Goal: Information Seeking & Learning: Learn about a topic

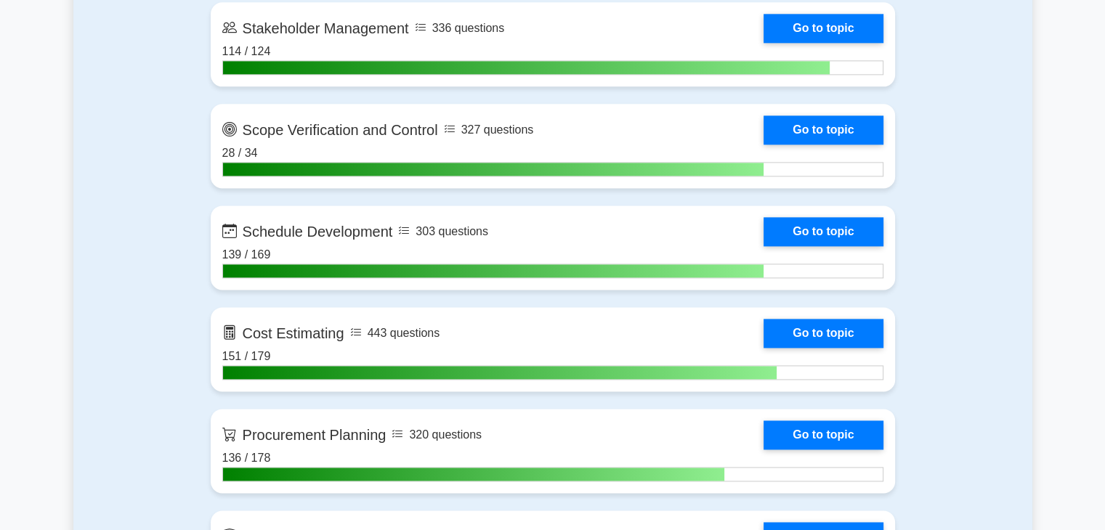
scroll to position [1935, 0]
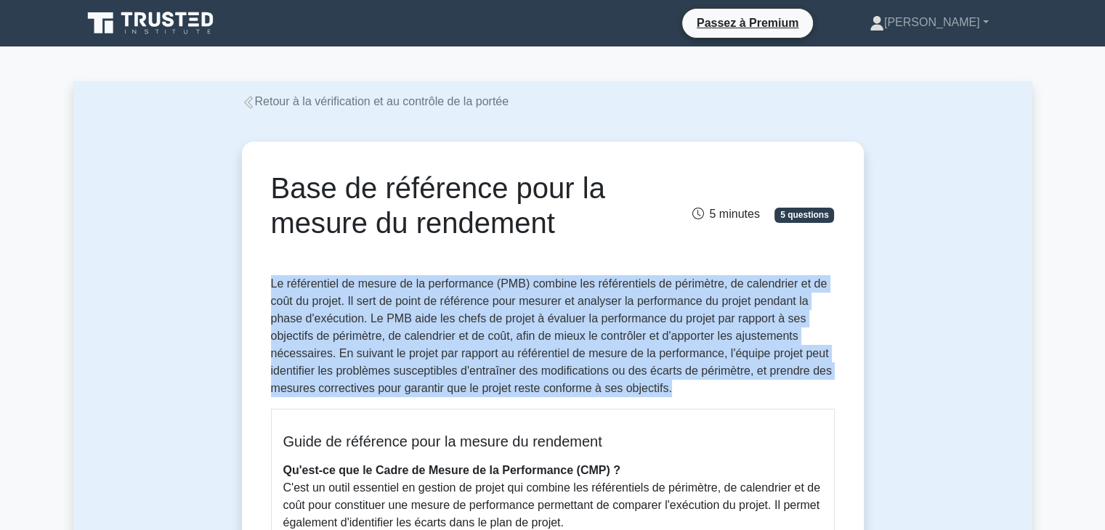
drag, startPoint x: 273, startPoint y: 288, endPoint x: 684, endPoint y: 388, distance: 423.2
click at [684, 388] on p "Le référentiel de mesure de la performance (PMB) combine les référentiels de pé…" at bounding box center [553, 336] width 564 height 122
copy font "Le référentiel de mesure de la performance (PMB) combine les référentiels de pé…"
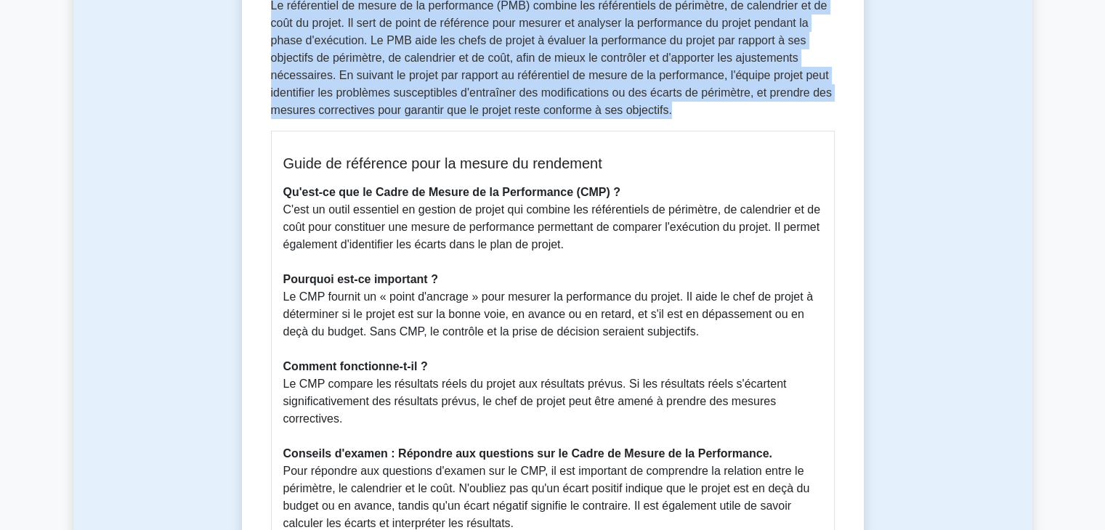
scroll to position [287, 0]
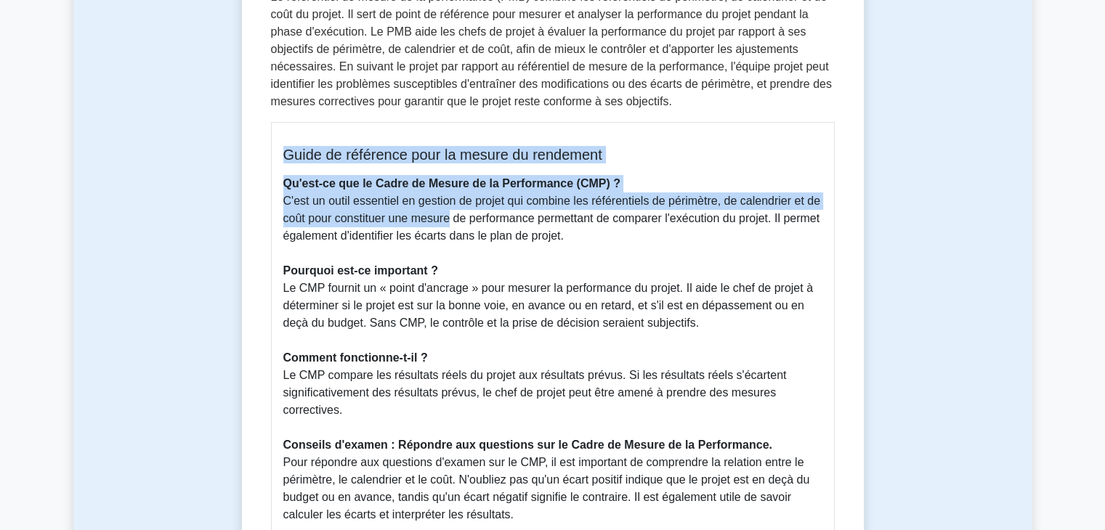
drag, startPoint x: 284, startPoint y: 153, endPoint x: 442, endPoint y: 211, distance: 168.4
click at [442, 211] on div "Guide de référence pour la mesure du rendement Qu'est-ce que le Cadre de Mesure…" at bounding box center [553, 378] width 564 height 513
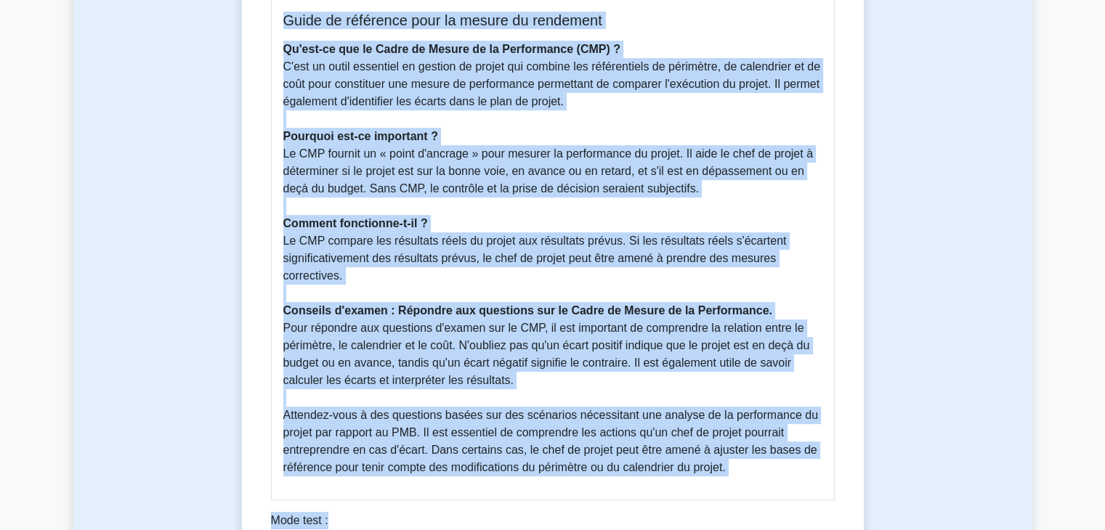
scroll to position [447, 0]
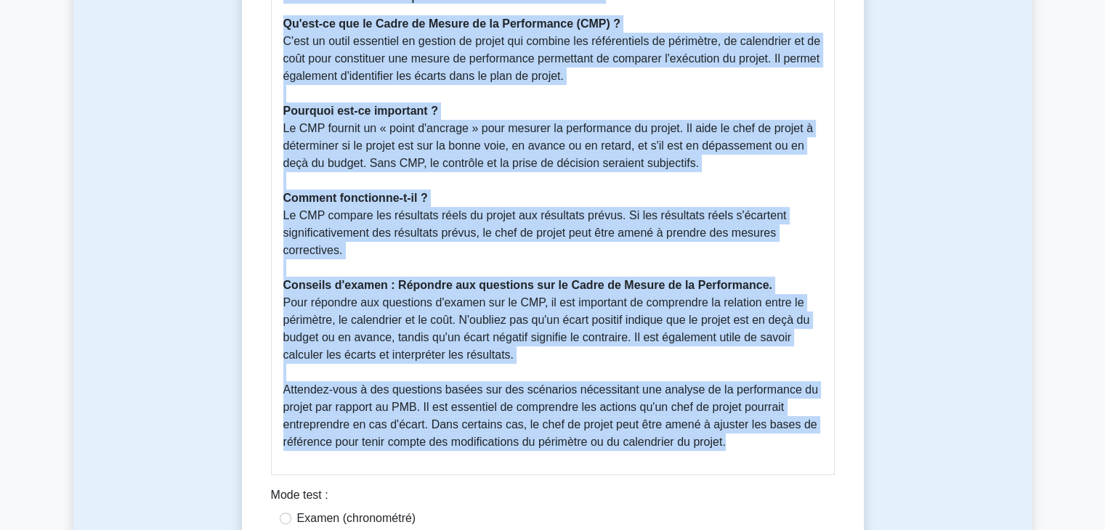
copy div "Guide de référence pour la mesure du rendement Qu'est-ce que le Cadre de Mesure…"
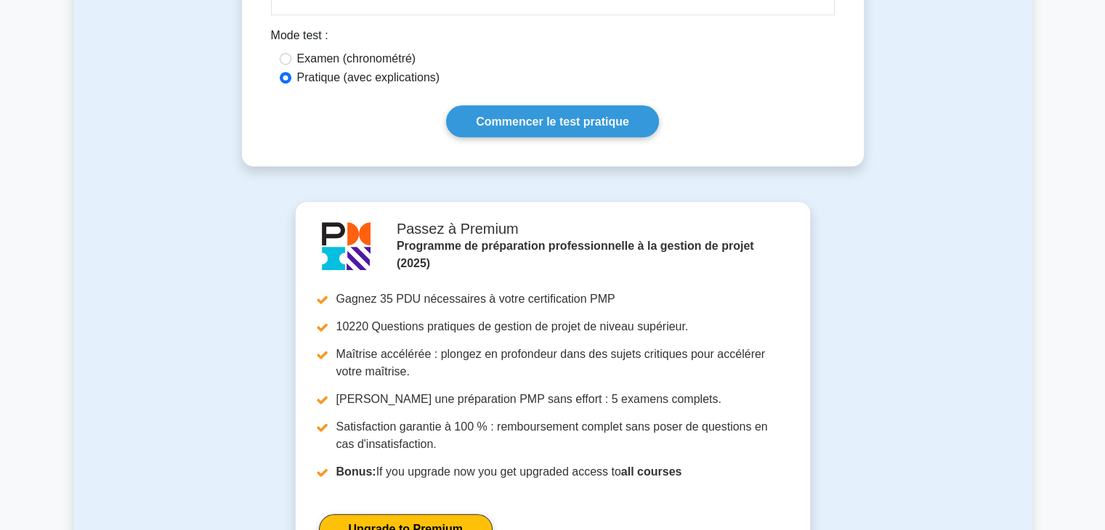
scroll to position [1342, 0]
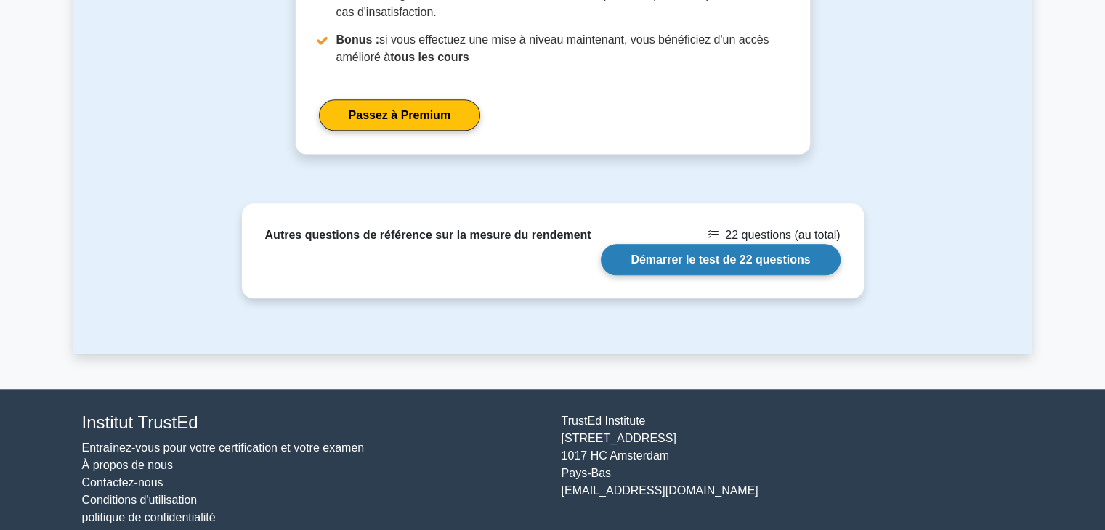
click at [742, 259] on link "Démarrer le test de 22 questions" at bounding box center [720, 259] width 239 height 31
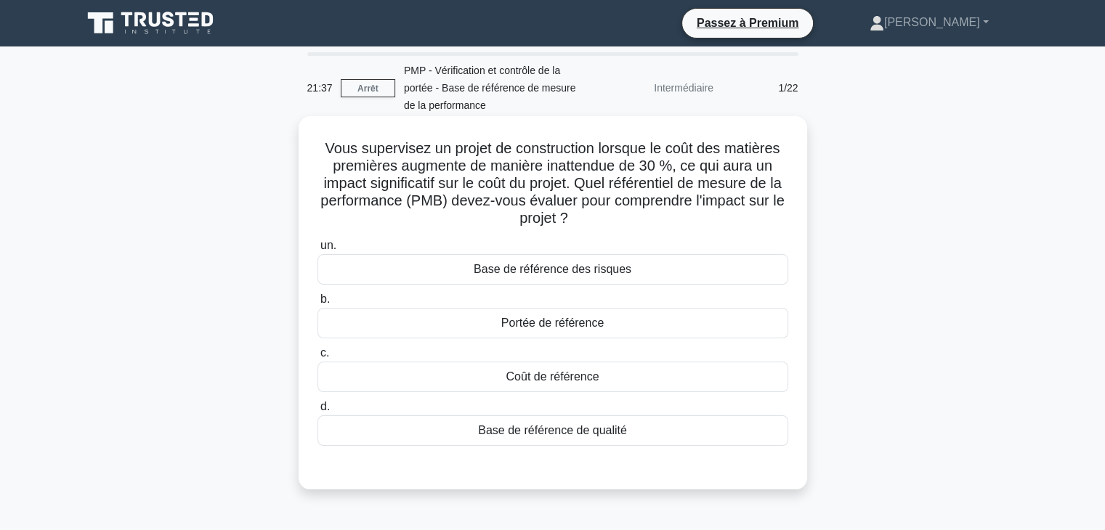
click at [631, 381] on div "Coût de référence" at bounding box center [552, 377] width 471 height 31
click at [317, 358] on input "c. Coût de référence" at bounding box center [317, 353] width 0 height 9
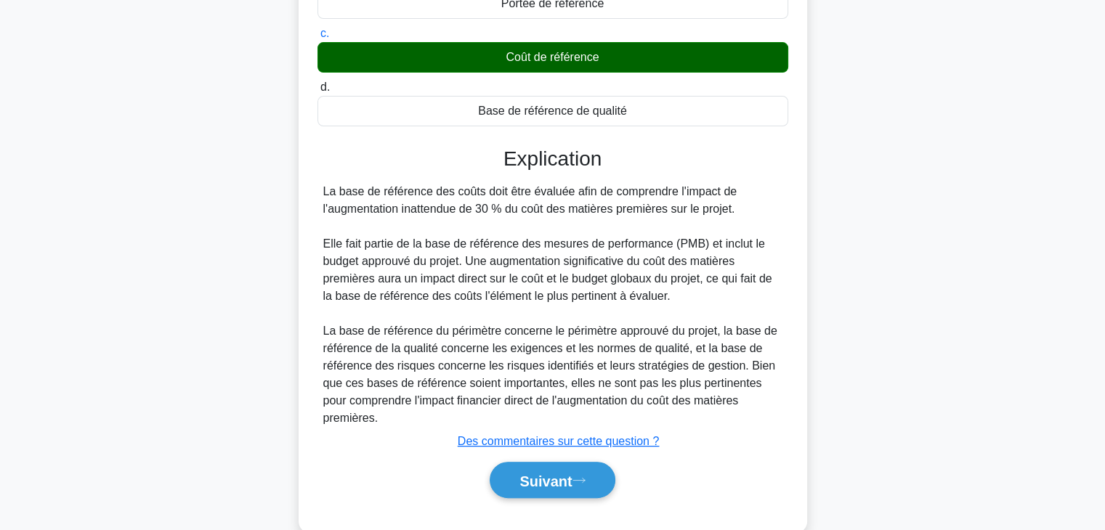
scroll to position [331, 0]
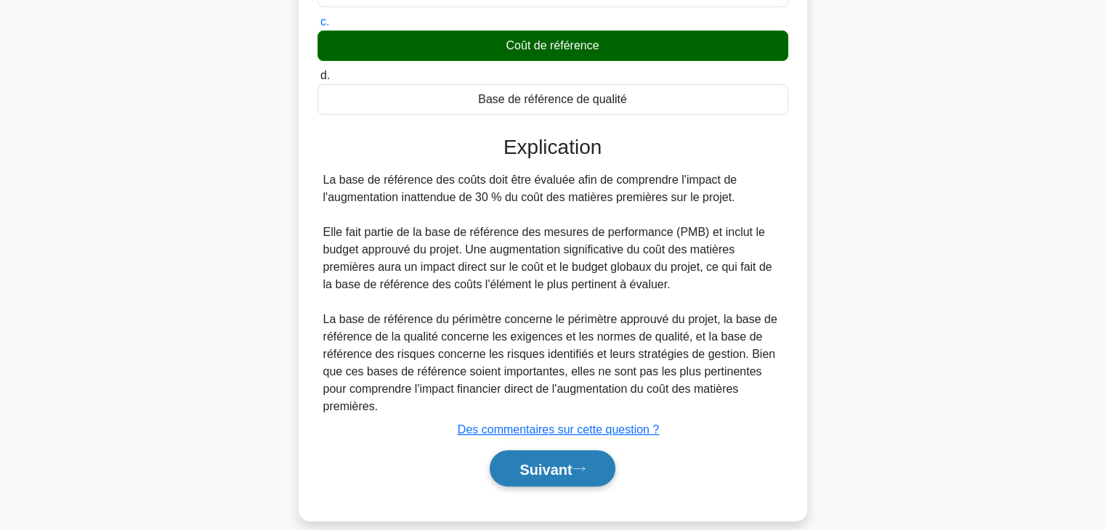
click at [594, 460] on button "Suivant" at bounding box center [552, 468] width 125 height 37
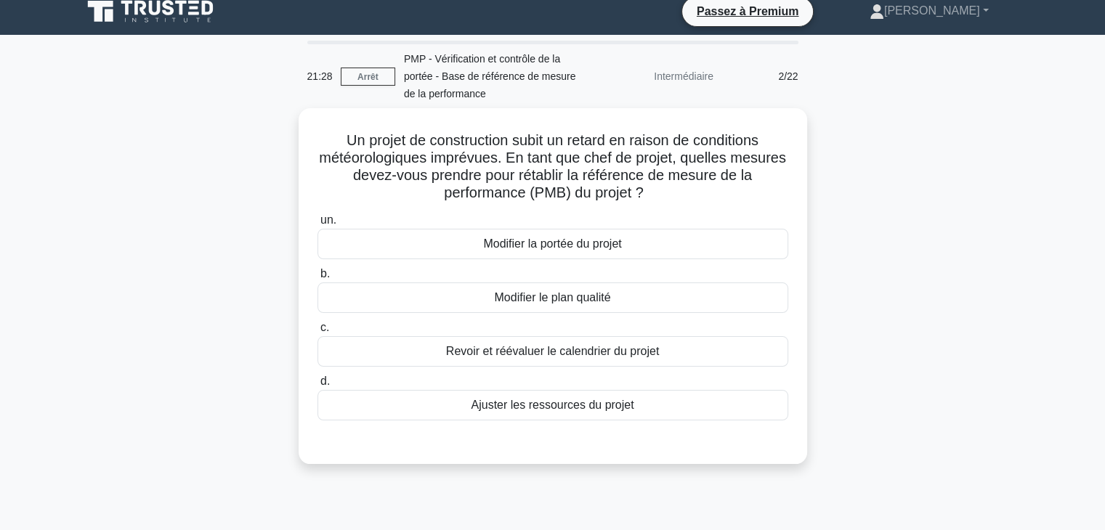
scroll to position [0, 0]
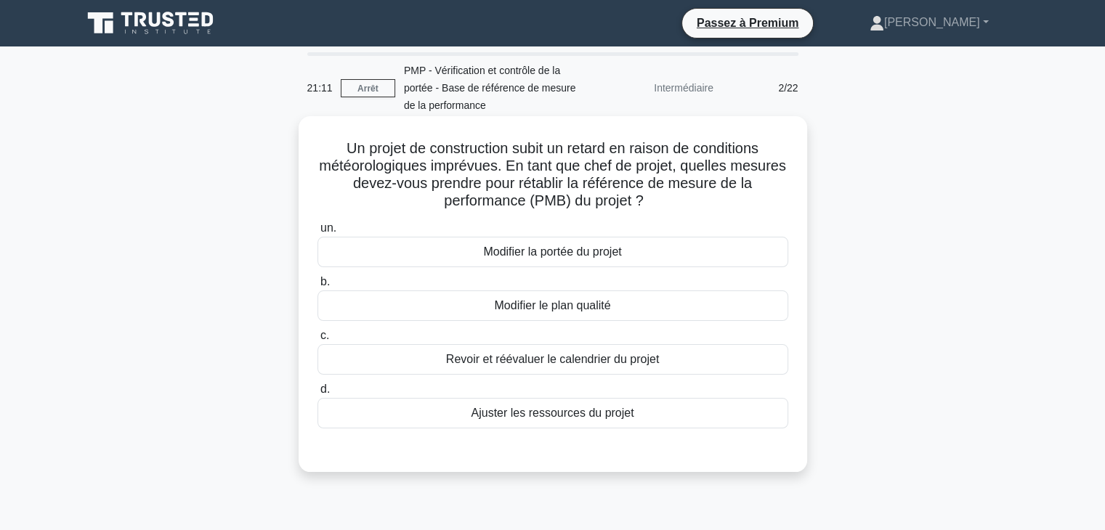
click at [676, 361] on div "Revoir et réévaluer le calendrier du projet" at bounding box center [552, 359] width 471 height 31
click at [317, 341] on input "c. Revoir et réévaluer le calendrier du projet" at bounding box center [317, 335] width 0 height 9
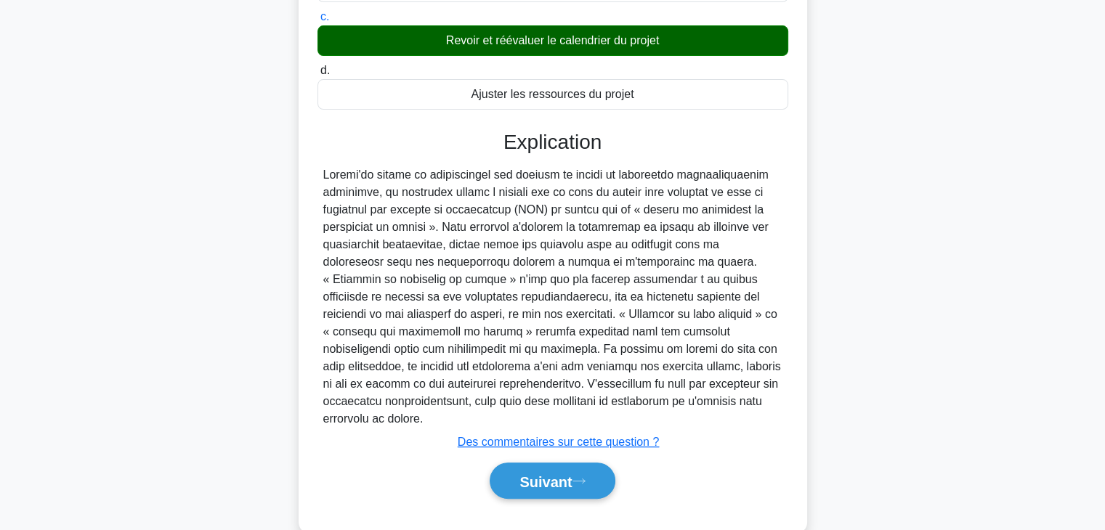
scroll to position [349, 0]
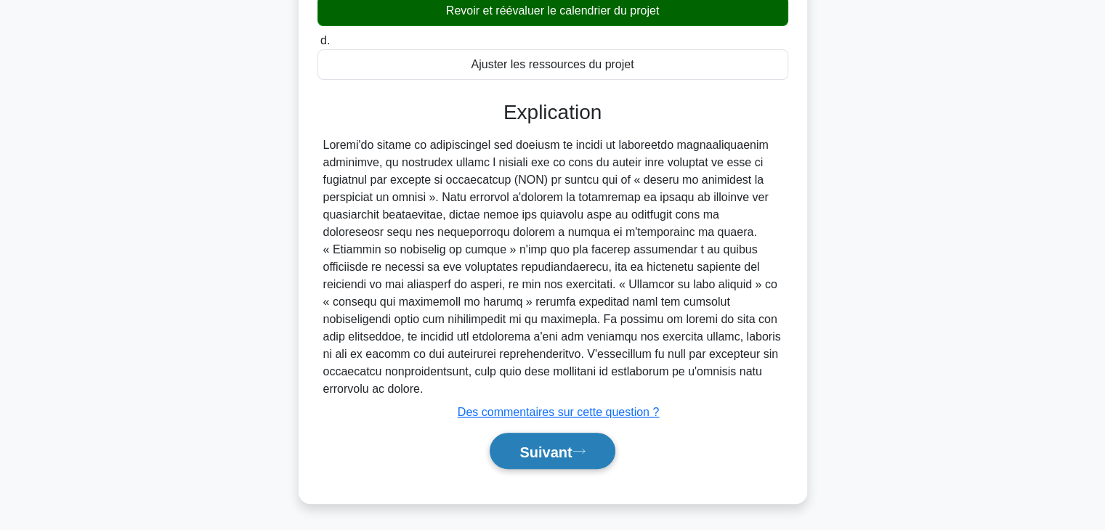
click at [569, 454] on font "Suivant" at bounding box center [545, 452] width 52 height 16
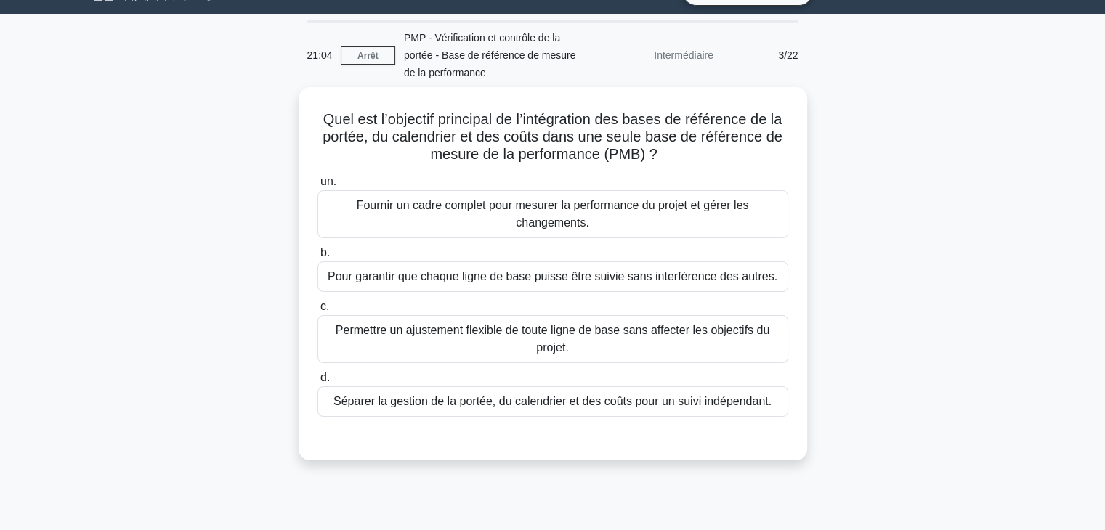
scroll to position [0, 0]
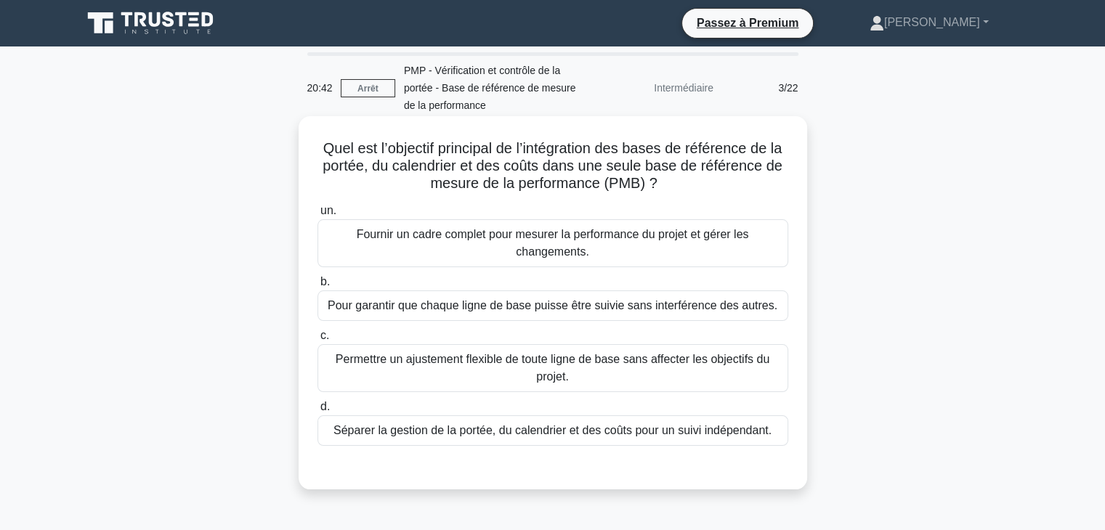
click at [689, 248] on font "Fournir un cadre complet pour mesurer la performance du projet et gérer les cha…" at bounding box center [553, 243] width 458 height 35
click at [317, 216] on input "un. Fournir un cadre complet pour mesurer la performance du projet et gérer les…" at bounding box center [317, 210] width 0 height 9
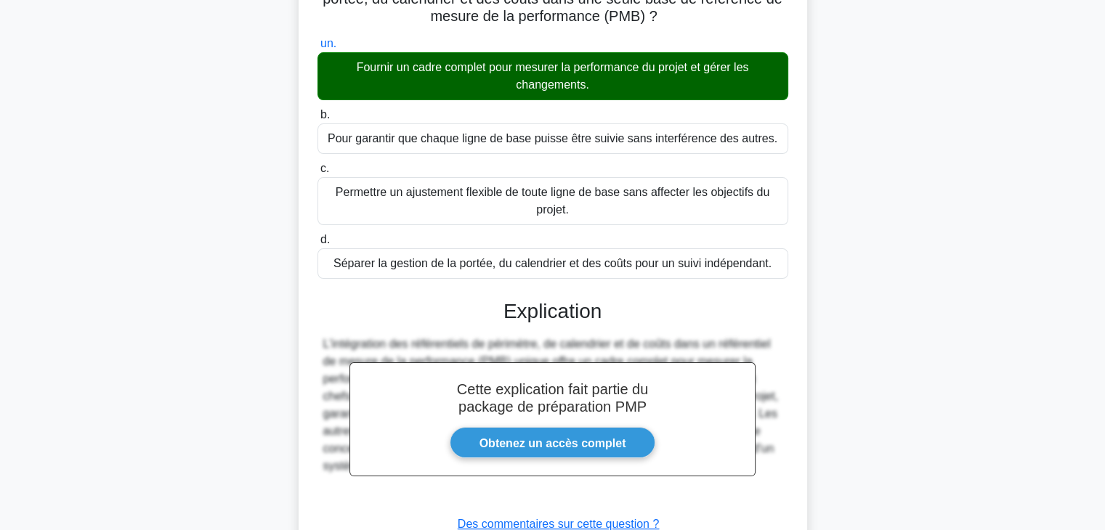
scroll to position [279, 0]
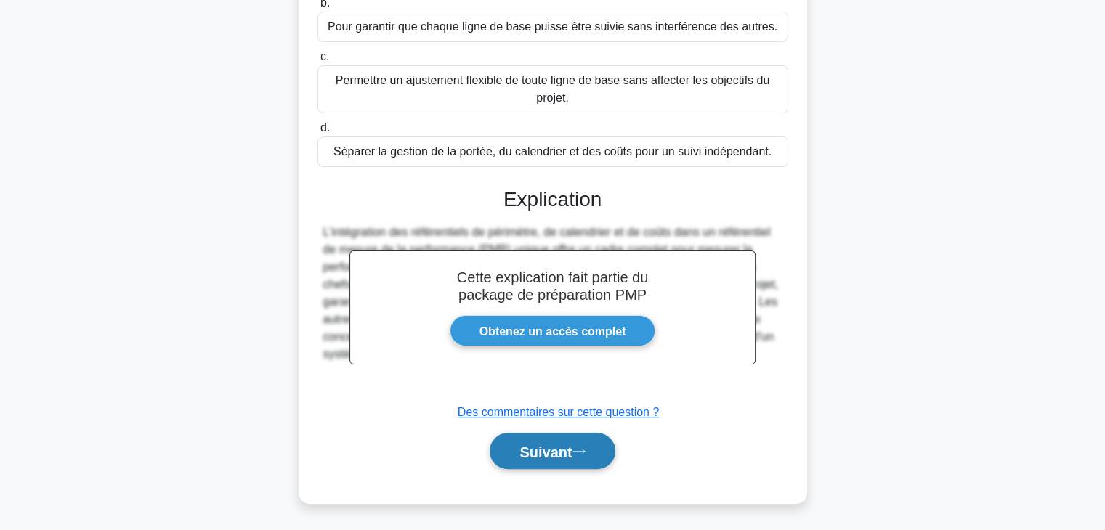
click at [559, 455] on font "Suivant" at bounding box center [545, 452] width 52 height 16
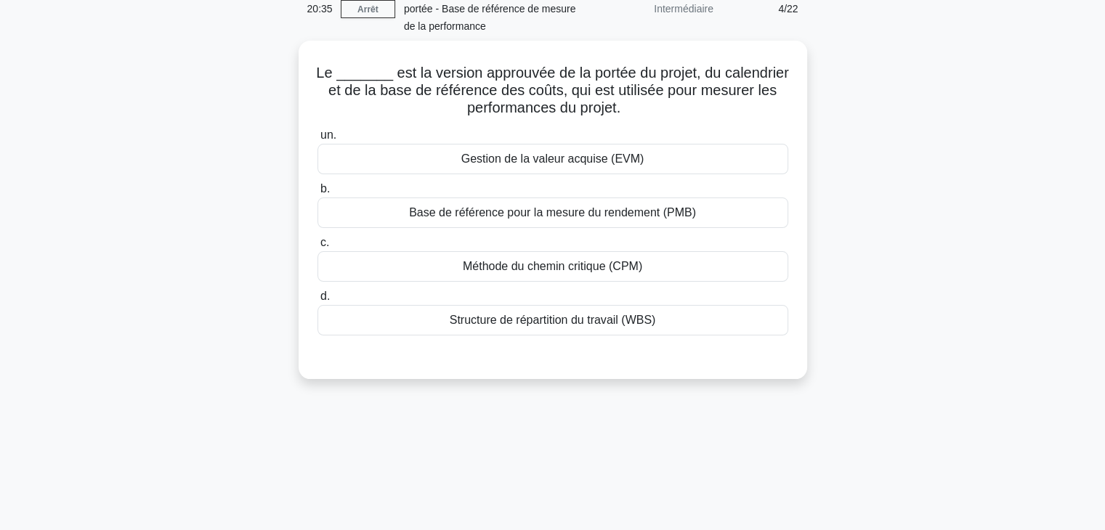
scroll to position [0, 0]
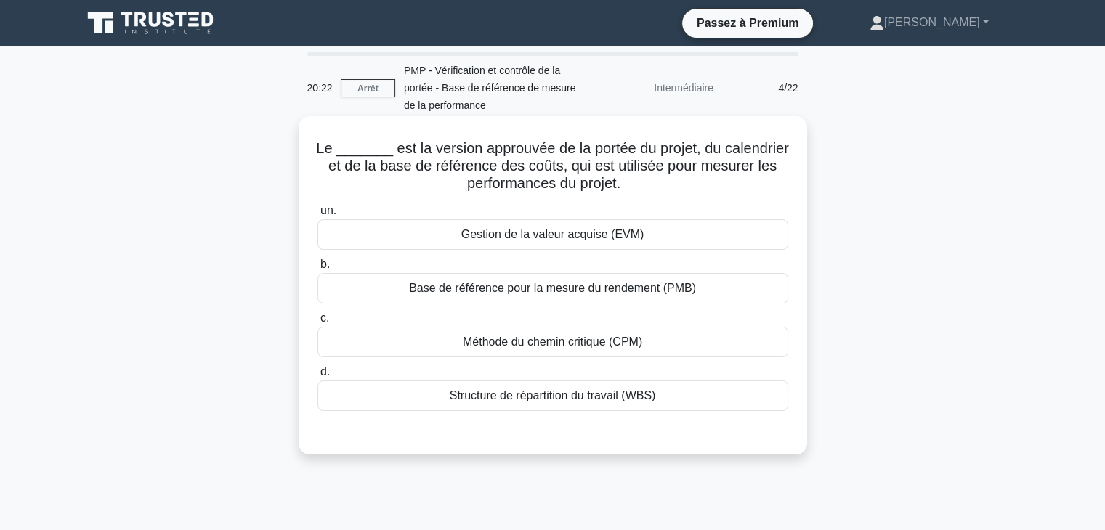
click at [697, 283] on div "Base de référence pour la mesure du rendement (PMB)" at bounding box center [552, 288] width 471 height 31
click at [317, 270] on input "b. Base de référence pour la mesure du rendement (PMB)" at bounding box center [317, 264] width 0 height 9
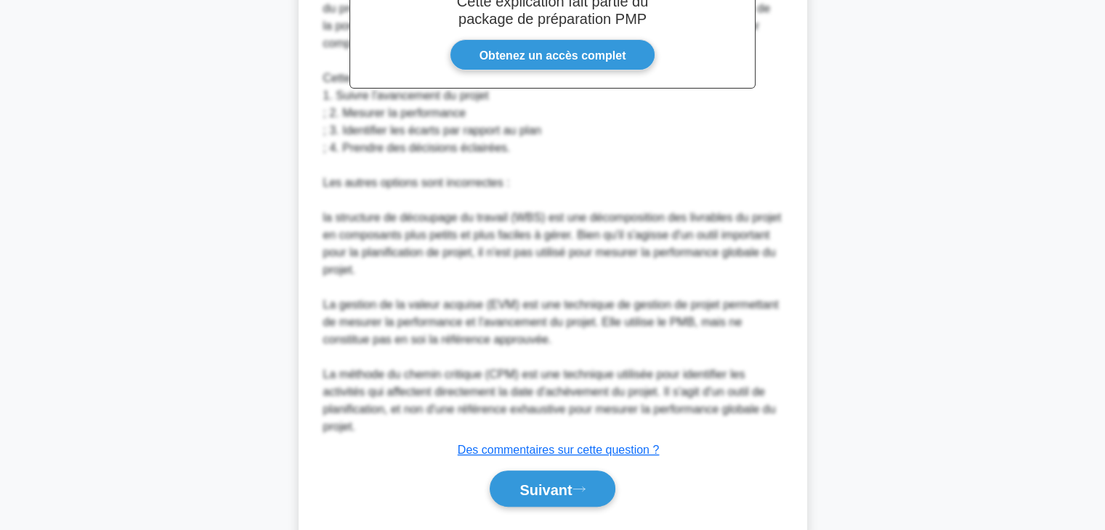
scroll to position [558, 0]
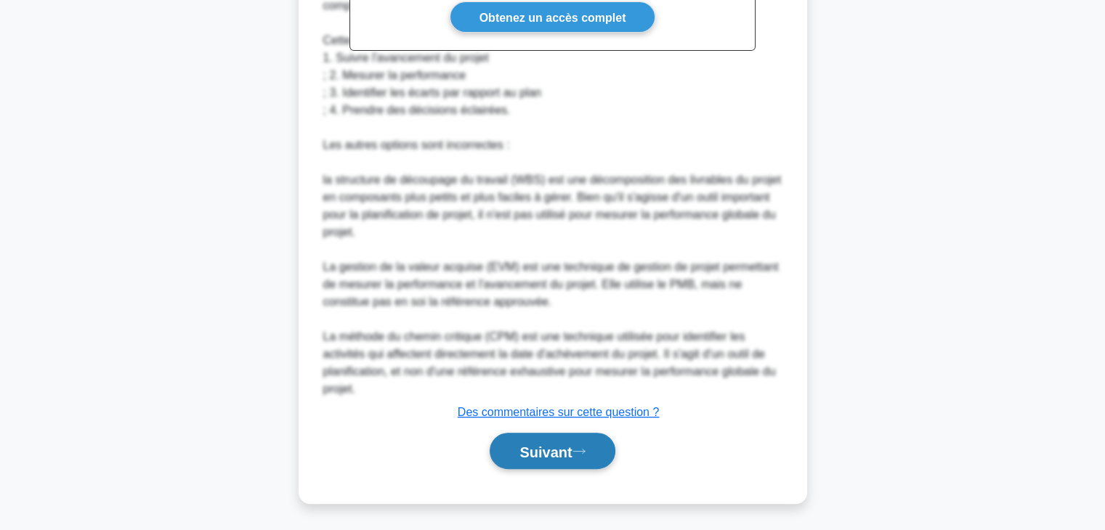
click at [562, 453] on font "Suivant" at bounding box center [545, 452] width 52 height 16
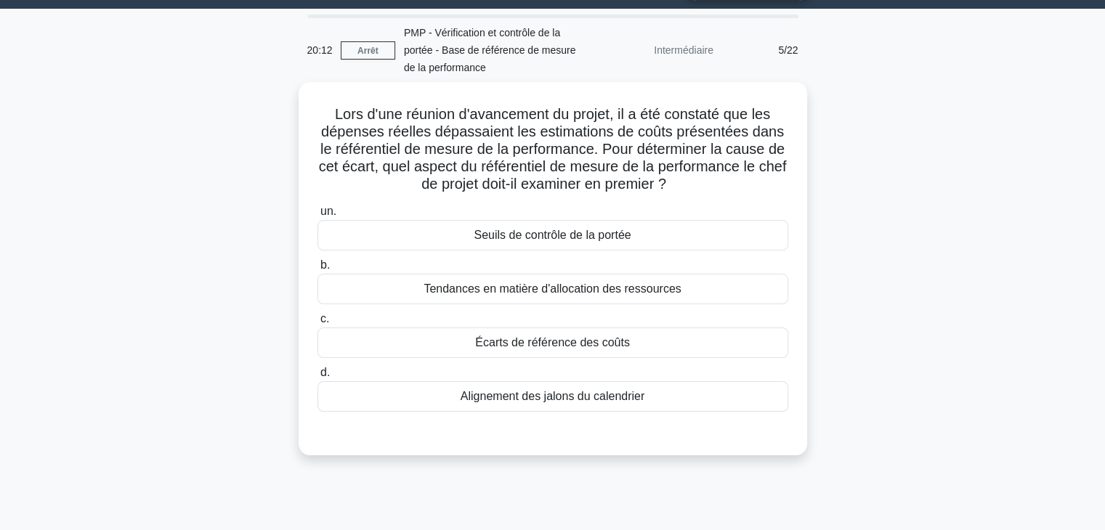
scroll to position [0, 0]
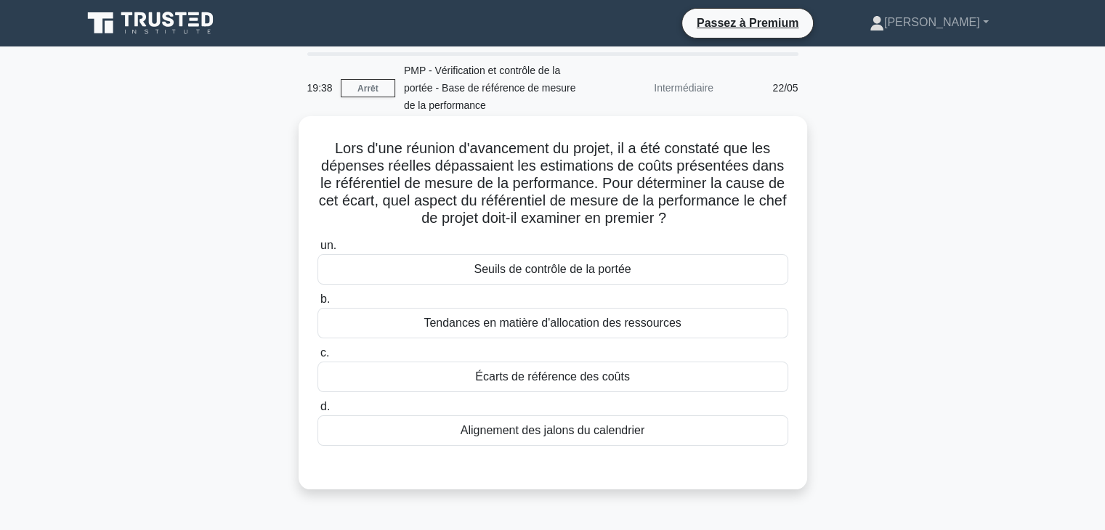
click at [700, 381] on div "Écarts de référence des coûts" at bounding box center [552, 377] width 471 height 31
click at [317, 358] on input "c. Écarts de référence des coûts" at bounding box center [317, 353] width 0 height 9
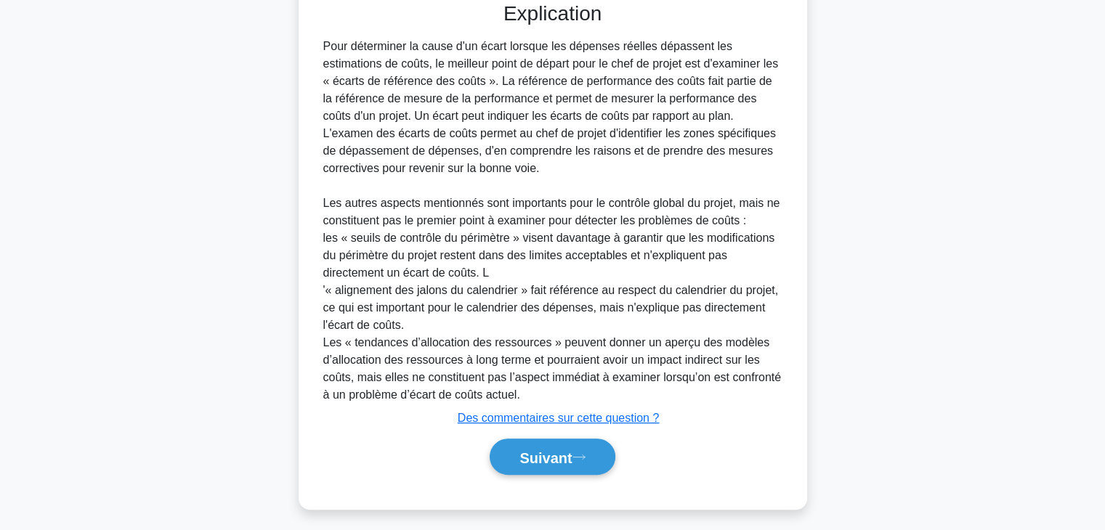
scroll to position [471, 0]
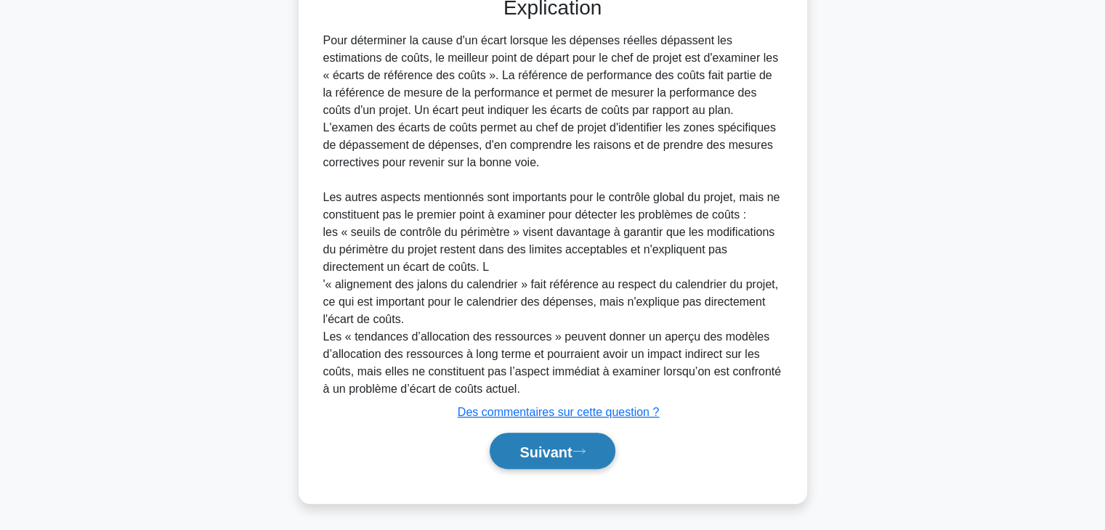
click at [572, 457] on font "Suivant" at bounding box center [545, 452] width 52 height 16
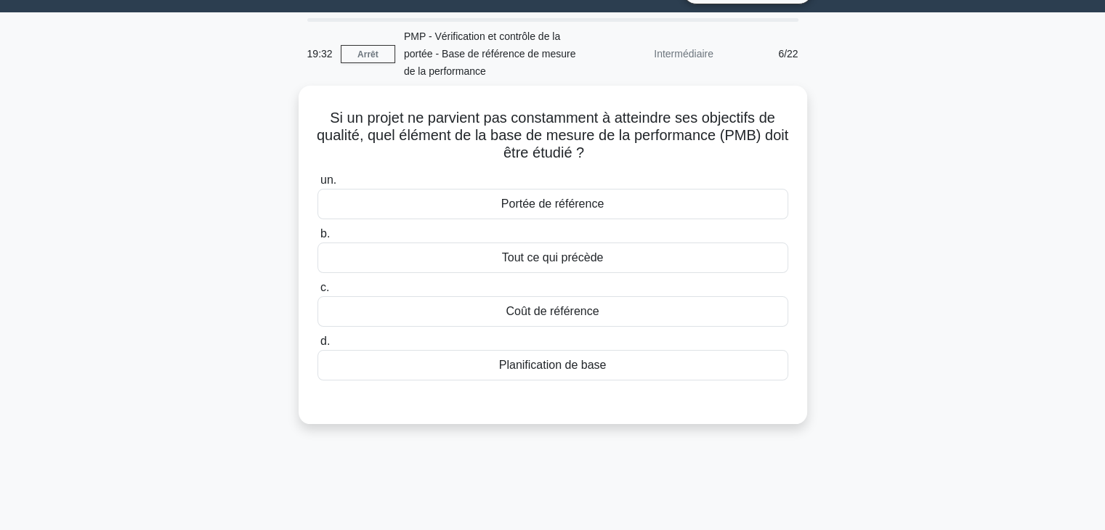
scroll to position [0, 0]
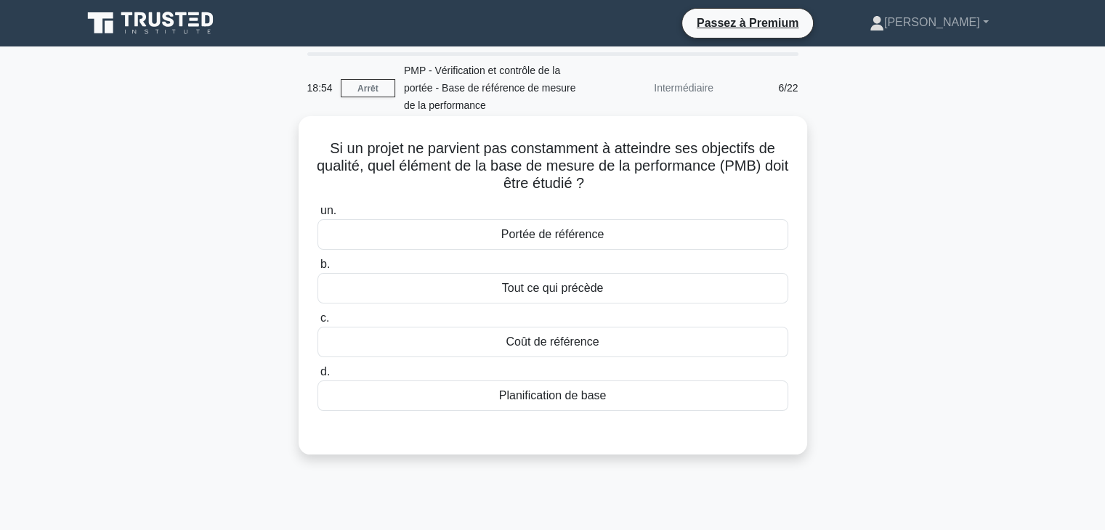
click at [750, 295] on div "Tout ce qui précède" at bounding box center [552, 288] width 471 height 31
click at [317, 270] on input "b. Tout ce qui précède" at bounding box center [317, 264] width 0 height 9
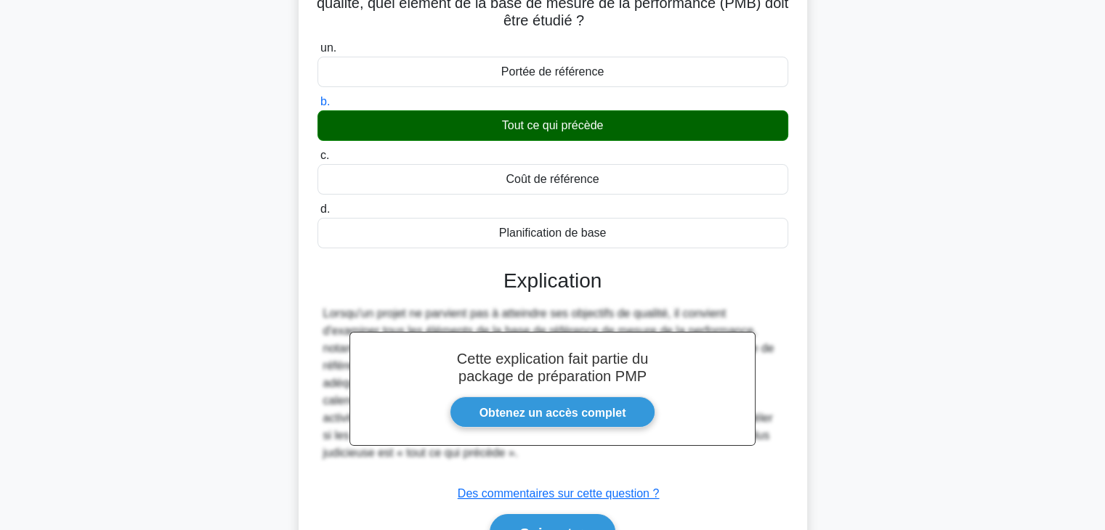
scroll to position [255, 0]
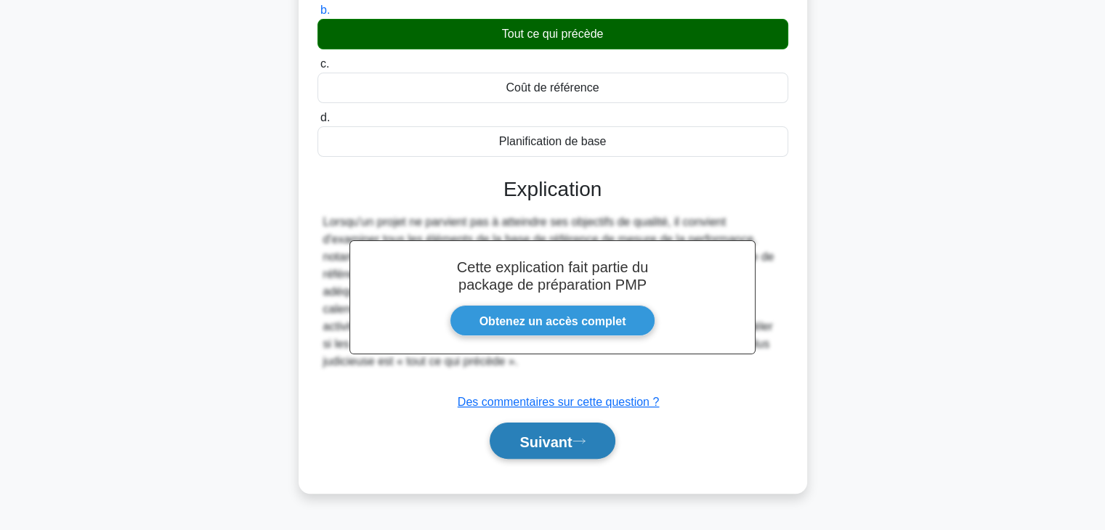
click at [557, 441] on font "Suivant" at bounding box center [545, 442] width 52 height 16
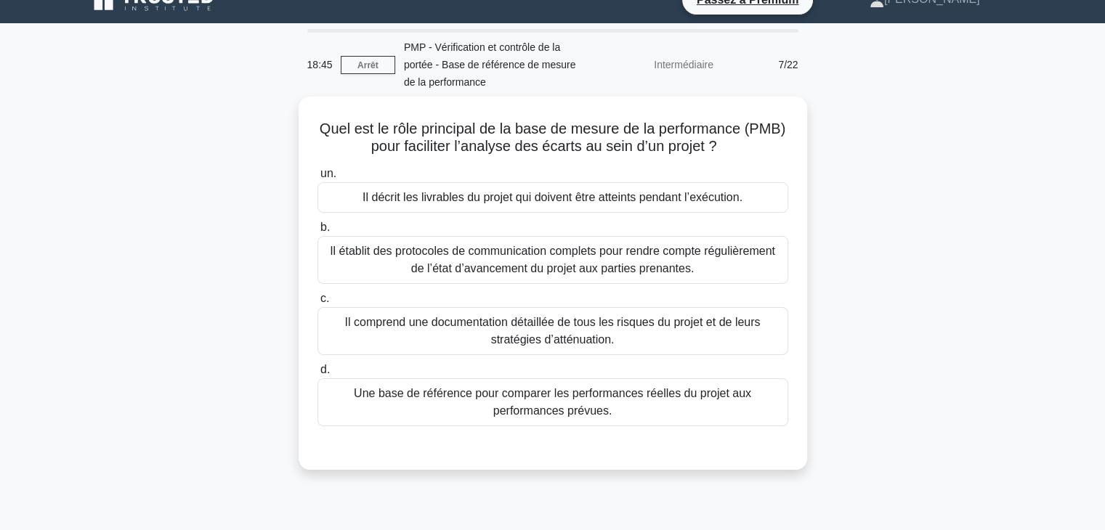
scroll to position [0, 0]
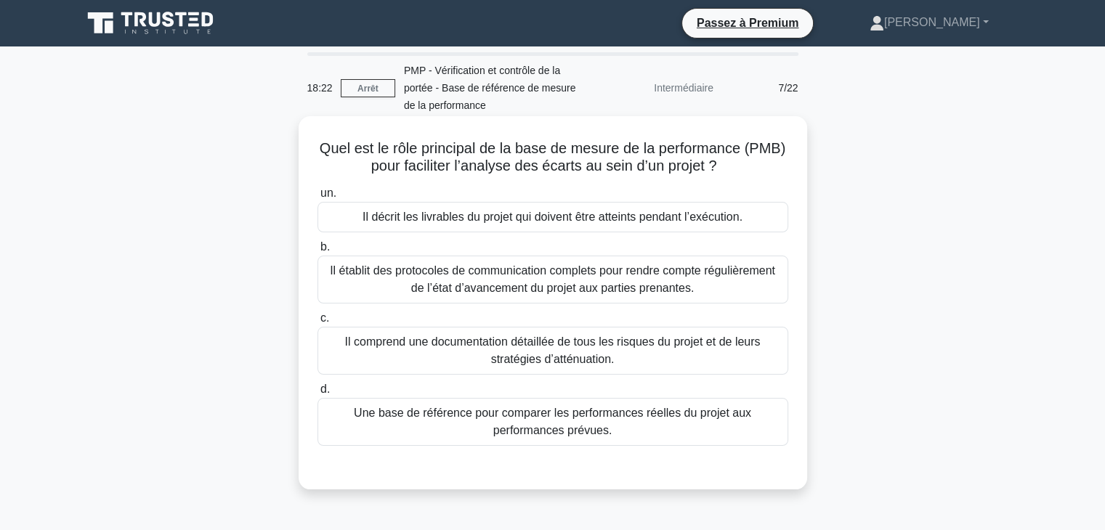
click at [682, 426] on font "Une base de référence pour comparer les performances réelles du projet aux perf…" at bounding box center [553, 422] width 458 height 35
click at [317, 394] on input "d. Une base de référence pour comparer les performances réelles du projet aux p…" at bounding box center [317, 389] width 0 height 9
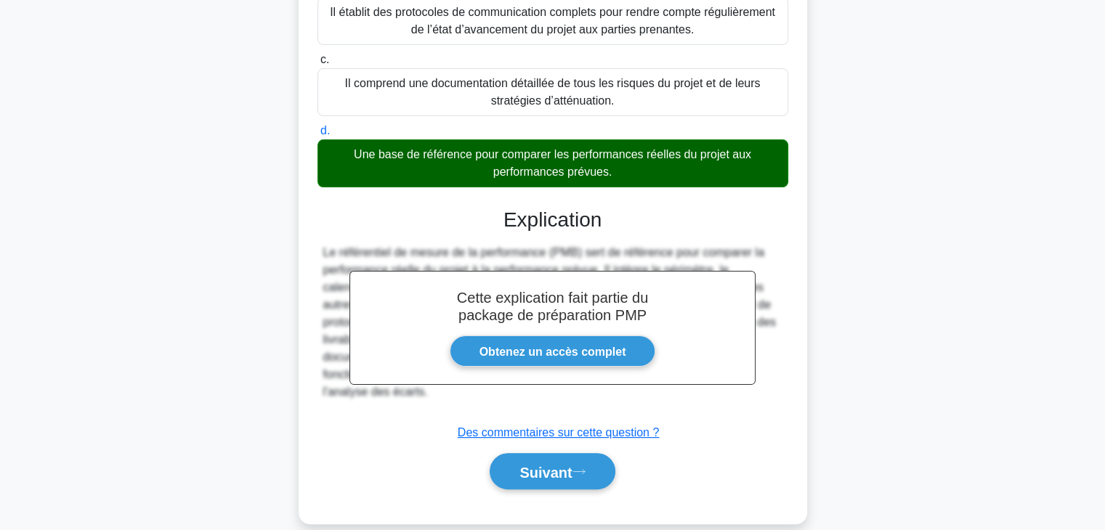
scroll to position [279, 0]
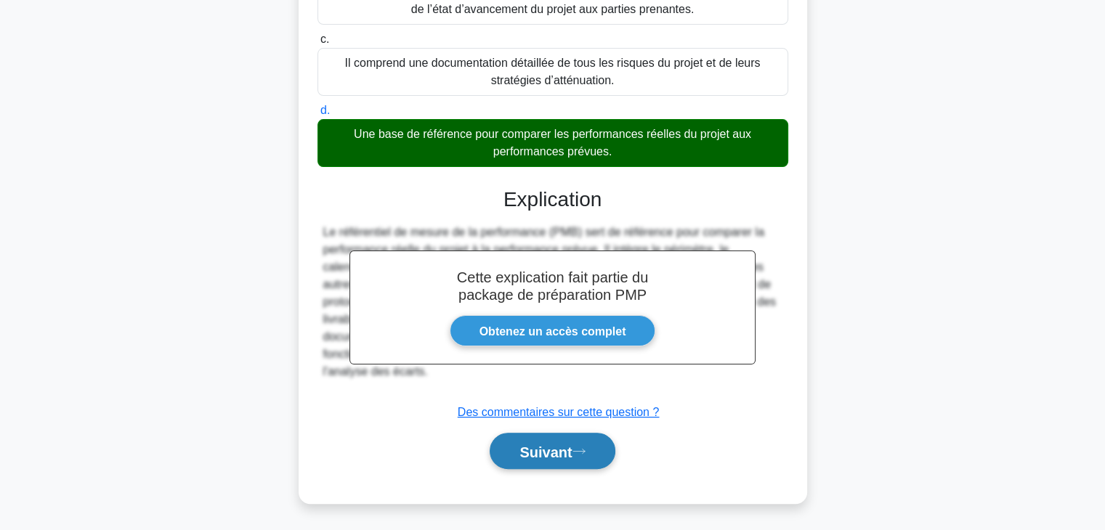
click at [534, 460] on button "Suivant" at bounding box center [552, 451] width 125 height 37
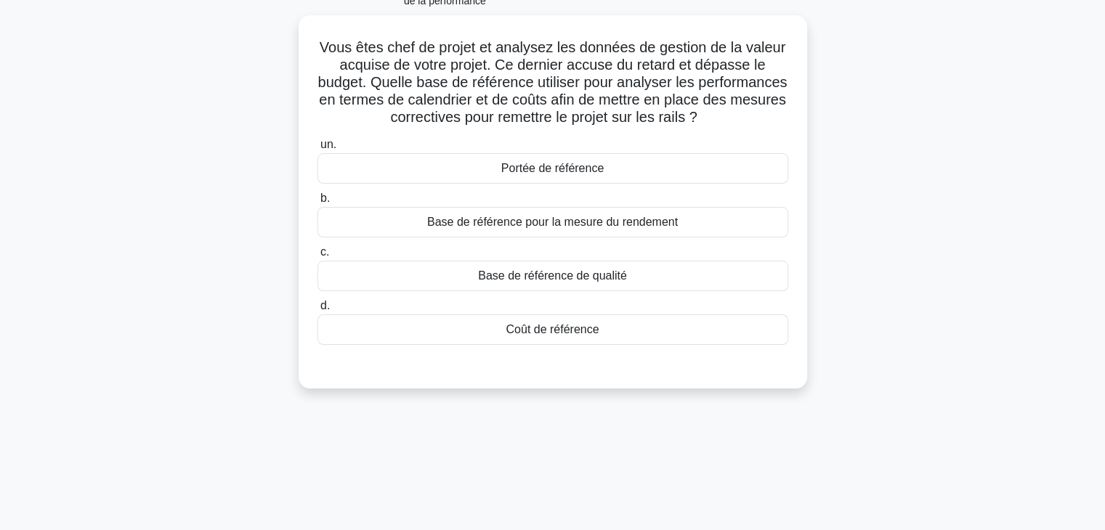
scroll to position [16, 0]
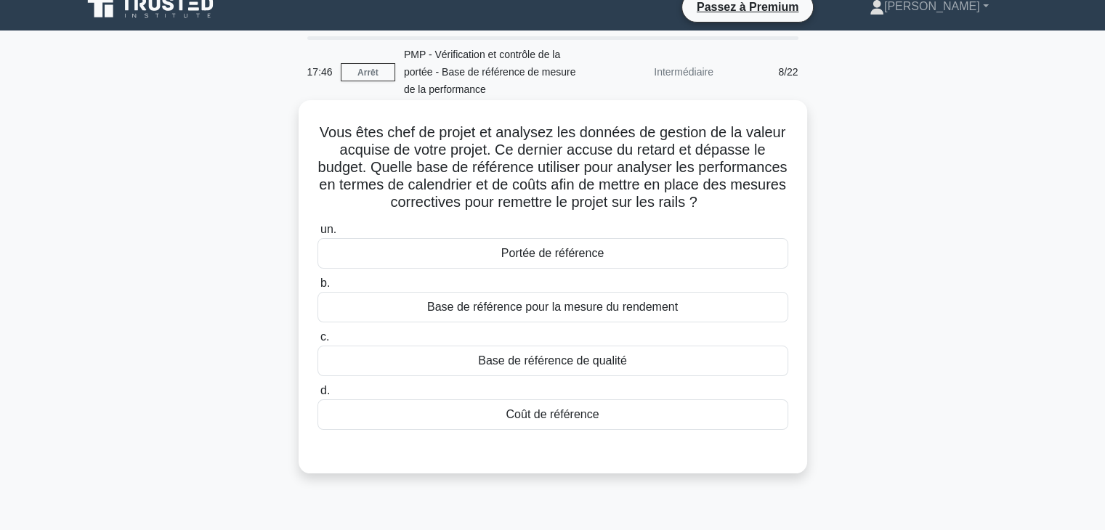
click at [697, 312] on div "Base de référence pour la mesure du rendement" at bounding box center [552, 307] width 471 height 31
click at [317, 288] on input "b. Base de référence pour la mesure du rendement" at bounding box center [317, 283] width 0 height 9
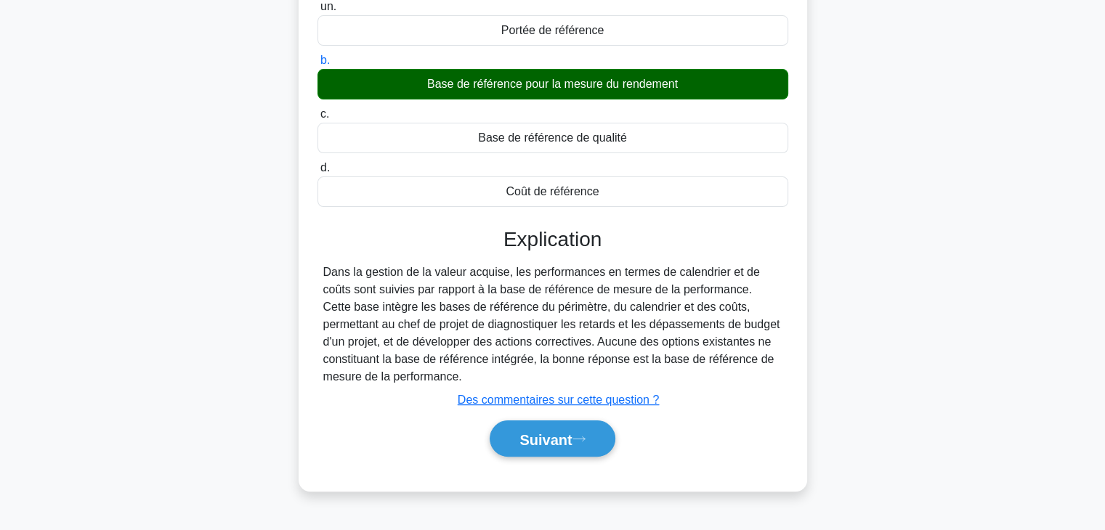
scroll to position [255, 0]
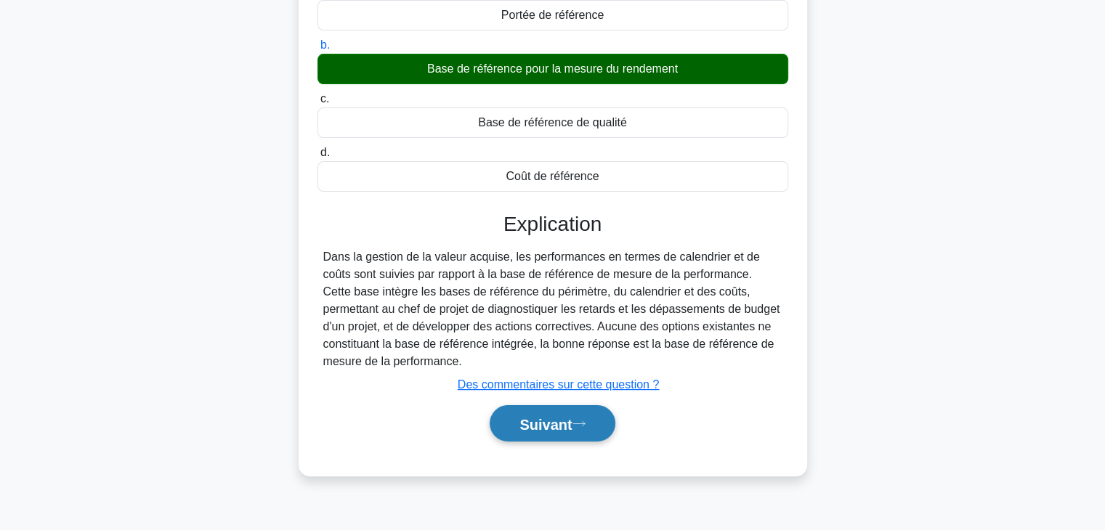
click at [559, 416] on font "Suivant" at bounding box center [545, 424] width 52 height 16
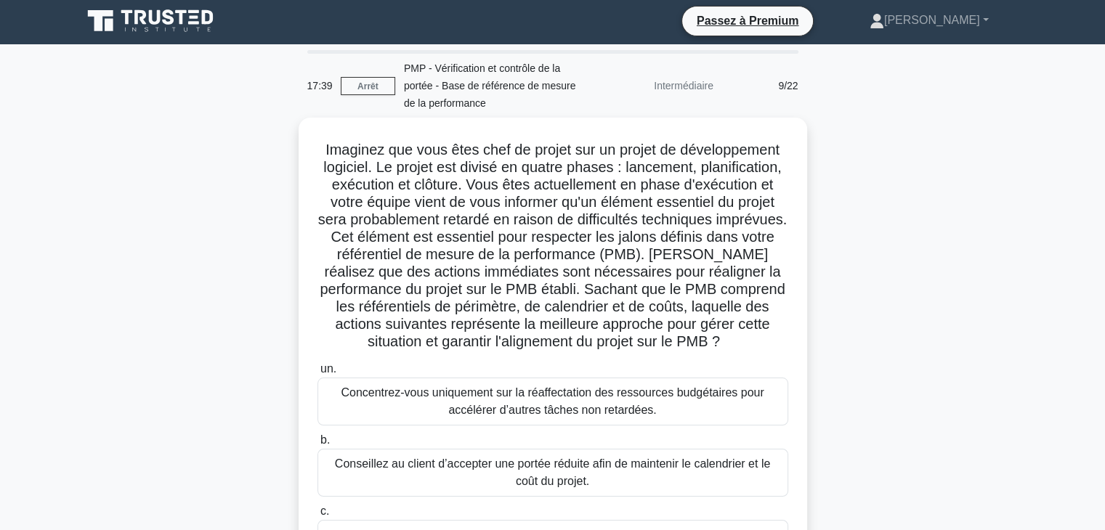
scroll to position [0, 0]
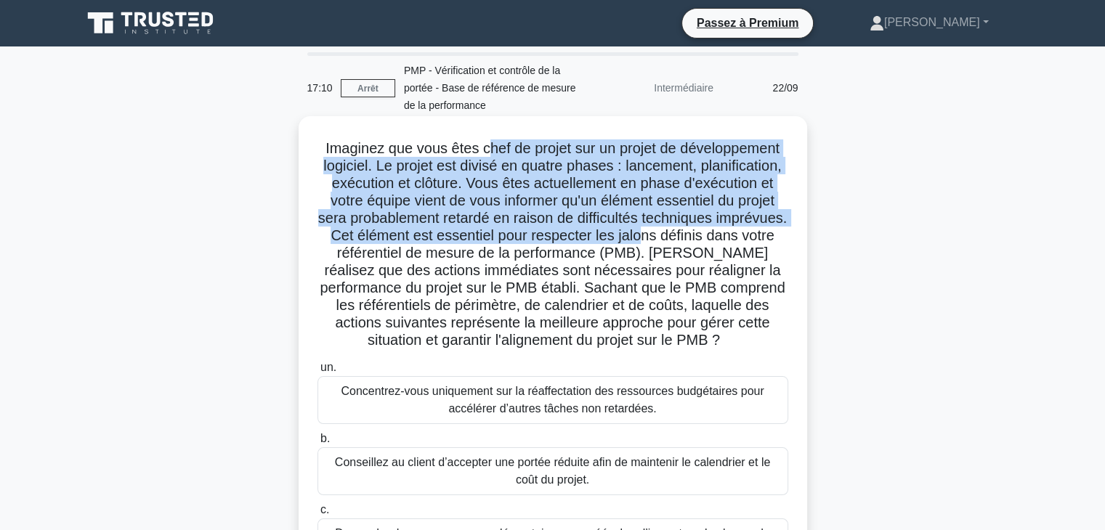
drag, startPoint x: 485, startPoint y: 156, endPoint x: 718, endPoint y: 232, distance: 244.4
click at [718, 232] on font "Imaginez que vous êtes chef de projet sur un projet de développement logiciel. …" at bounding box center [552, 244] width 469 height 208
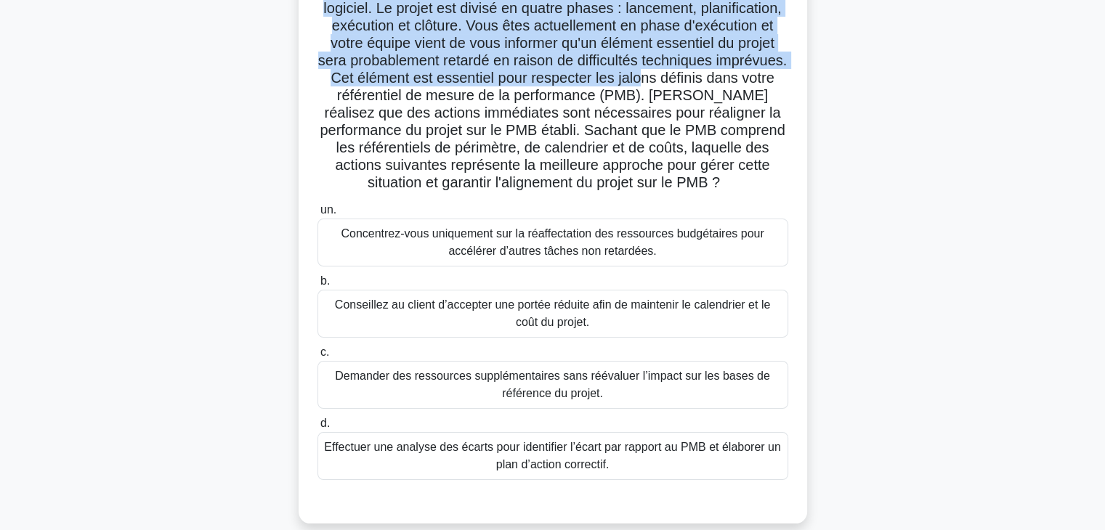
scroll to position [162, 0]
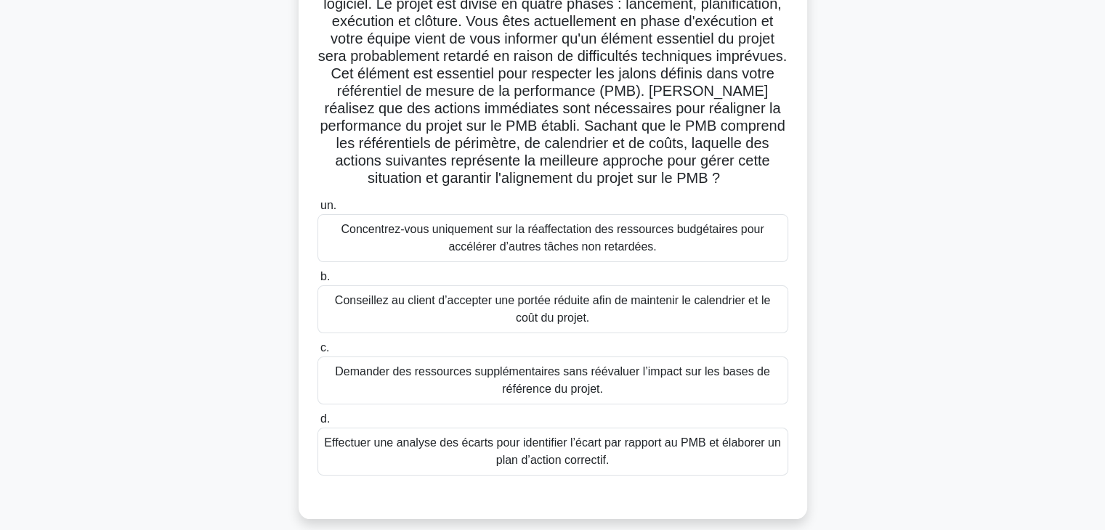
click at [664, 453] on font "Effectuer une analyse des écarts pour identifier l’écart par rapport au PMB et …" at bounding box center [553, 451] width 458 height 35
click at [317, 424] on input "d. Effectuer une analyse des écarts pour identifier l’écart par rapport au PMB …" at bounding box center [317, 419] width 0 height 9
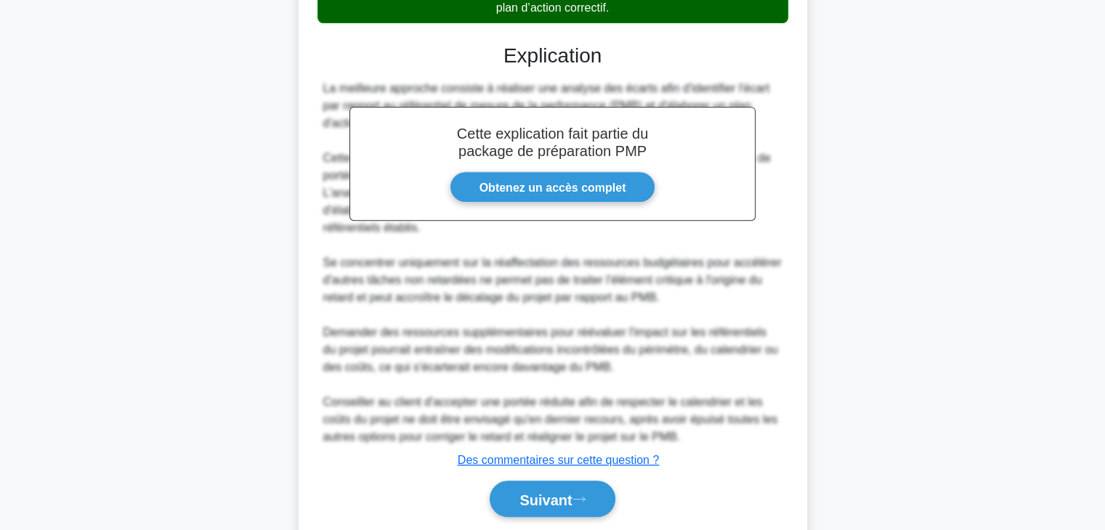
scroll to position [663, 0]
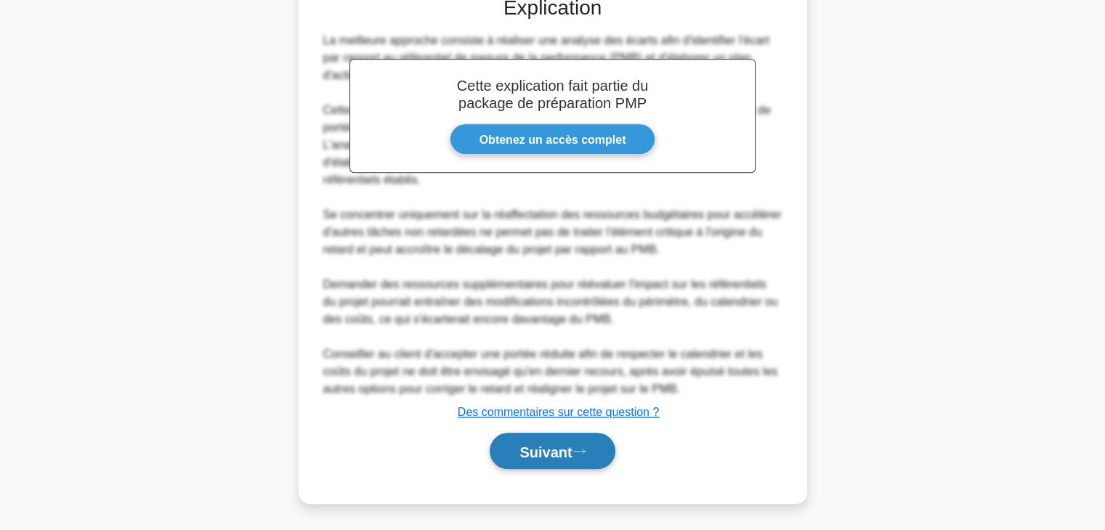
click at [540, 451] on font "Suivant" at bounding box center [545, 452] width 52 height 16
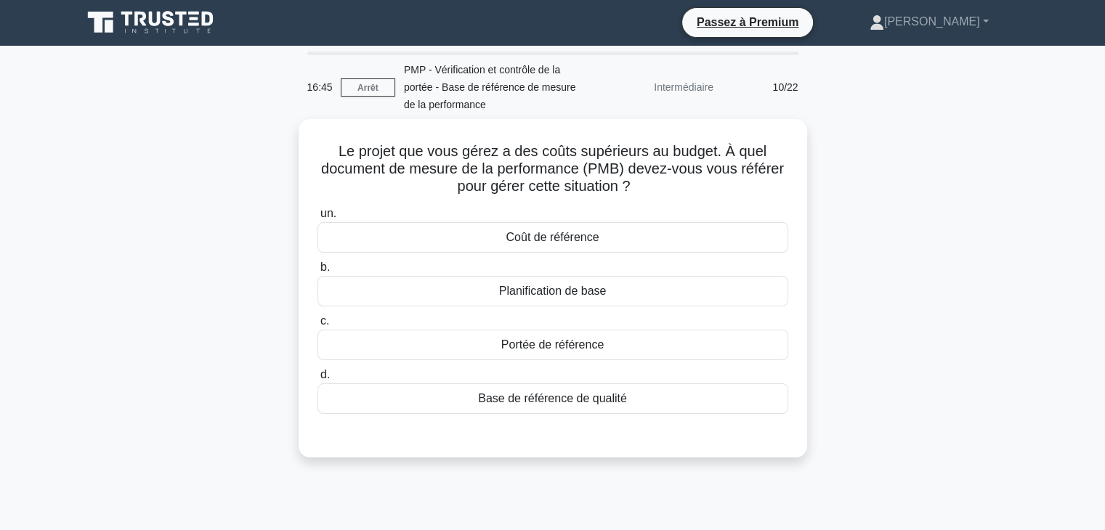
scroll to position [0, 0]
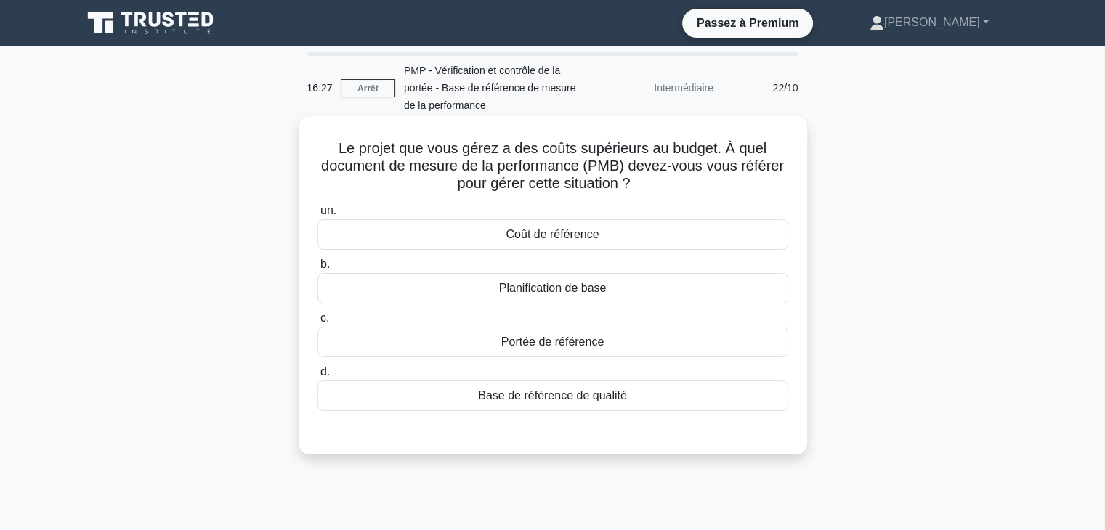
click at [698, 238] on div "Coût de référence" at bounding box center [552, 234] width 471 height 31
click at [317, 216] on input "un. Coût de référence" at bounding box center [317, 210] width 0 height 9
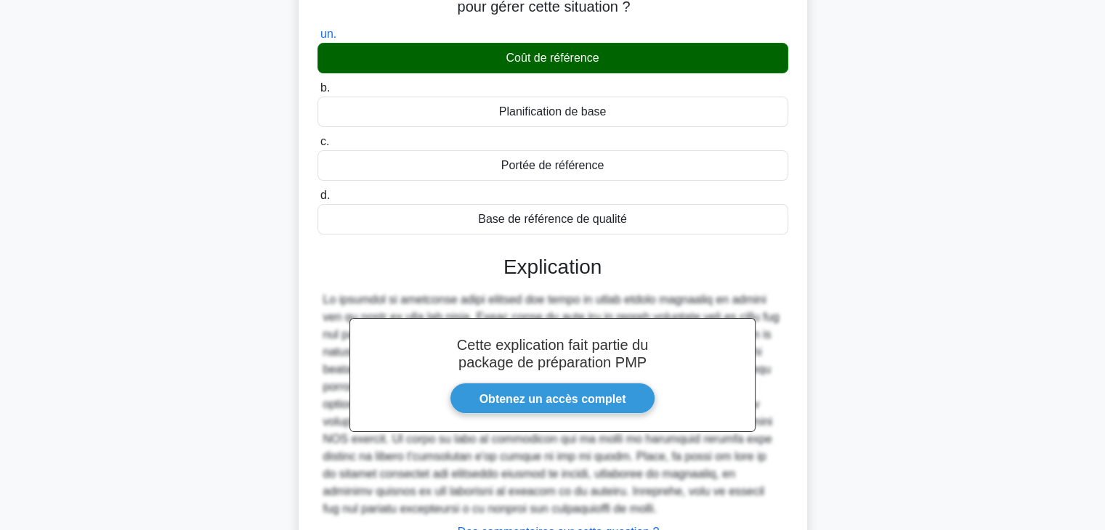
scroll to position [296, 0]
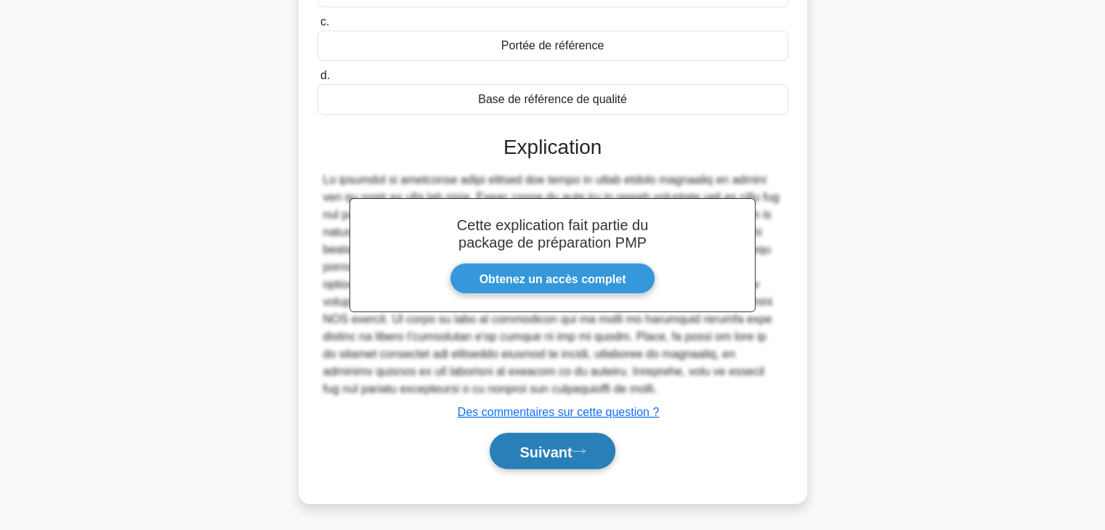
click at [586, 453] on icon at bounding box center [578, 451] width 13 height 8
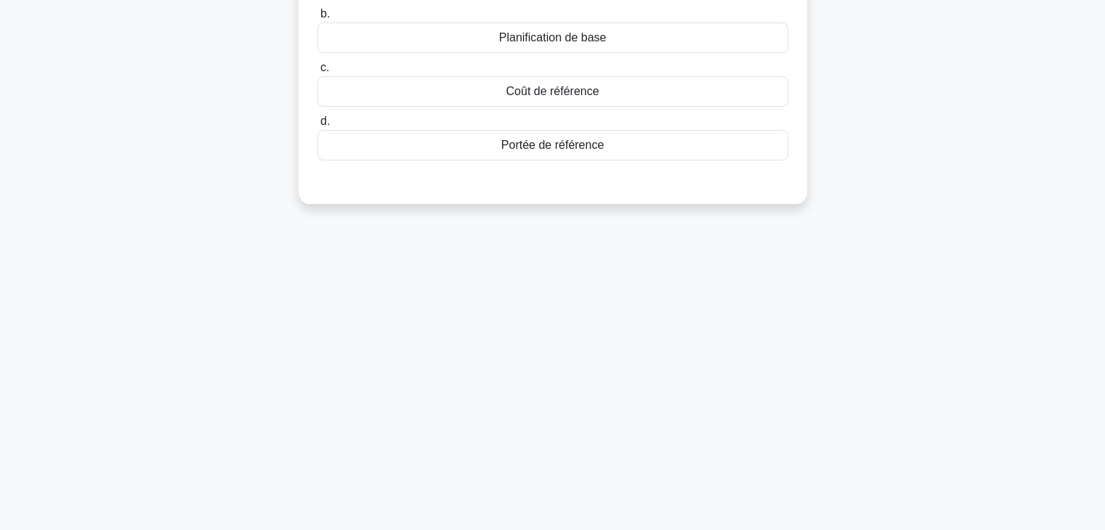
scroll to position [0, 0]
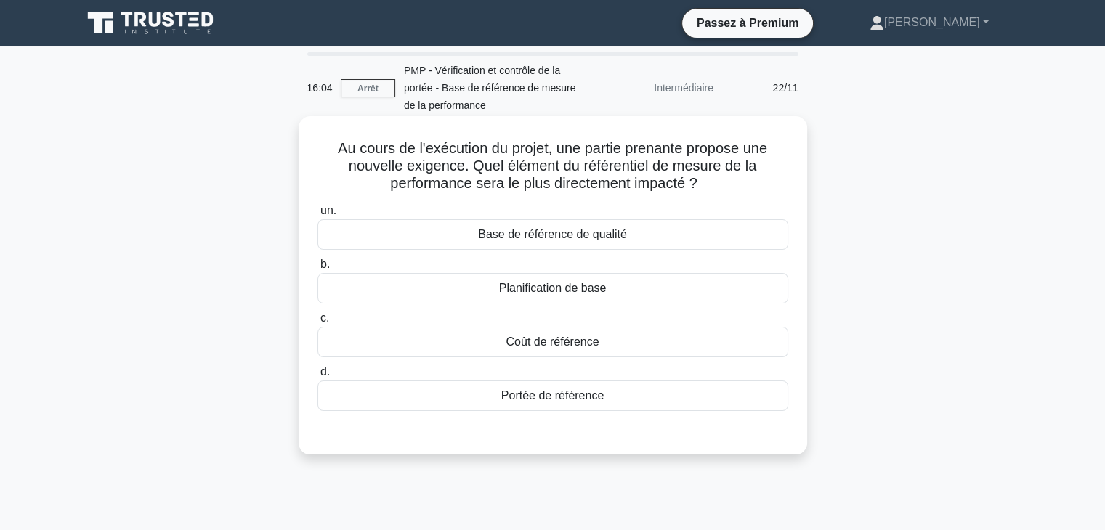
click at [707, 399] on div "Portée de référence" at bounding box center [552, 396] width 471 height 31
click at [317, 377] on input "d. Portée de référence" at bounding box center [317, 372] width 0 height 9
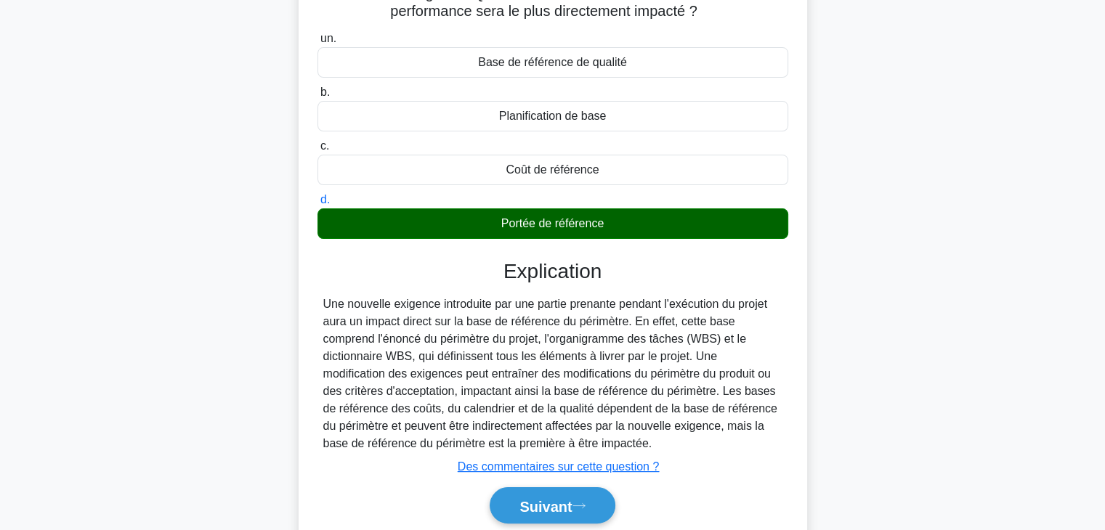
scroll to position [255, 0]
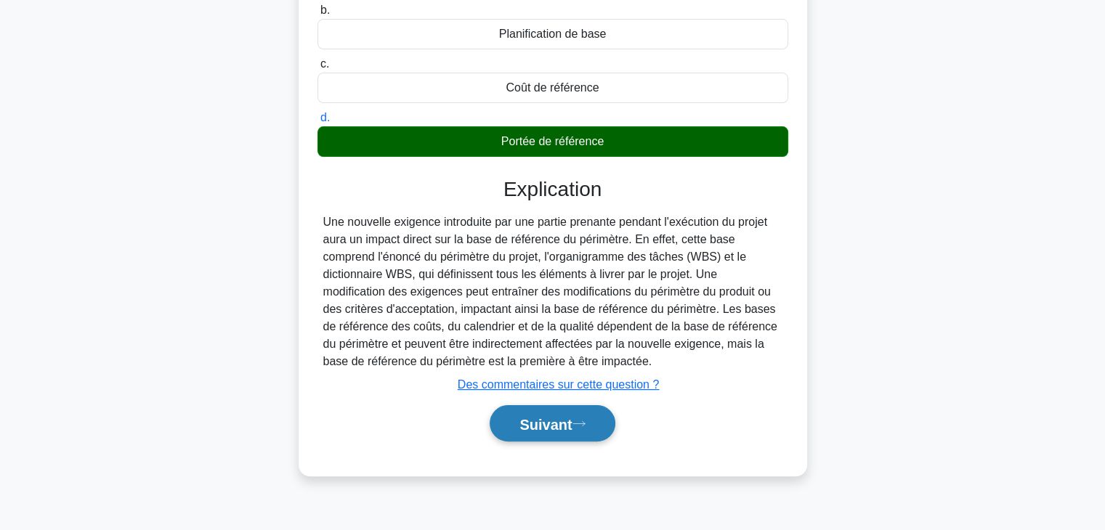
click at [552, 425] on font "Suivant" at bounding box center [545, 424] width 52 height 16
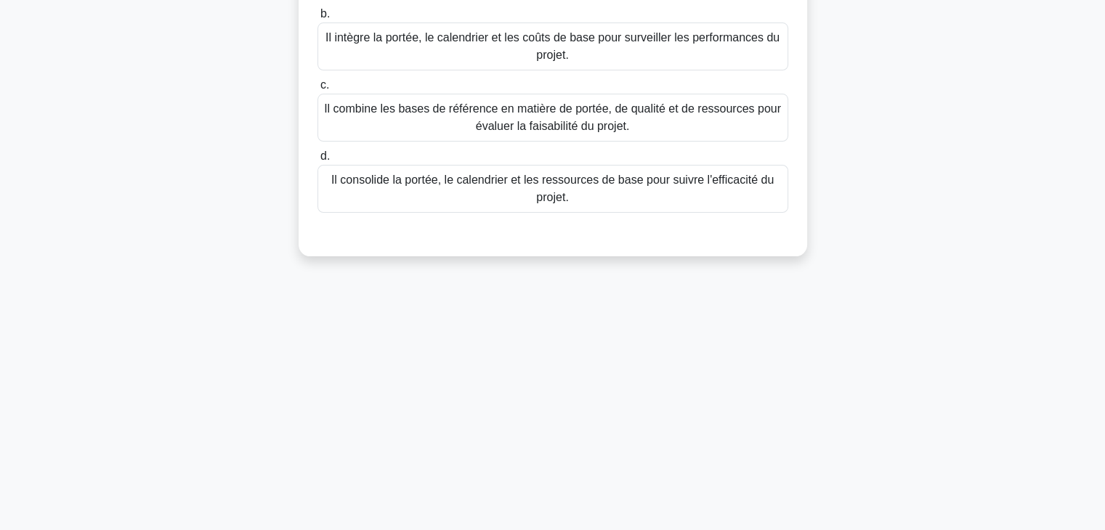
scroll to position [0, 0]
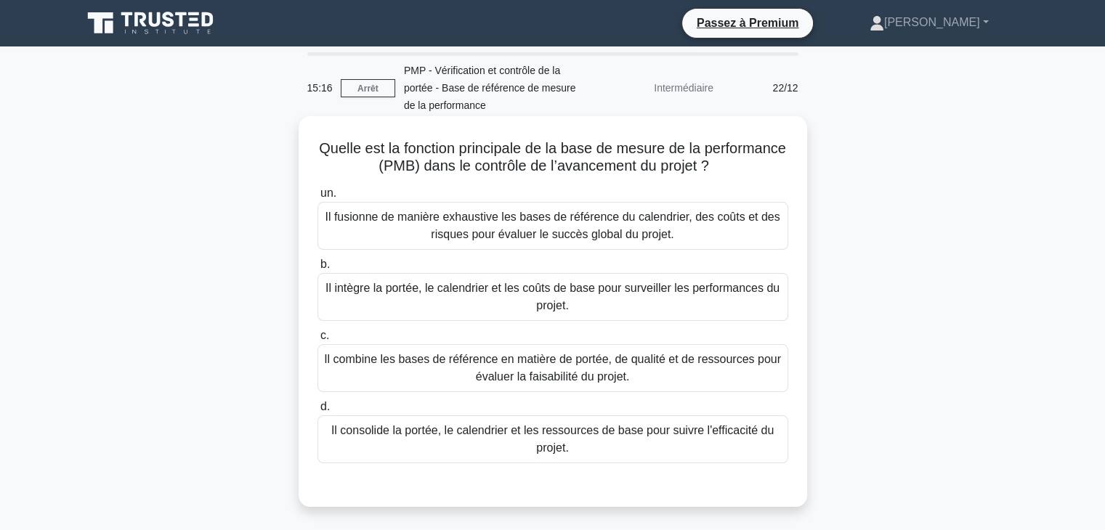
click at [672, 301] on font "Il intègre la portée, le calendrier et les coûts de base pour surveiller les pe…" at bounding box center [553, 297] width 458 height 35
click at [317, 270] on input "b. Il intègre la portée, le calendrier et les coûts de base pour surveiller les…" at bounding box center [317, 264] width 0 height 9
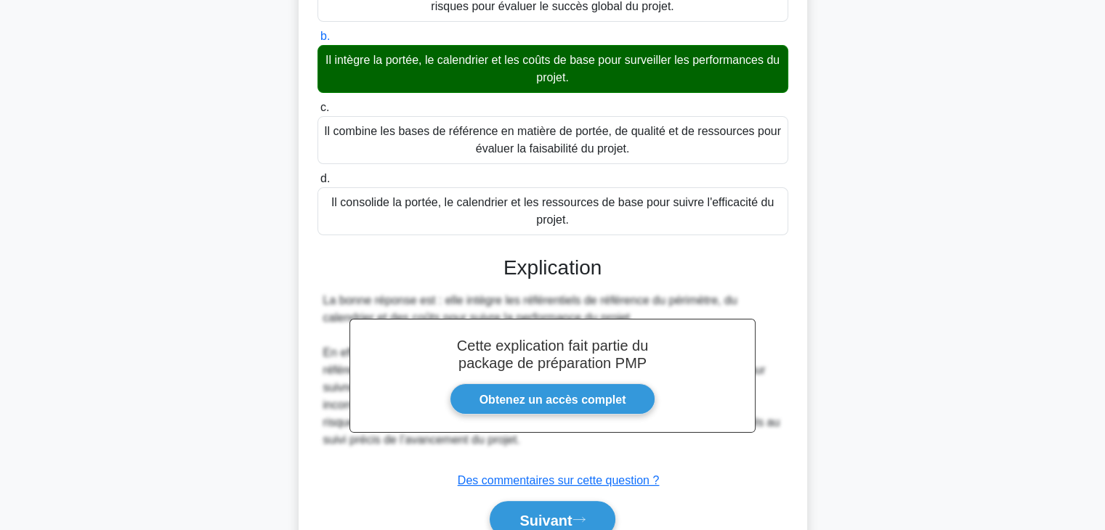
scroll to position [233, 0]
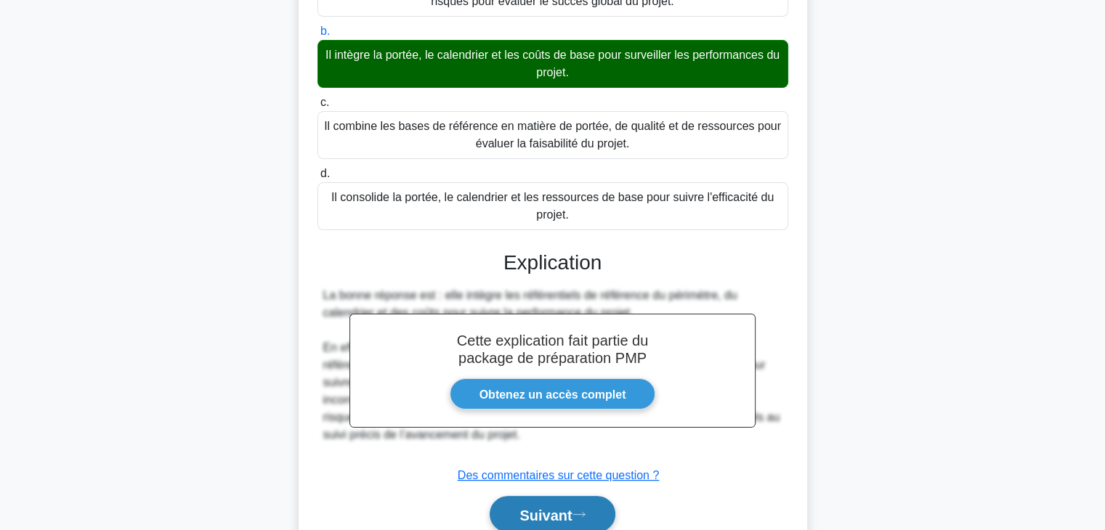
click at [578, 514] on icon at bounding box center [578, 515] width 13 height 8
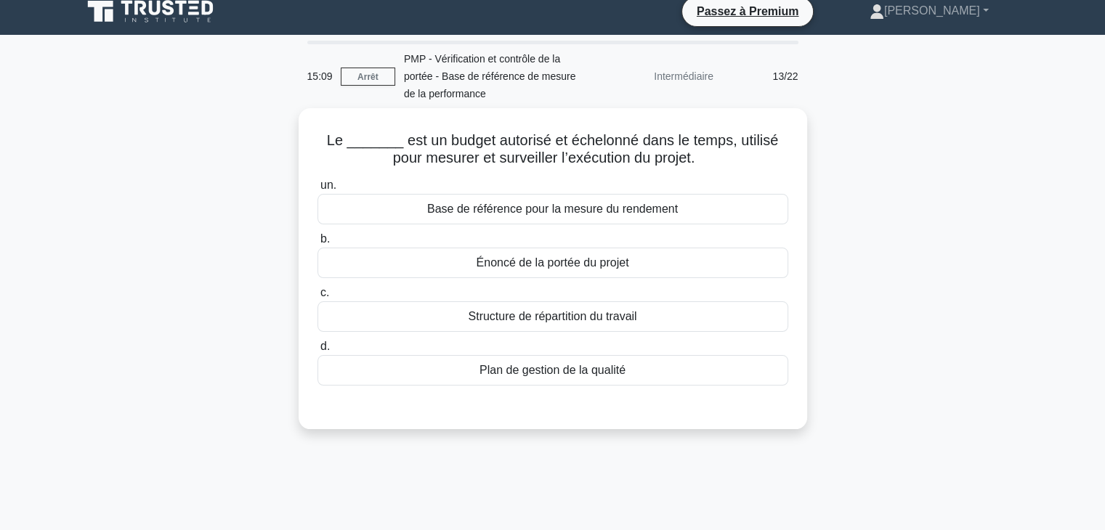
scroll to position [0, 0]
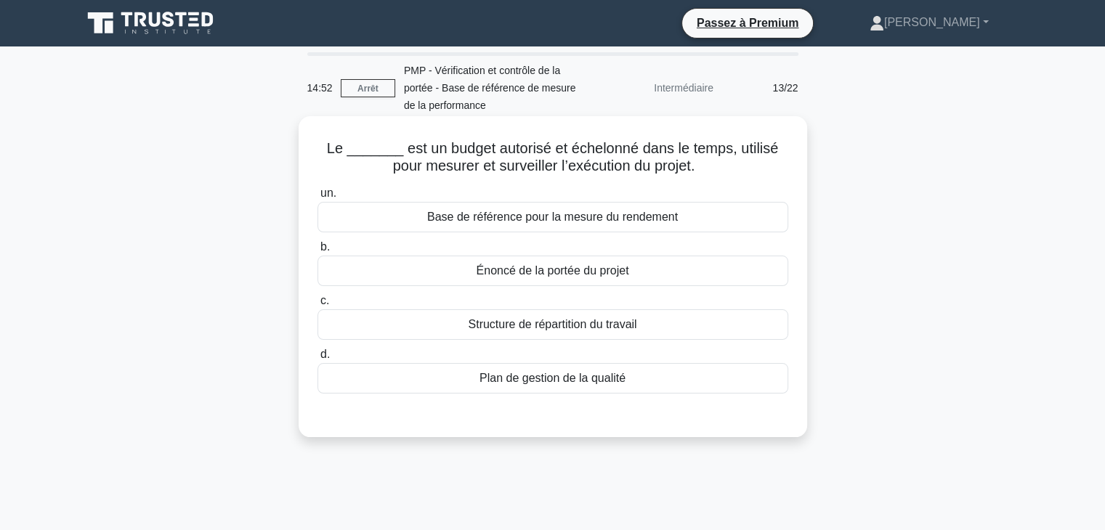
click at [722, 220] on div "Base de référence pour la mesure du rendement" at bounding box center [552, 217] width 471 height 31
click at [317, 198] on input "un. Base de référence pour la mesure du rendement" at bounding box center [317, 193] width 0 height 9
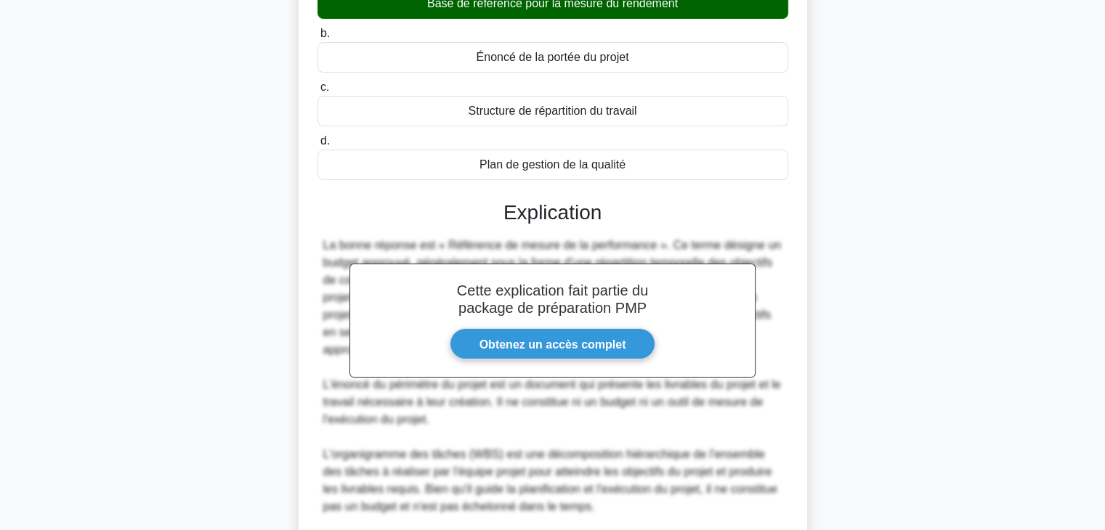
scroll to position [401, 0]
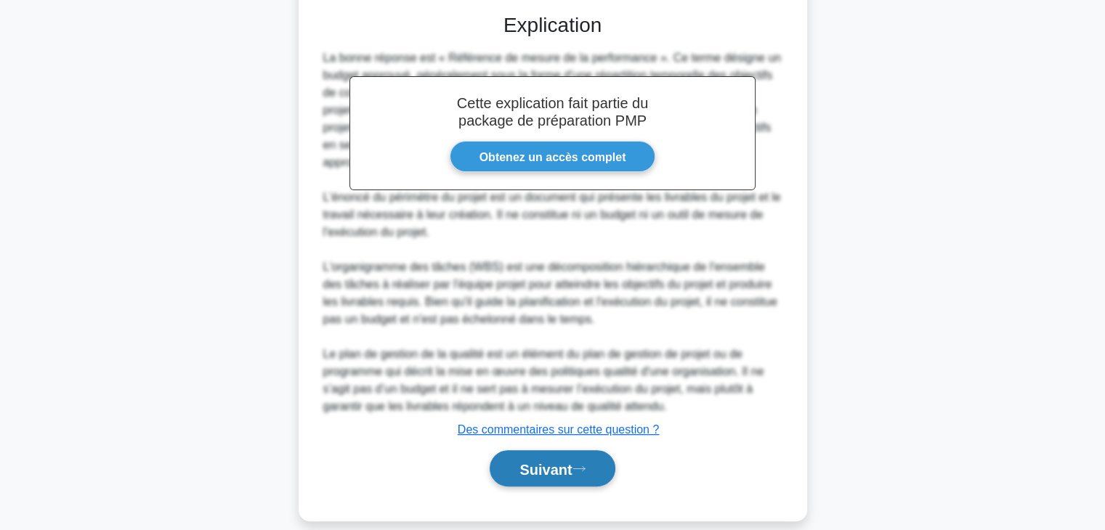
click at [554, 461] on font "Suivant" at bounding box center [545, 469] width 52 height 16
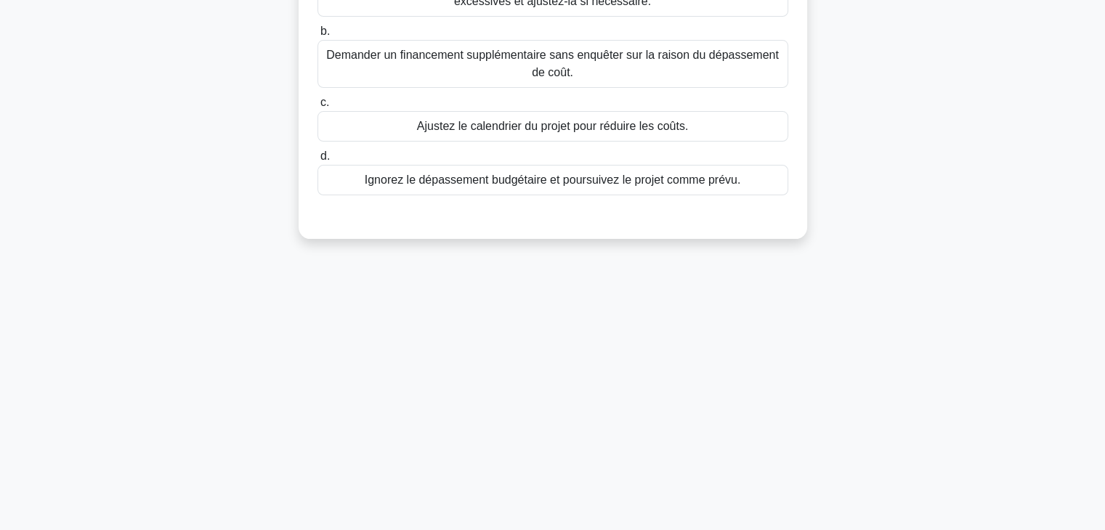
scroll to position [0, 0]
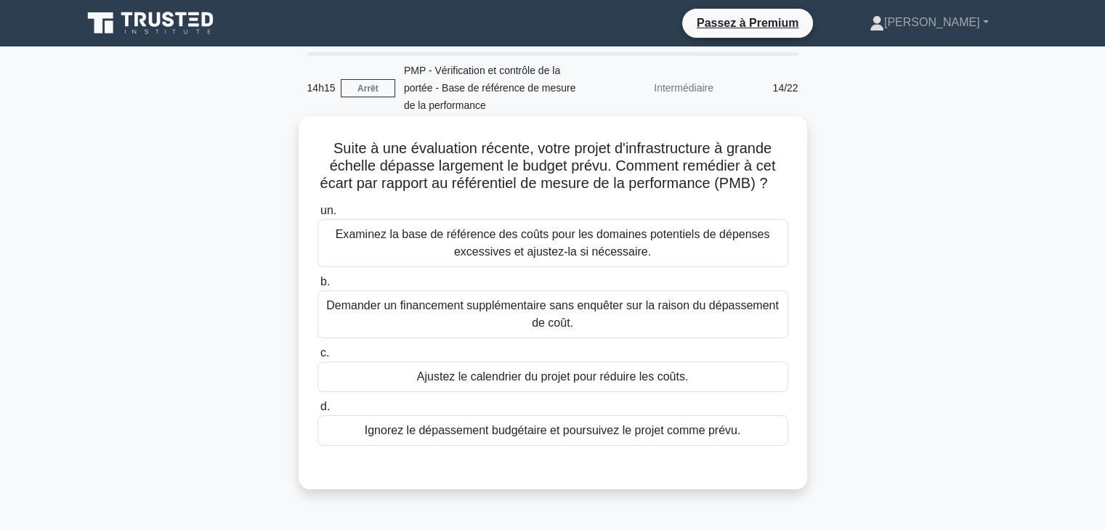
click at [656, 256] on font "Examinez la base de référence des coûts pour les domaines potentiels de dépense…" at bounding box center [553, 243] width 434 height 30
click at [317, 216] on input "un. Examinez la base de référence des coûts pour les domaines potentiels de dép…" at bounding box center [317, 210] width 0 height 9
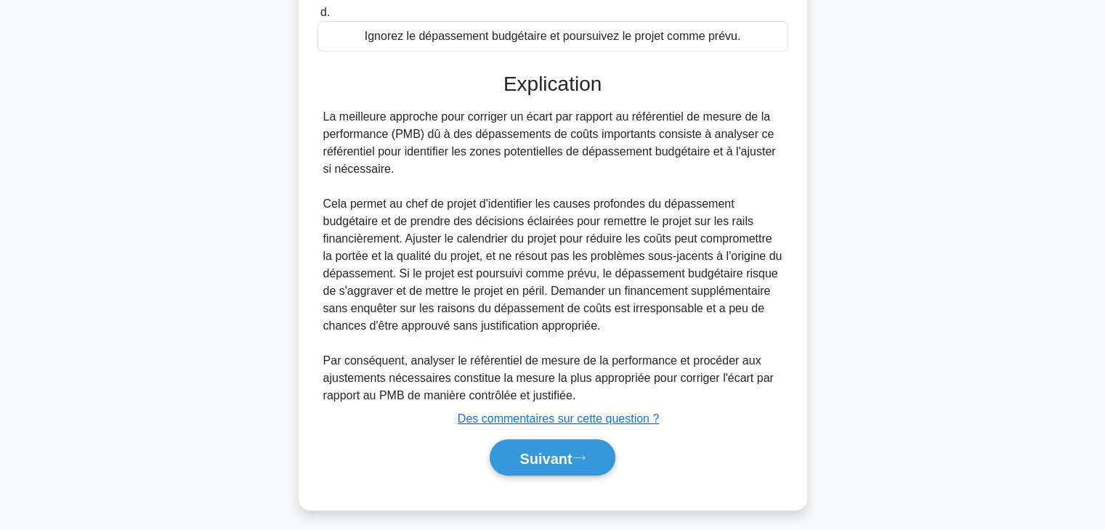
scroll to position [418, 0]
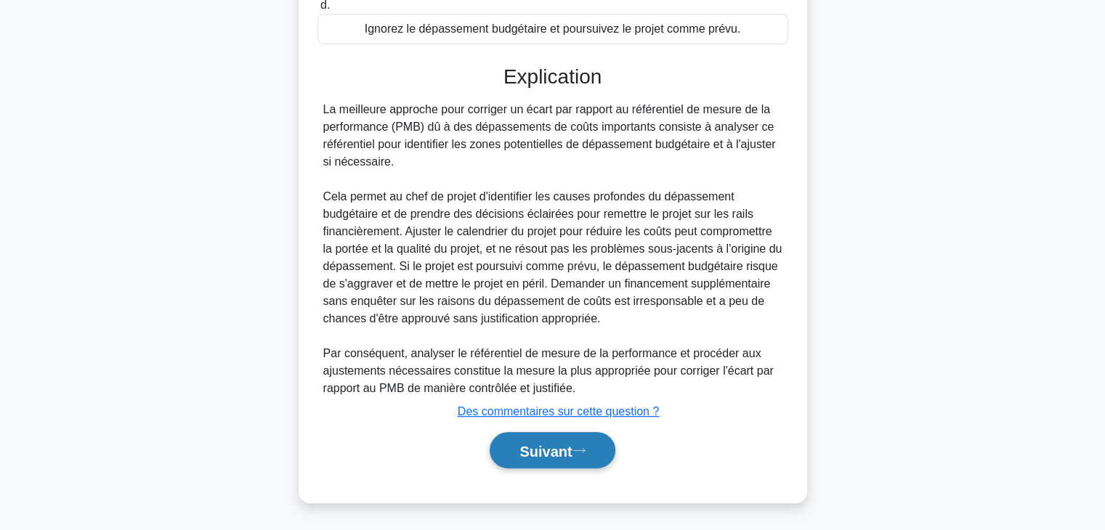
click at [550, 448] on font "Suivant" at bounding box center [545, 451] width 52 height 16
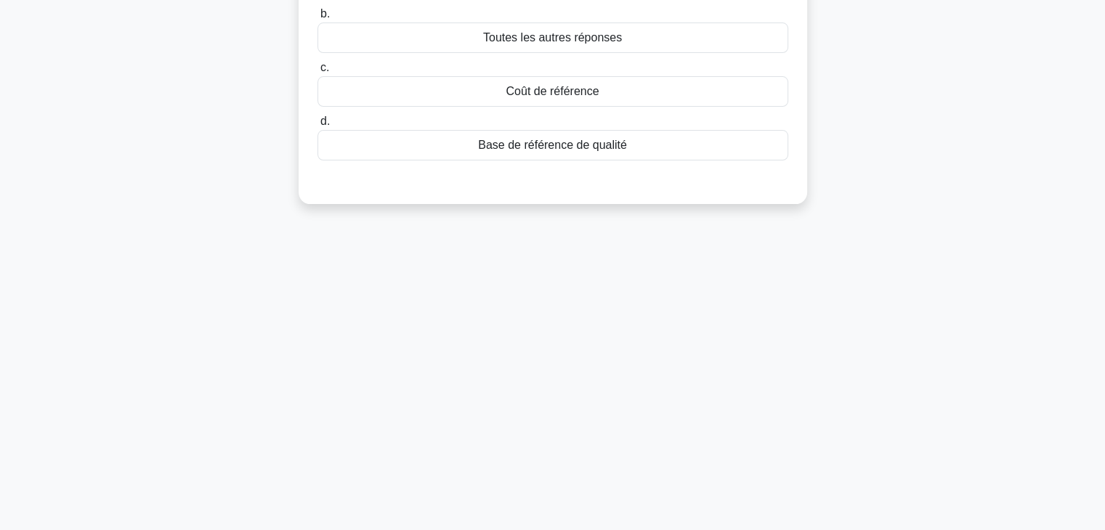
scroll to position [0, 0]
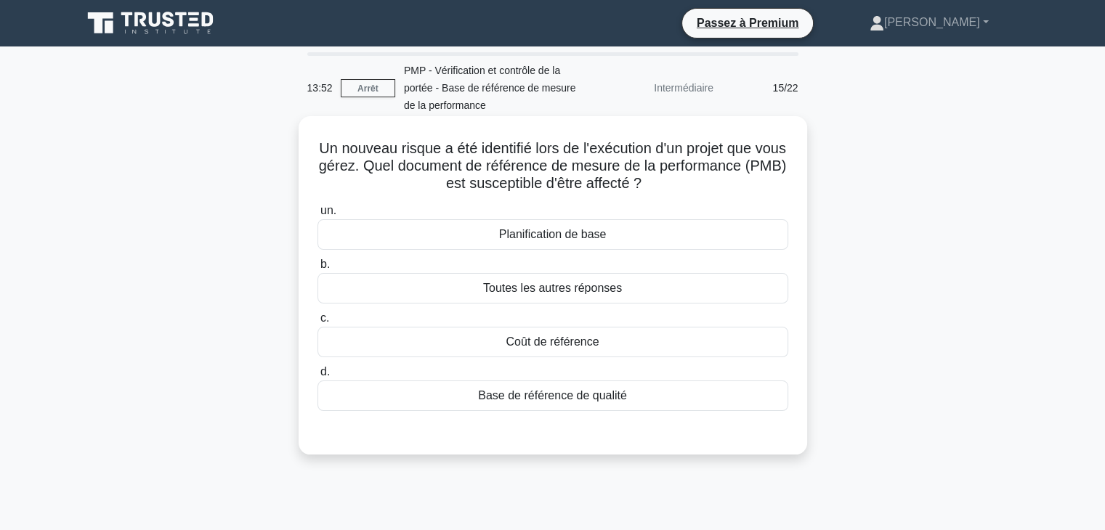
click at [734, 289] on div "Toutes les autres réponses" at bounding box center [552, 288] width 471 height 31
click at [317, 270] on input "b. Toutes les autres réponses" at bounding box center [317, 264] width 0 height 9
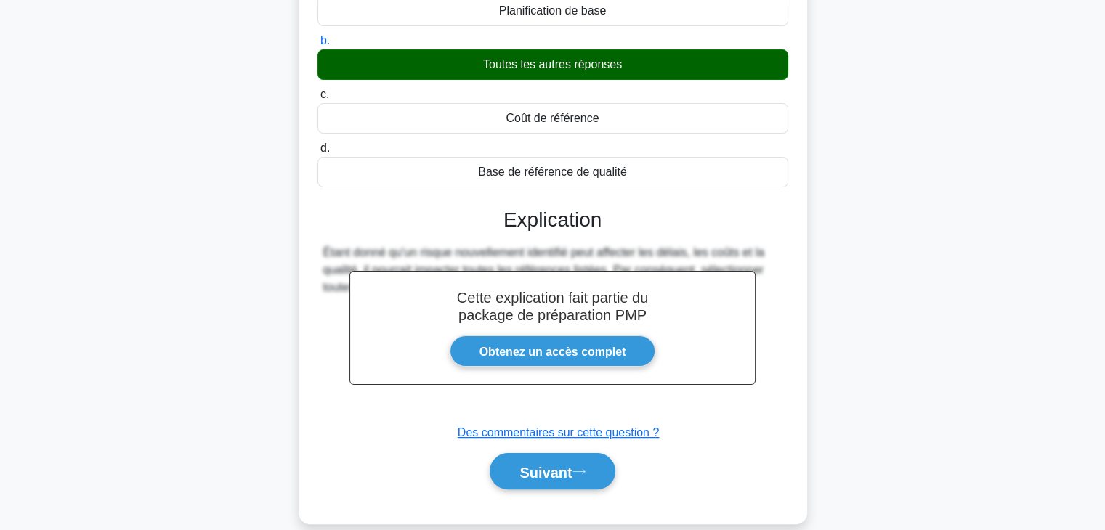
scroll to position [255, 0]
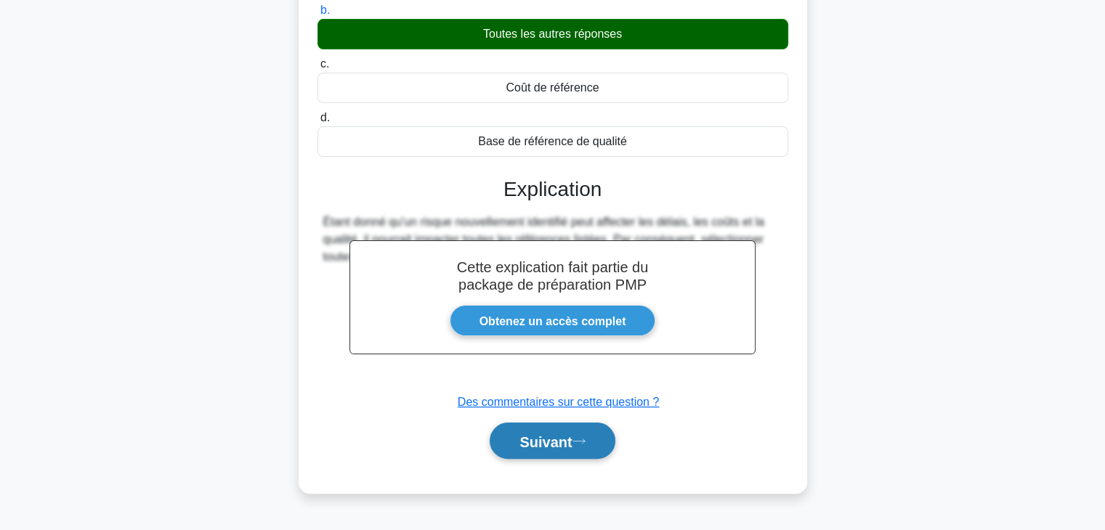
click at [586, 442] on icon at bounding box center [578, 441] width 13 height 8
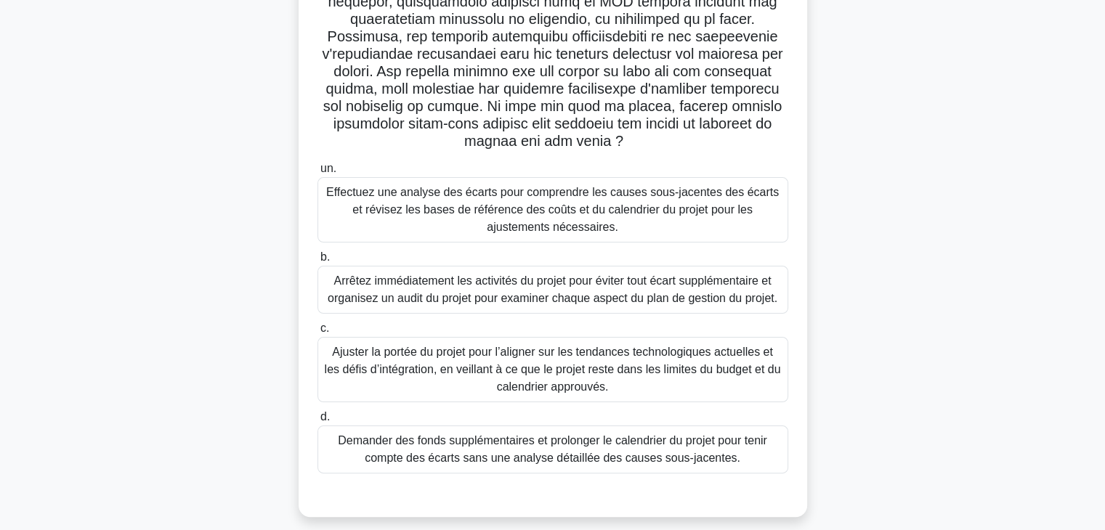
scroll to position [0, 0]
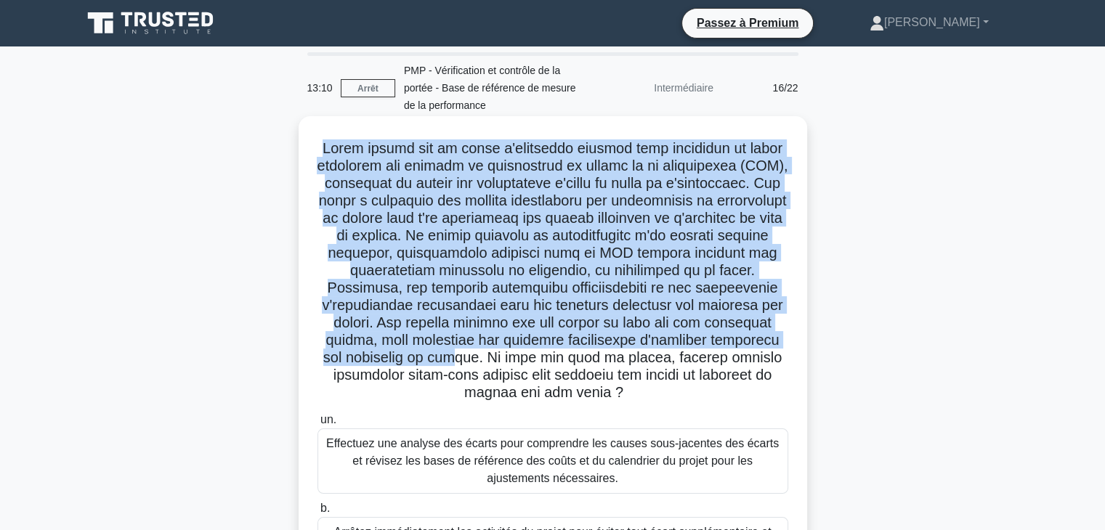
drag, startPoint x: 324, startPoint y: 150, endPoint x: 678, endPoint y: 352, distance: 408.3
click at [678, 352] on font at bounding box center [552, 270] width 471 height 260
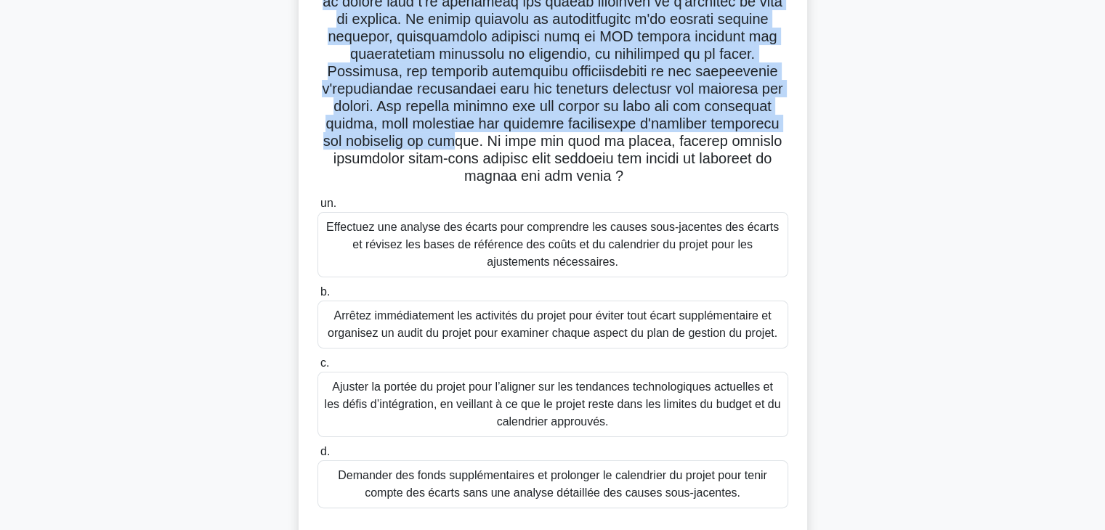
scroll to position [223, 0]
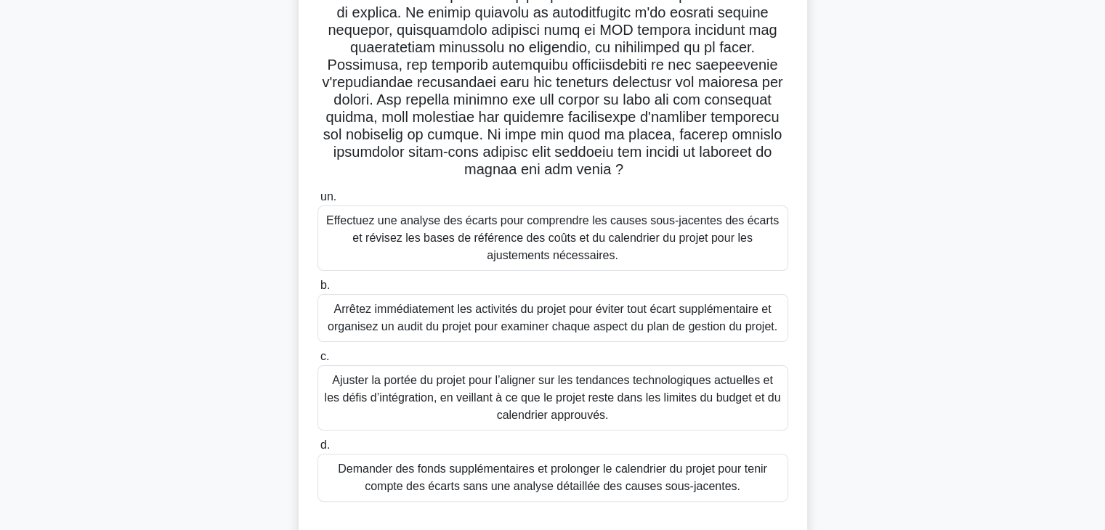
click at [653, 402] on font "Ajuster la portée du projet pour l’aligner sur les tendances technologiques act…" at bounding box center [553, 397] width 456 height 47
click at [317, 362] on input "c. Ajuster la portée du projet pour l’aligner sur les tendances technologiques …" at bounding box center [317, 356] width 0 height 9
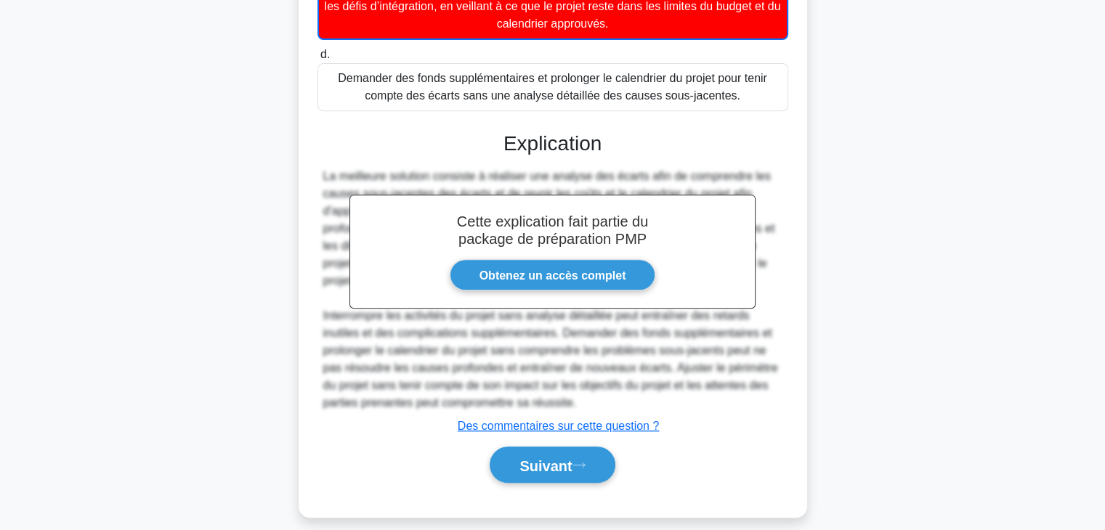
scroll to position [629, 0]
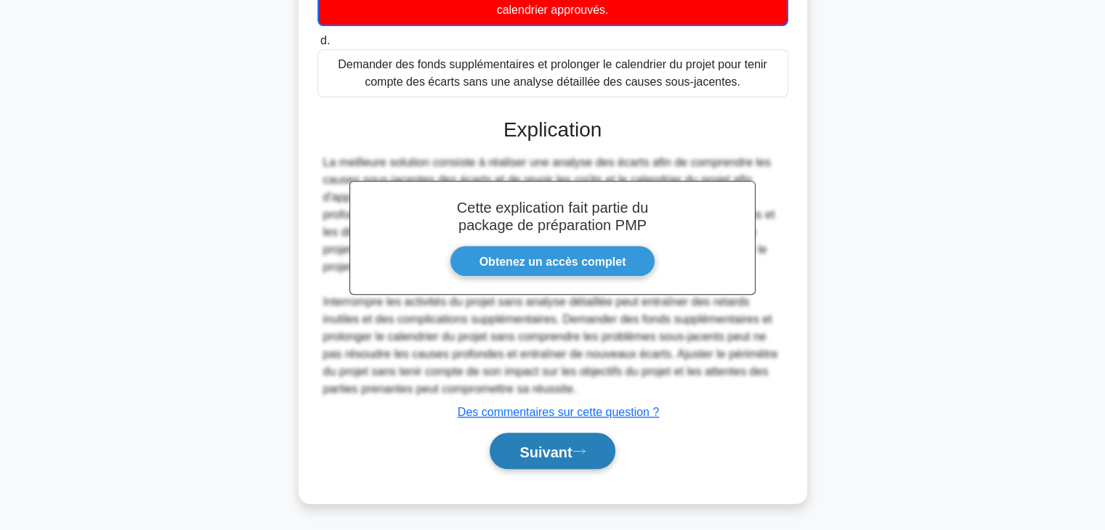
click at [573, 458] on button "Suivant" at bounding box center [552, 451] width 125 height 37
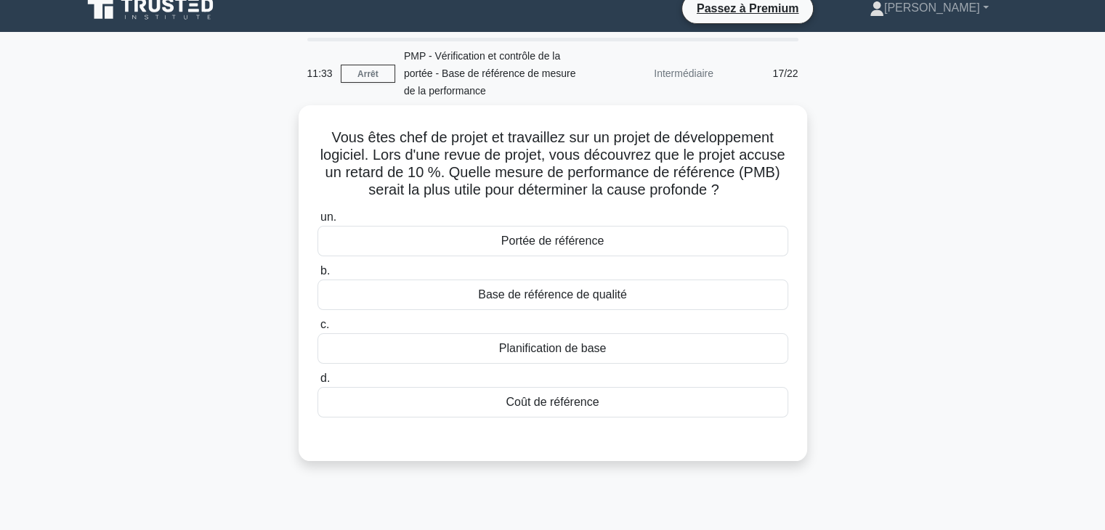
scroll to position [0, 0]
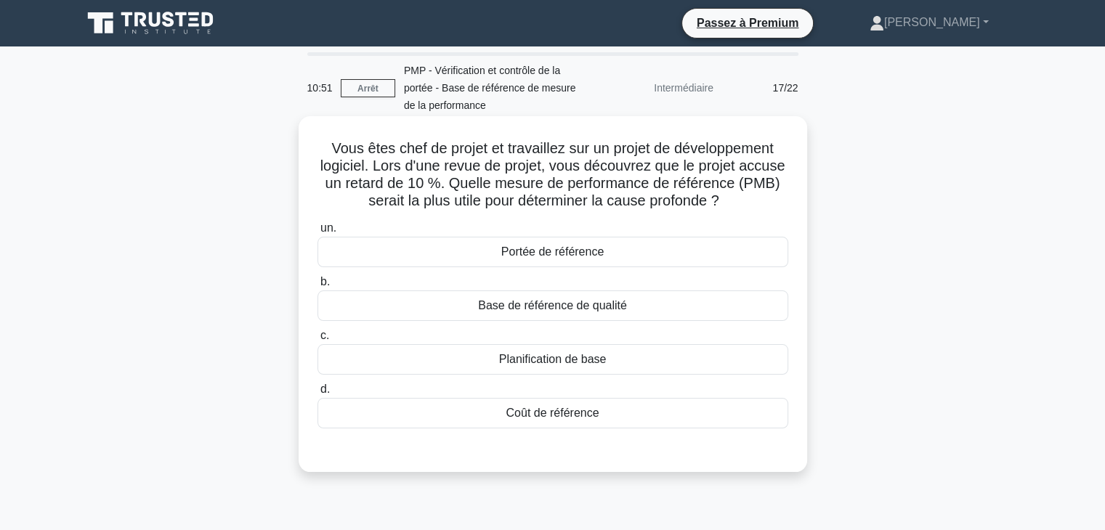
click at [607, 361] on div "Planification de base" at bounding box center [552, 359] width 471 height 31
click at [317, 341] on input "c. Planification de base" at bounding box center [317, 335] width 0 height 9
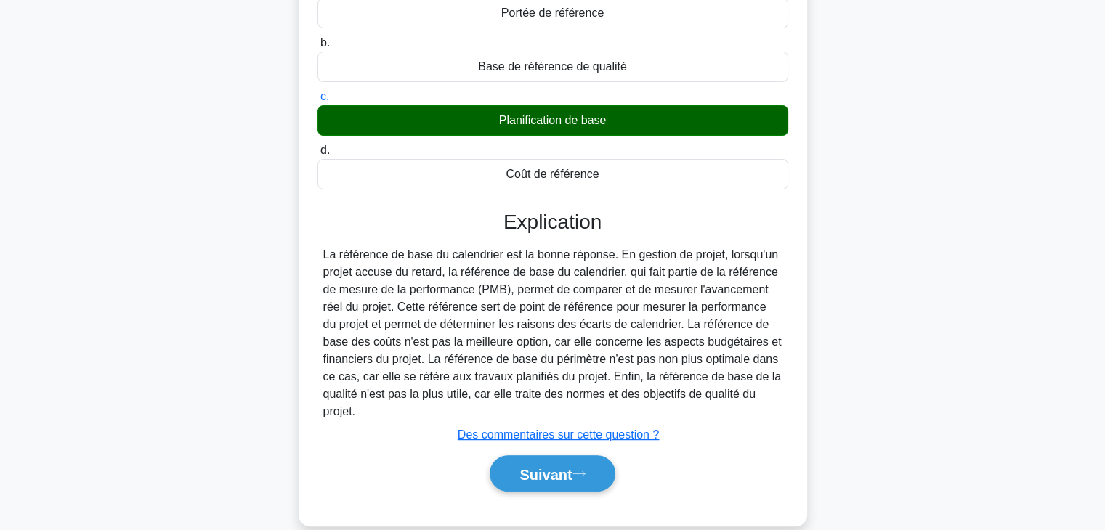
scroll to position [262, 0]
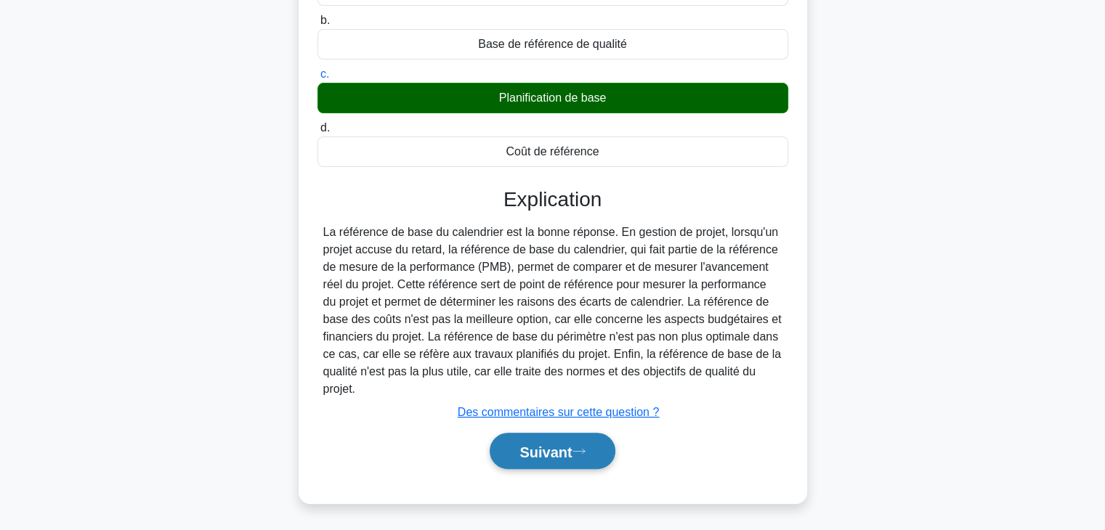
click at [564, 439] on button "Suivant" at bounding box center [552, 451] width 125 height 37
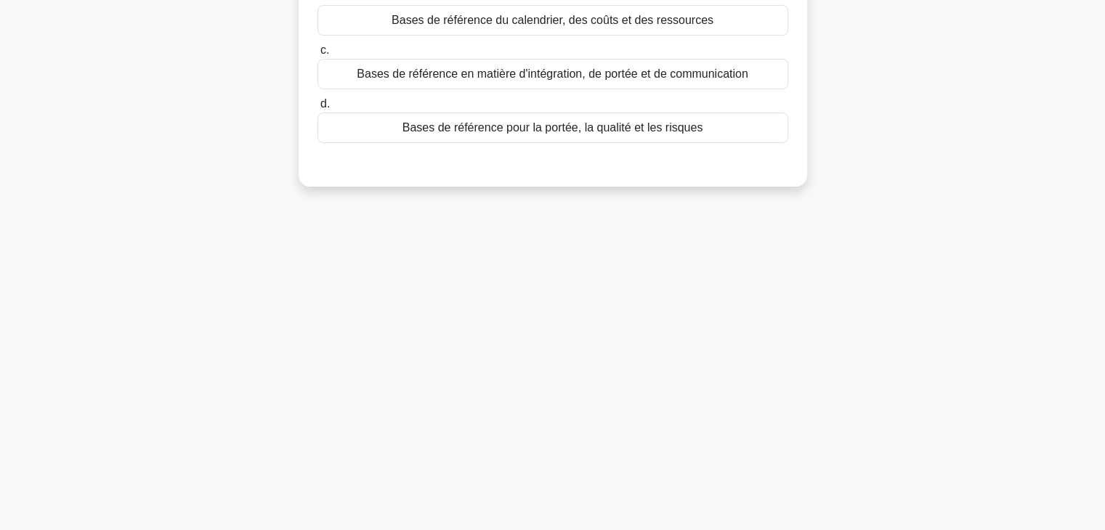
scroll to position [0, 0]
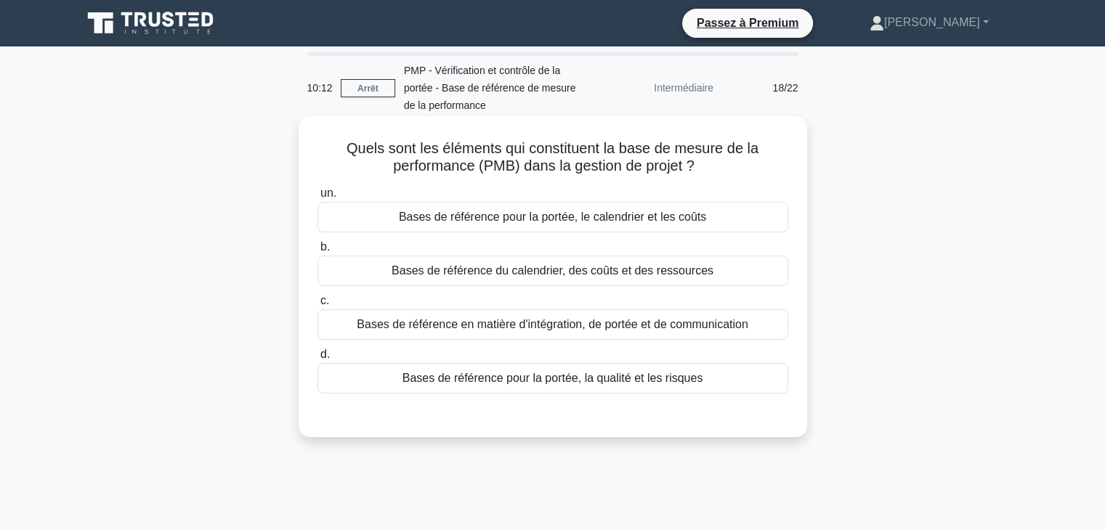
click at [769, 272] on div "Bases de référence du calendrier, des coûts et des ressources" at bounding box center [552, 271] width 471 height 31
click at [317, 252] on input "b. Bases de référence du calendrier, des coûts et des ressources" at bounding box center [317, 247] width 0 height 9
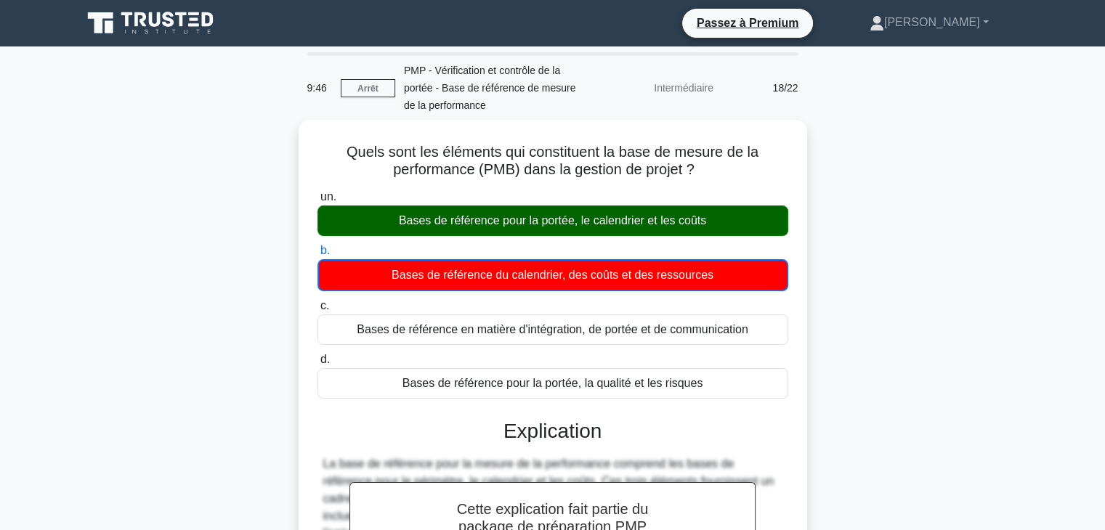
click at [1021, 178] on div "Quels sont les éléments qui constituent la base de mesure de la performance (PM…" at bounding box center [552, 436] width 959 height 633
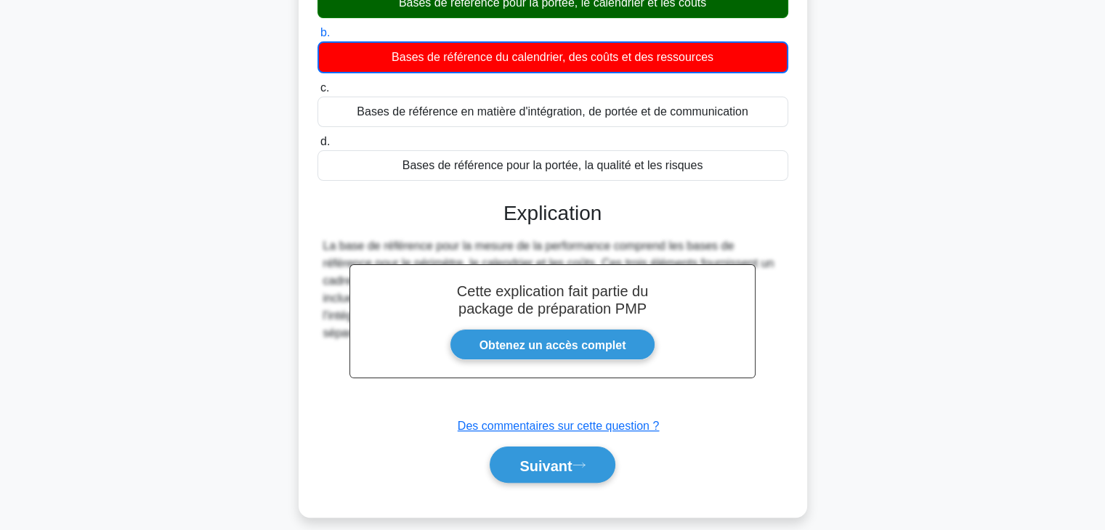
scroll to position [255, 0]
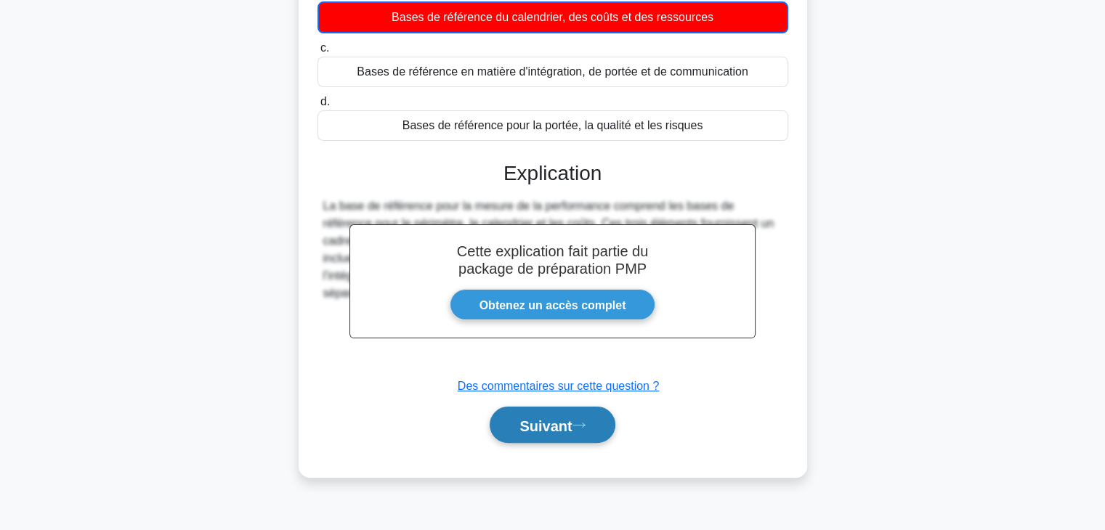
click at [572, 425] on font "Suivant" at bounding box center [545, 426] width 52 height 16
click at [555, 428] on font "Suivant" at bounding box center [545, 426] width 52 height 16
click at [538, 426] on font "Suivant" at bounding box center [545, 426] width 52 height 16
click at [548, 431] on font "Suivant" at bounding box center [545, 426] width 52 height 16
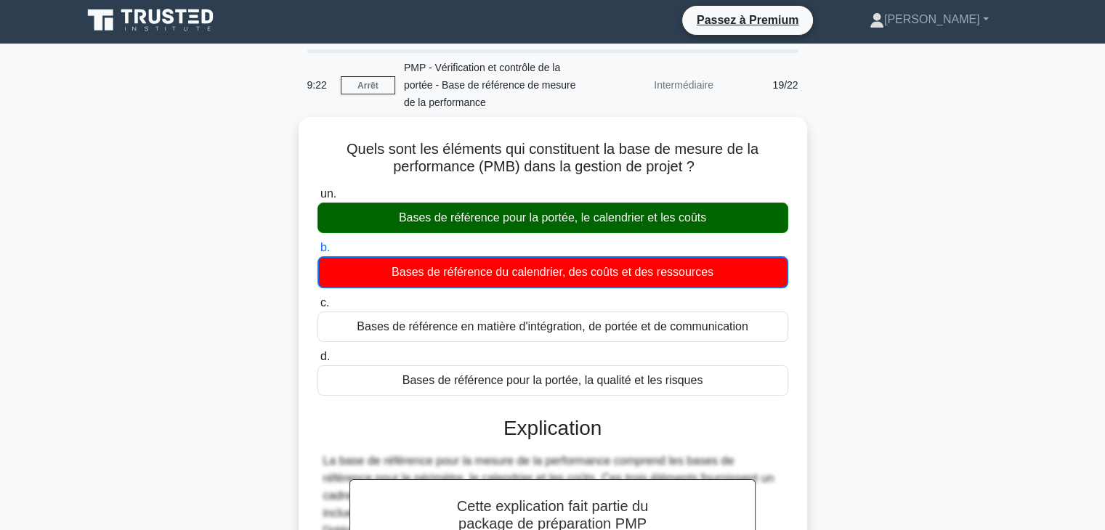
scroll to position [0, 0]
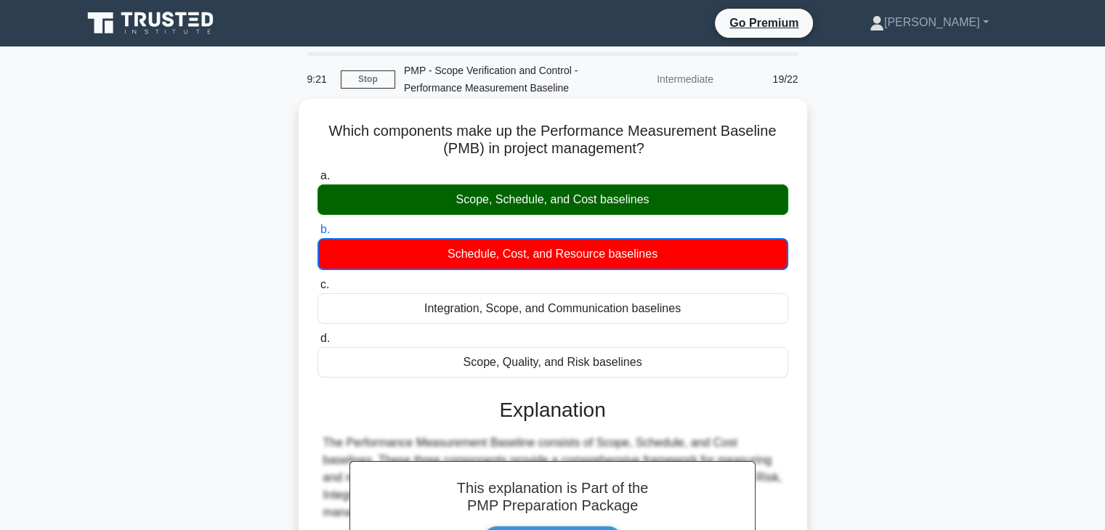
click at [656, 225] on label "b. Schedule, Cost, and Resource baselines" at bounding box center [552, 245] width 471 height 49
click at [317, 225] on input "b. Schedule, Cost, and Resource baselines" at bounding box center [317, 229] width 0 height 9
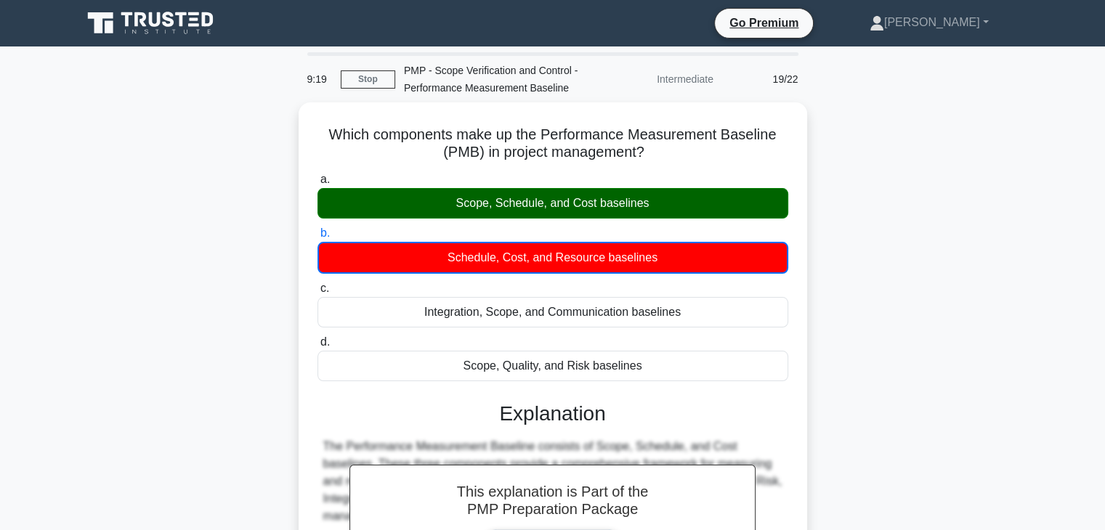
click at [962, 145] on div "Which components make up the Performance Measurement Baseline (PMB) in project …" at bounding box center [552, 417] width 959 height 631
click at [1023, 235] on div "Which components make up the Performance Measurement Baseline (PMB) in project …" at bounding box center [552, 417] width 959 height 631
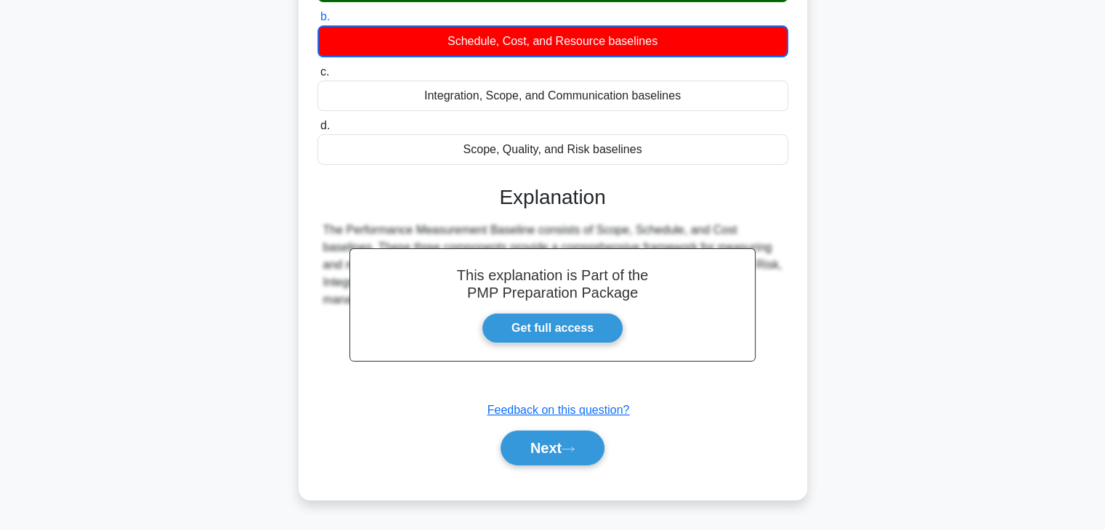
scroll to position [255, 0]
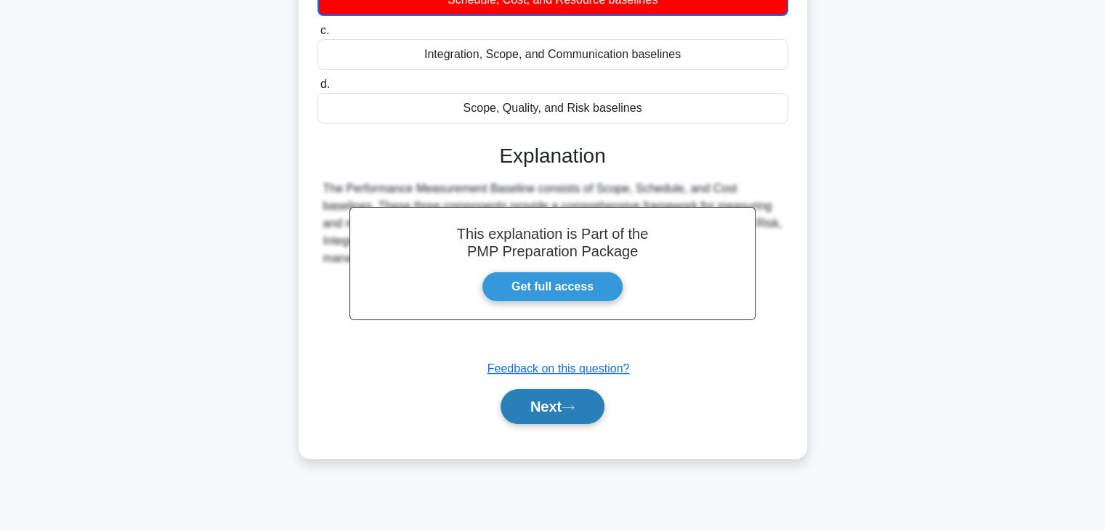
click at [555, 410] on button "Next" at bounding box center [553, 406] width 104 height 35
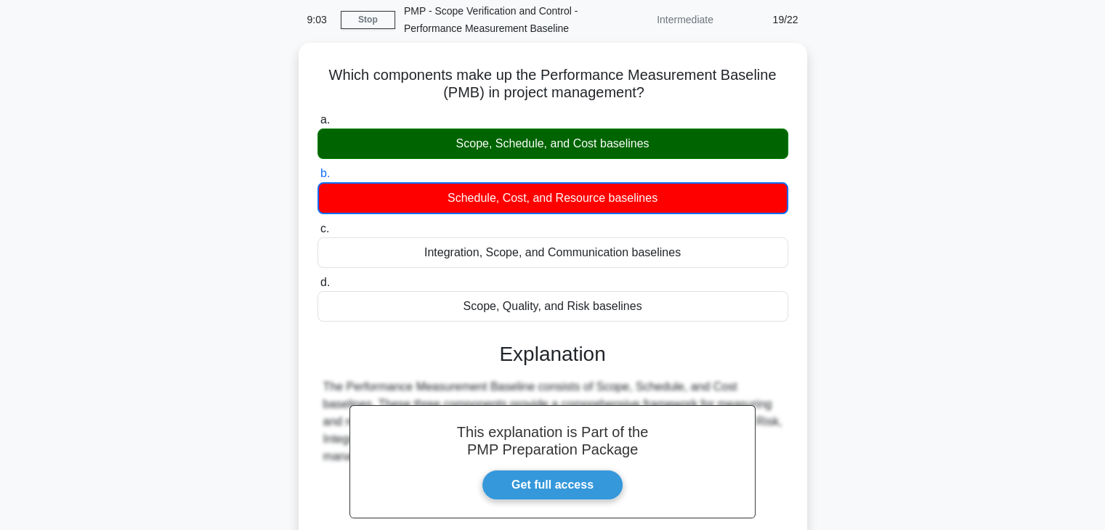
scroll to position [0, 0]
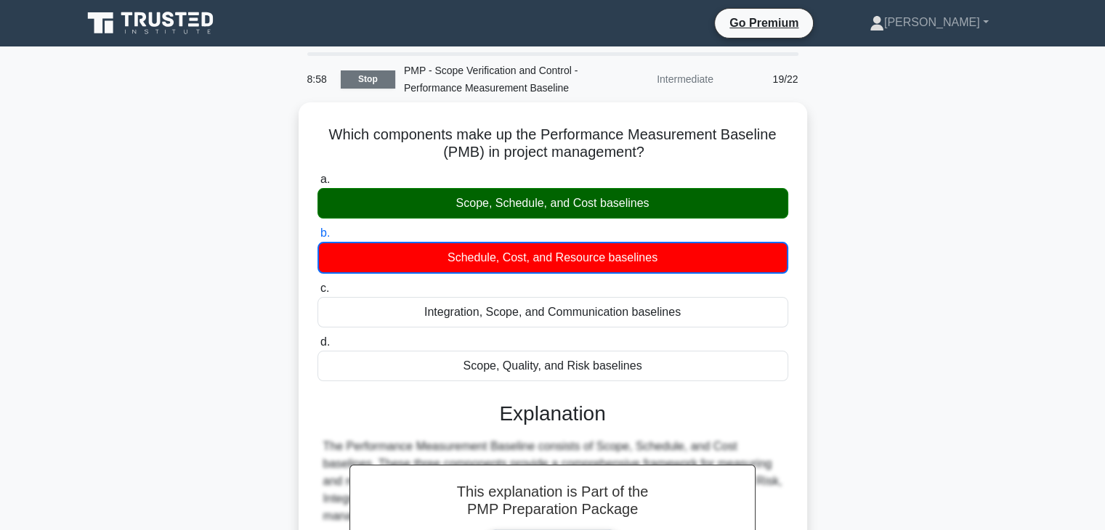
click at [366, 79] on link "Stop" at bounding box center [368, 79] width 54 height 18
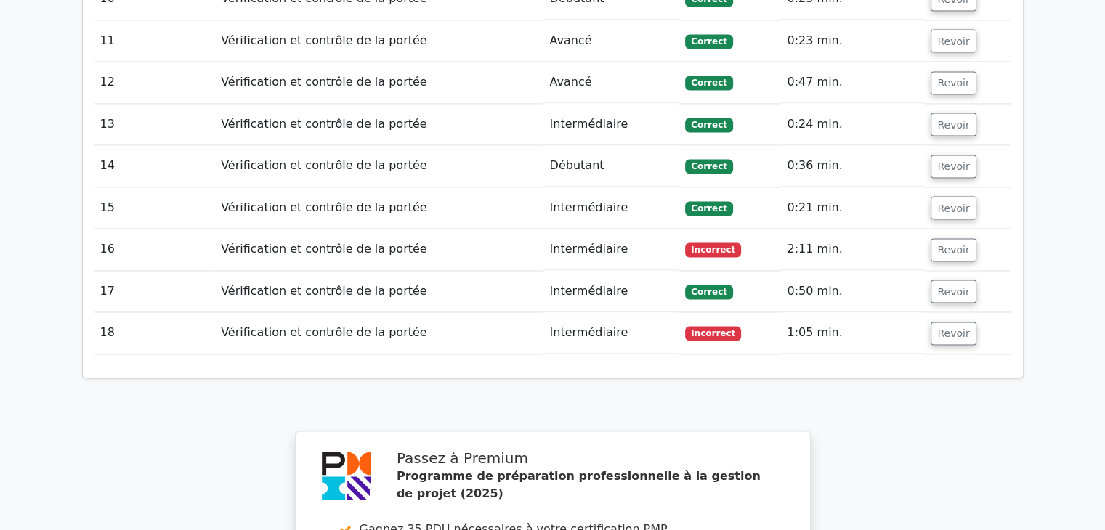
scroll to position [2416, 0]
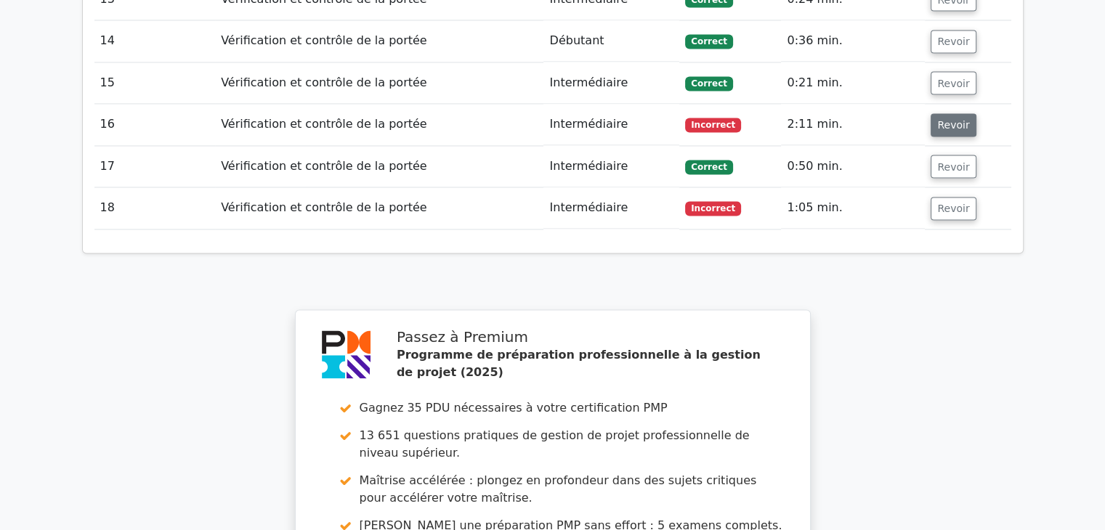
click at [940, 113] on button "Revoir" at bounding box center [953, 124] width 45 height 23
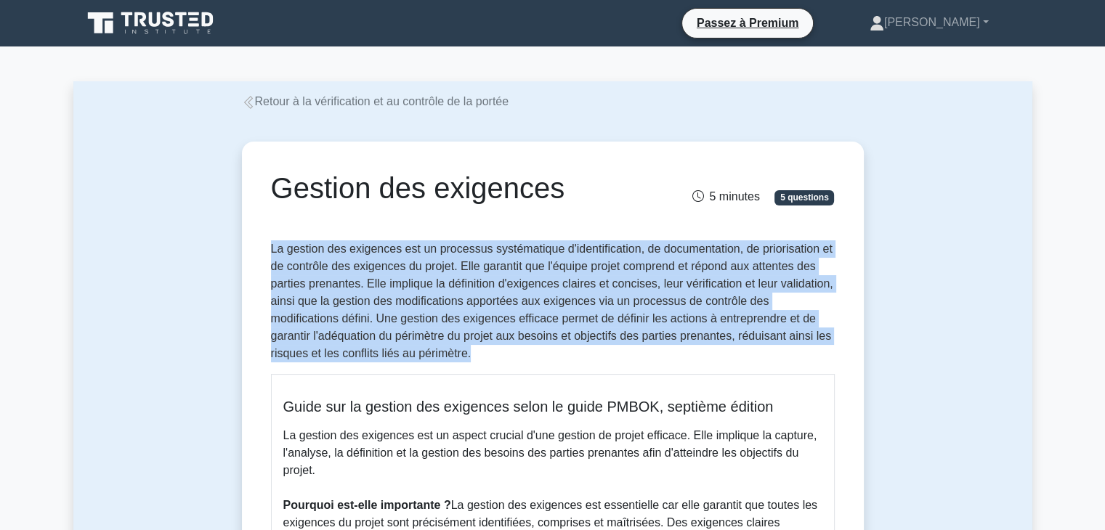
drag, startPoint x: 270, startPoint y: 251, endPoint x: 503, endPoint y: 353, distance: 254.7
copy font "La gestion des exigences est un processus systématique d'identification, de doc…"
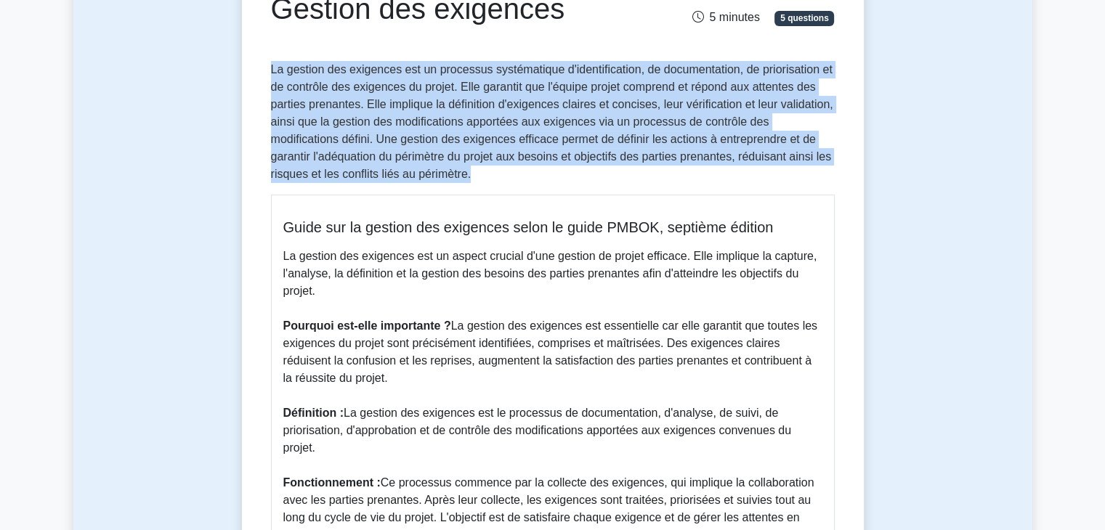
scroll to position [187, 0]
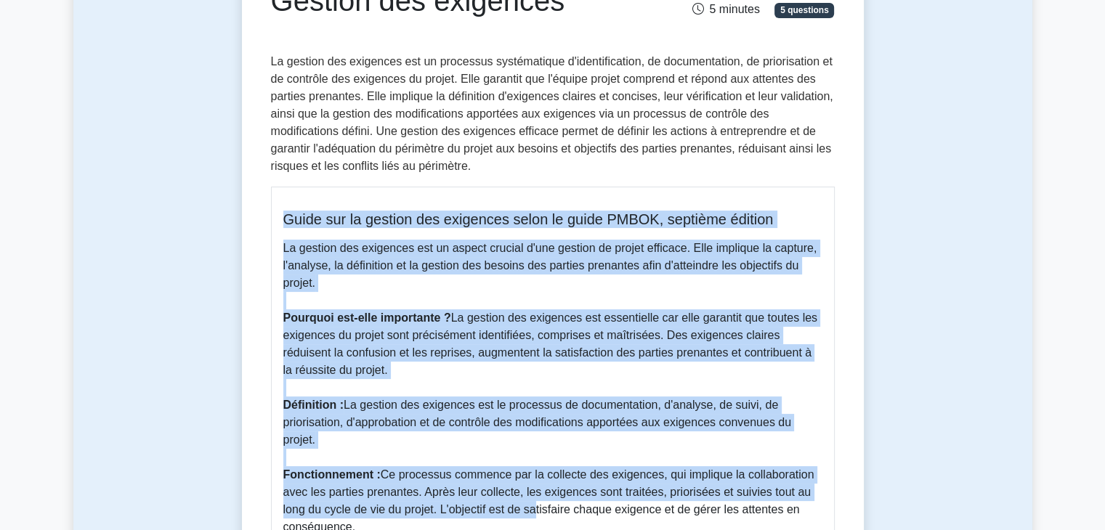
drag, startPoint x: 285, startPoint y: 216, endPoint x: 530, endPoint y: 515, distance: 386.1
click at [530, 515] on div "Guide sur la gestion des exigences selon le guide PMBOK, septième édition La ge…" at bounding box center [553, 487] width 564 height 600
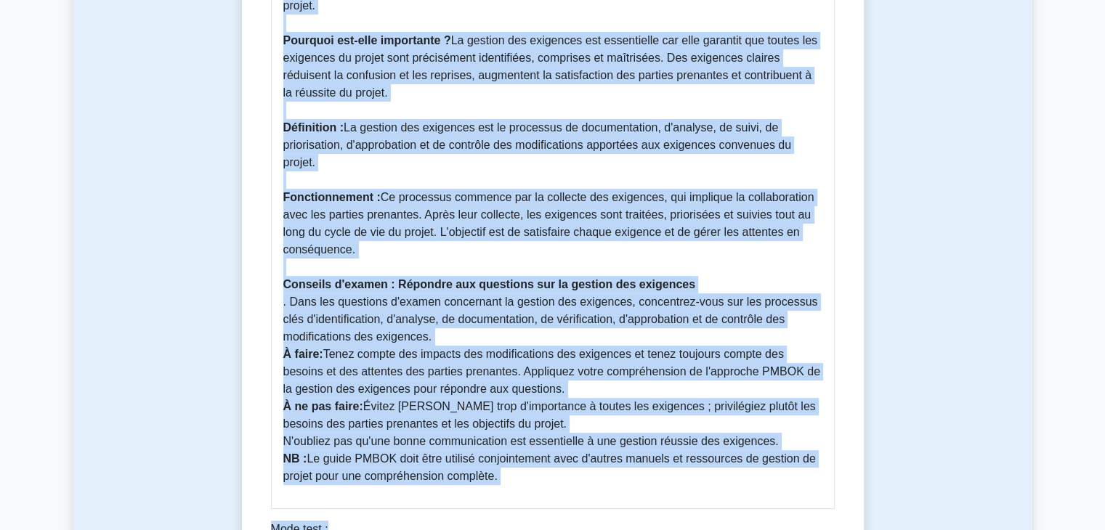
scroll to position [472, 0]
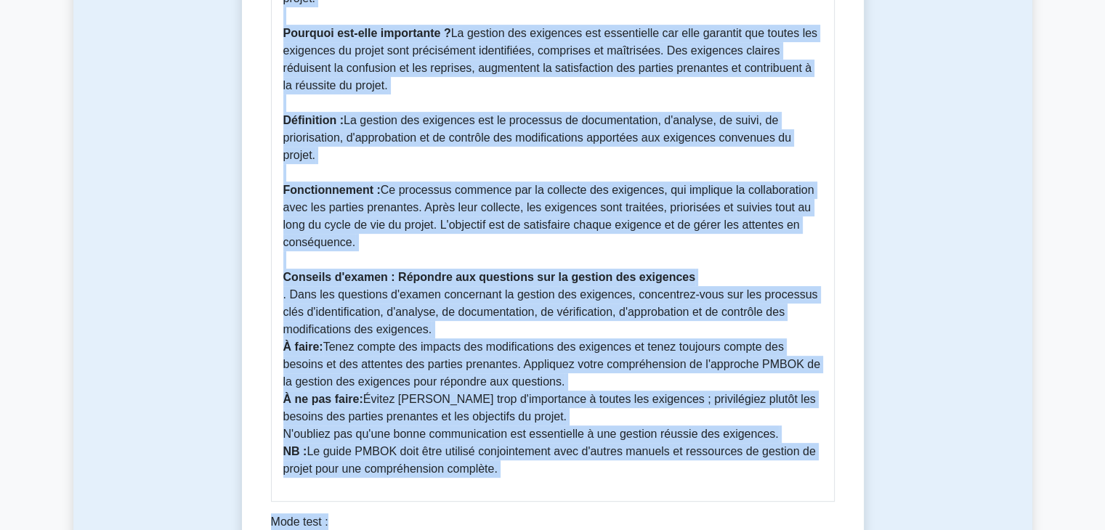
copy div "Guide sur la gestion des exigences selon le guide PMBOK, septième édition La ge…"
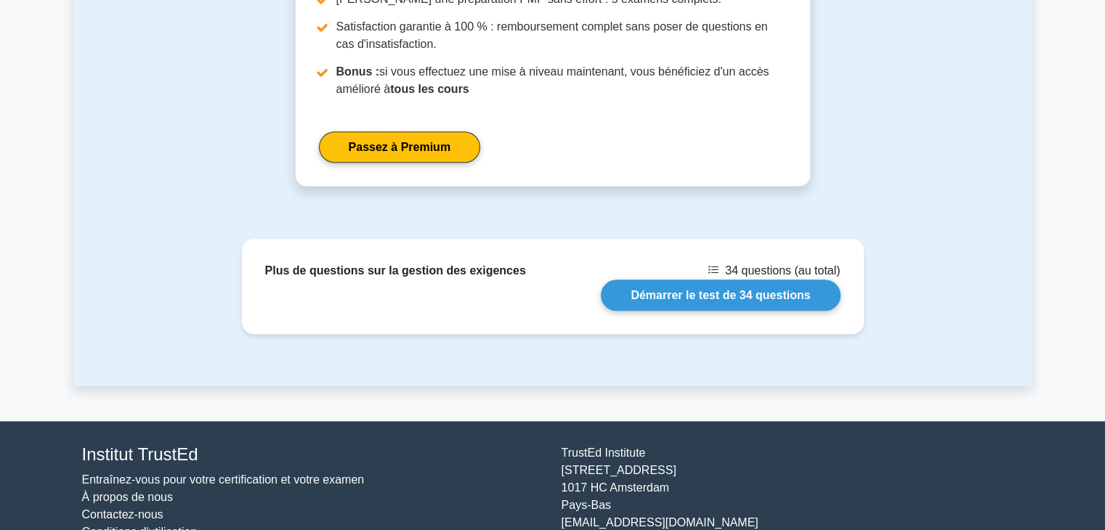
scroll to position [1382, 0]
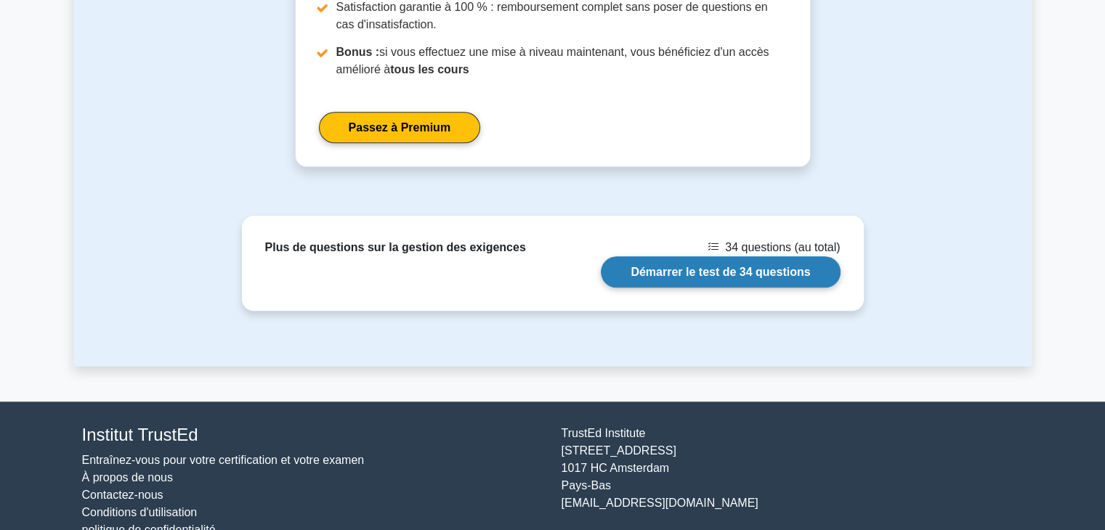
click at [675, 277] on link "Démarrer le test de 34 questions" at bounding box center [720, 271] width 239 height 31
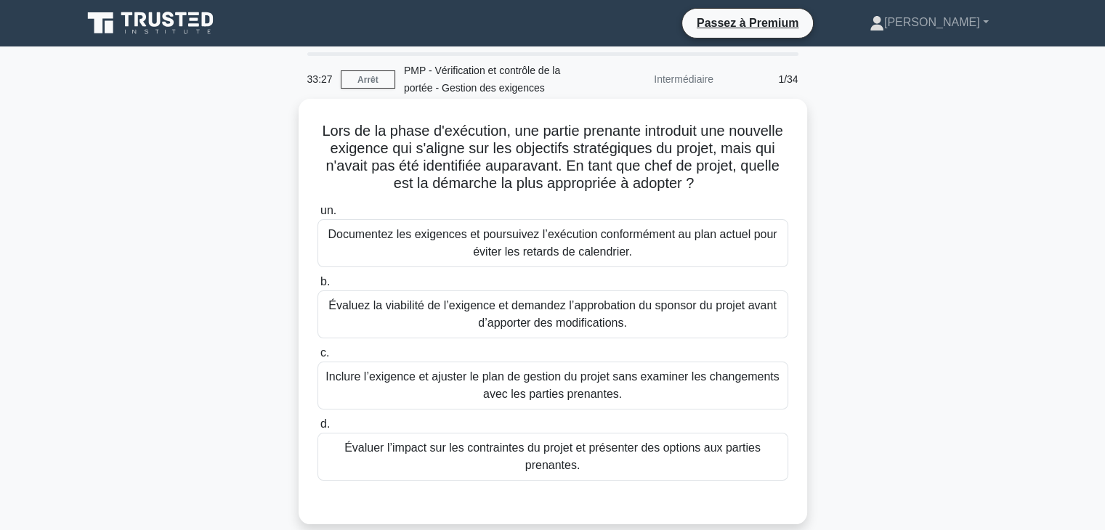
click at [671, 468] on font "Évaluer l’impact sur les contraintes du projet et présenter des options aux par…" at bounding box center [553, 456] width 458 height 35
click at [317, 429] on input "d. Évaluer l’impact sur les contraintes du projet et présenter des options aux …" at bounding box center [317, 424] width 0 height 9
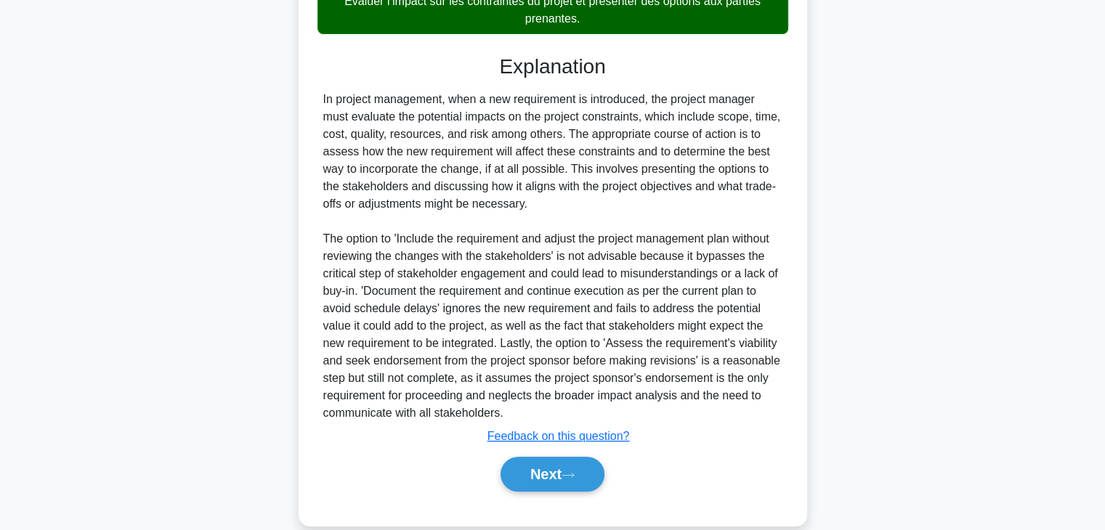
scroll to position [469, 0]
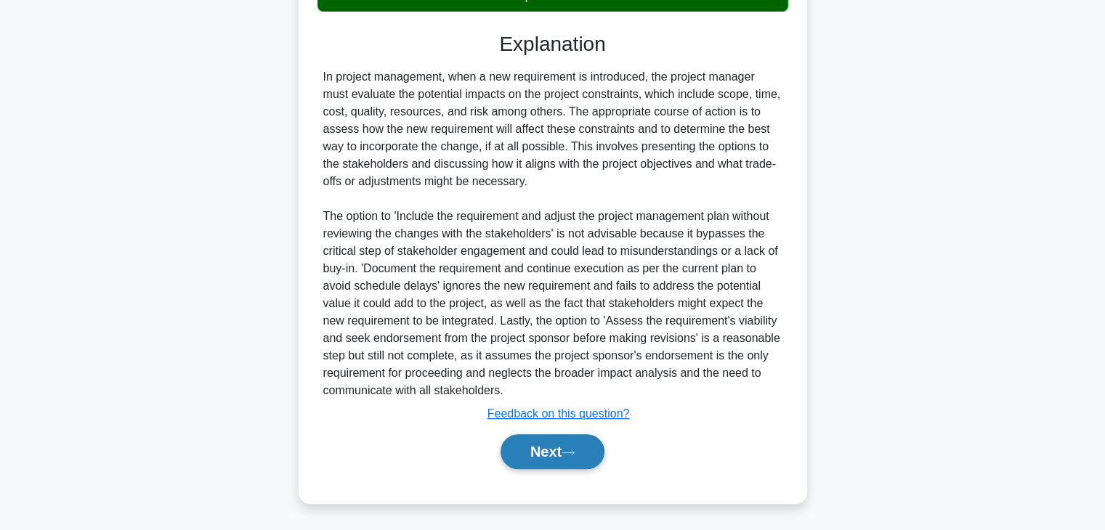
click at [573, 445] on button "Next" at bounding box center [553, 451] width 104 height 35
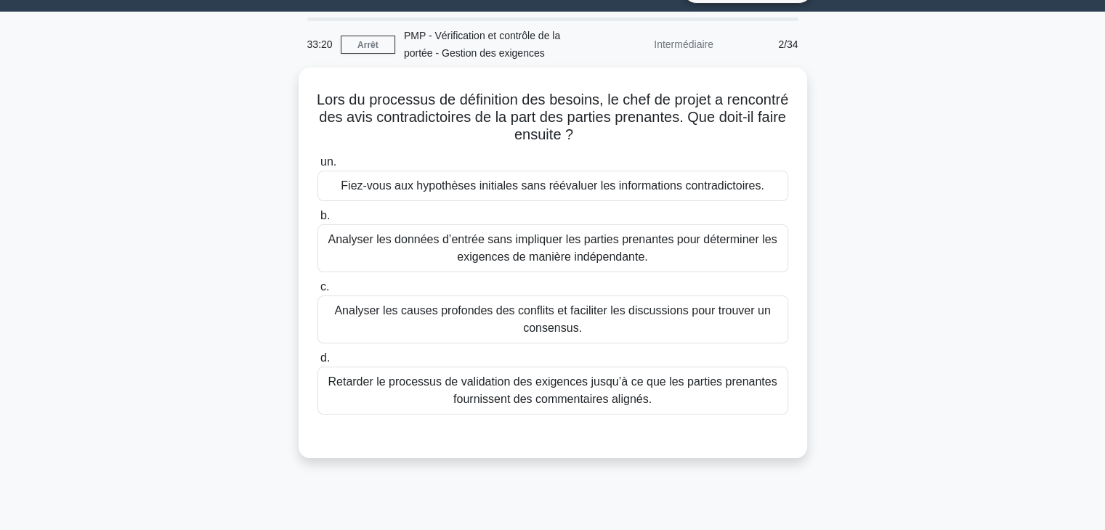
scroll to position [0, 0]
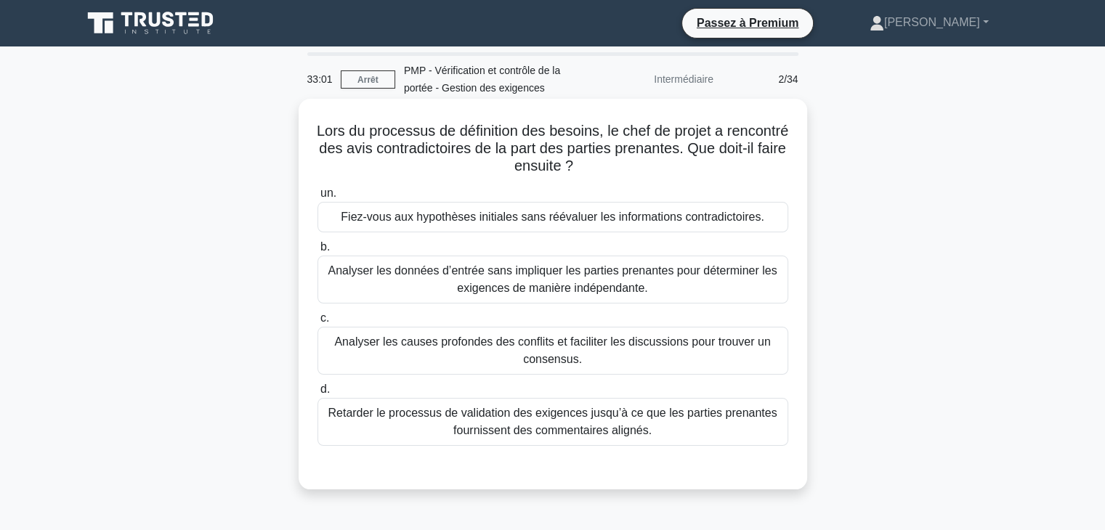
click at [740, 349] on font "Analyser les causes profondes des conflits et faciliter les discussions pour tr…" at bounding box center [552, 351] width 436 height 30
click at [317, 323] on input "c. Analyser les causes profondes des conflits et faciliter les discussions pour…" at bounding box center [317, 318] width 0 height 9
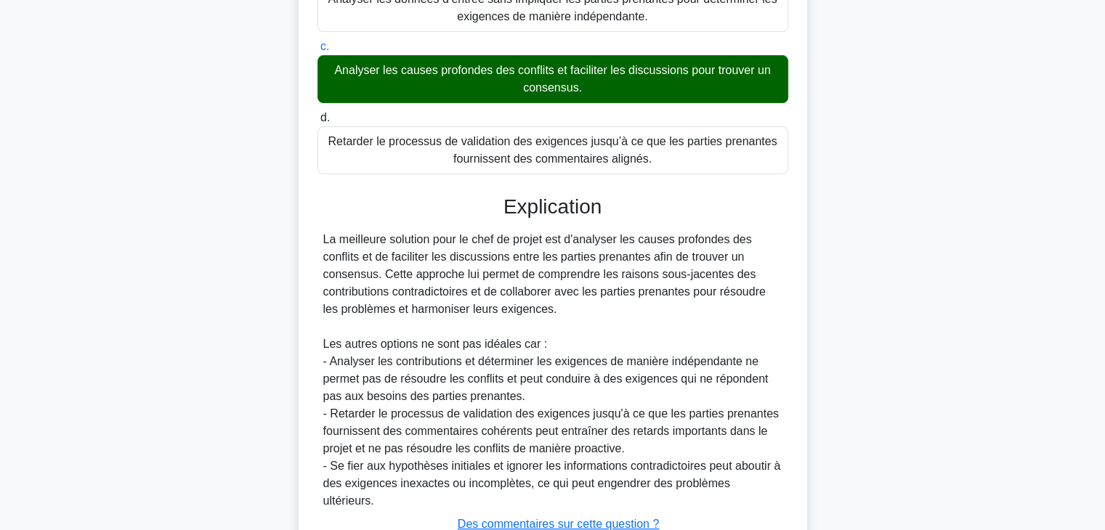
scroll to position [366, 0]
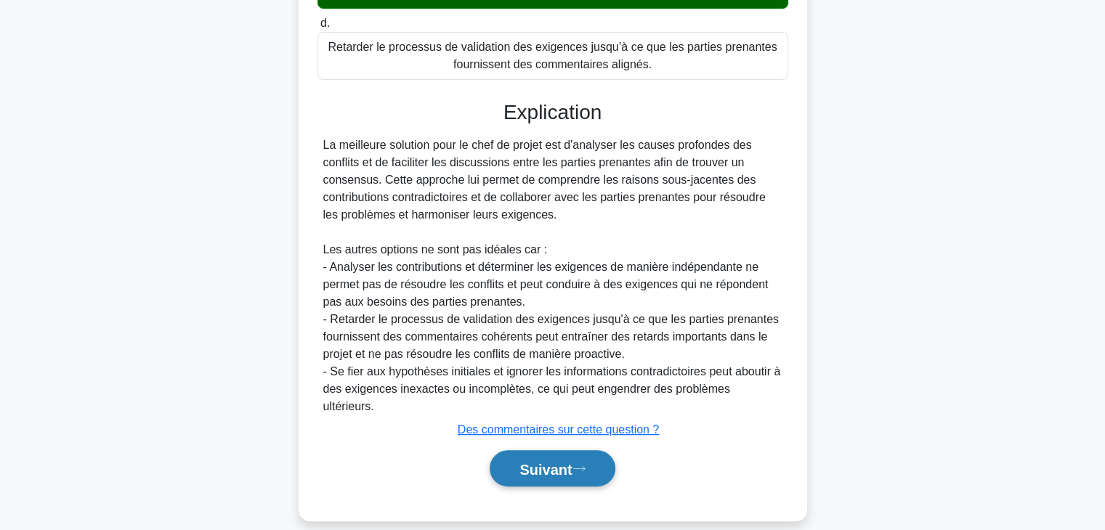
click at [570, 461] on font "Suivant" at bounding box center [545, 469] width 52 height 16
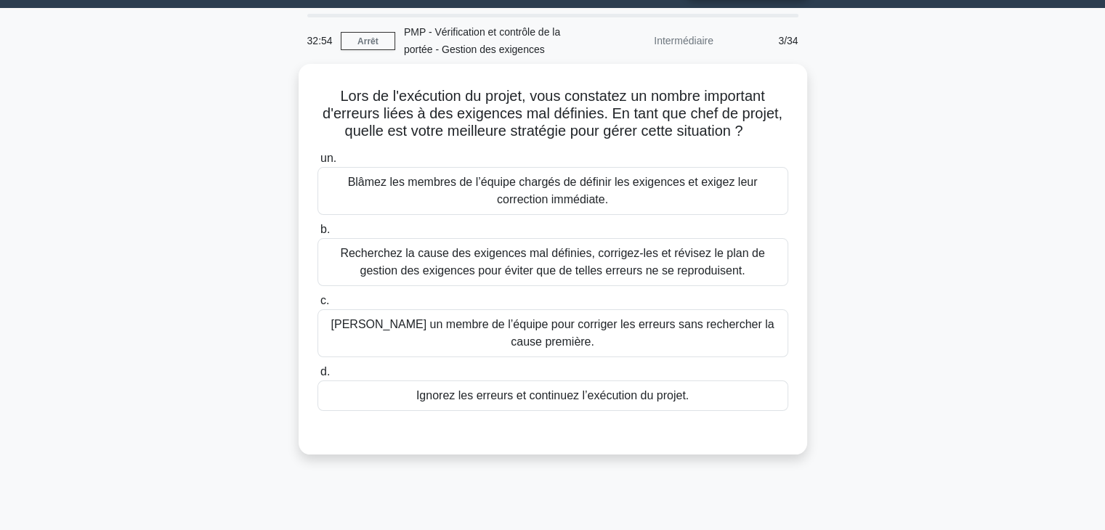
scroll to position [0, 0]
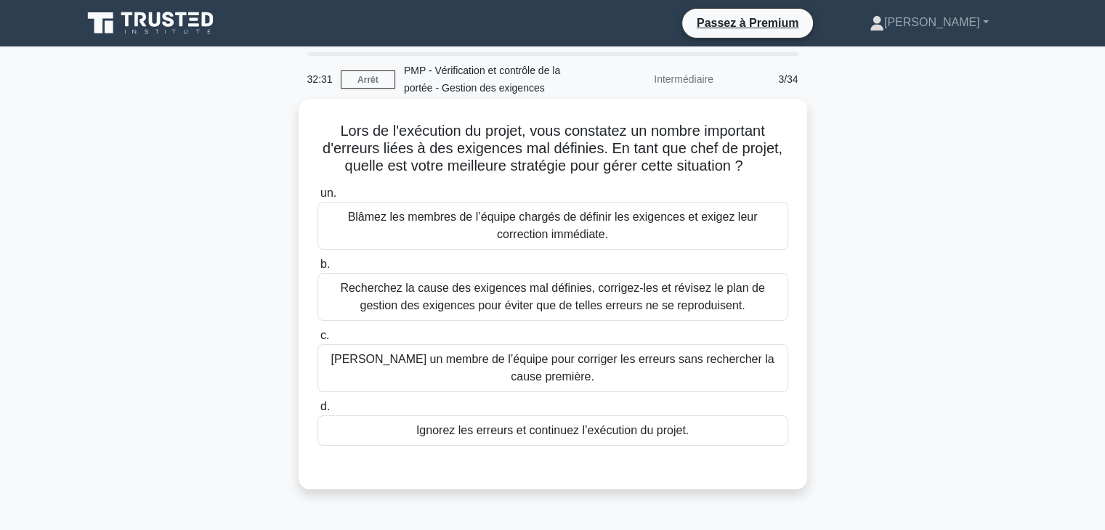
click at [739, 305] on font "Recherchez la cause des exigences mal définies, corrigez-les et révisez le plan…" at bounding box center [553, 297] width 458 height 35
click at [317, 270] on input "b. Recherchez la cause des exigences mal définies, corrigez-les et révisez le p…" at bounding box center [317, 264] width 0 height 9
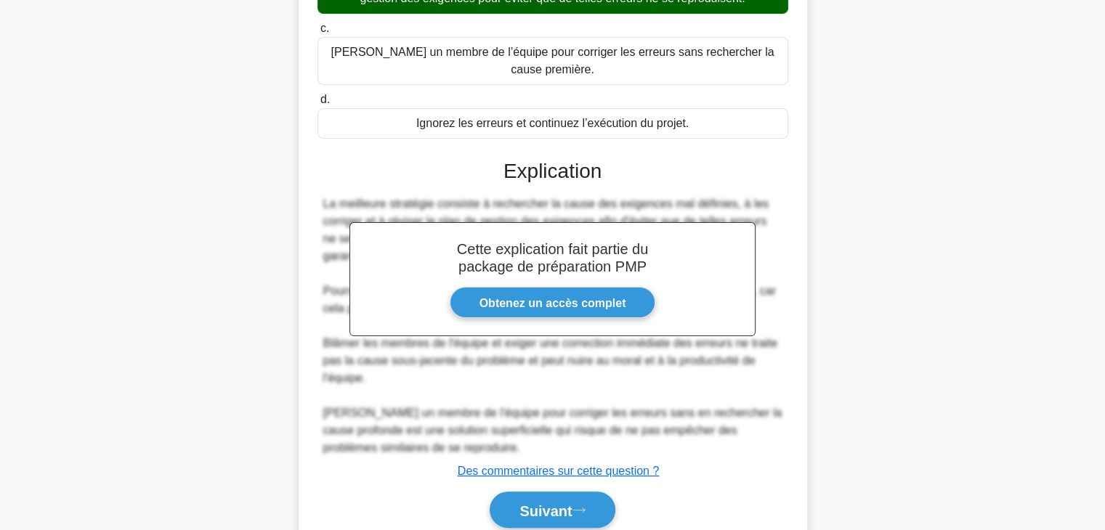
scroll to position [366, 0]
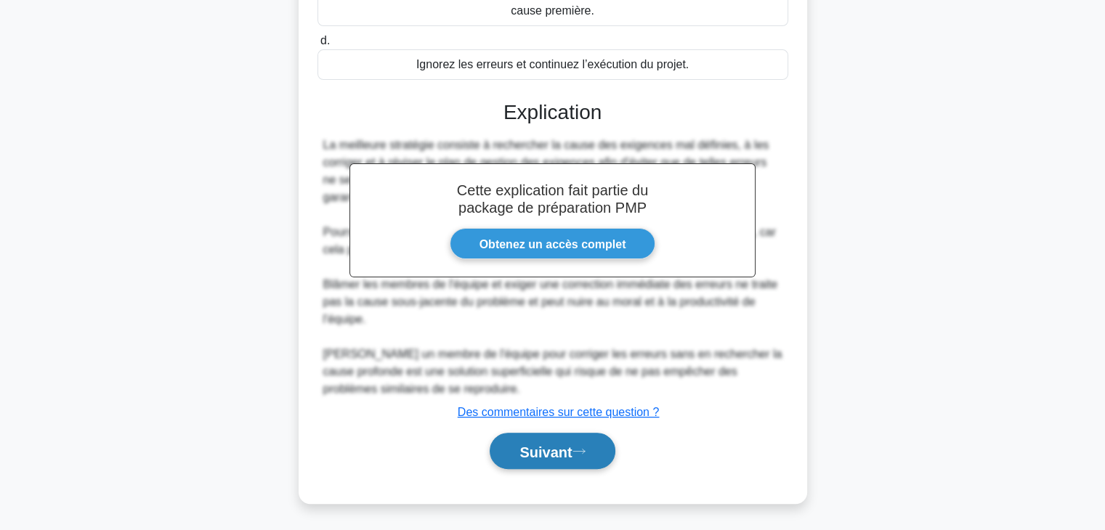
click at [535, 452] on font "Suivant" at bounding box center [545, 452] width 52 height 16
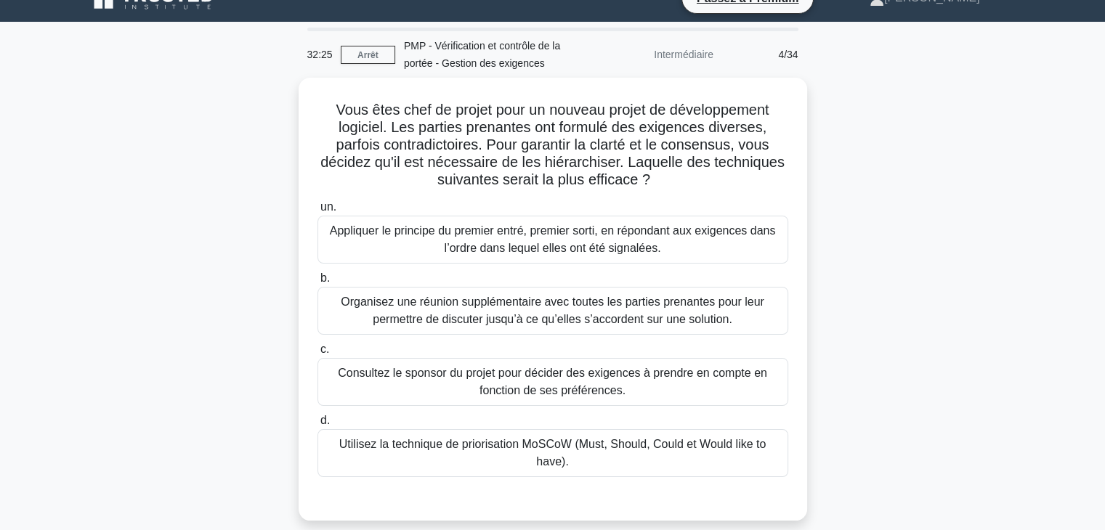
scroll to position [25, 0]
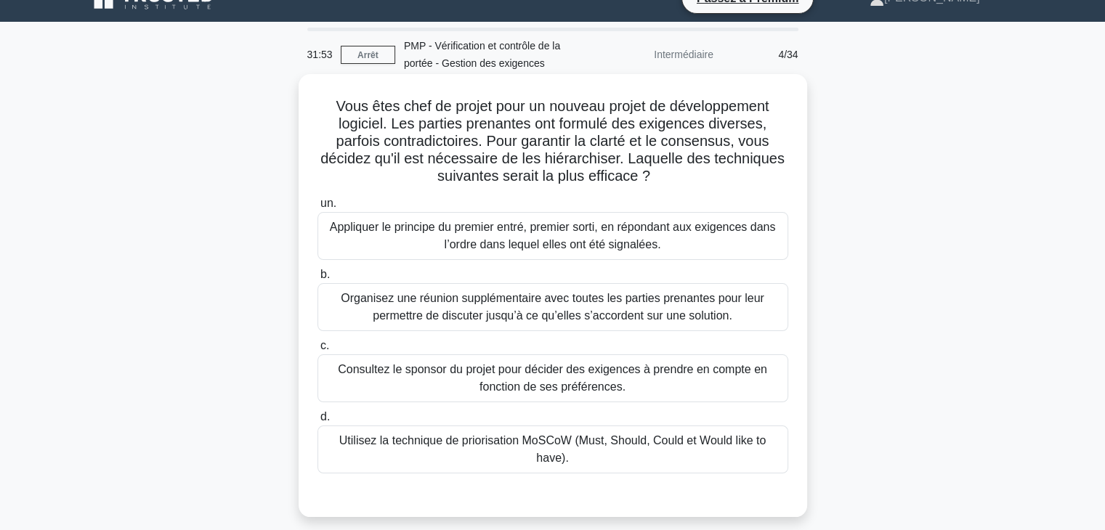
click at [718, 445] on font "Utilisez la technique de priorisation MoSCoW (Must, Should, Could et Would like…" at bounding box center [552, 449] width 427 height 30
click at [317, 422] on input "d. Utilisez la technique de priorisation MoSCoW (Must, Should, Could et Would l…" at bounding box center [317, 417] width 0 height 9
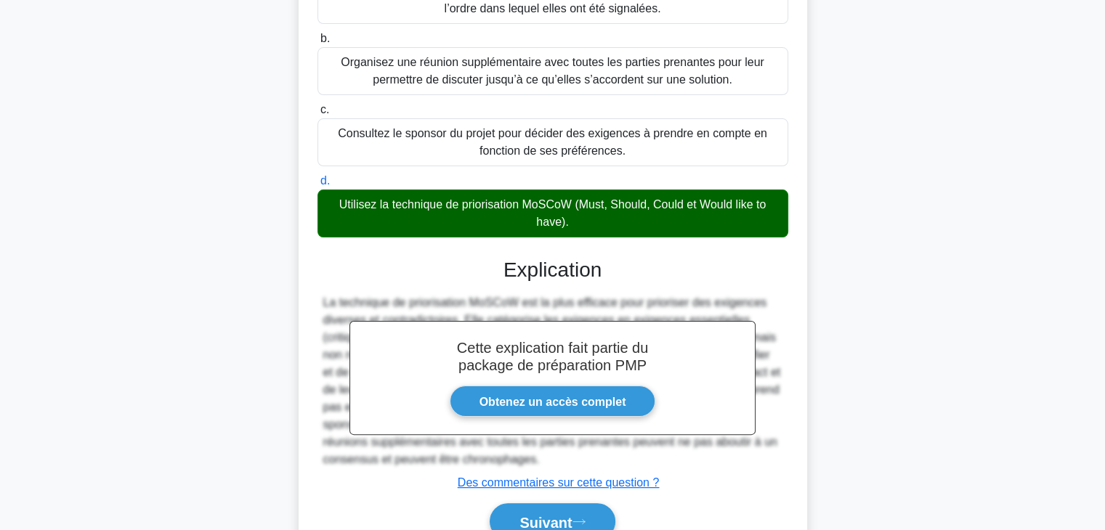
scroll to position [331, 0]
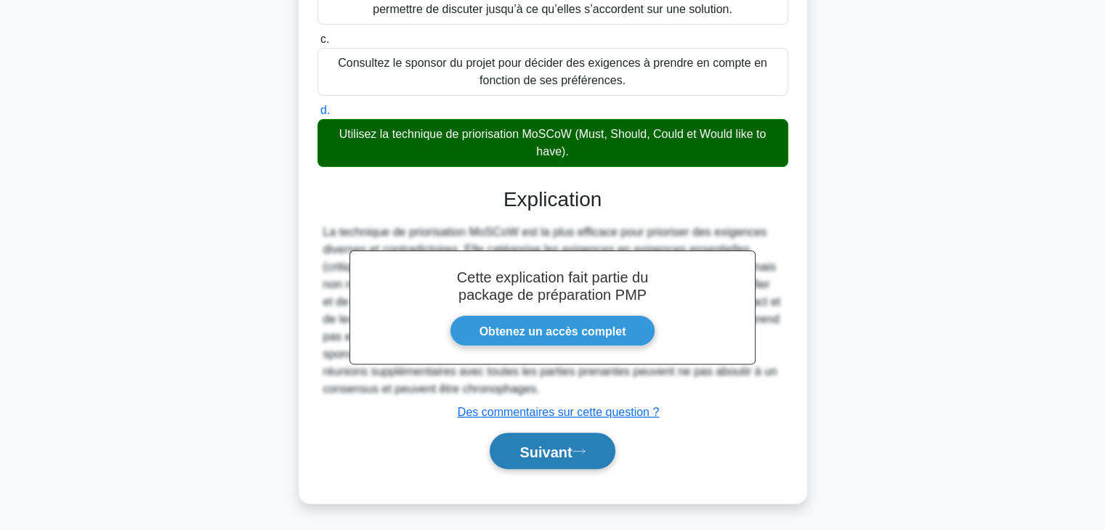
click at [524, 445] on font "Suivant" at bounding box center [545, 452] width 52 height 16
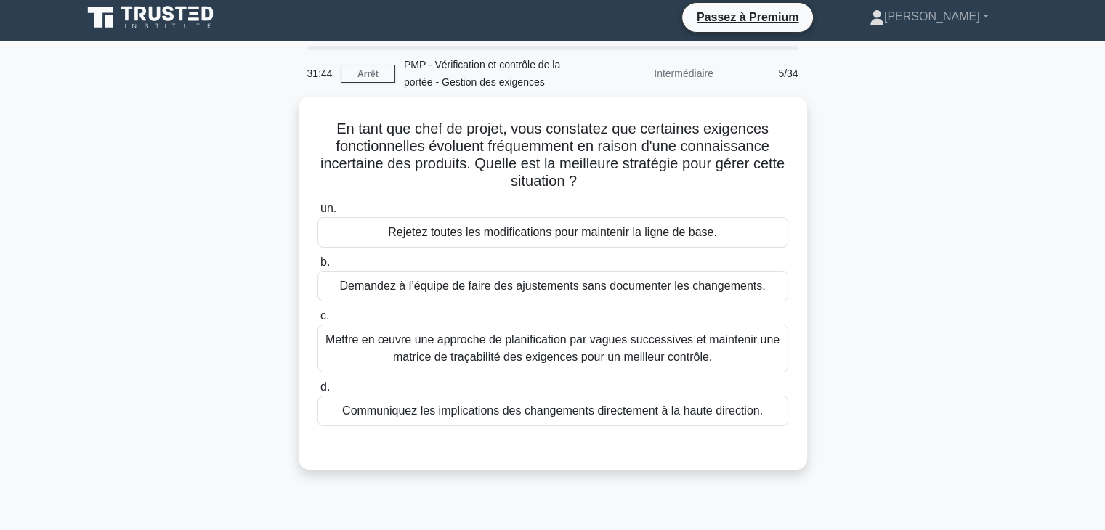
scroll to position [5, 0]
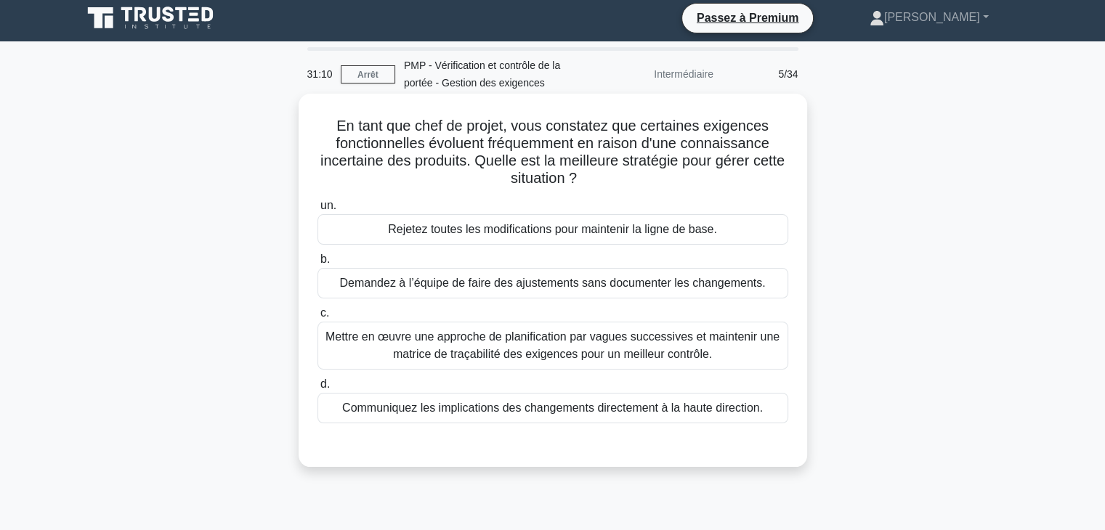
click at [753, 347] on font "Mettre en œuvre une approche de planification par vagues successives et mainten…" at bounding box center [553, 345] width 458 height 35
click at [317, 318] on input "c. Mettre en œuvre une approche de planification par vagues successives et main…" at bounding box center [317, 313] width 0 height 9
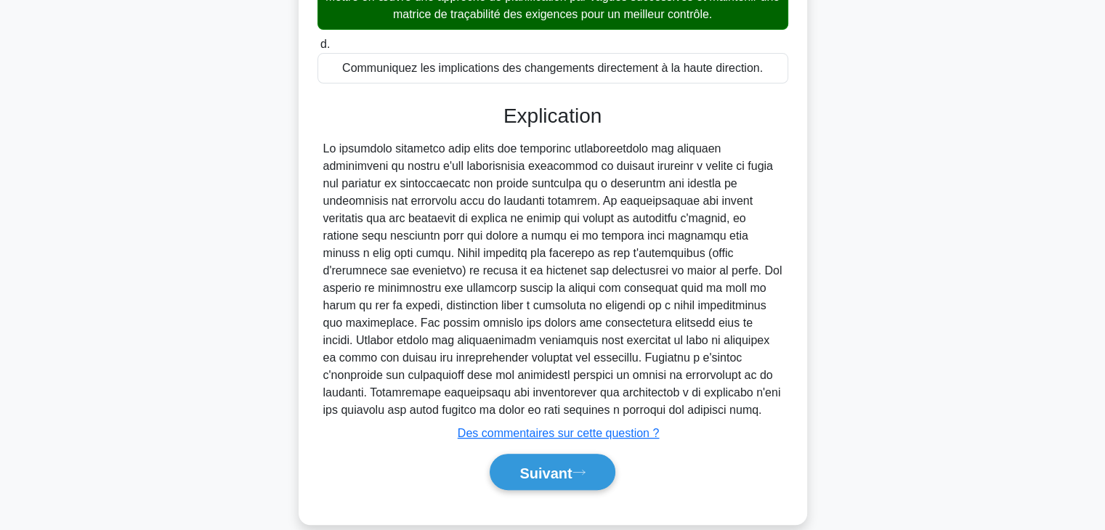
scroll to position [366, 0]
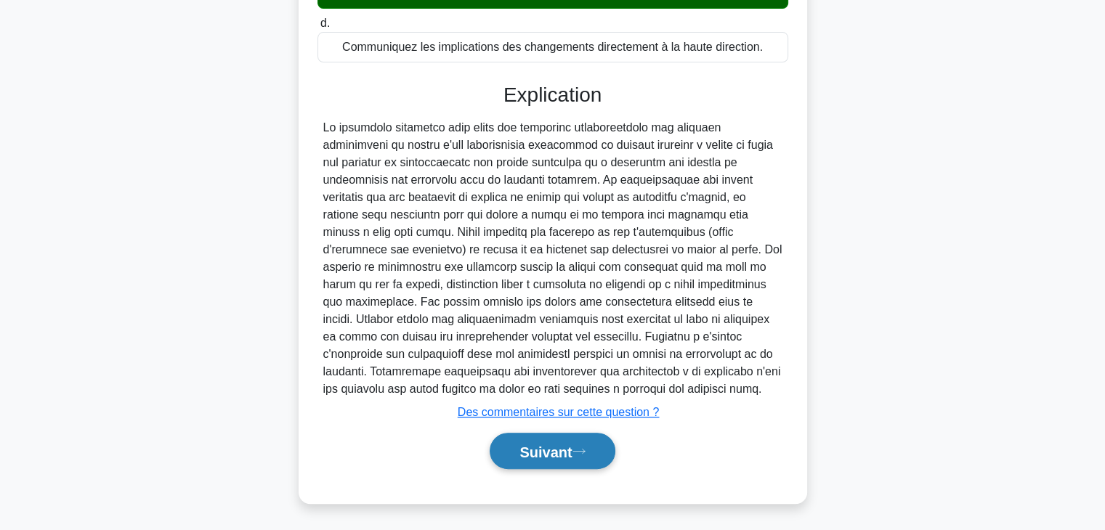
click at [584, 453] on icon at bounding box center [578, 451] width 13 height 8
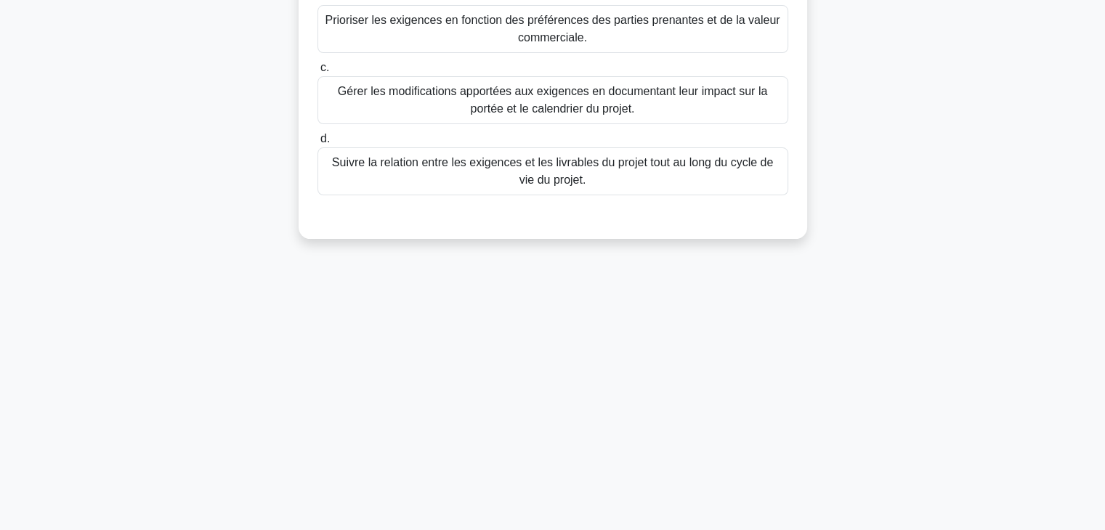
scroll to position [0, 0]
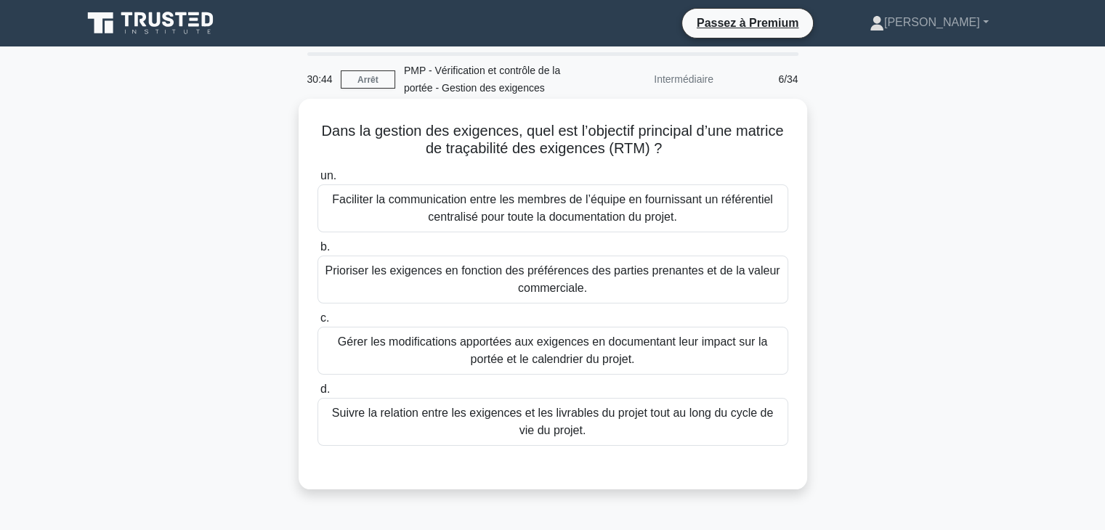
click at [581, 425] on font "Suivre la relation entre les exigences et les livrables du projet tout au long …" at bounding box center [553, 422] width 458 height 35
click at [317, 394] on input "d. Suivre la relation entre les exigences et les livrables du projet tout au lo…" at bounding box center [317, 389] width 0 height 9
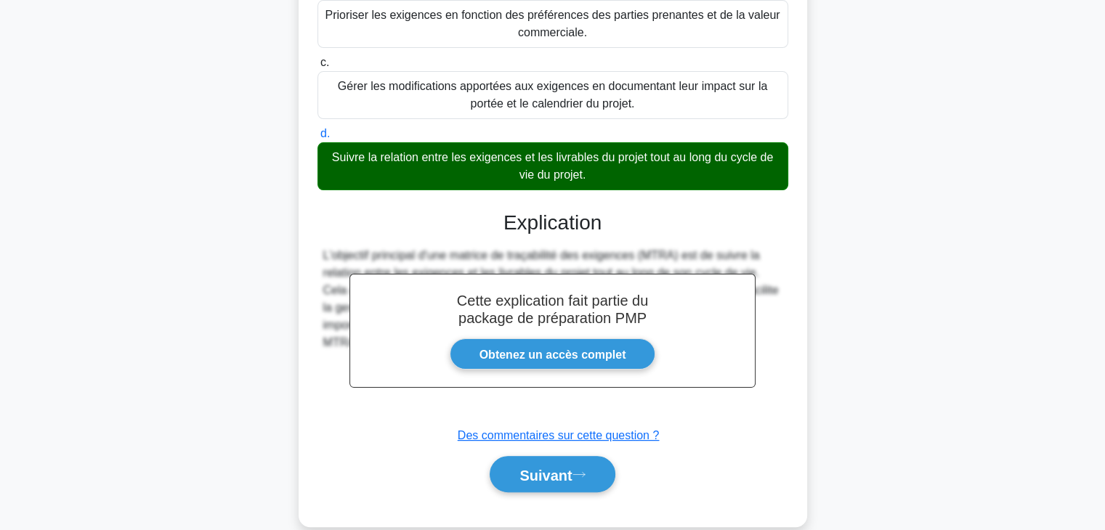
scroll to position [279, 0]
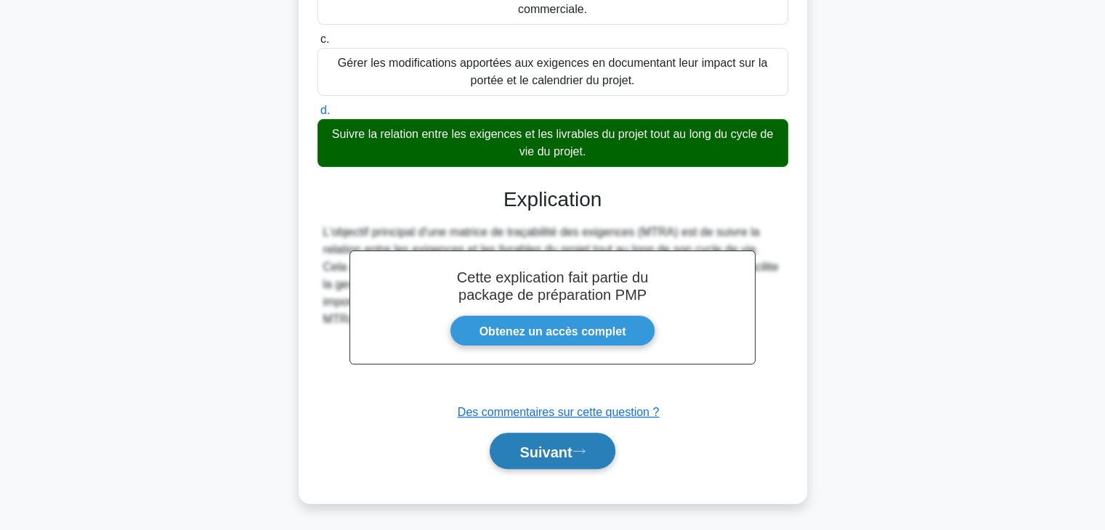
click at [580, 451] on icon at bounding box center [578, 451] width 13 height 8
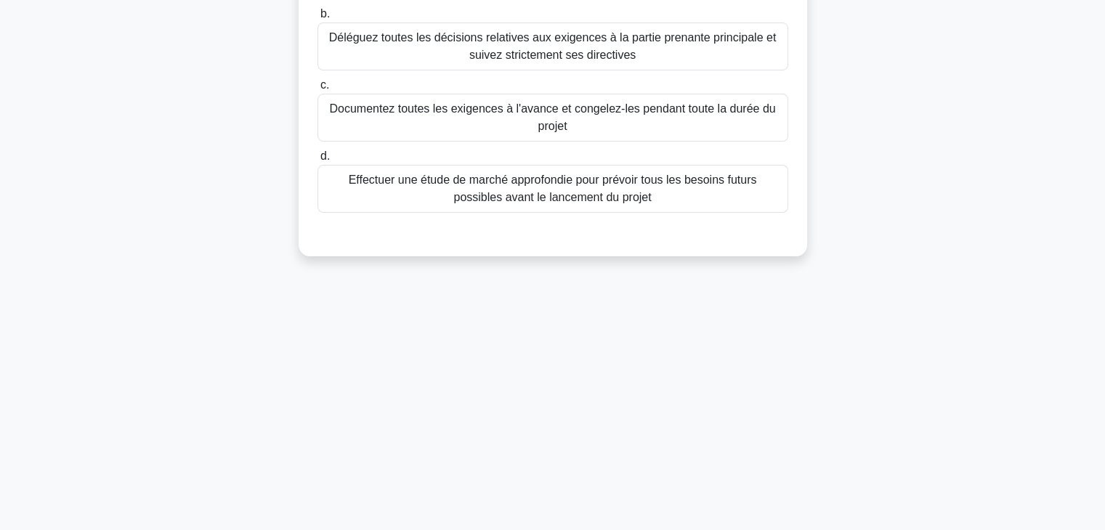
scroll to position [0, 0]
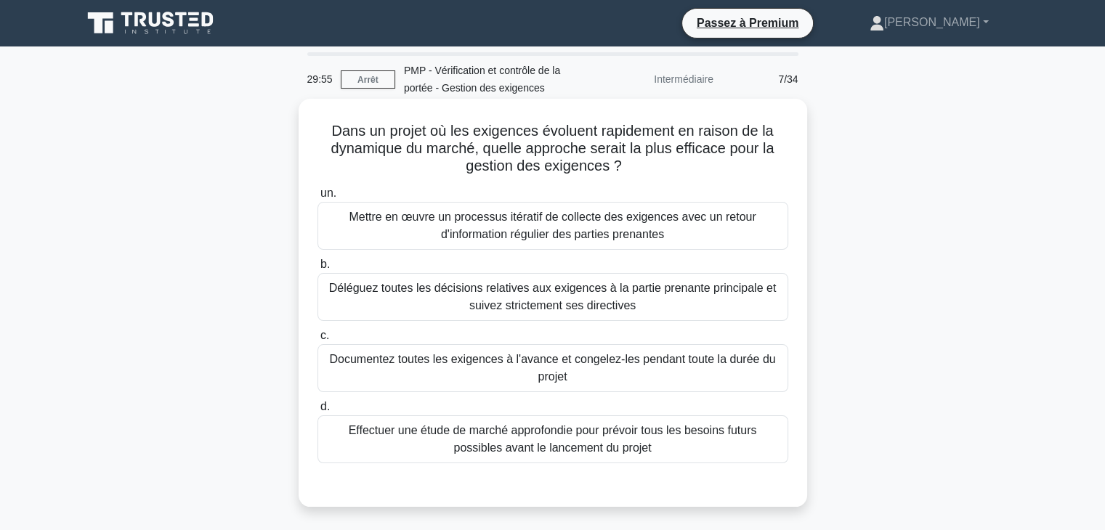
click at [732, 228] on font "Mettre en œuvre un processus itératif de collecte des exigences avec un retour …" at bounding box center [553, 225] width 458 height 35
click at [317, 198] on input "un. Mettre en œuvre un processus itératif de collecte des exigences avec un ret…" at bounding box center [317, 193] width 0 height 9
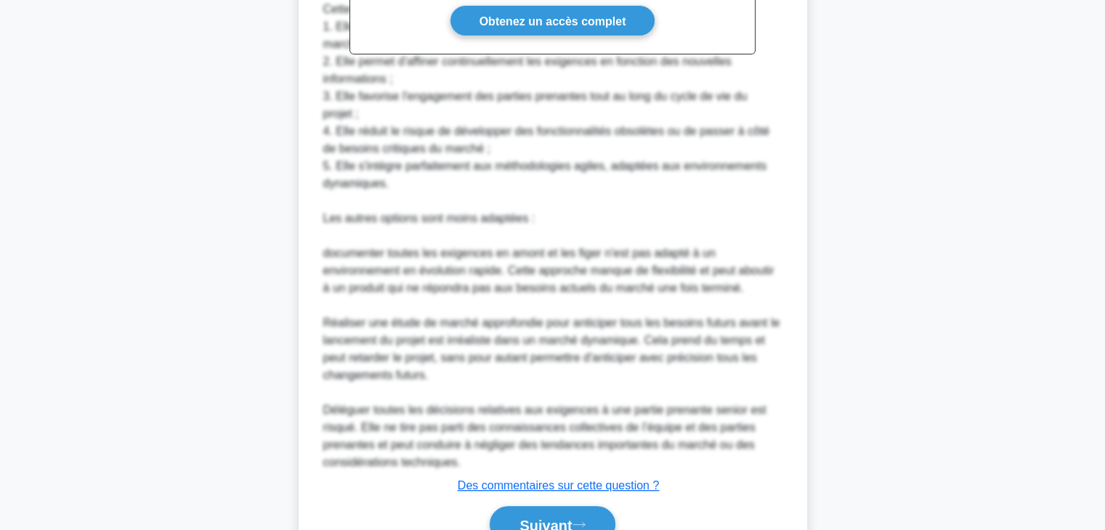
scroll to position [680, 0]
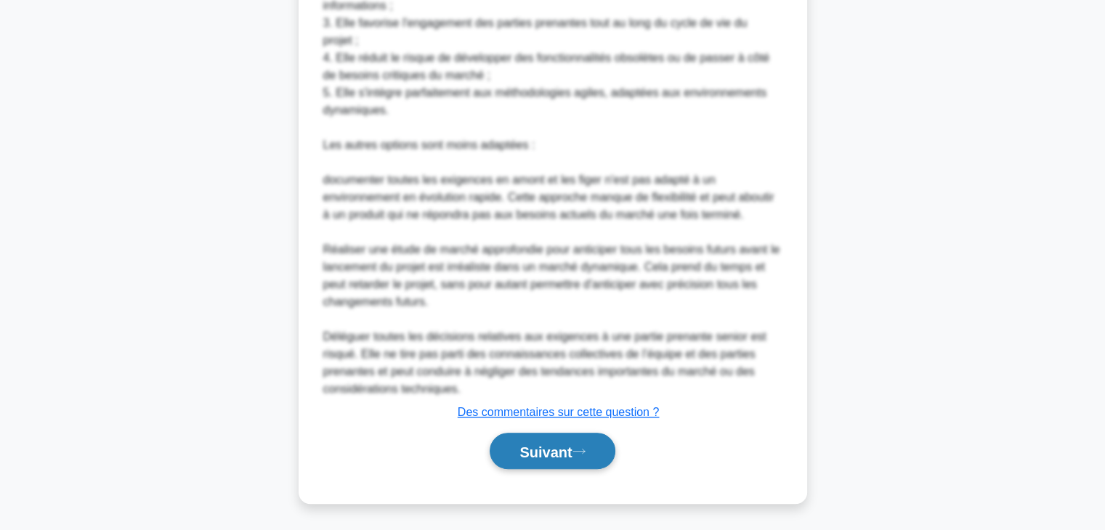
click at [580, 453] on icon at bounding box center [578, 451] width 13 height 8
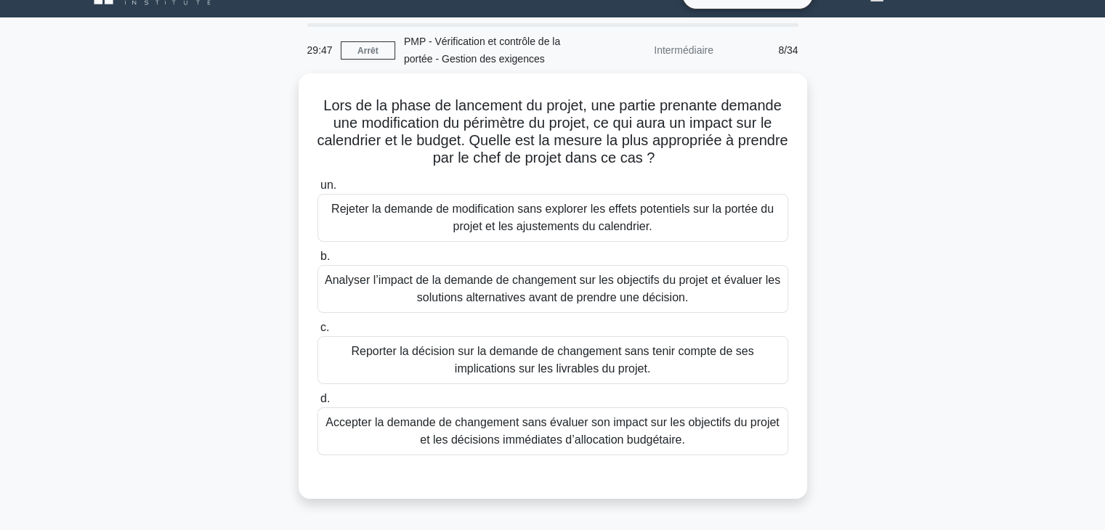
scroll to position [0, 0]
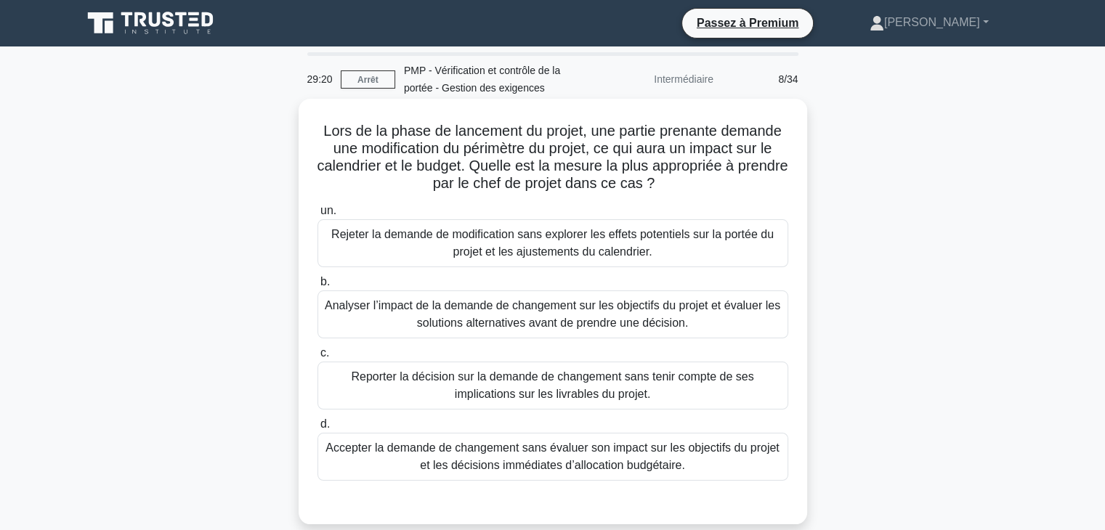
click at [572, 320] on font "Analyser l’impact de la demande de changement sur les objectifs du projet et év…" at bounding box center [552, 314] width 455 height 30
click at [317, 287] on input "b. Analyser l’impact de la demande de changement sur les objectifs du projet et…" at bounding box center [317, 281] width 0 height 9
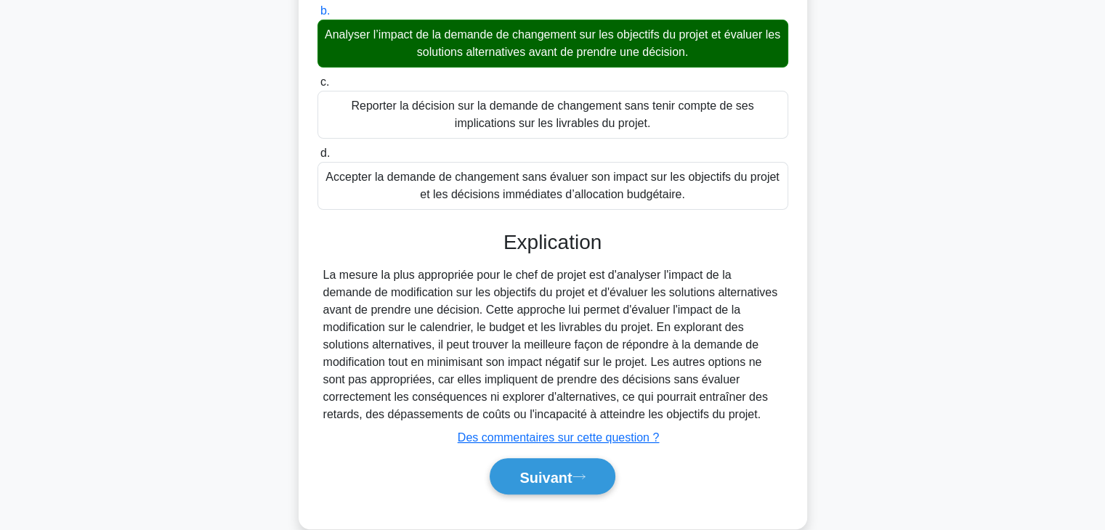
scroll to position [296, 0]
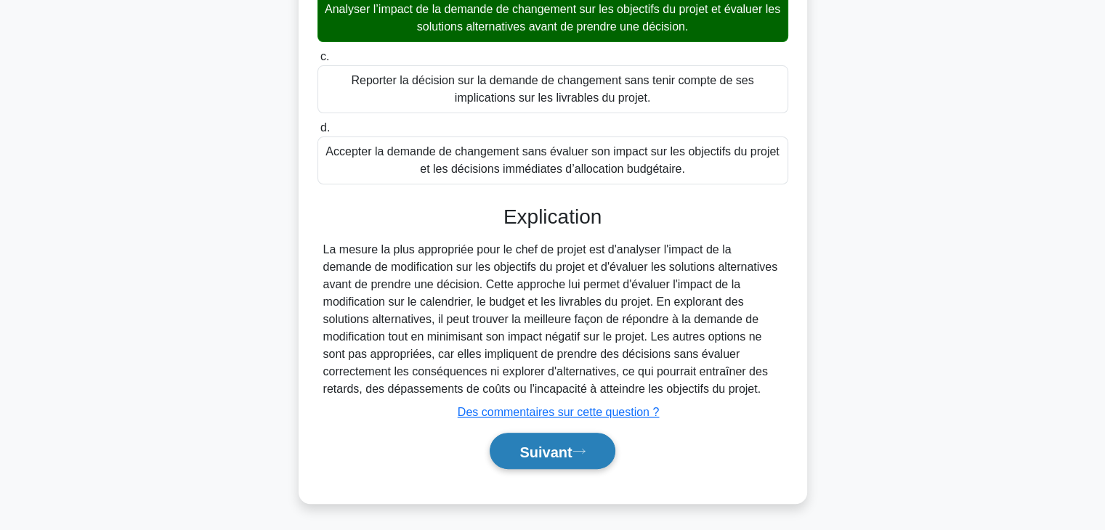
click at [563, 444] on font "Suivant" at bounding box center [545, 452] width 52 height 16
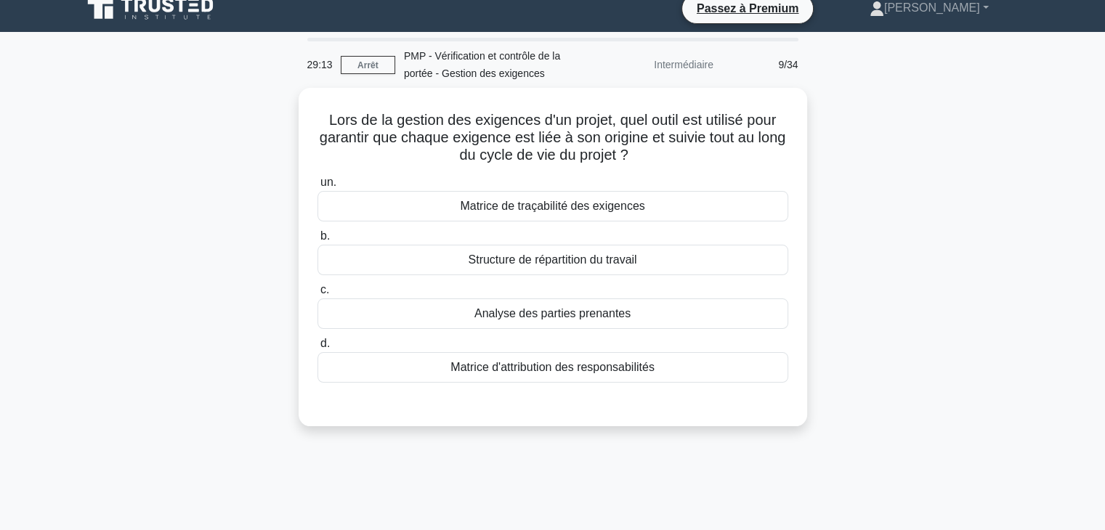
scroll to position [5, 0]
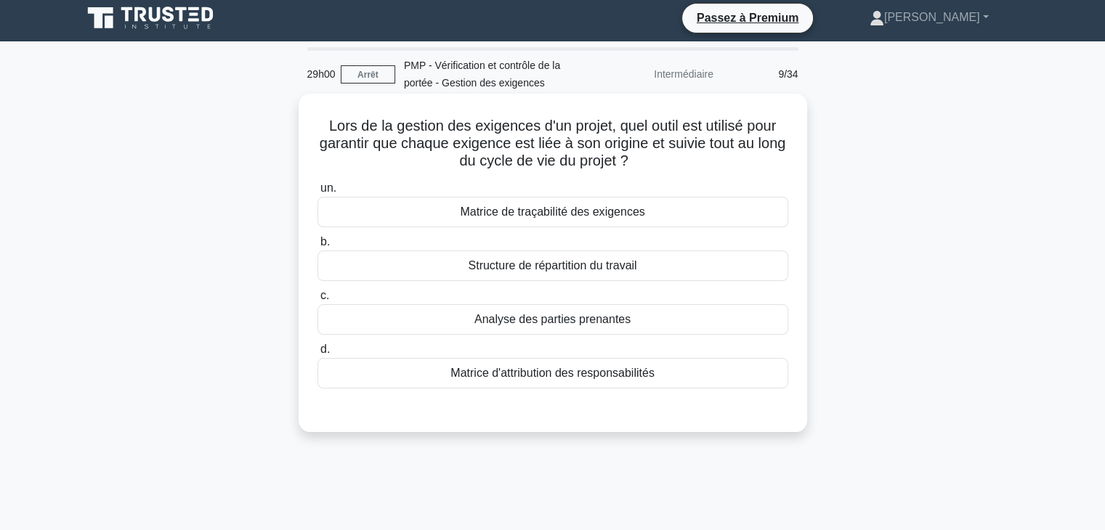
click at [700, 214] on div "Matrice de traçabilité des exigences" at bounding box center [552, 212] width 471 height 31
click at [317, 193] on input "un. Matrice de traçabilité des exigences" at bounding box center [317, 188] width 0 height 9
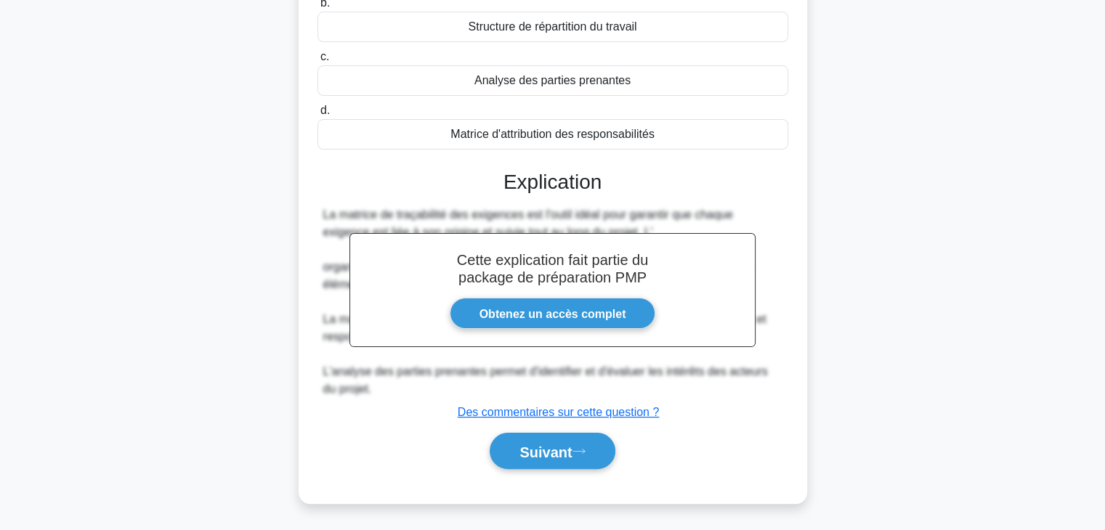
scroll to position [255, 0]
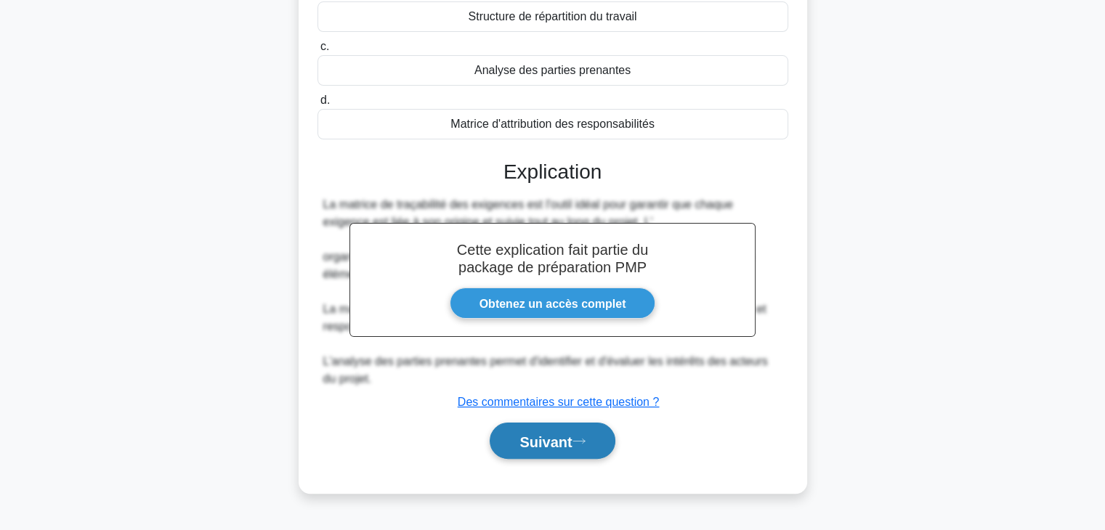
click at [570, 438] on font "Suivant" at bounding box center [545, 442] width 52 height 16
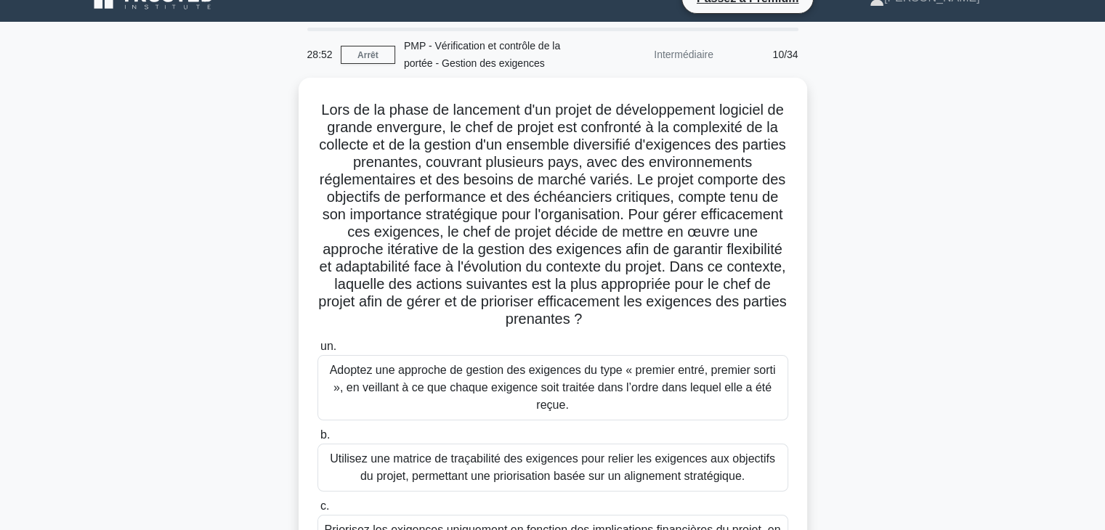
scroll to position [15, 0]
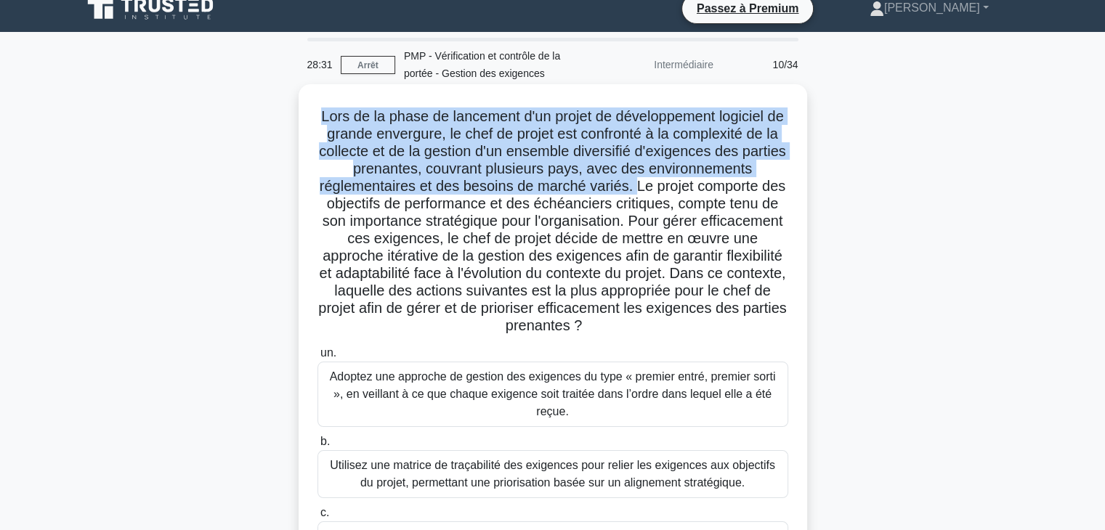
drag, startPoint x: 326, startPoint y: 117, endPoint x: 634, endPoint y: 193, distance: 317.1
click at [634, 193] on font "Lors de la phase de lancement d'un projet de développement logiciel de grande e…" at bounding box center [552, 220] width 468 height 225
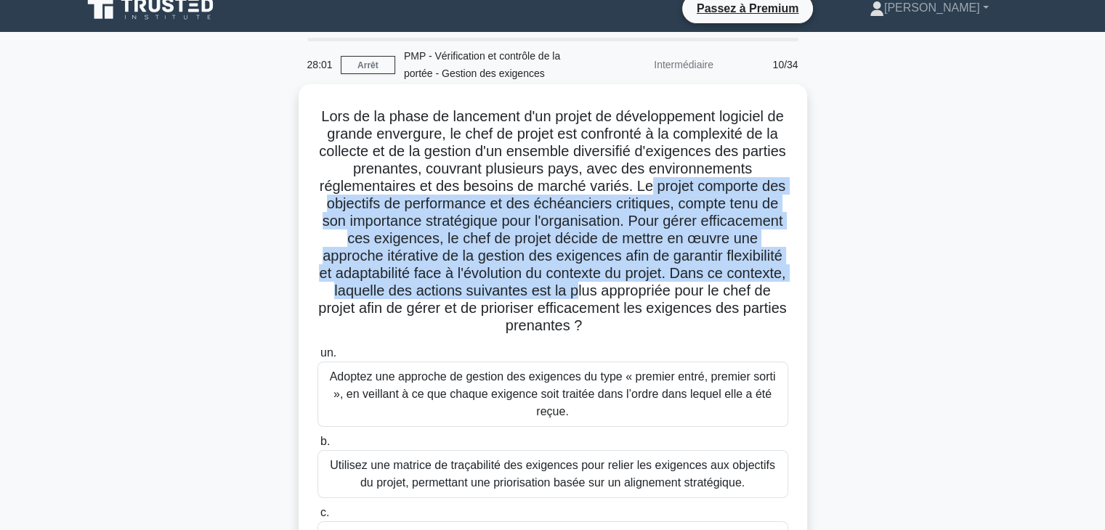
drag, startPoint x: 651, startPoint y: 190, endPoint x: 747, endPoint y: 285, distance: 135.1
click at [747, 285] on font "Lors de la phase de lancement d'un projet de développement logiciel de grande e…" at bounding box center [552, 220] width 468 height 225
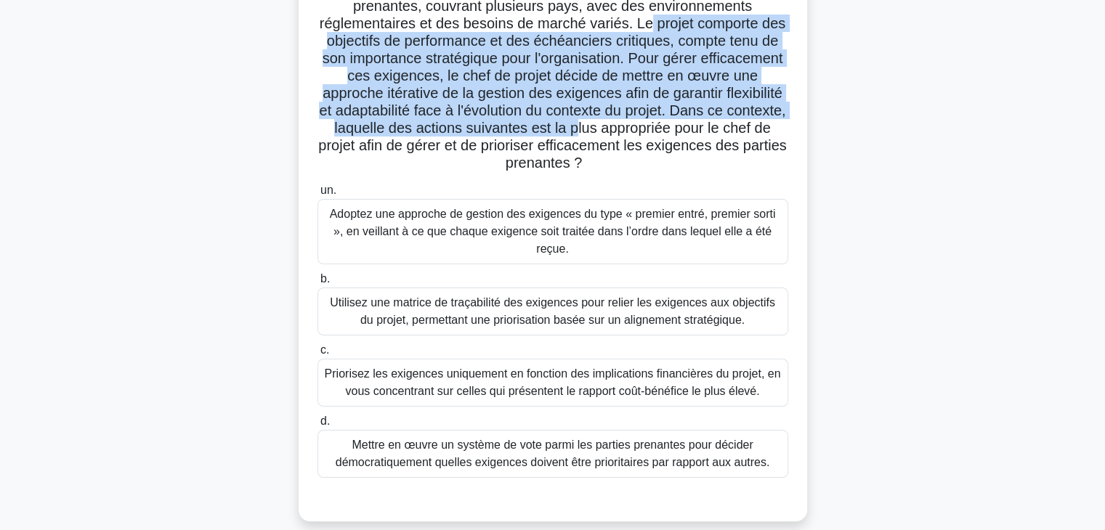
scroll to position [189, 0]
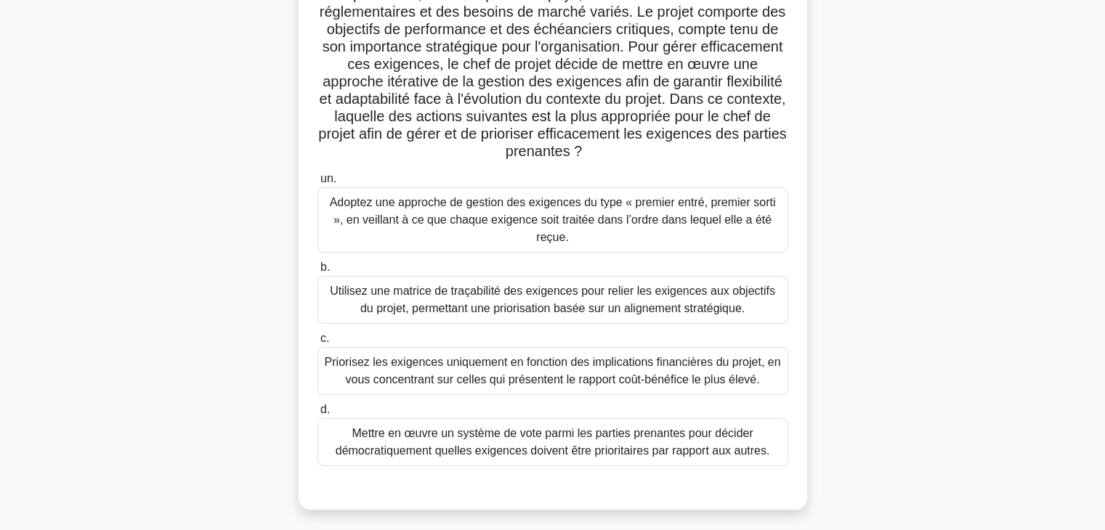
click at [661, 289] on font "Utilisez une matrice de traçabilité des exigences pour relier les exigences aux…" at bounding box center [552, 300] width 445 height 30
click at [317, 272] on input "b. Utilisez une matrice de traçabilité des exigences pour relier les exigences …" at bounding box center [317, 267] width 0 height 9
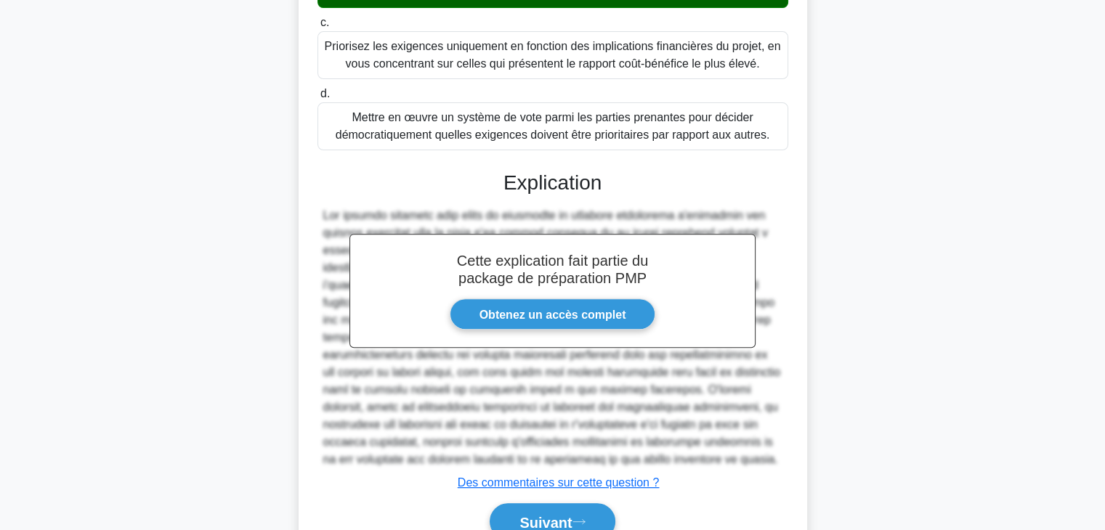
scroll to position [558, 0]
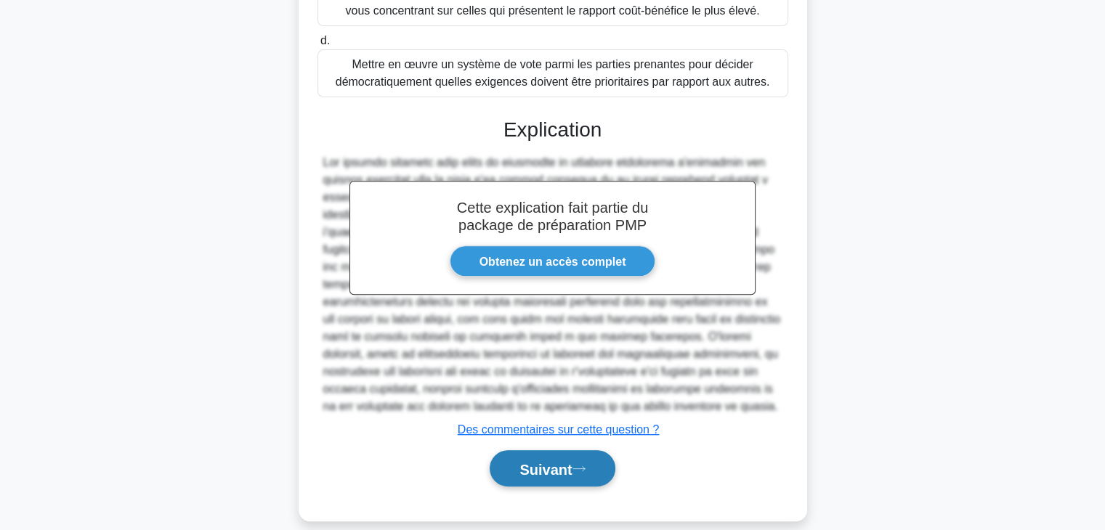
click at [599, 450] on button "Suivant" at bounding box center [552, 468] width 125 height 37
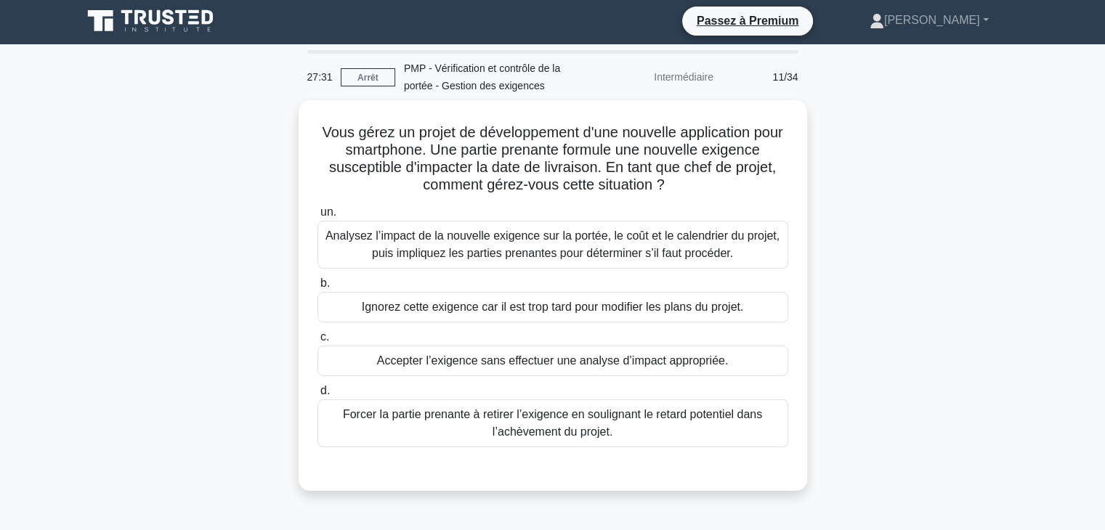
scroll to position [0, 0]
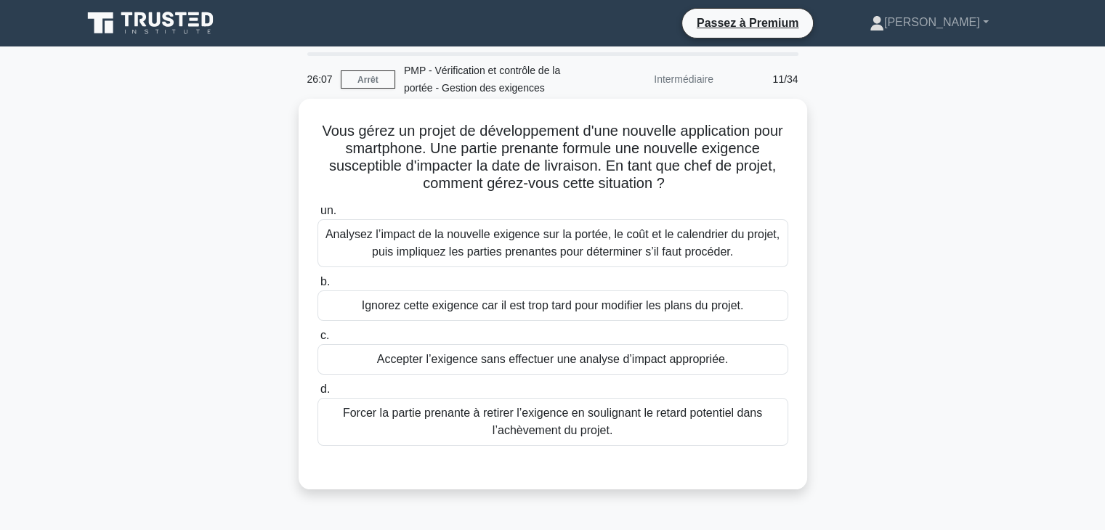
click at [705, 248] on font "Analysez l’impact de la nouvelle exigence sur la portée, le coût et le calendri…" at bounding box center [552, 243] width 454 height 30
click at [317, 216] on input "un. Analysez l’impact de la nouvelle exigence sur la portée, le coût et le cale…" at bounding box center [317, 210] width 0 height 9
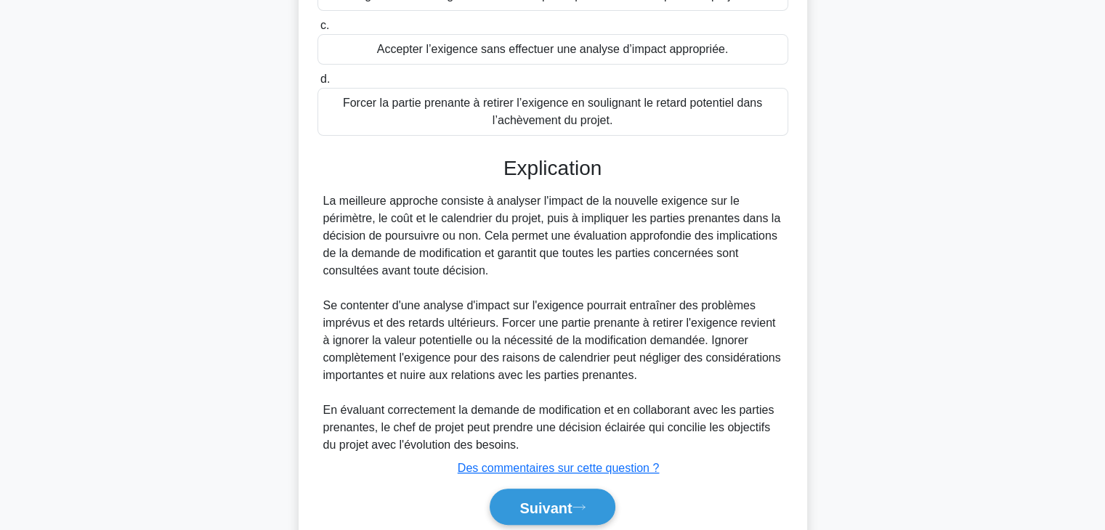
scroll to position [366, 0]
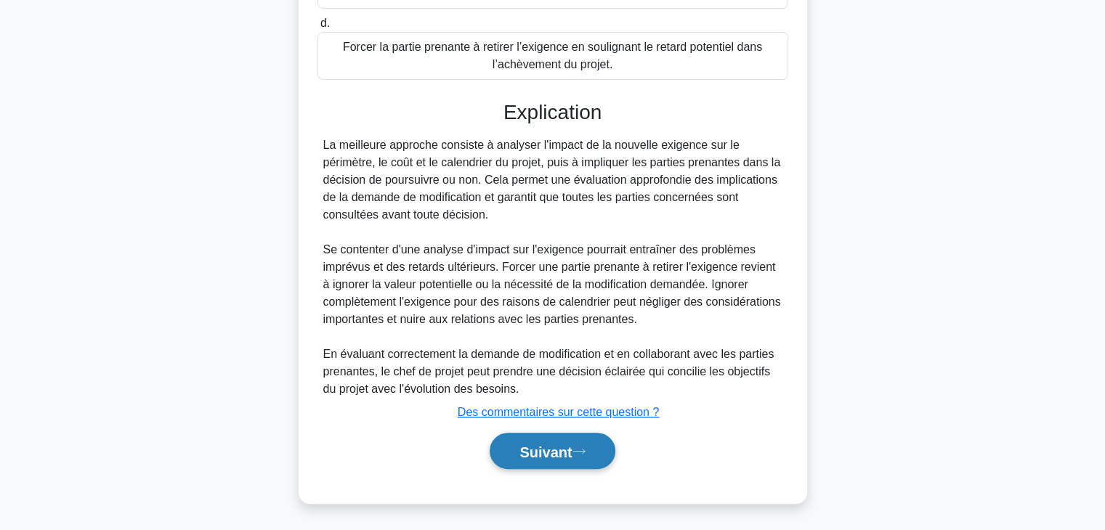
click at [572, 456] on font "Suivant" at bounding box center [545, 452] width 52 height 16
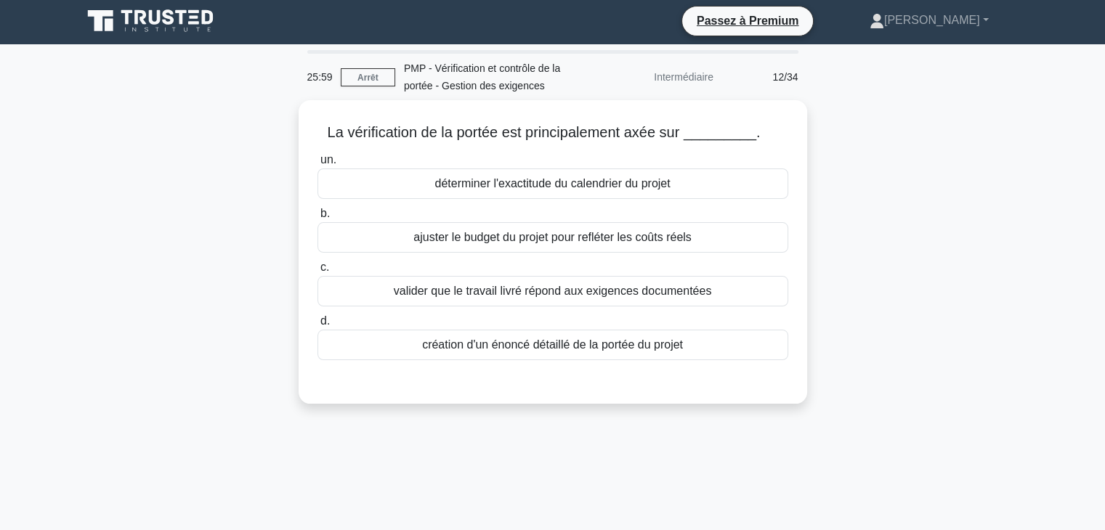
scroll to position [1, 0]
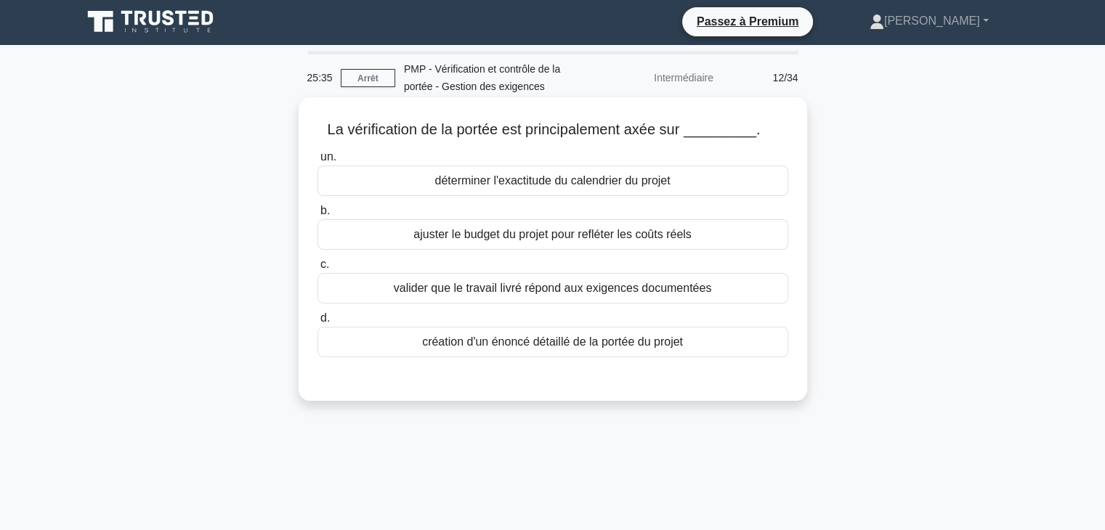
click at [753, 287] on div "valider que le travail livré répond aux exigences documentées" at bounding box center [552, 288] width 471 height 31
click at [317, 270] on input "c. valider que le travail livré répond aux exigences documentées" at bounding box center [317, 264] width 0 height 9
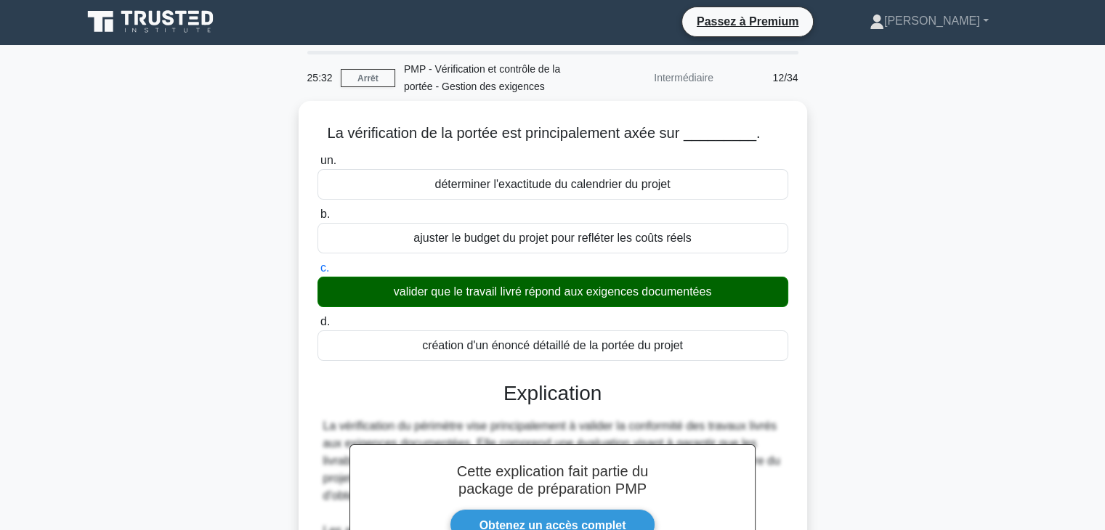
scroll to position [255, 0]
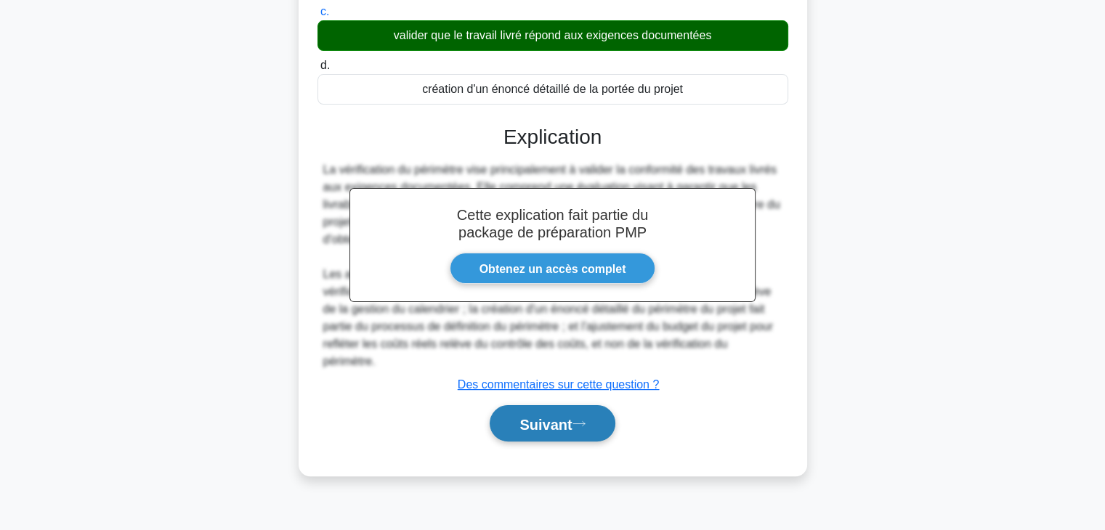
click at [592, 405] on button "Suivant" at bounding box center [552, 423] width 125 height 37
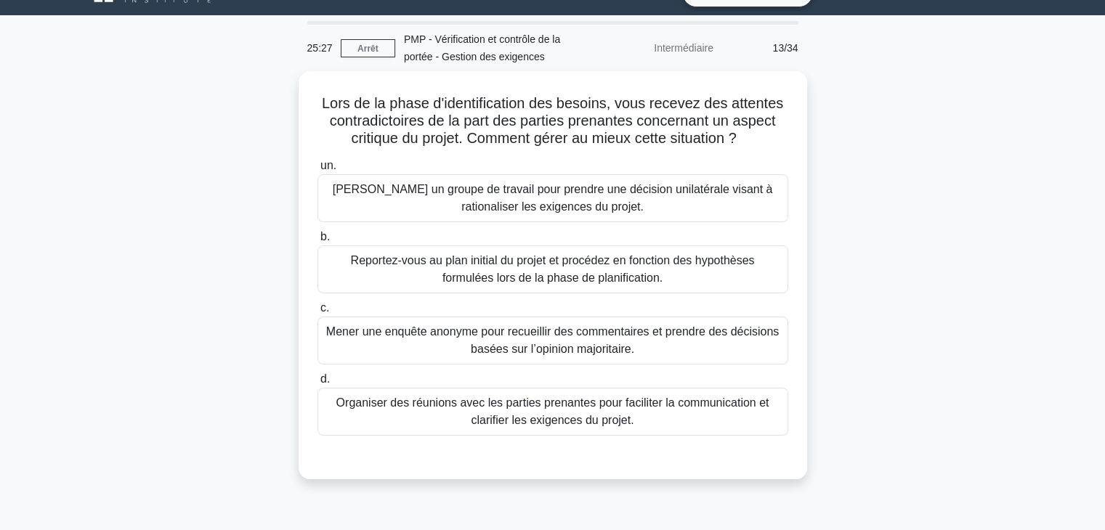
scroll to position [23, 0]
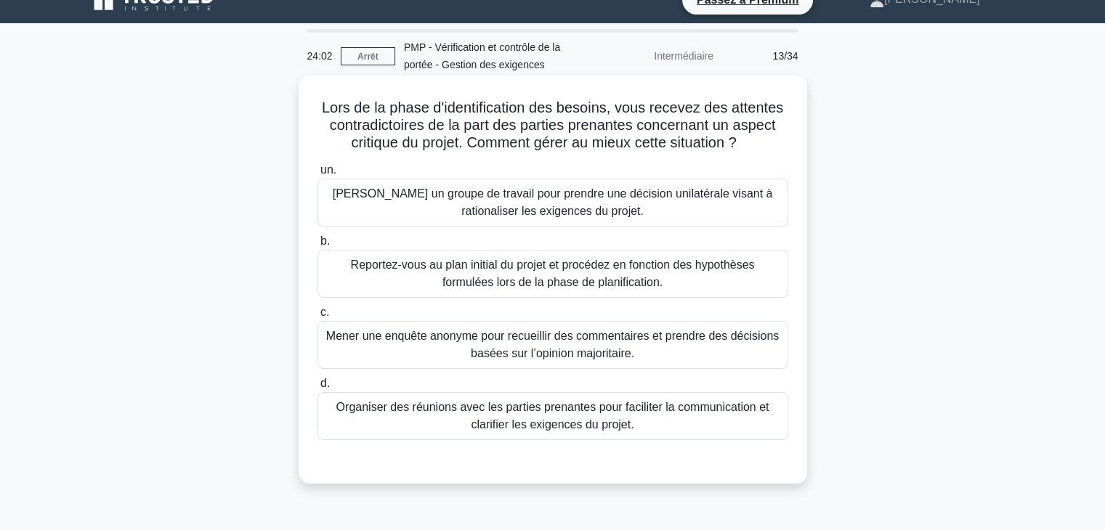
click at [716, 413] on font "Organiser des réunions avec les parties prenantes pour faciliter la communicati…" at bounding box center [552, 416] width 433 height 30
click at [317, 389] on input "d. Organiser des réunions avec les parties prenantes pour faciliter la communic…" at bounding box center [317, 383] width 0 height 9
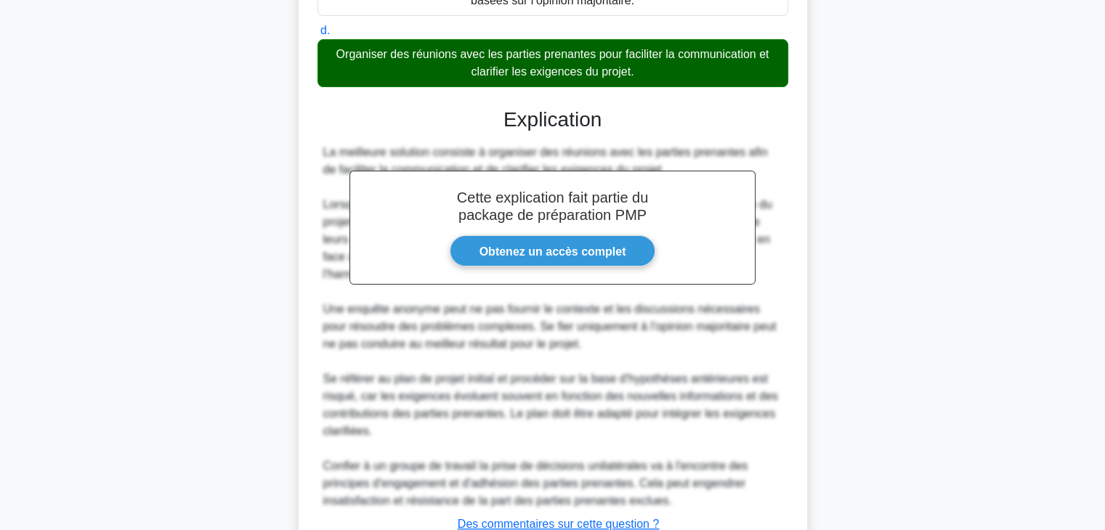
scroll to position [488, 0]
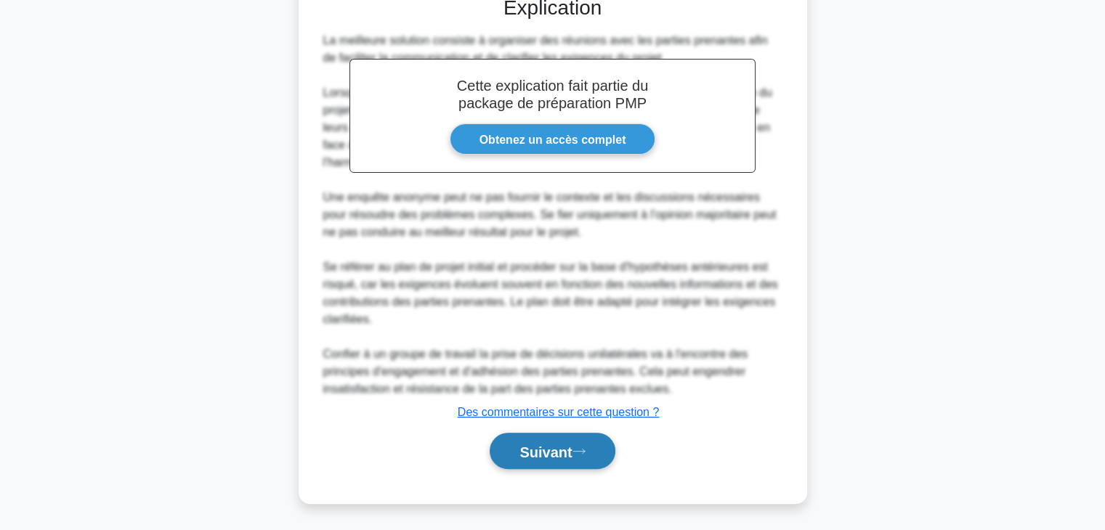
click at [580, 450] on icon at bounding box center [578, 451] width 13 height 8
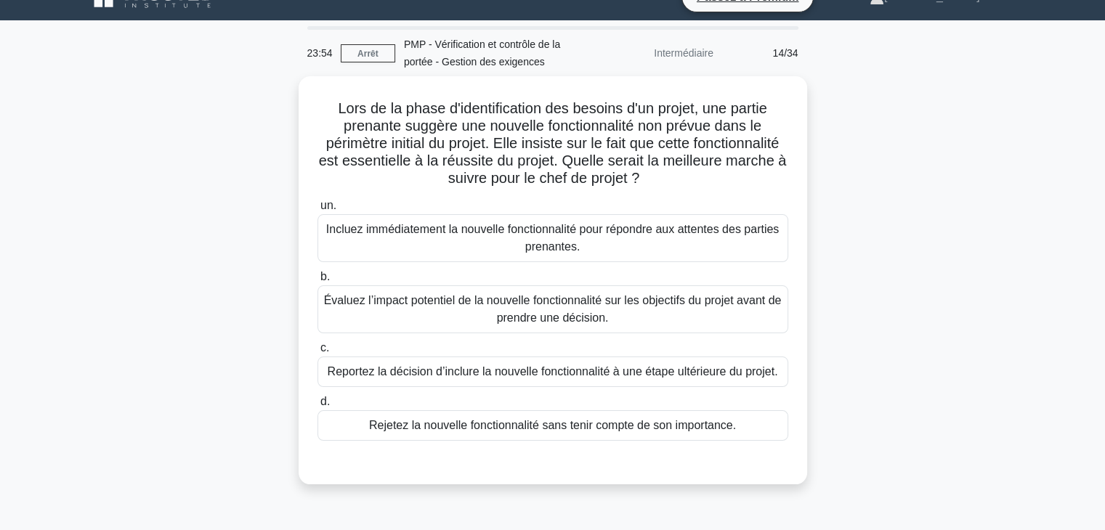
scroll to position [3, 0]
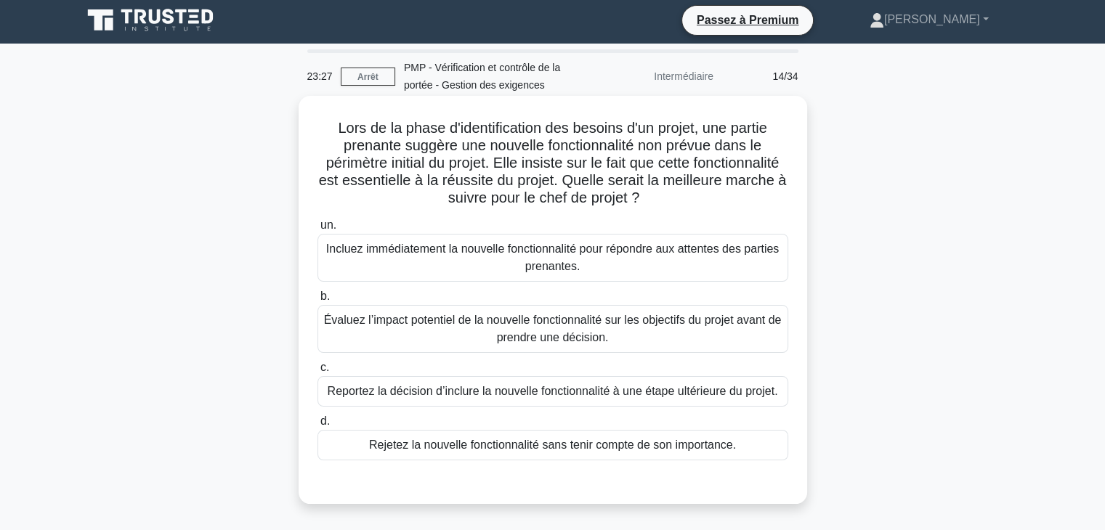
click at [630, 333] on font "Évaluez l’impact potentiel de la nouvelle fonctionnalité sur les objectifs du p…" at bounding box center [553, 329] width 458 height 35
click at [317, 301] on input "b. Évaluez l’impact potentiel de la nouvelle fonctionnalité sur les objectifs d…" at bounding box center [317, 296] width 0 height 9
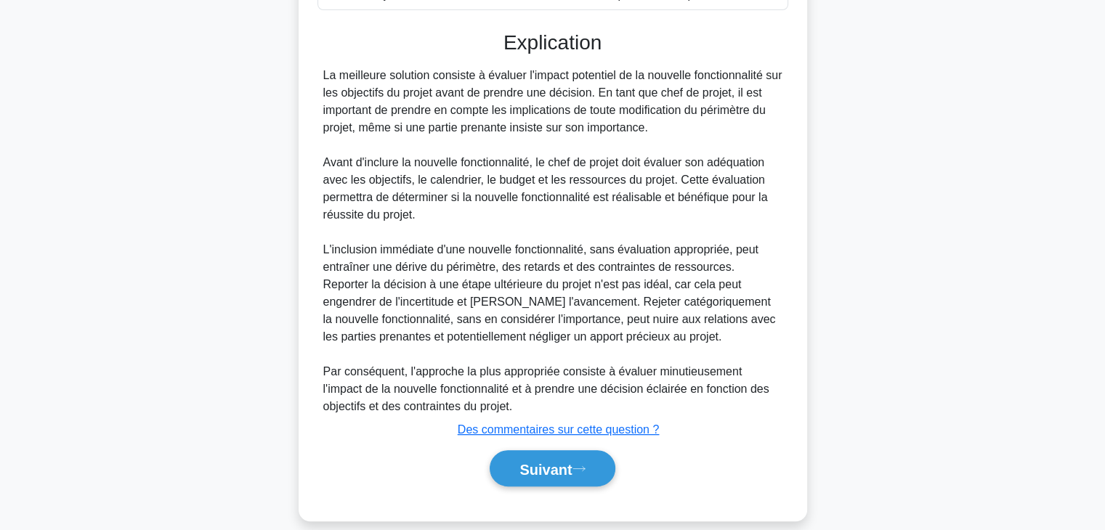
scroll to position [471, 0]
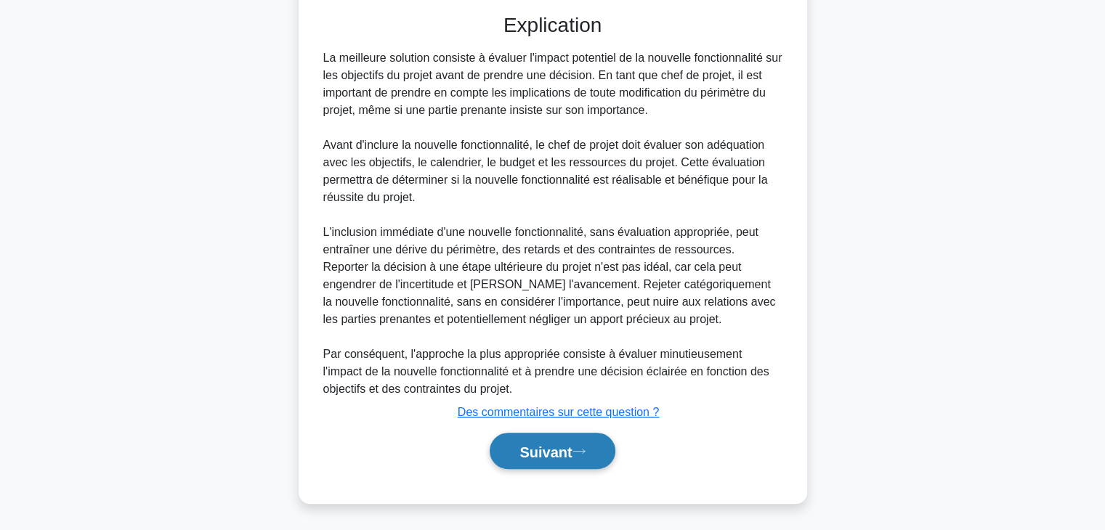
click at [556, 455] on font "Suivant" at bounding box center [545, 452] width 52 height 16
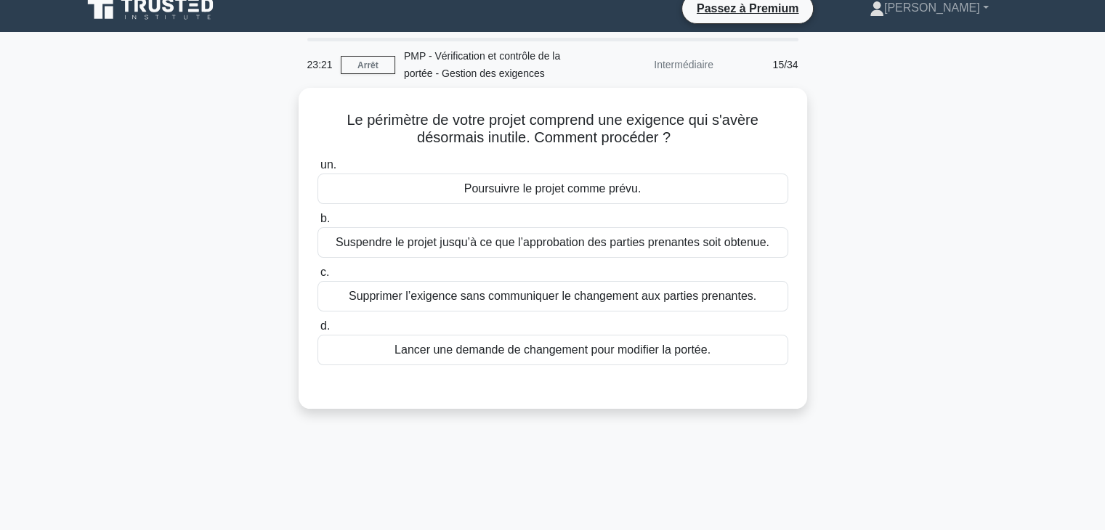
scroll to position [0, 0]
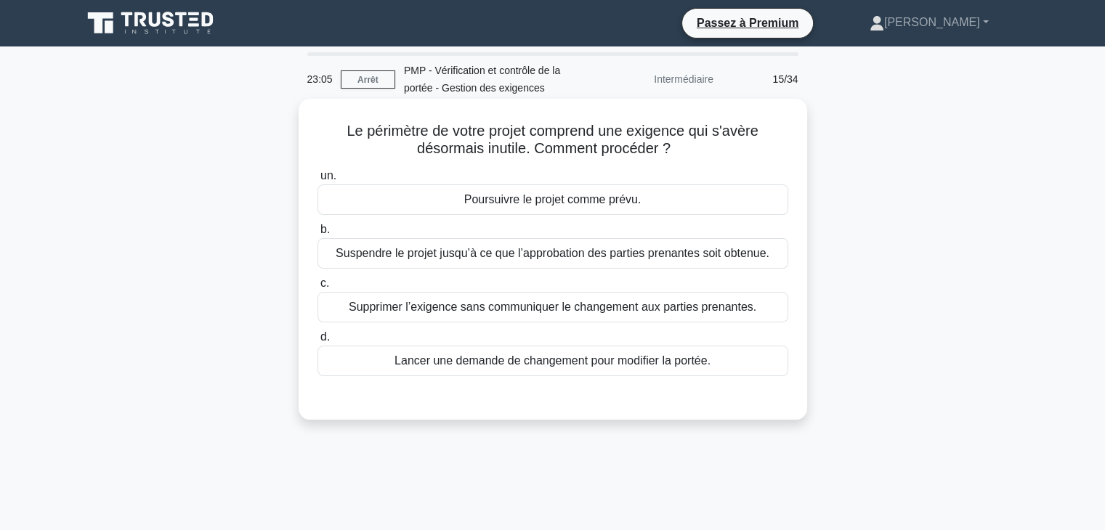
click at [620, 363] on font "Lancer une demande de changement pour modifier la portée." at bounding box center [552, 361] width 316 height 12
click at [317, 342] on input "d. Lancer une demande de changement pour modifier la portée." at bounding box center [317, 337] width 0 height 9
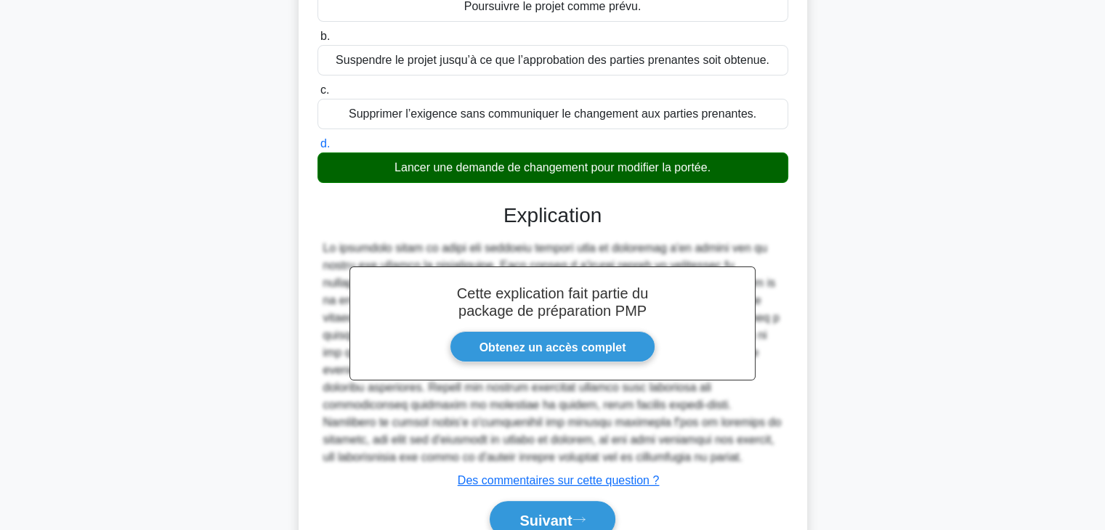
scroll to position [262, 0]
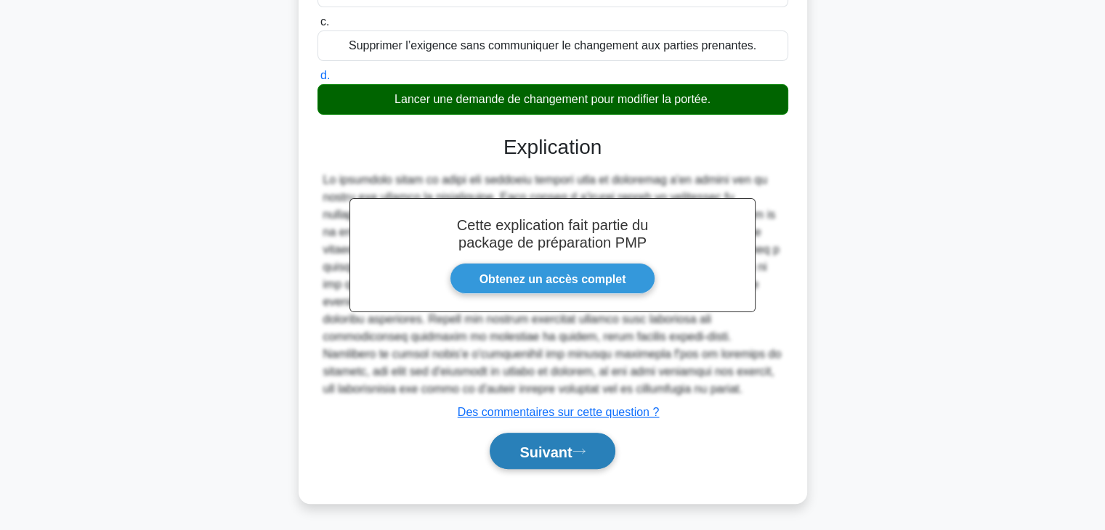
click at [572, 452] on font "Suivant" at bounding box center [545, 452] width 52 height 16
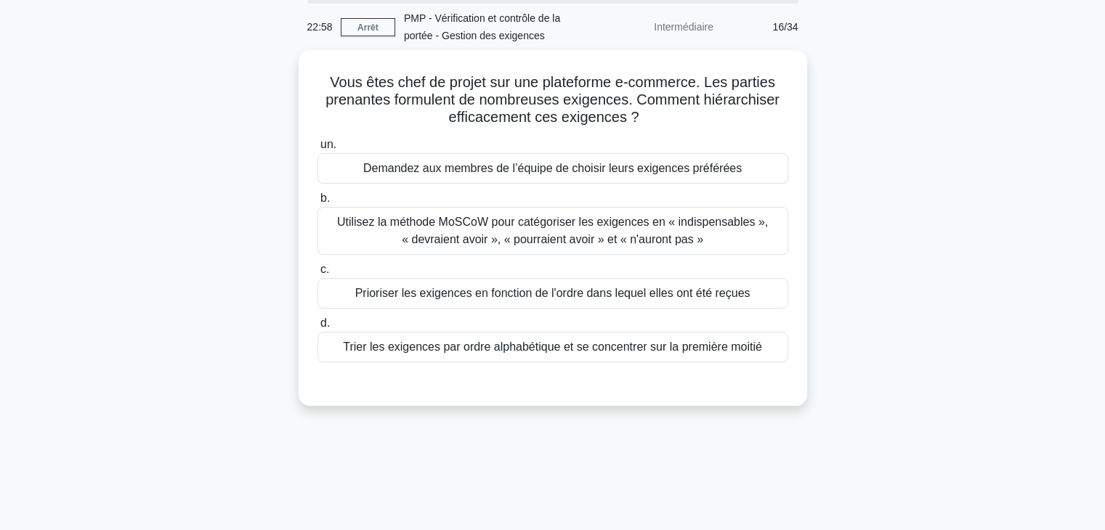
scroll to position [0, 0]
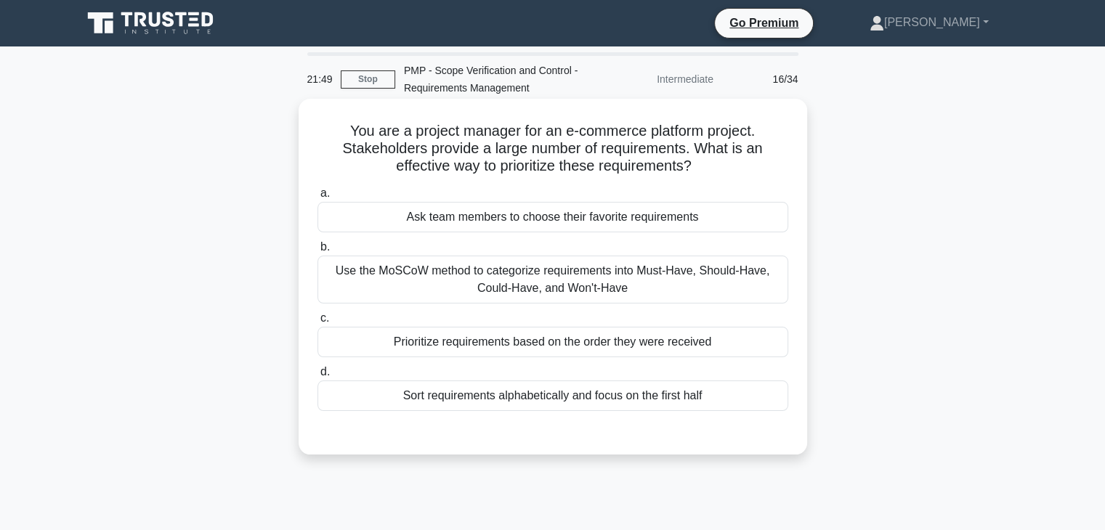
click at [733, 279] on div "Use the MoSCoW method to categorize requirements into Must-Have, Should-Have, C…" at bounding box center [552, 280] width 471 height 48
click at [317, 252] on input "b. Use the MoSCoW method to categorize requirements into Must-Have, Should-Have…" at bounding box center [317, 247] width 0 height 9
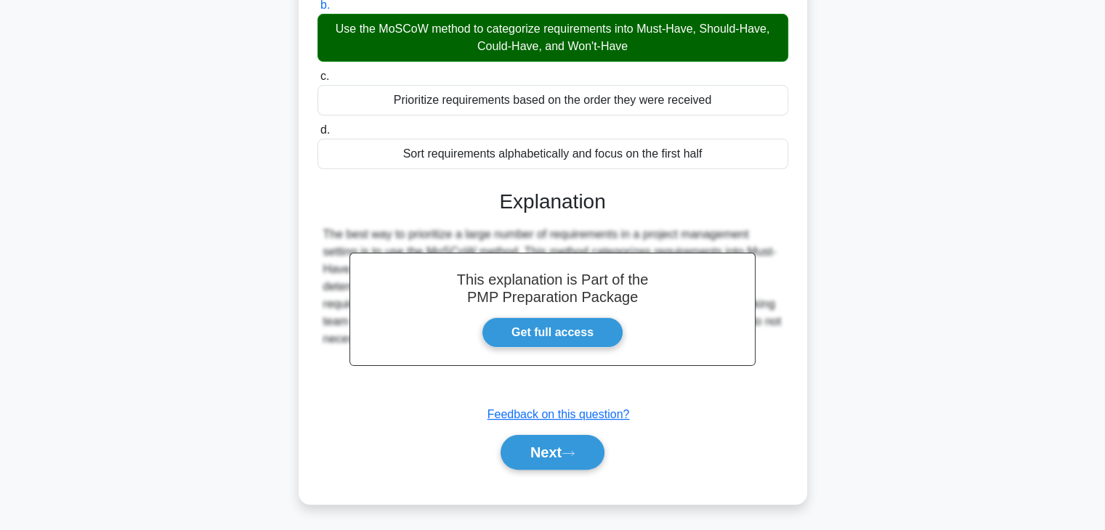
scroll to position [255, 0]
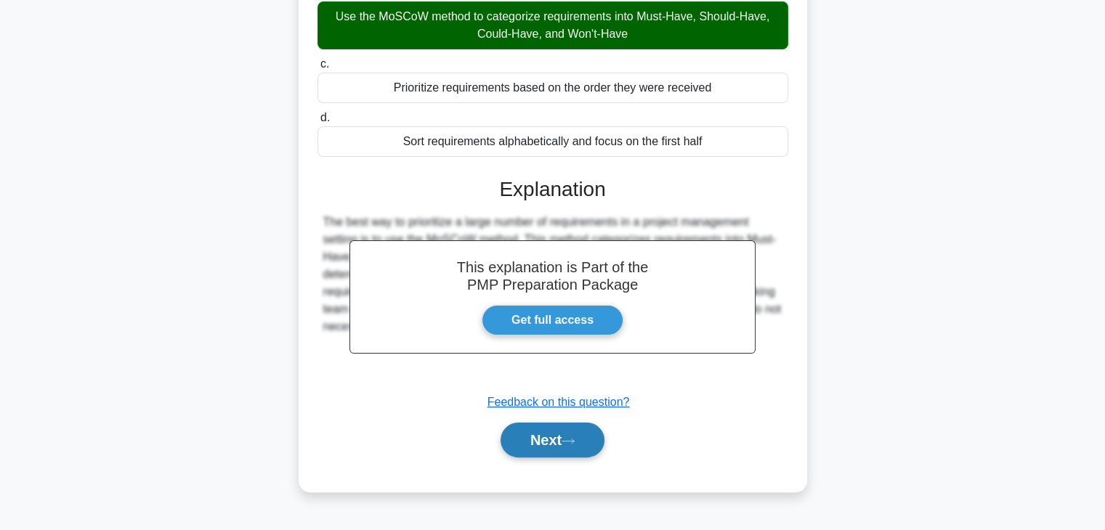
click at [564, 435] on button "Next" at bounding box center [553, 440] width 104 height 35
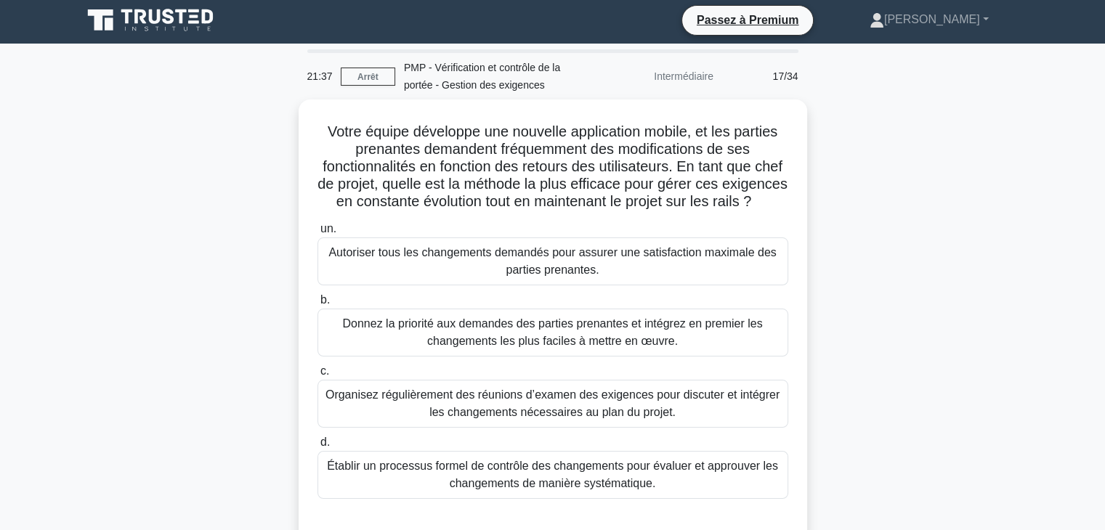
scroll to position [0, 0]
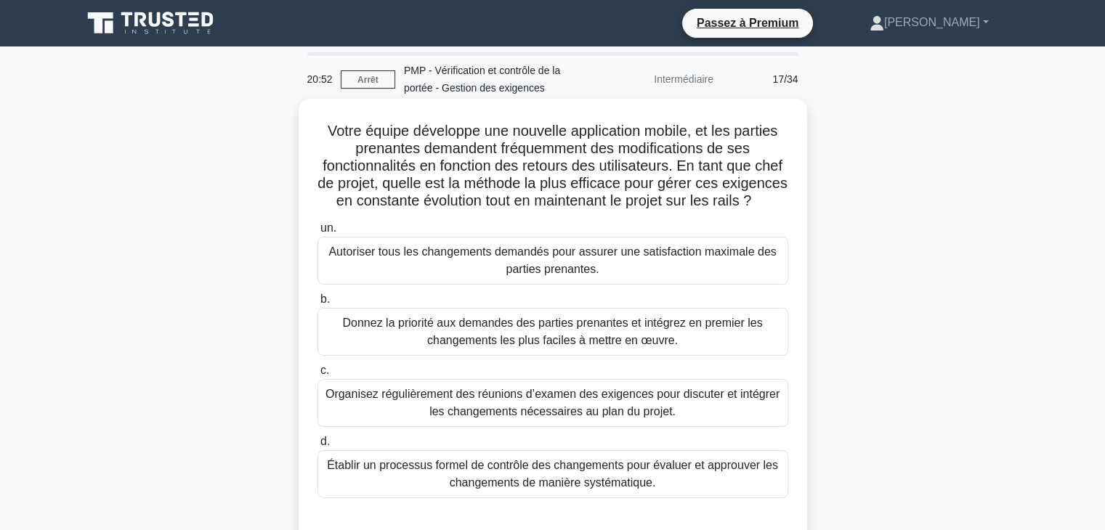
click at [726, 489] on font "Établir un processus formel de contrôle des changements pour évaluer et approuv…" at bounding box center [552, 474] width 451 height 30
click at [317, 447] on input "d. Établir un processus formel de contrôle des changements pour évaluer et appr…" at bounding box center [317, 441] width 0 height 9
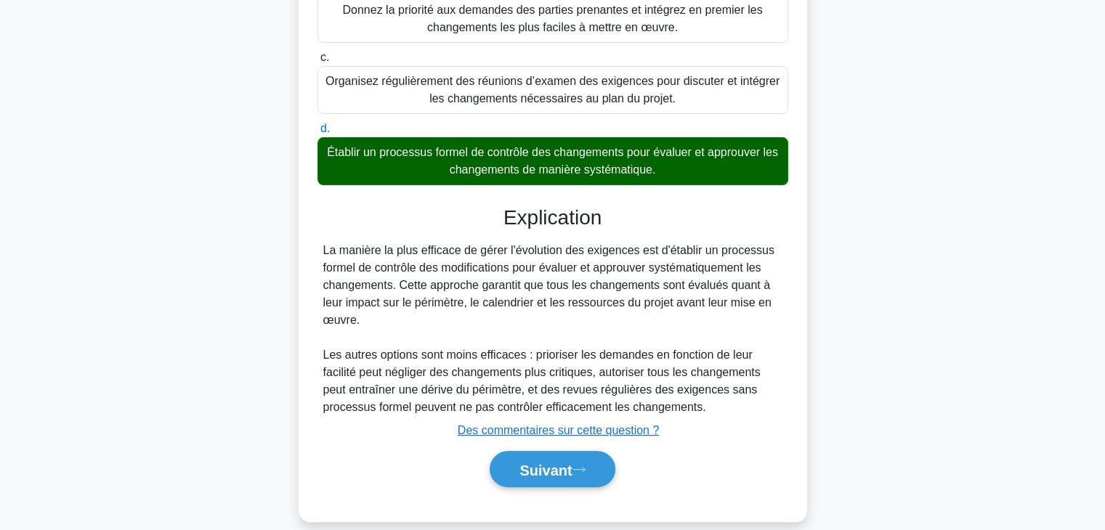
scroll to position [349, 0]
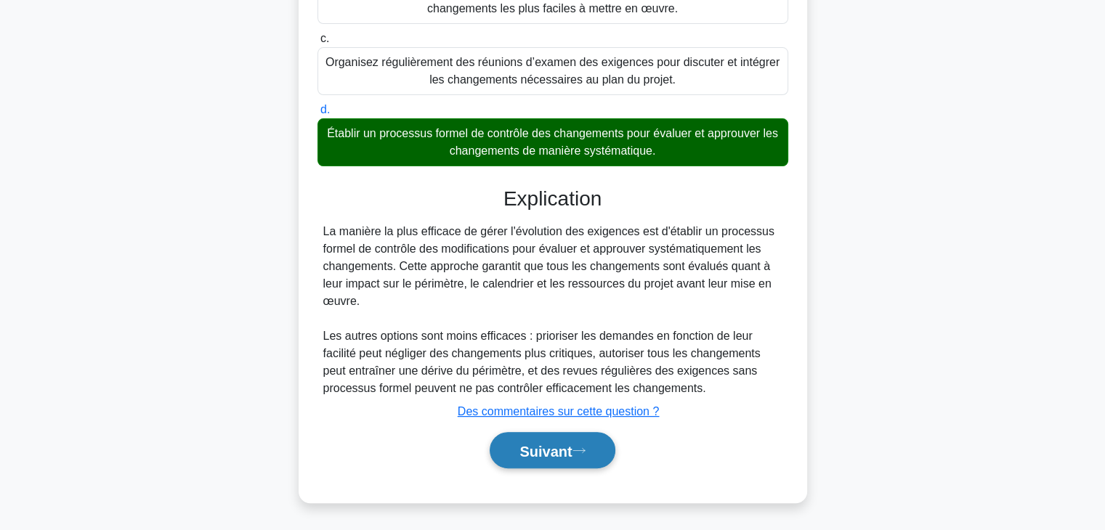
click at [546, 461] on button "Suivant" at bounding box center [552, 450] width 125 height 37
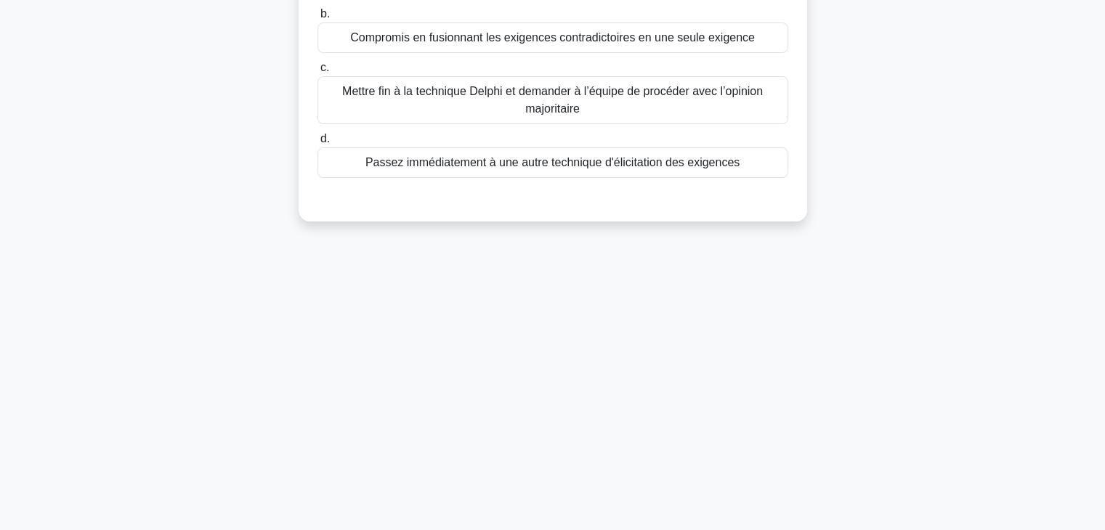
scroll to position [0, 0]
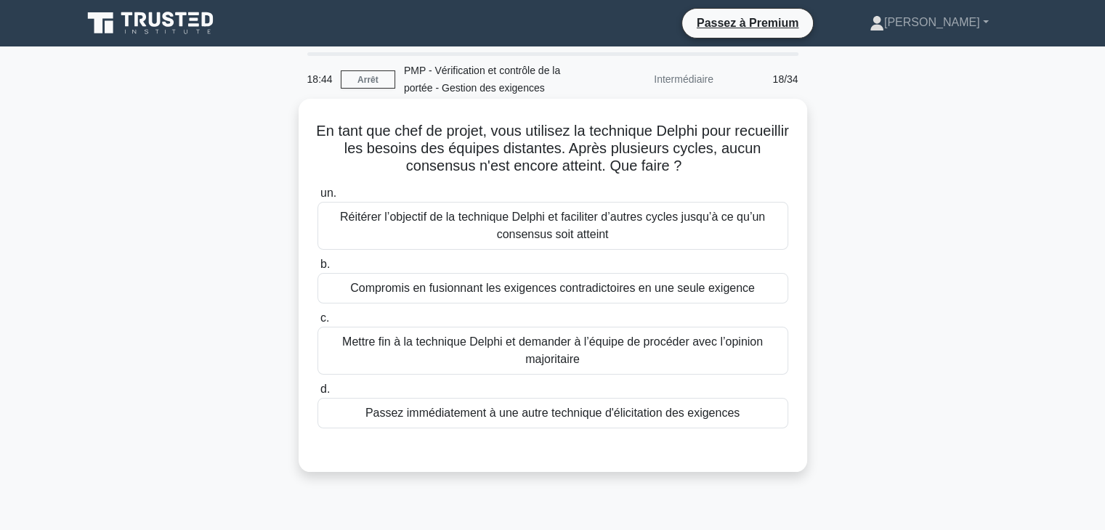
click at [441, 289] on font "Compromis en fusionnant les exigences contradictoires en une seule exigence" at bounding box center [552, 288] width 405 height 12
click at [317, 270] on input "b. Compromis en fusionnant les exigences contradictoires en une seule exigence" at bounding box center [317, 264] width 0 height 9
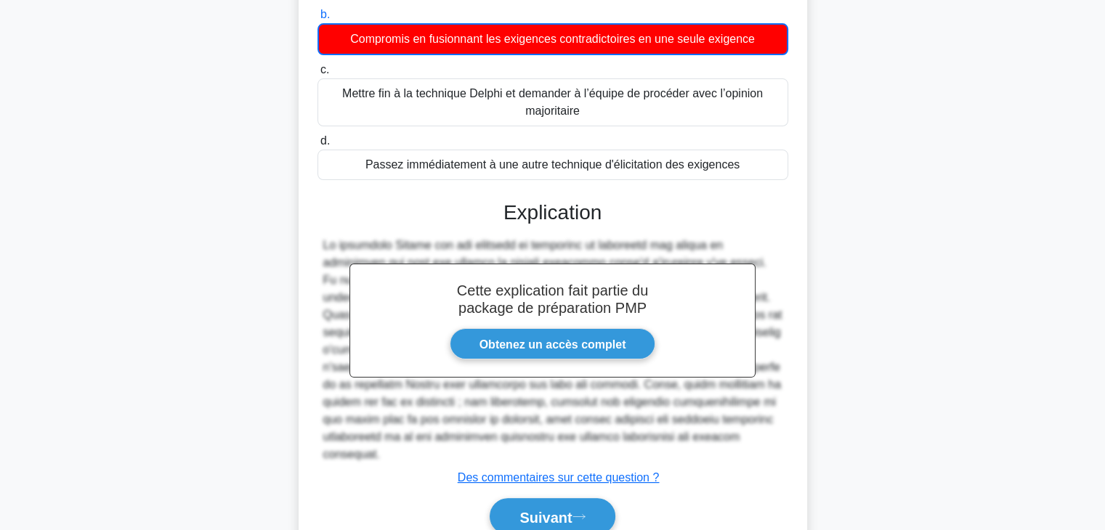
scroll to position [298, 0]
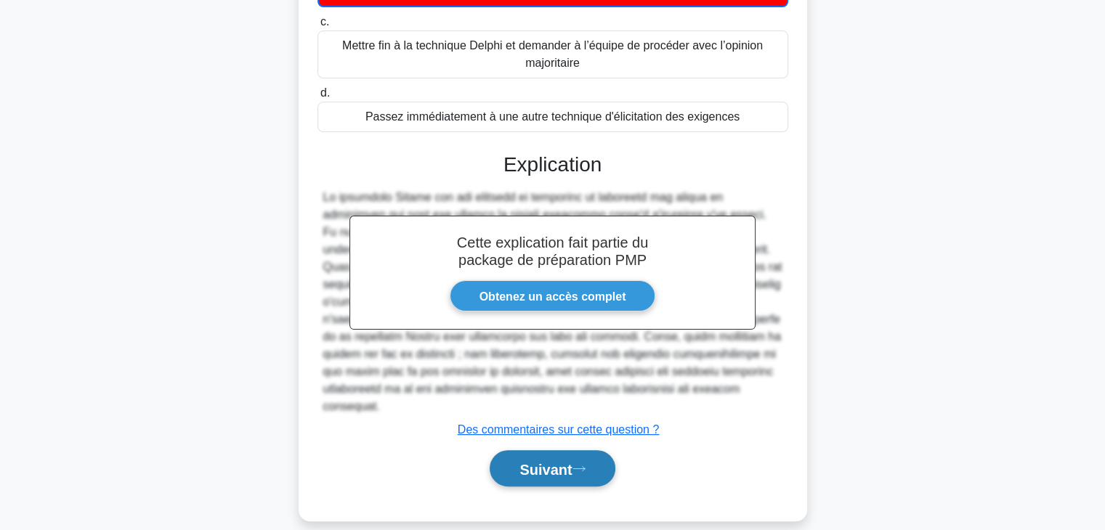
click at [562, 461] on font "Suivant" at bounding box center [545, 469] width 52 height 16
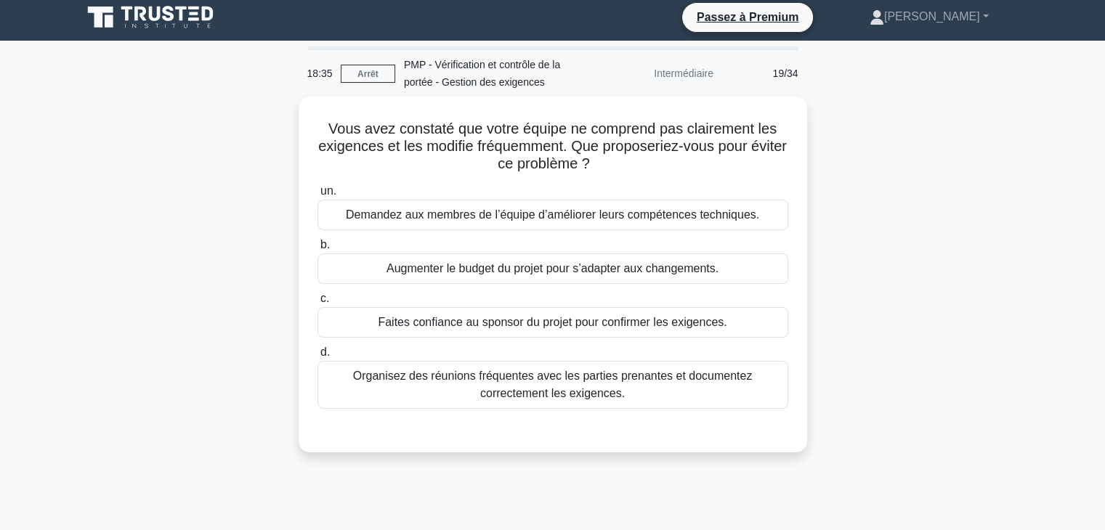
scroll to position [0, 0]
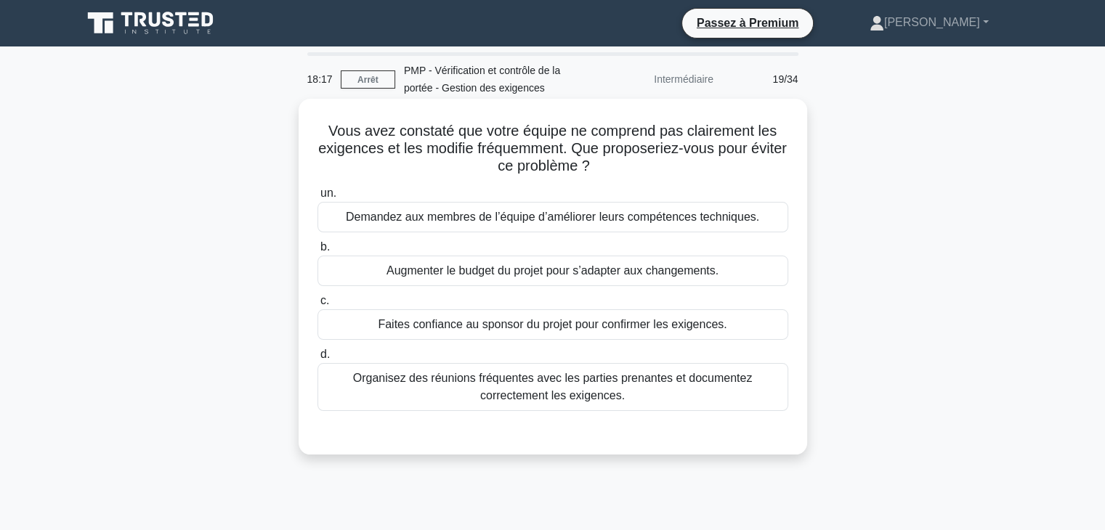
click at [647, 402] on font "Organisez des réunions fréquentes avec les parties prenantes et documentez corr…" at bounding box center [553, 387] width 458 height 35
click at [317, 360] on input "d. Organisez des réunions fréquentes avec les parties prenantes et documentez c…" at bounding box center [317, 354] width 0 height 9
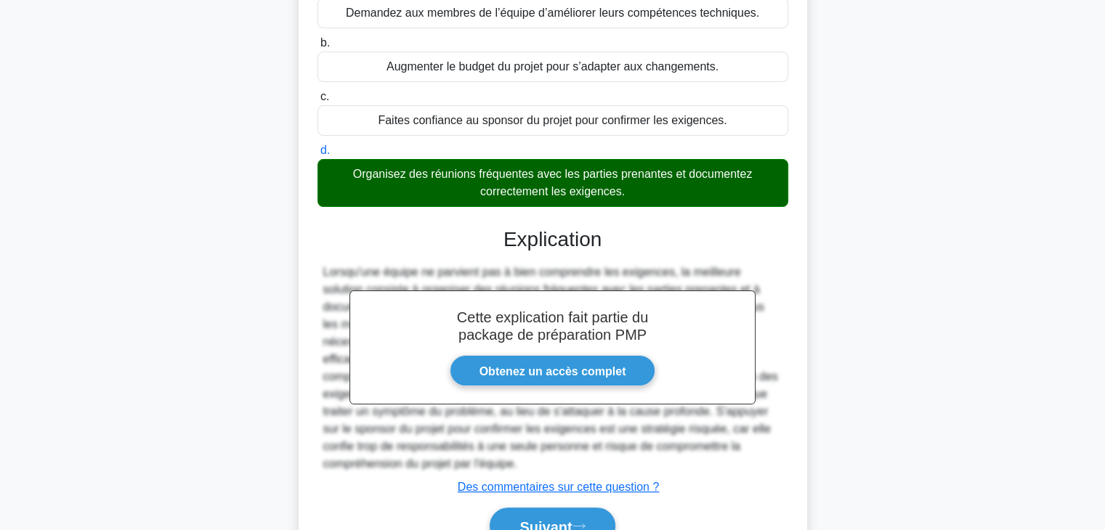
scroll to position [279, 0]
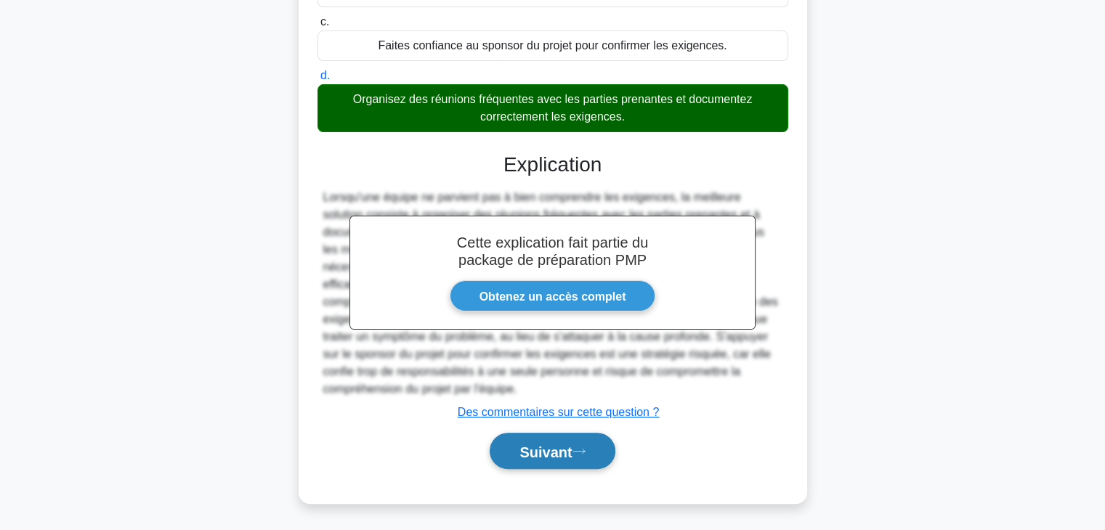
click at [580, 451] on icon at bounding box center [578, 451] width 13 height 8
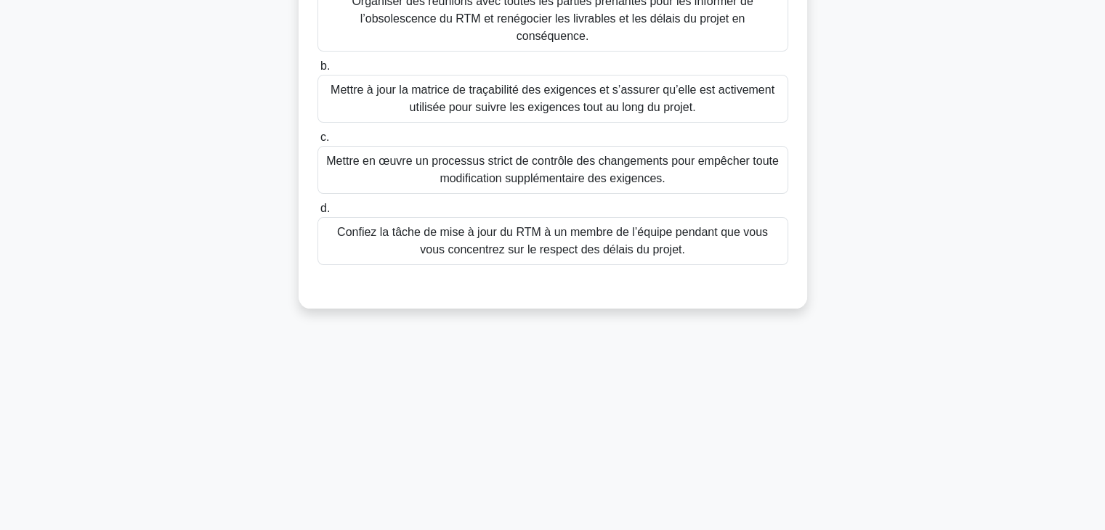
scroll to position [0, 0]
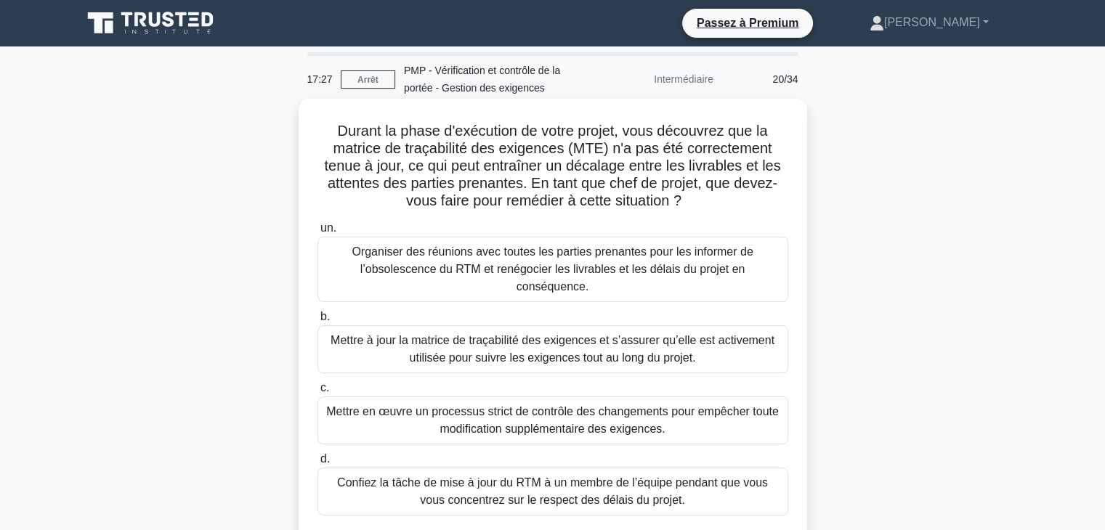
click at [543, 337] on font "Mettre à jour la matrice de traçabilité des exigences et s’assurer qu’elle est …" at bounding box center [553, 349] width 444 height 30
click at [317, 322] on input "b. Mettre à jour la matrice de traçabilité des exigences et s’assurer qu’elle e…" at bounding box center [317, 316] width 0 height 9
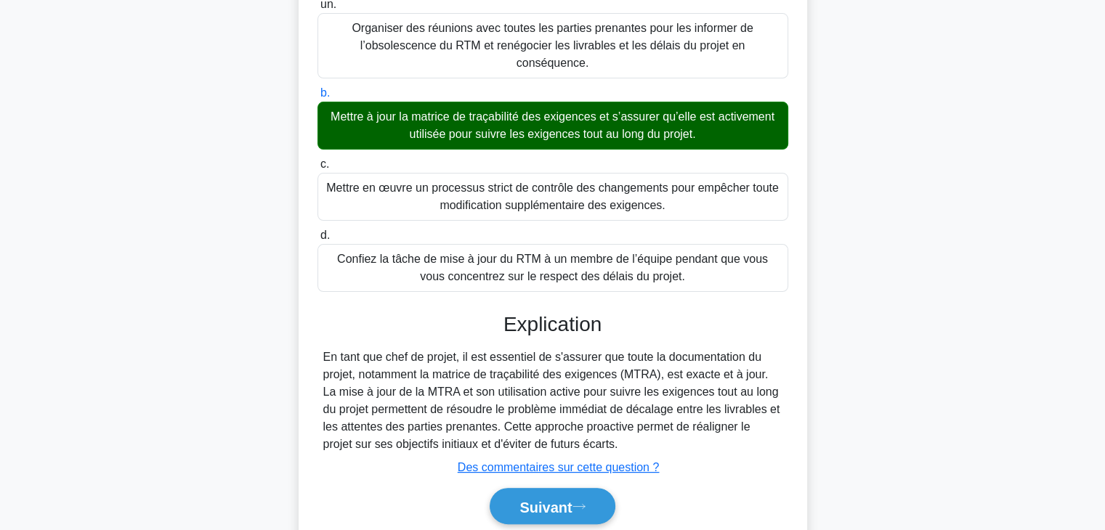
scroll to position [262, 0]
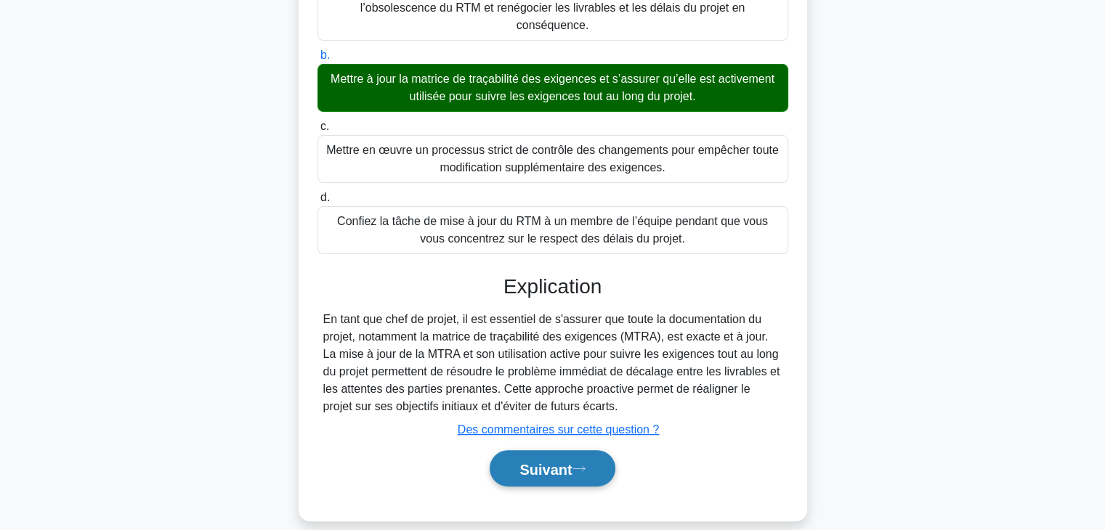
click at [564, 461] on font "Suivant" at bounding box center [545, 469] width 52 height 16
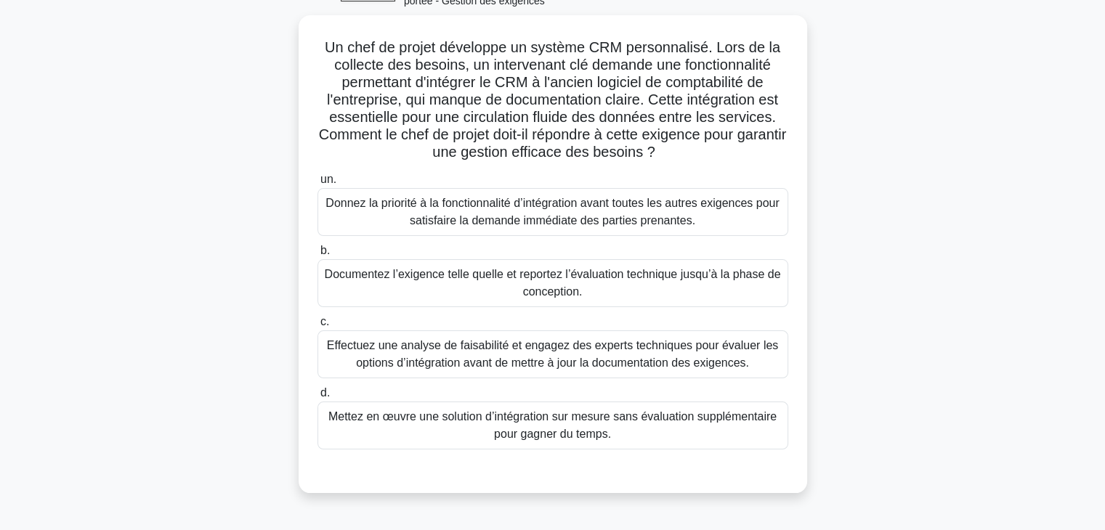
scroll to position [95, 0]
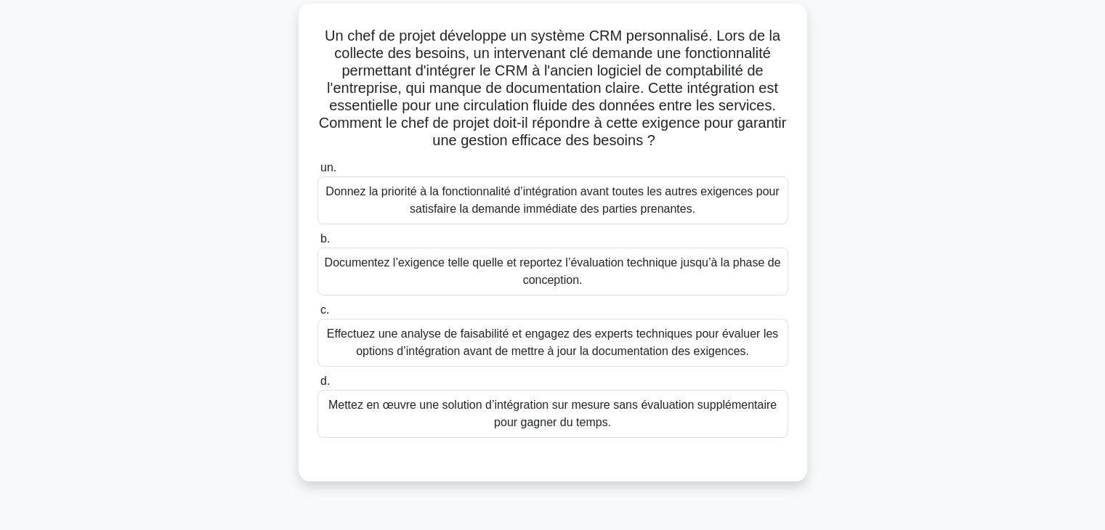
click at [572, 349] on font "Effectuez une analyse de faisabilité et engagez des experts techniques pour éva…" at bounding box center [552, 343] width 451 height 30
click at [317, 315] on input "c. Effectuez une analyse de faisabilité et engagez des experts techniques pour …" at bounding box center [317, 310] width 0 height 9
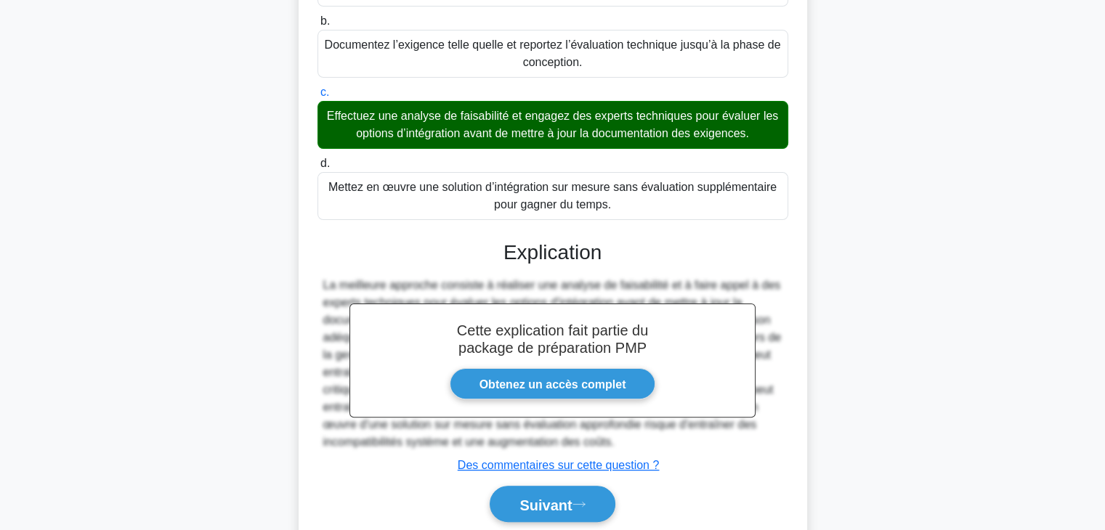
scroll to position [366, 0]
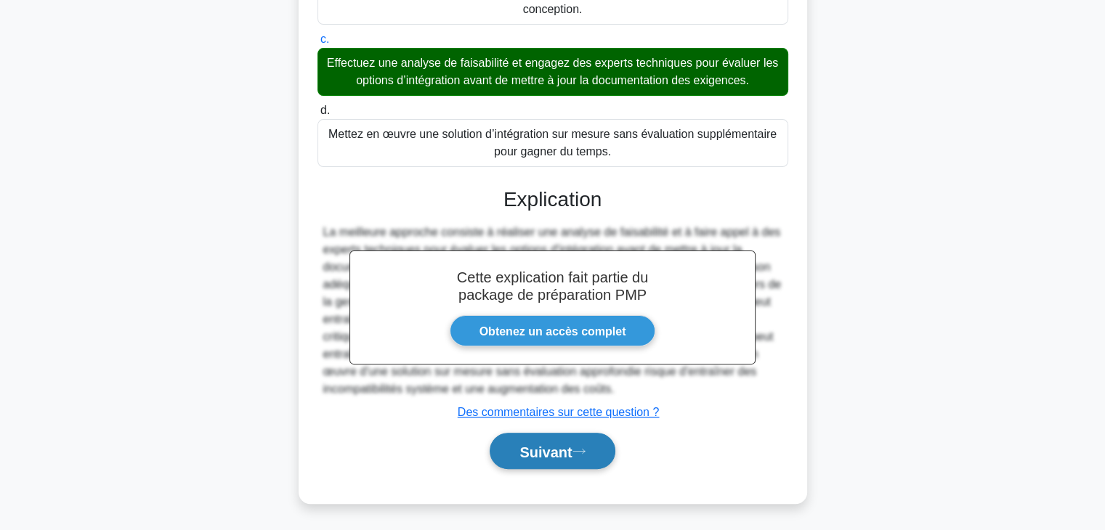
click at [562, 451] on font "Suivant" at bounding box center [545, 452] width 52 height 16
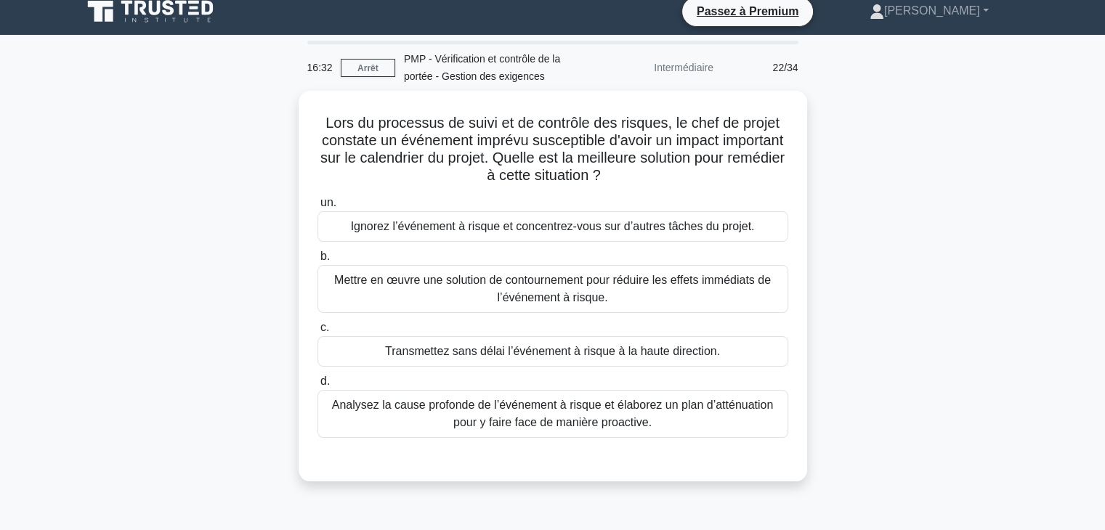
scroll to position [7, 0]
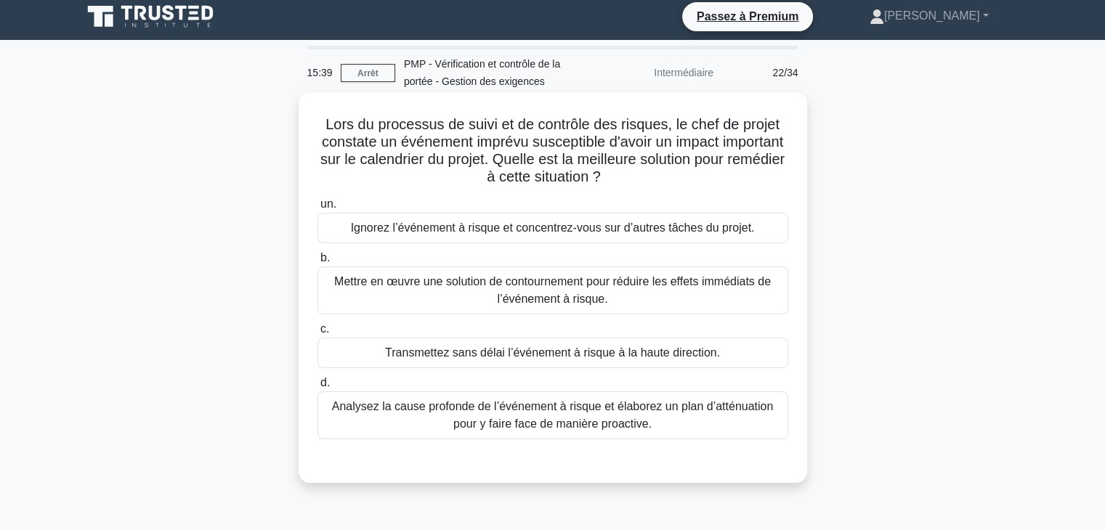
click at [715, 410] on font "Analysez la cause profonde de l’événement à risque et élaborez un plan d’atténu…" at bounding box center [553, 415] width 442 height 30
click at [317, 388] on input "d. Analysez la cause profonde de l’événement à risque et élaborez un plan d’att…" at bounding box center [317, 382] width 0 height 9
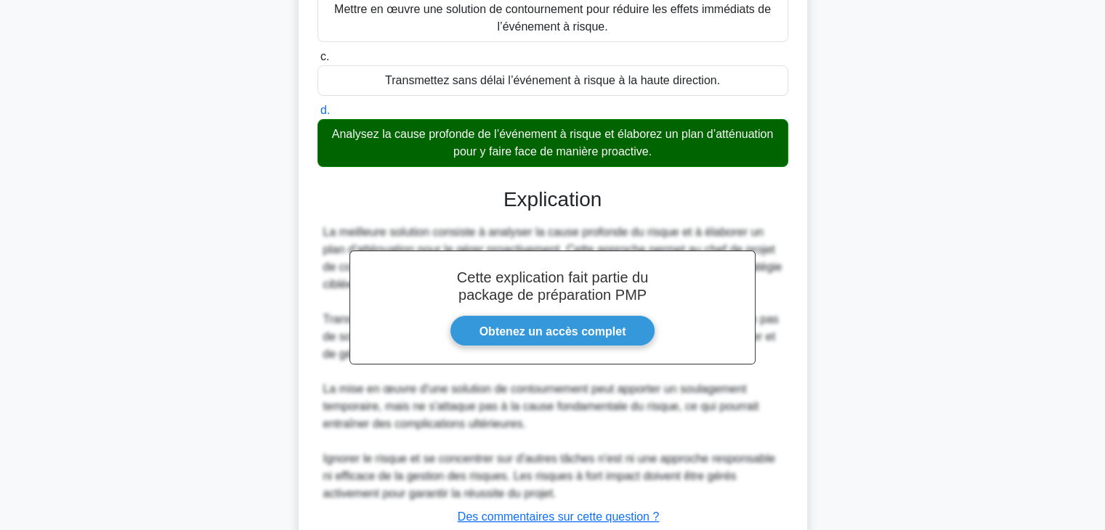
scroll to position [384, 0]
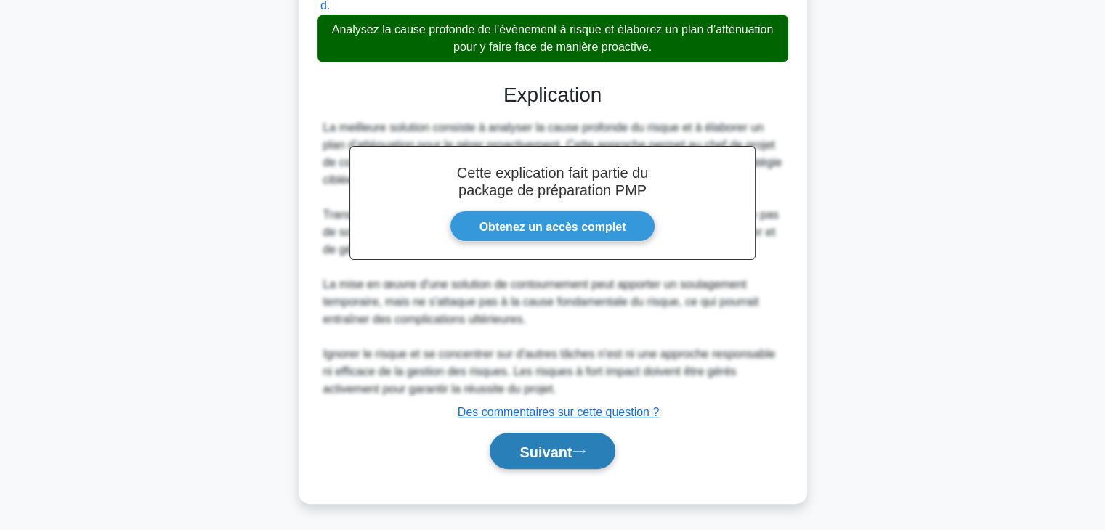
click at [578, 457] on button "Suivant" at bounding box center [552, 451] width 125 height 37
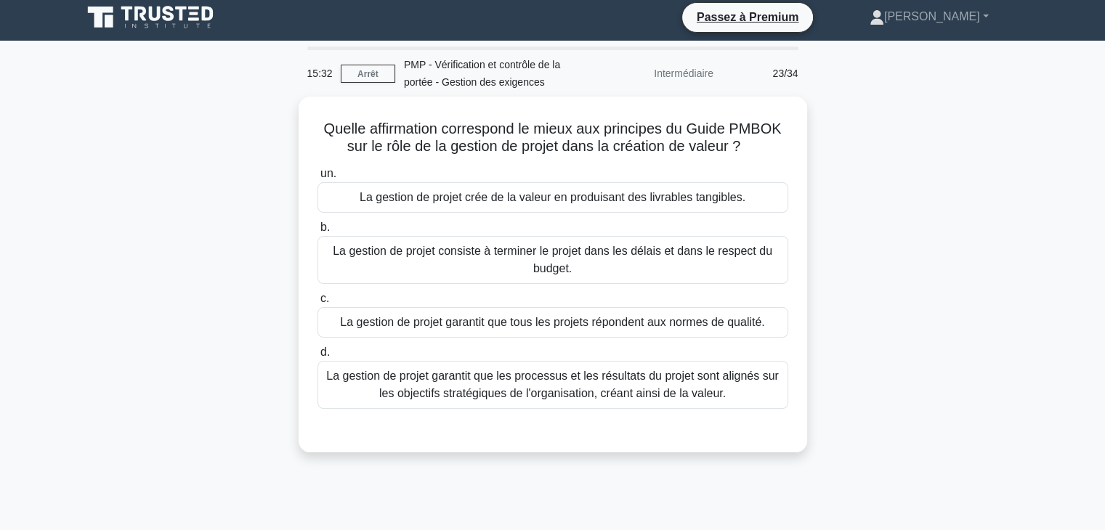
scroll to position [5, 0]
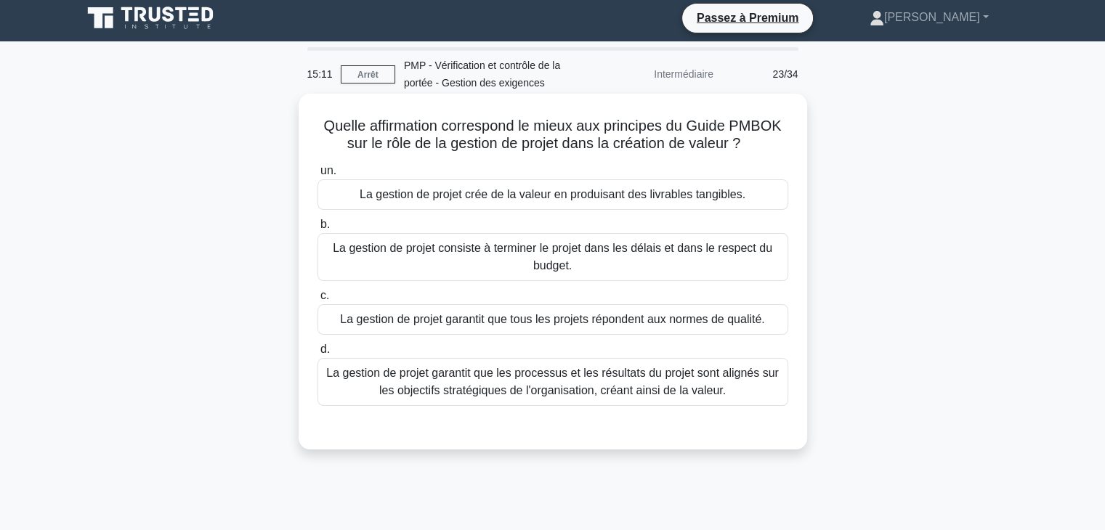
click at [764, 387] on font "La gestion de projet garantit que les processus et les résultats du projet sont…" at bounding box center [553, 382] width 458 height 35
click at [317, 355] on input "d. La gestion de projet garantit que les processus et les résultats du projet s…" at bounding box center [317, 349] width 0 height 9
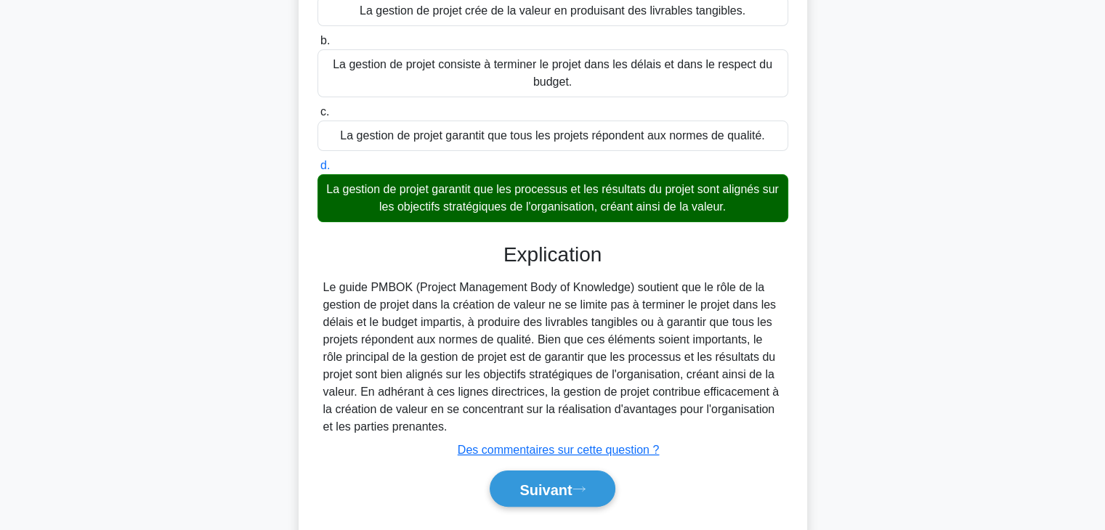
scroll to position [255, 0]
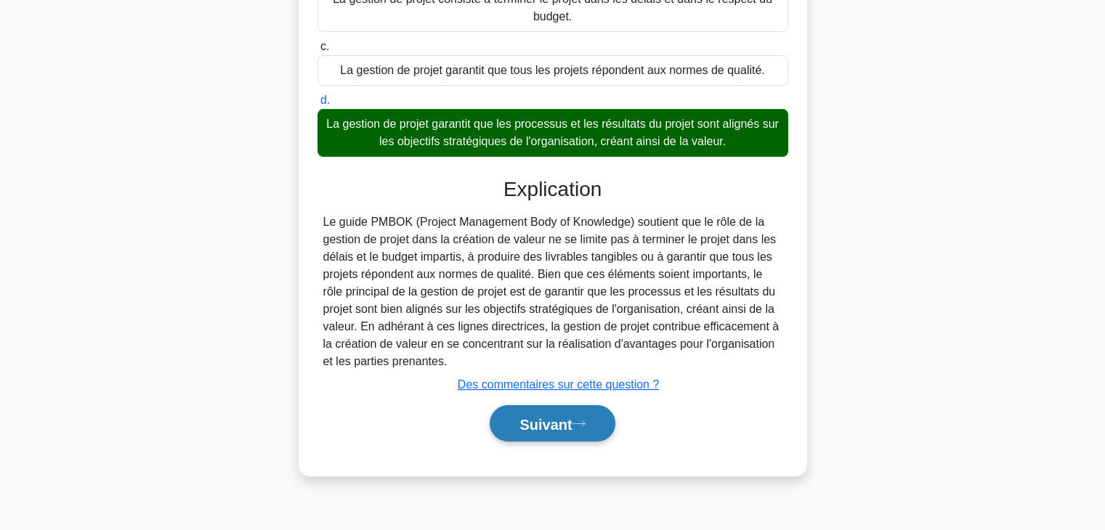
click at [583, 428] on button "Suivant" at bounding box center [552, 423] width 125 height 37
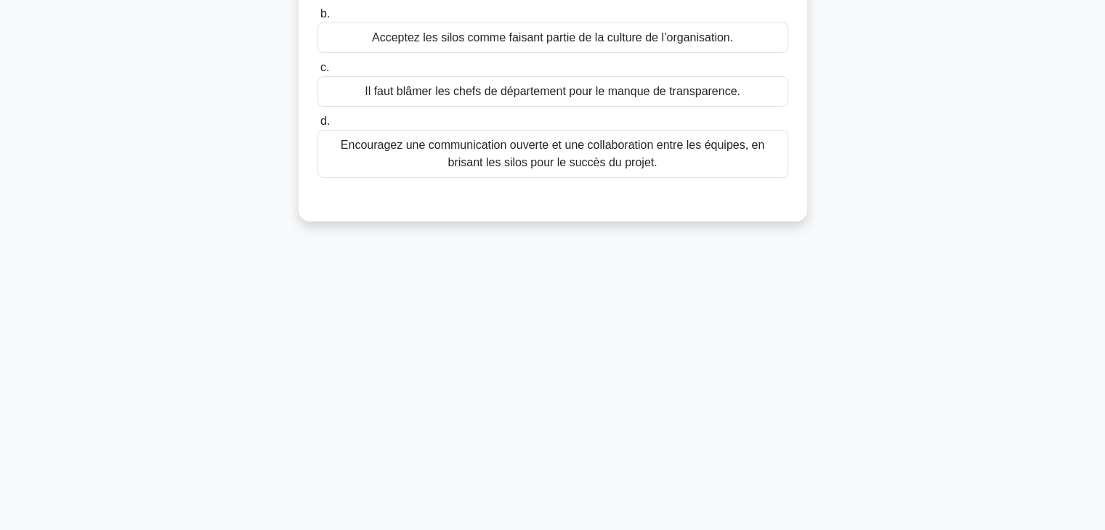
scroll to position [0, 0]
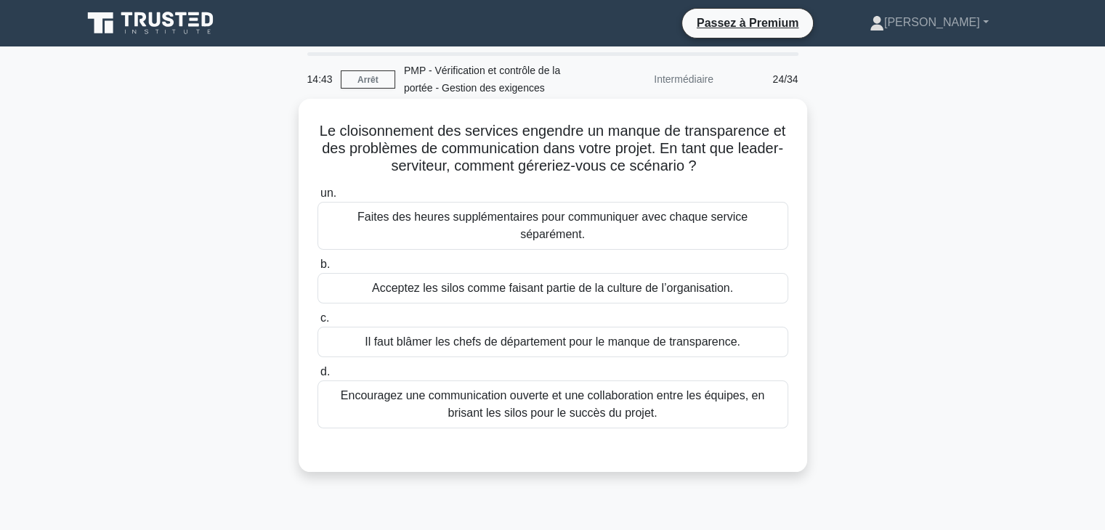
click at [680, 398] on font "Encouragez une communication ouverte et une collaboration entre les équipes, en…" at bounding box center [553, 404] width 458 height 35
click at [317, 377] on input "d. Encouragez une communication ouverte et une collaboration entre les équipes,…" at bounding box center [317, 372] width 0 height 9
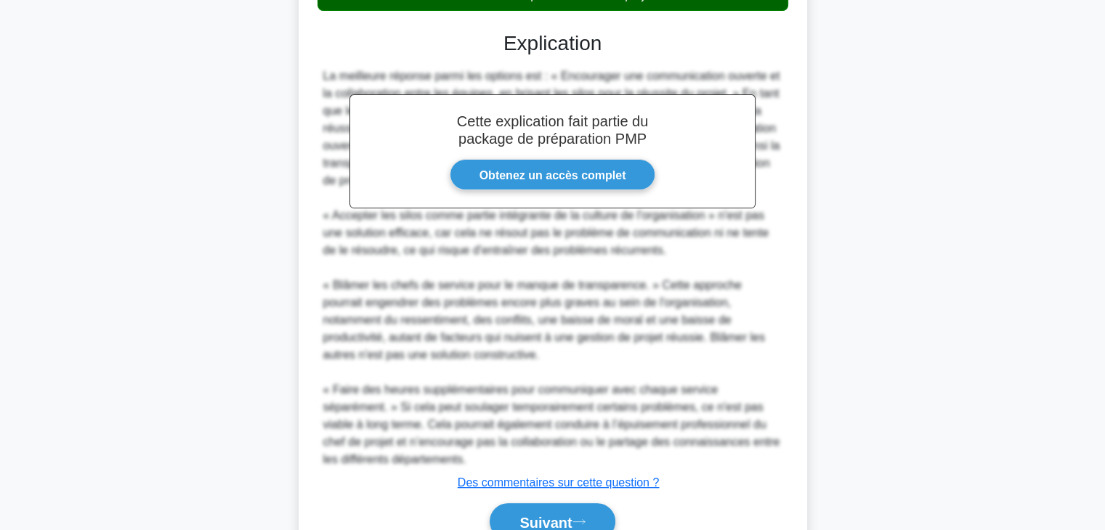
scroll to position [471, 0]
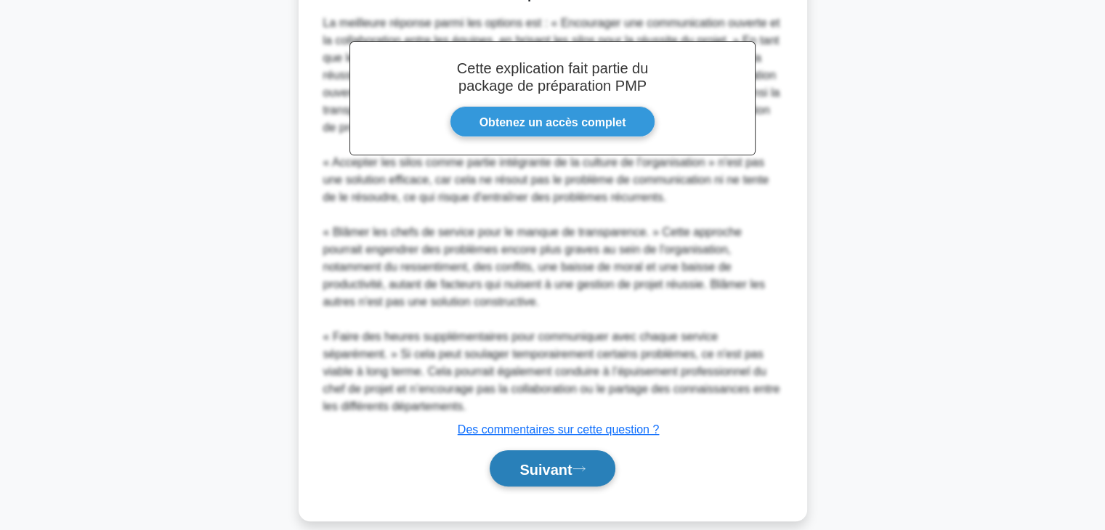
click at [570, 461] on font "Suivant" at bounding box center [545, 469] width 52 height 16
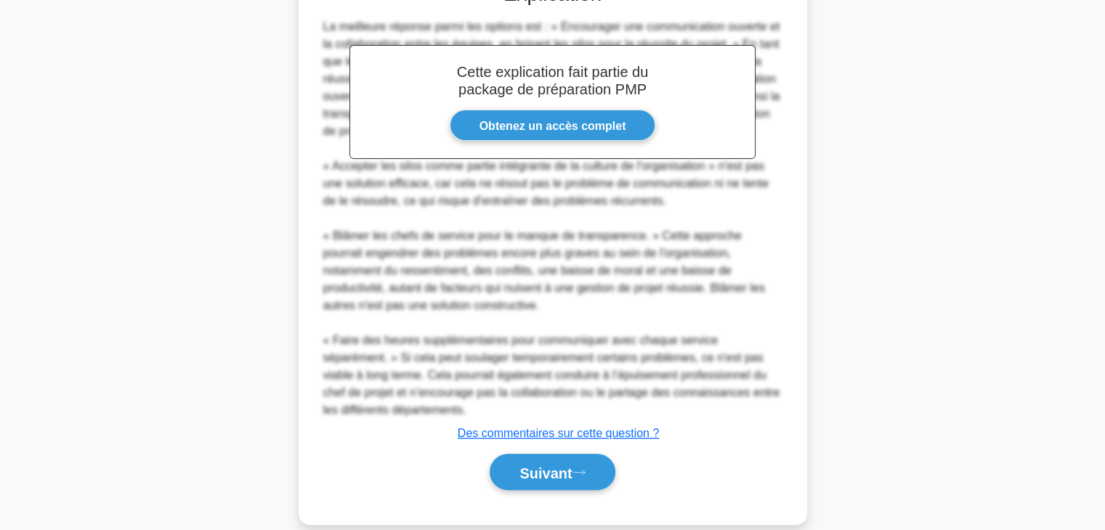
scroll to position [255, 0]
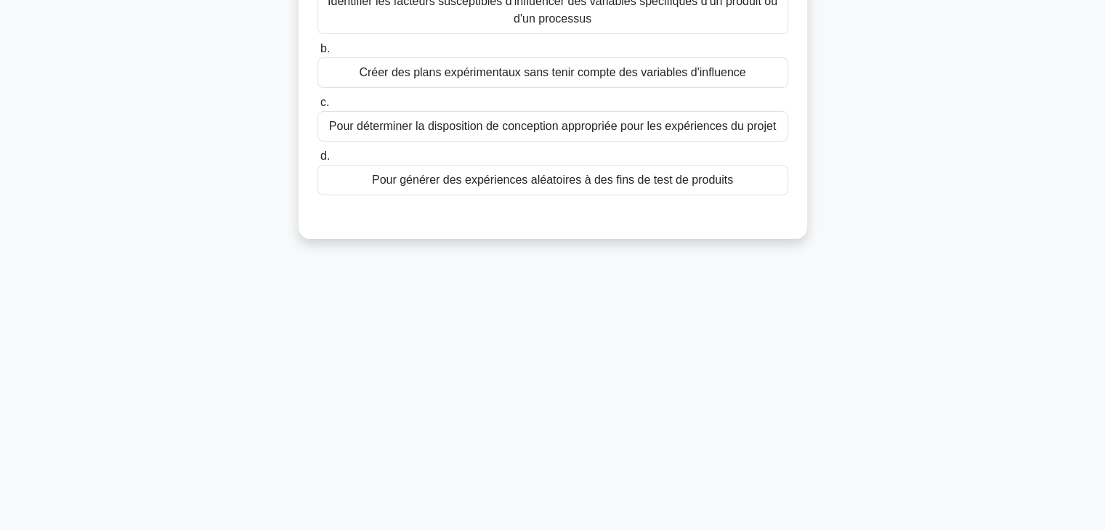
click at [1104, 79] on main "14:36 Arrêt PMP - Vérification et contrôle de la portée - Gestion des exigences…" at bounding box center [552, 161] width 1105 height 738
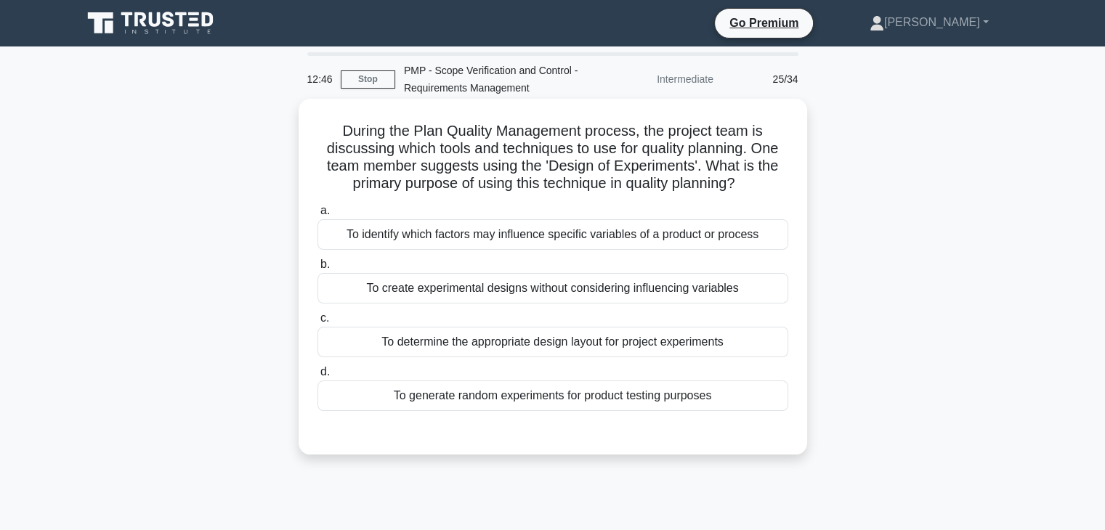
click at [681, 229] on div "To identify which factors may influence specific variables of a product or proc…" at bounding box center [552, 234] width 471 height 31
click at [317, 216] on input "a. To identify which factors may influence specific variables of a product or p…" at bounding box center [317, 210] width 0 height 9
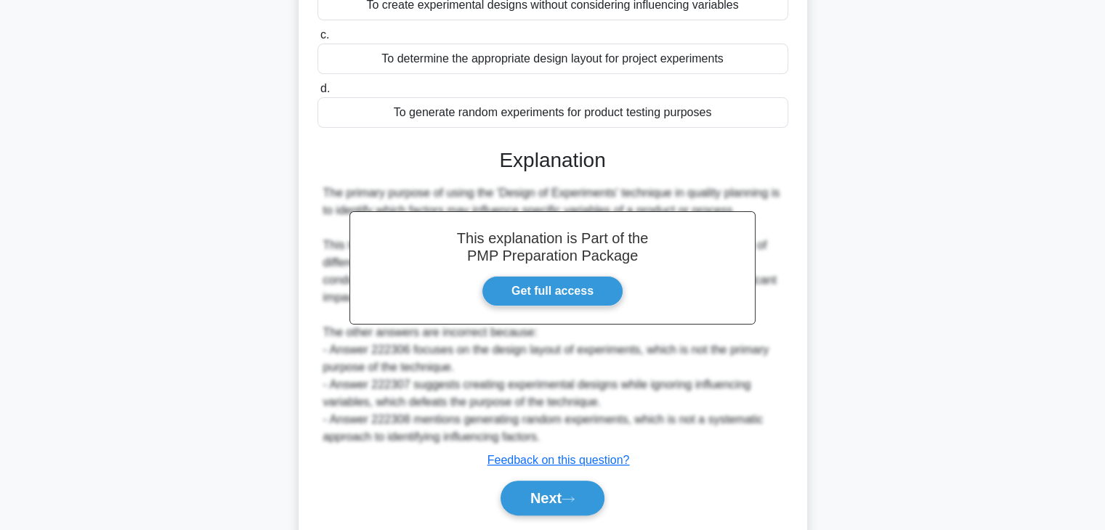
scroll to position [301, 0]
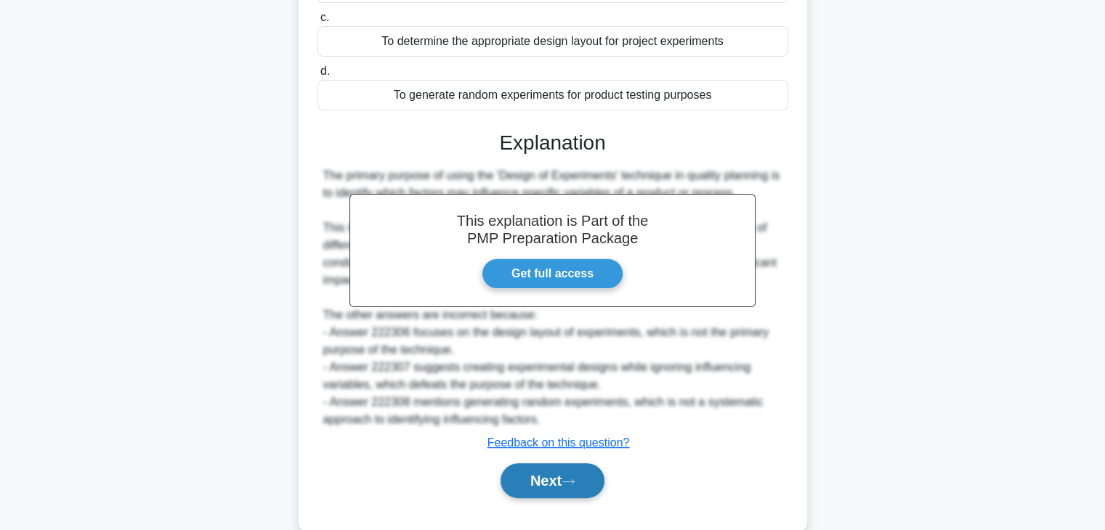
click at [552, 483] on button "Next" at bounding box center [553, 480] width 104 height 35
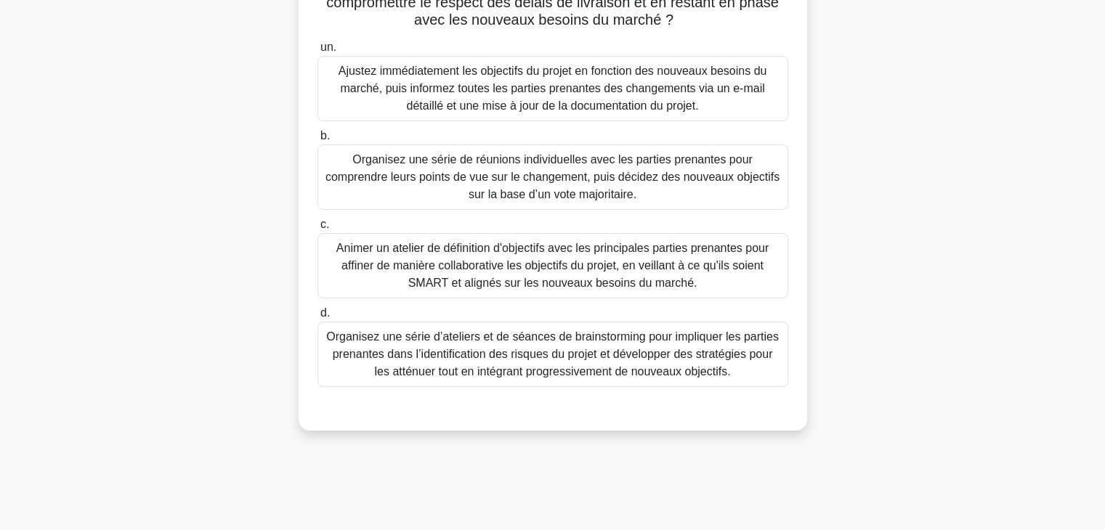
scroll to position [0, 0]
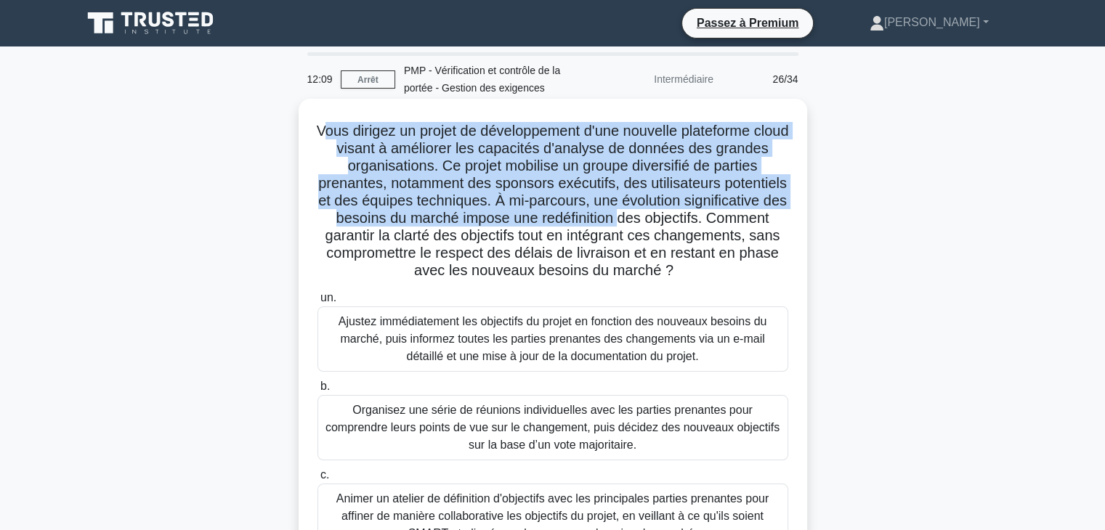
drag, startPoint x: 332, startPoint y: 134, endPoint x: 743, endPoint y: 227, distance: 421.5
click at [743, 227] on font "Vous dirigez un projet de développement d'une nouvelle plateforme cloud visant …" at bounding box center [553, 200] width 472 height 155
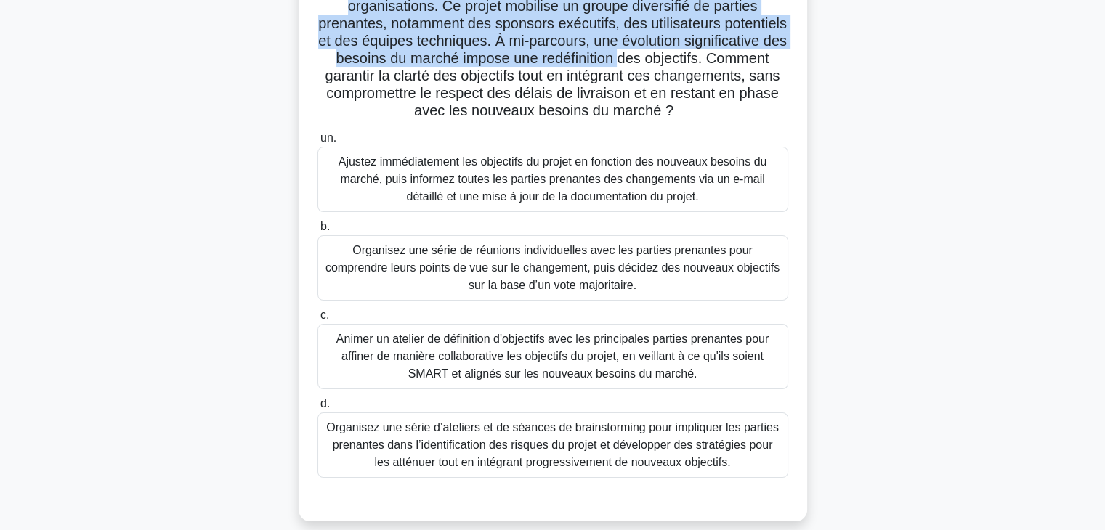
scroll to position [165, 0]
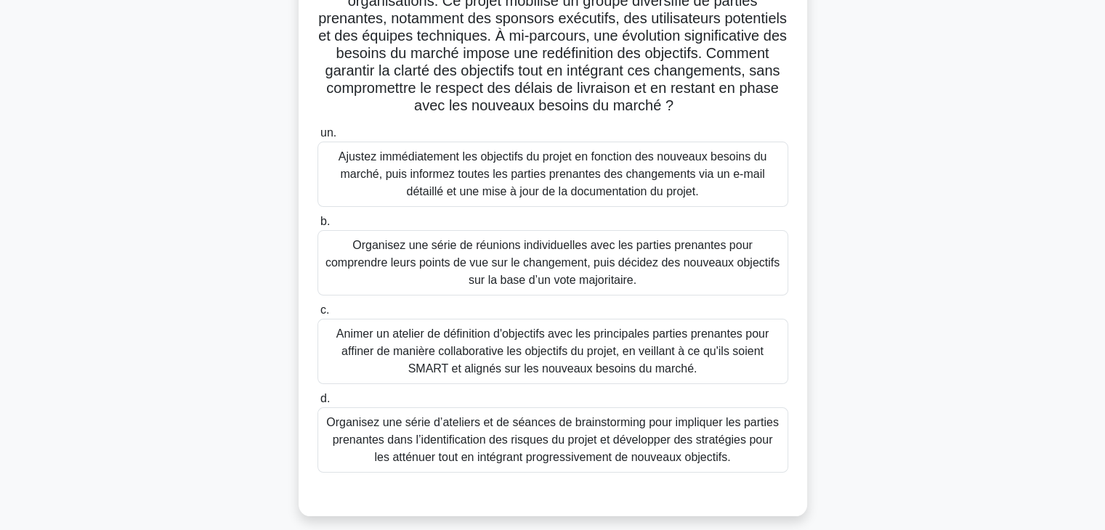
click at [620, 335] on font "Animer un atelier de définition d'objectifs avec les principales parties prenan…" at bounding box center [552, 351] width 432 height 47
click at [317, 315] on input "c. Animer un atelier de définition d'objectifs avec les principales parties pre…" at bounding box center [317, 310] width 0 height 9
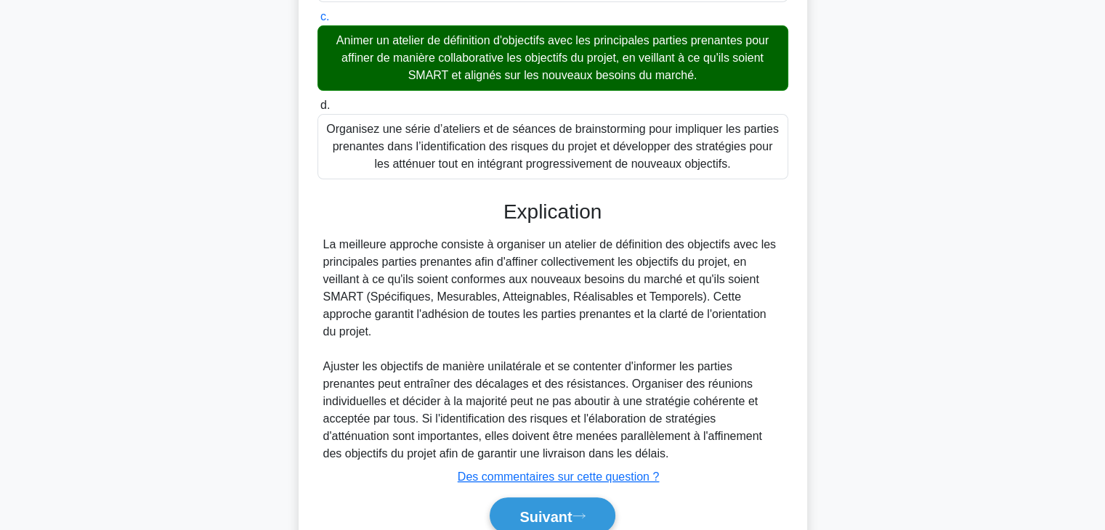
scroll to position [506, 0]
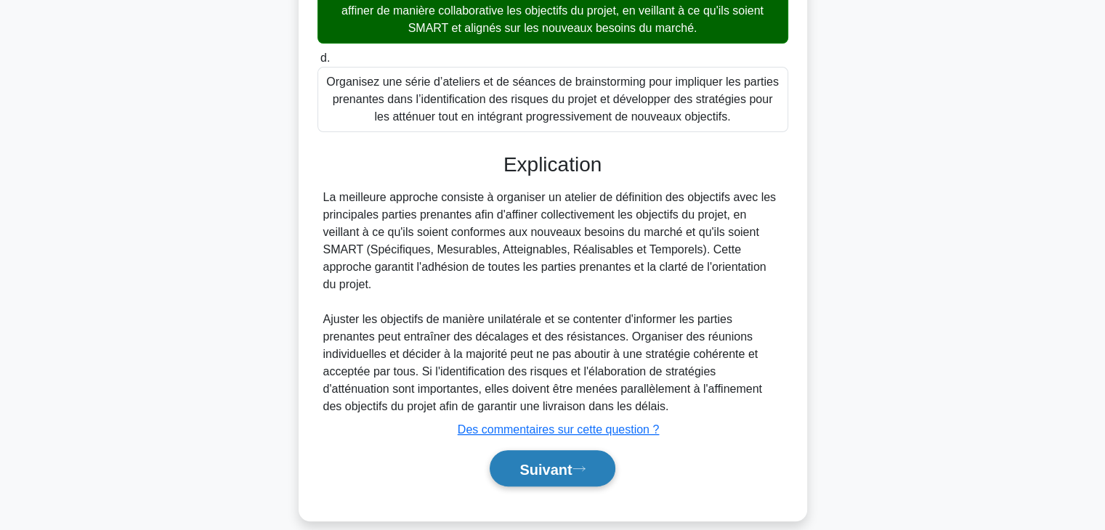
click at [564, 461] on font "Suivant" at bounding box center [545, 469] width 52 height 16
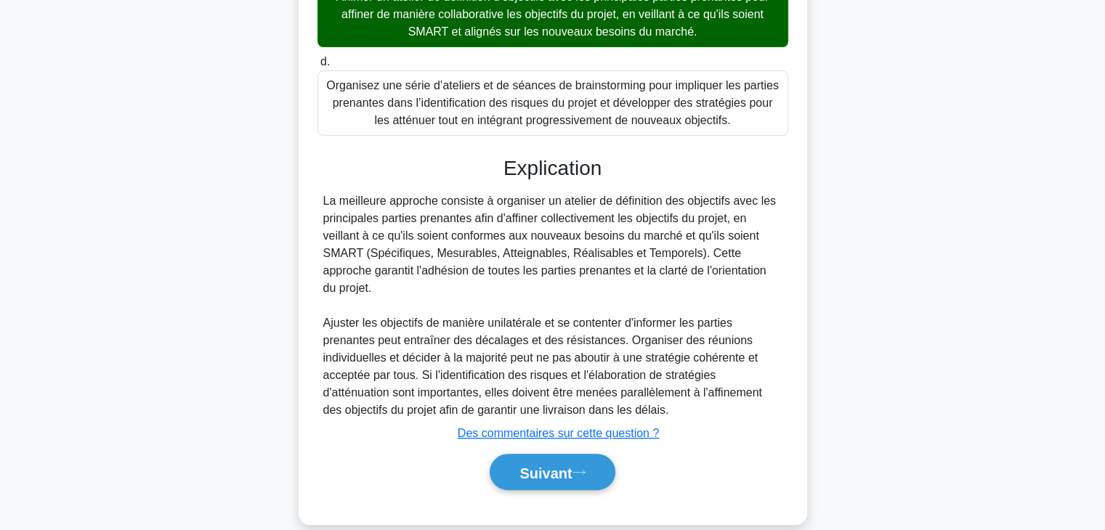
scroll to position [255, 0]
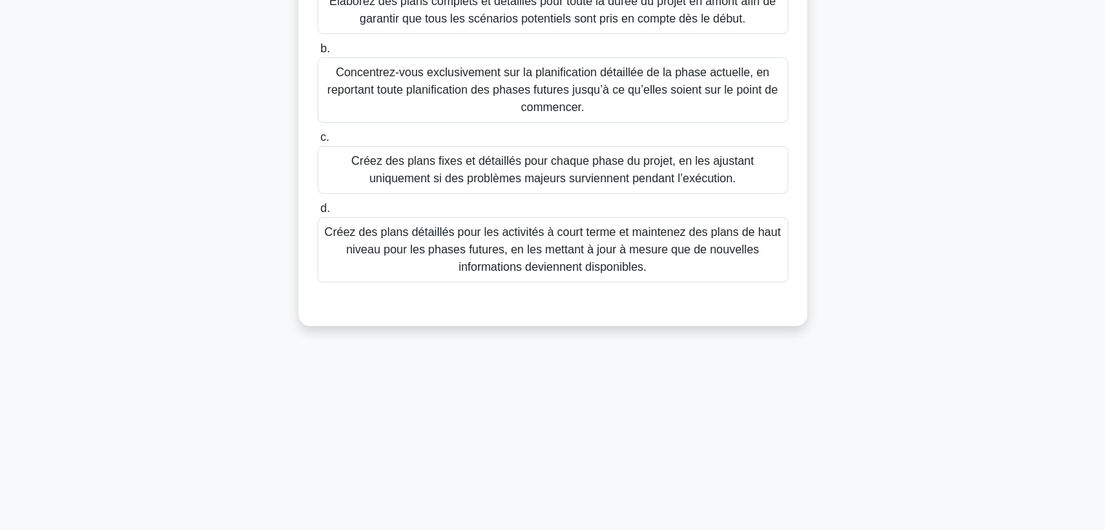
click at [1103, 86] on main "11:09 Arrêt PMP - Vérification et contrôle de la portée - Gestion des exigences…" at bounding box center [552, 161] width 1105 height 738
click at [1103, 86] on main "11:08 Arrêt PMP - Vérification et contrôle de la portée - Gestion des exigences…" at bounding box center [552, 161] width 1105 height 738
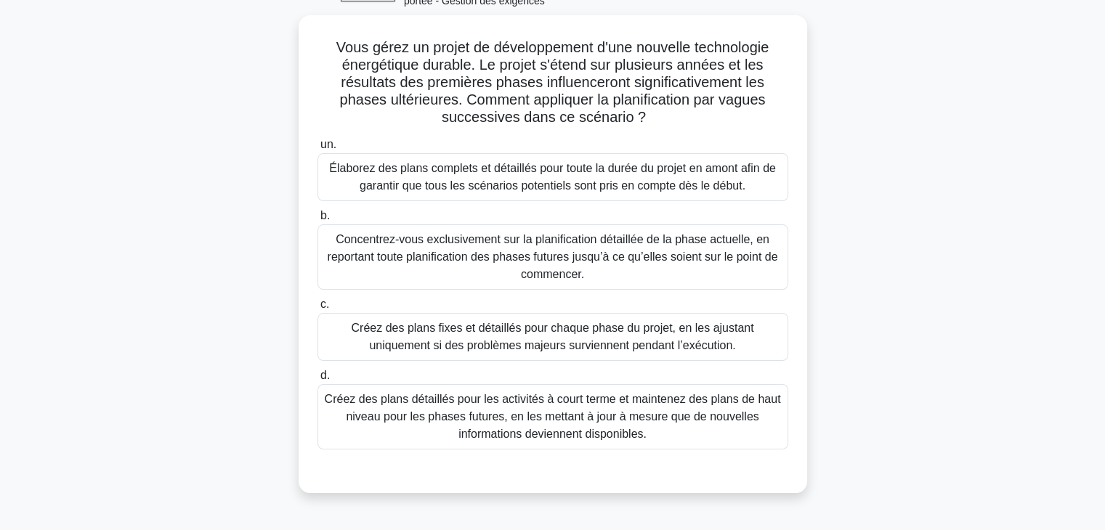
scroll to position [93, 0]
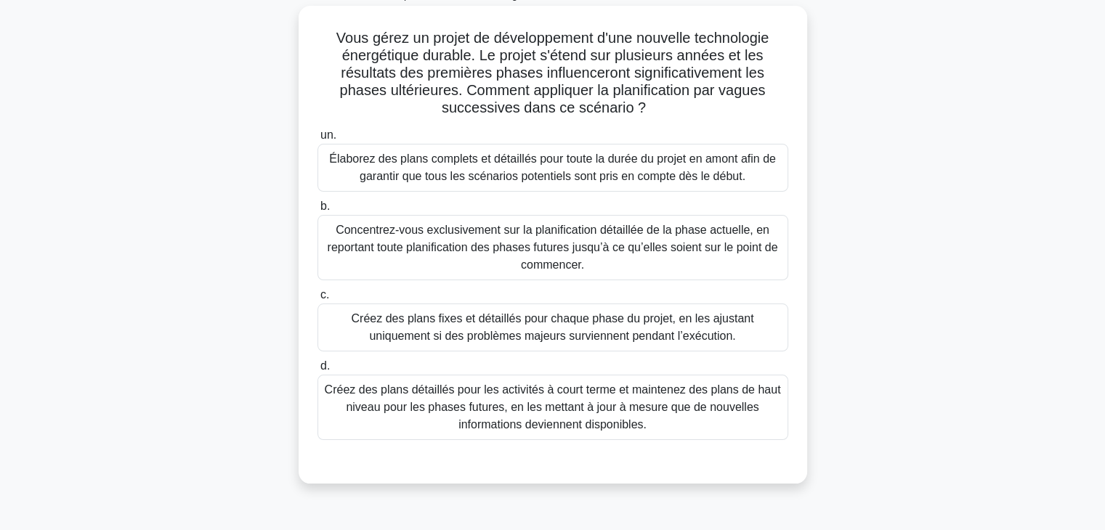
click at [580, 421] on font "Créez des plans détaillés pour les activités à court terme et maintenez des pla…" at bounding box center [553, 407] width 456 height 47
click at [317, 371] on input "d. Créez des plans détaillés pour les activités à court terme et maintenez des …" at bounding box center [317, 366] width 0 height 9
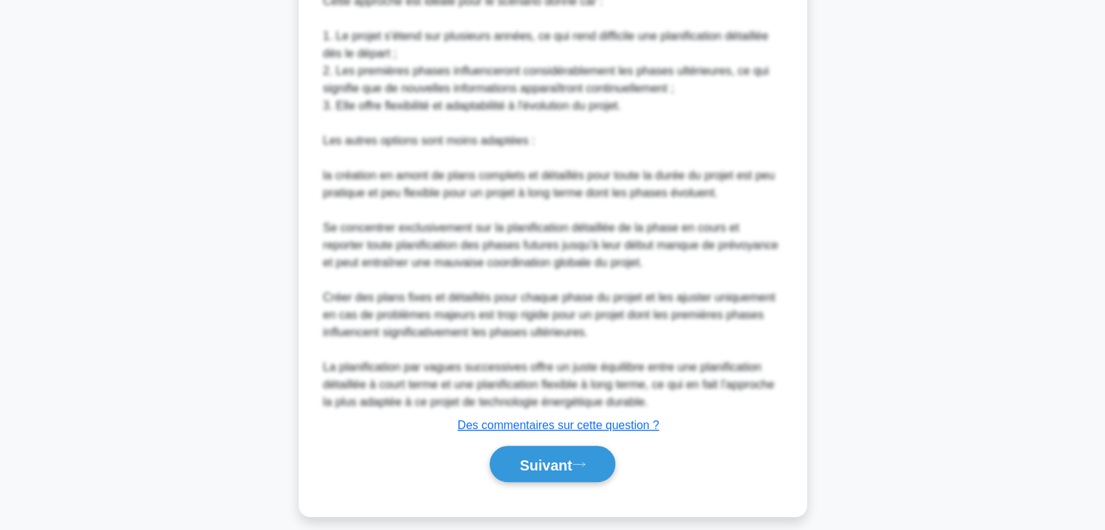
scroll to position [802, 0]
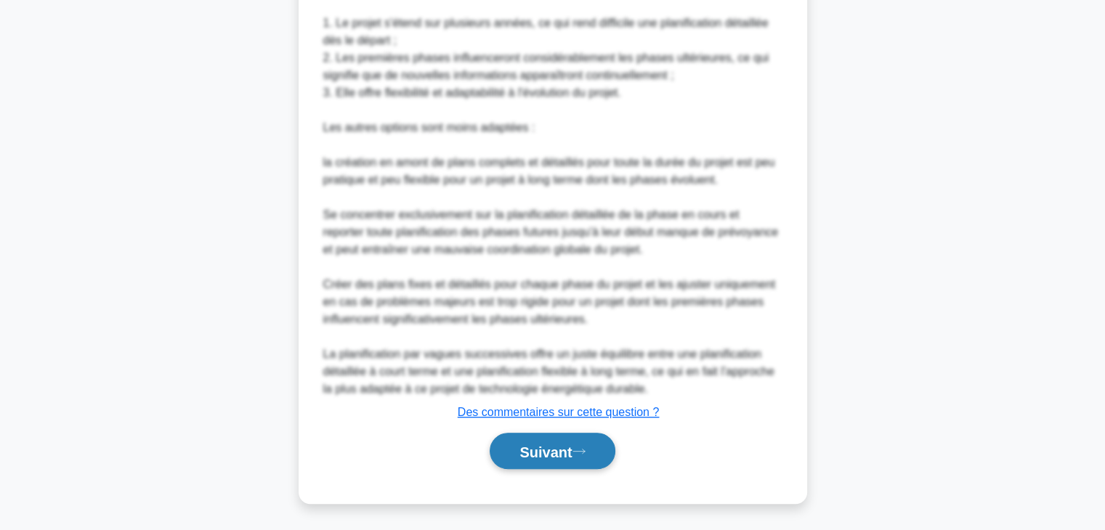
click at [568, 462] on button "Suivant" at bounding box center [552, 451] width 125 height 37
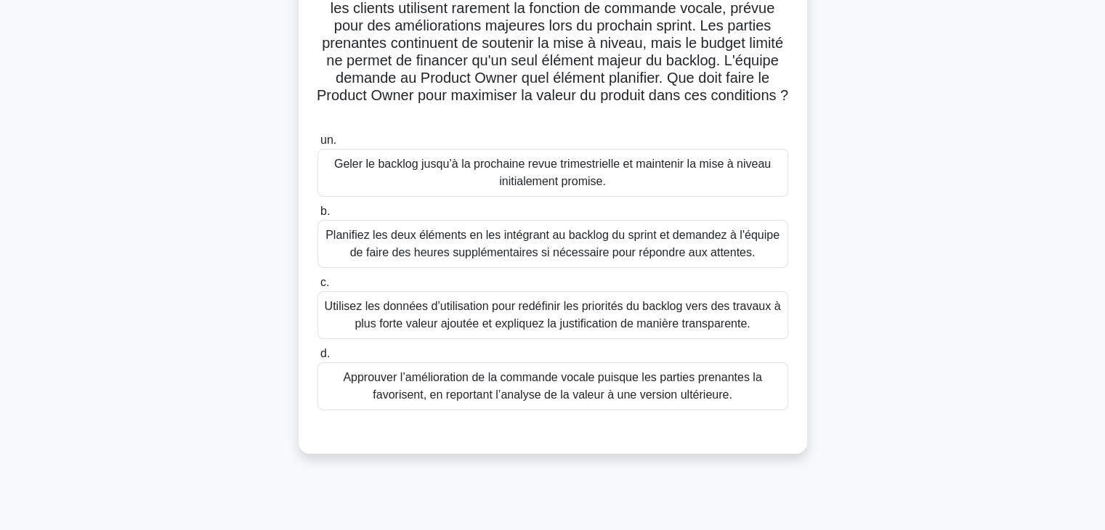
scroll to position [163, 0]
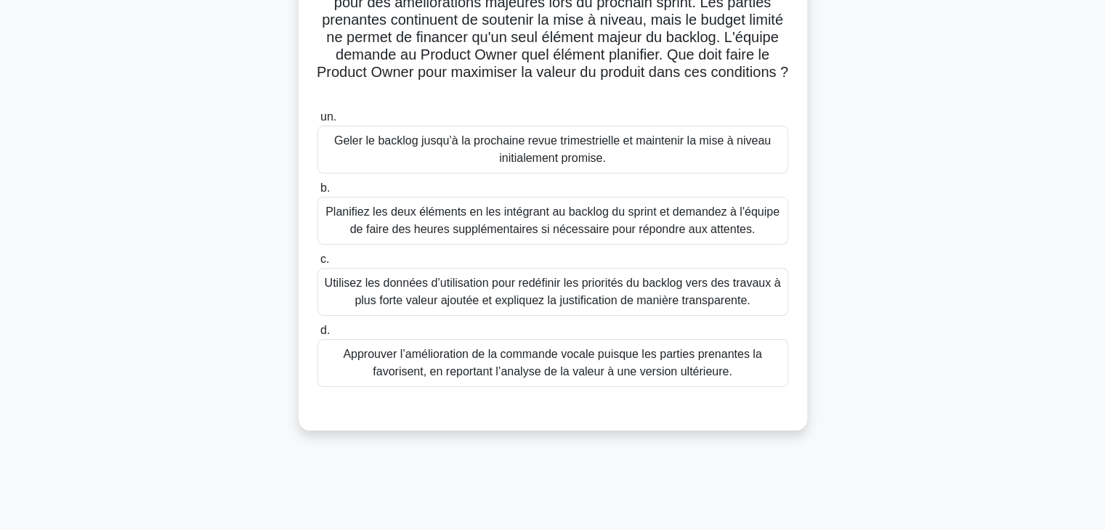
click at [652, 298] on font "Utilisez les données d’utilisation pour redéfinir les priorités du backlog vers…" at bounding box center [553, 292] width 456 height 30
click at [317, 264] on input "c. Utilisez les données d’utilisation pour redéfinir les priorités du backlog v…" at bounding box center [317, 259] width 0 height 9
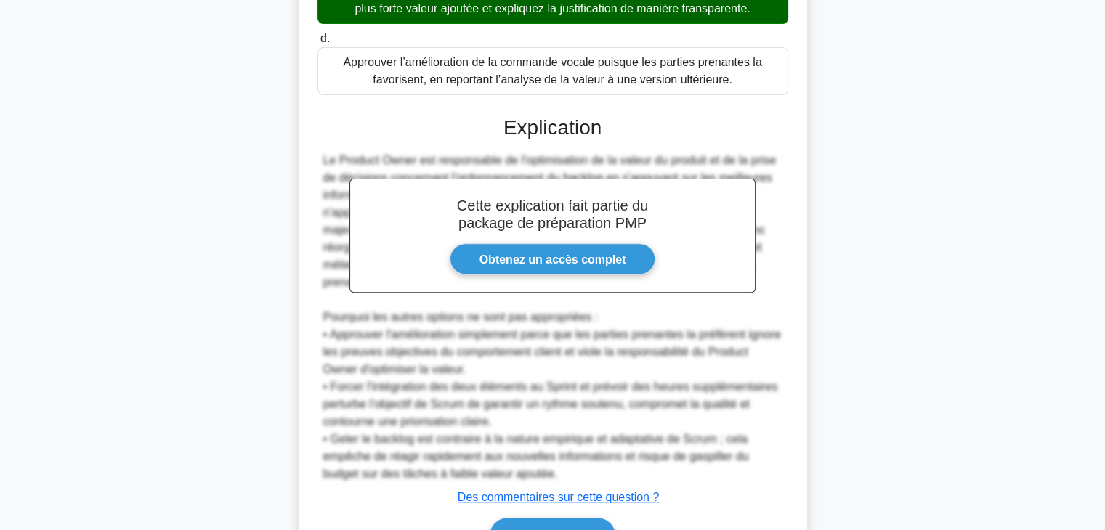
scroll to position [558, 0]
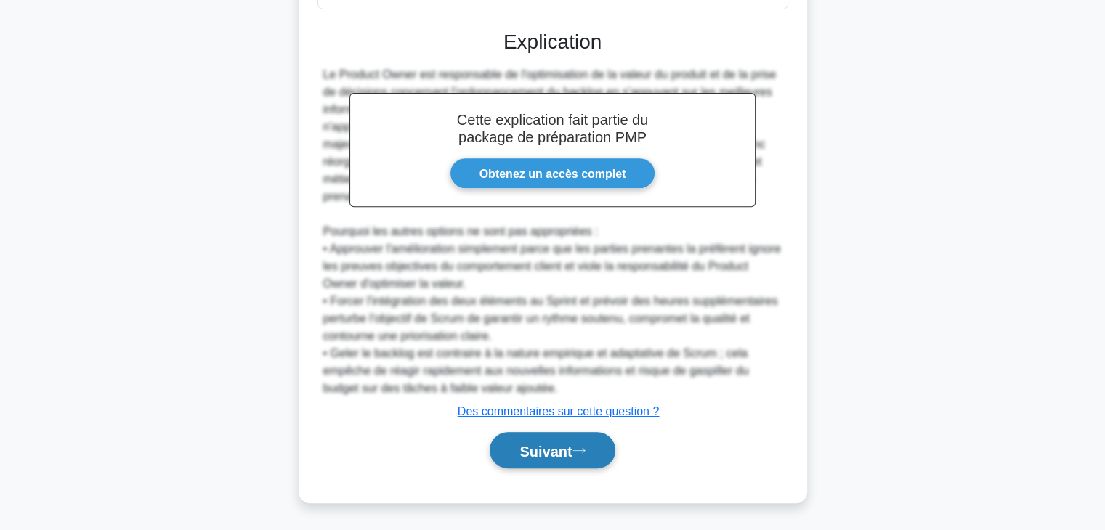
click at [563, 451] on font "Suivant" at bounding box center [545, 451] width 52 height 16
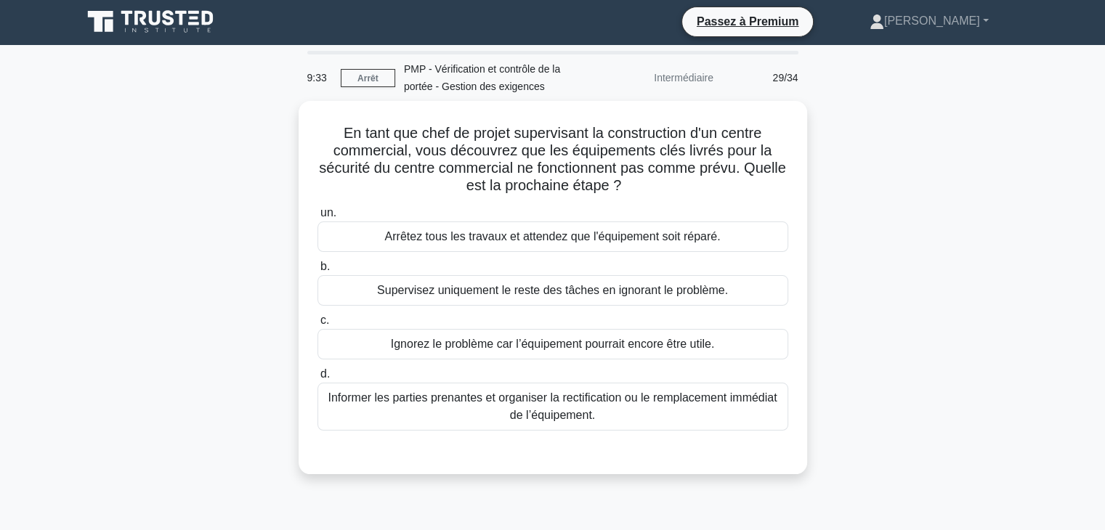
scroll to position [0, 0]
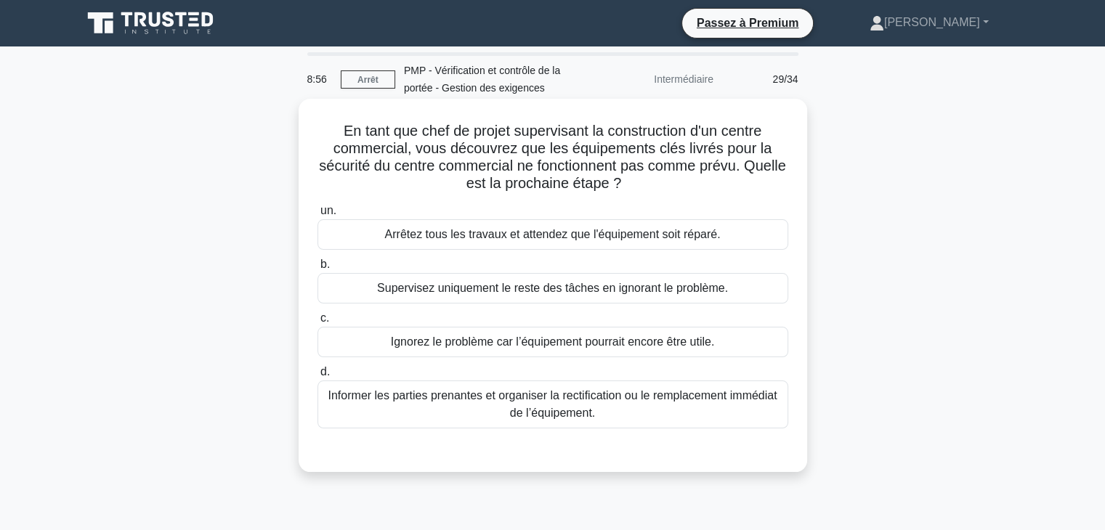
click at [645, 410] on font "Informer les parties prenantes et organiser la rectification ou le remplacement…" at bounding box center [553, 404] width 458 height 35
click at [317, 377] on input "d. Informer les parties prenantes et organiser la rectification ou le remplacem…" at bounding box center [317, 372] width 0 height 9
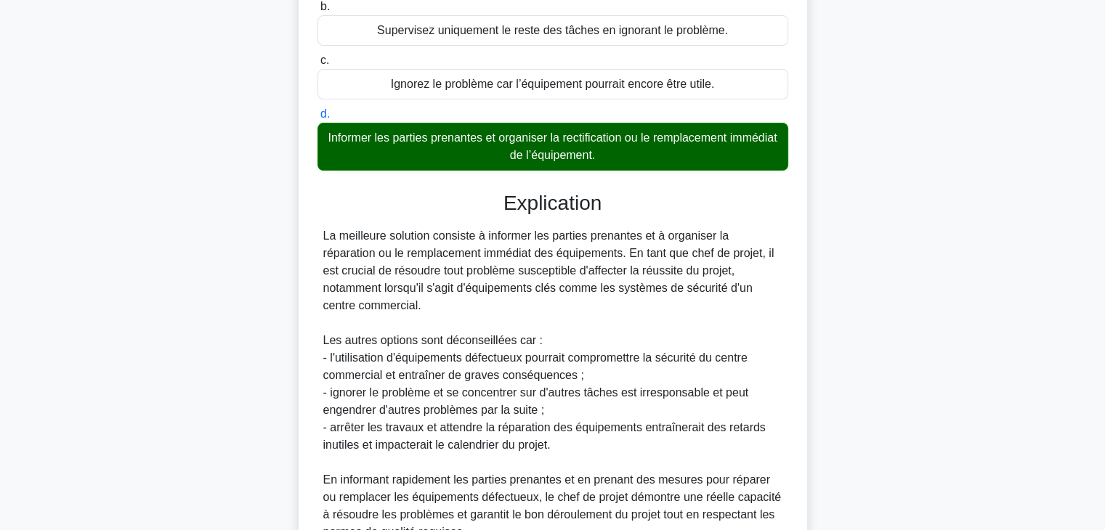
scroll to position [398, 0]
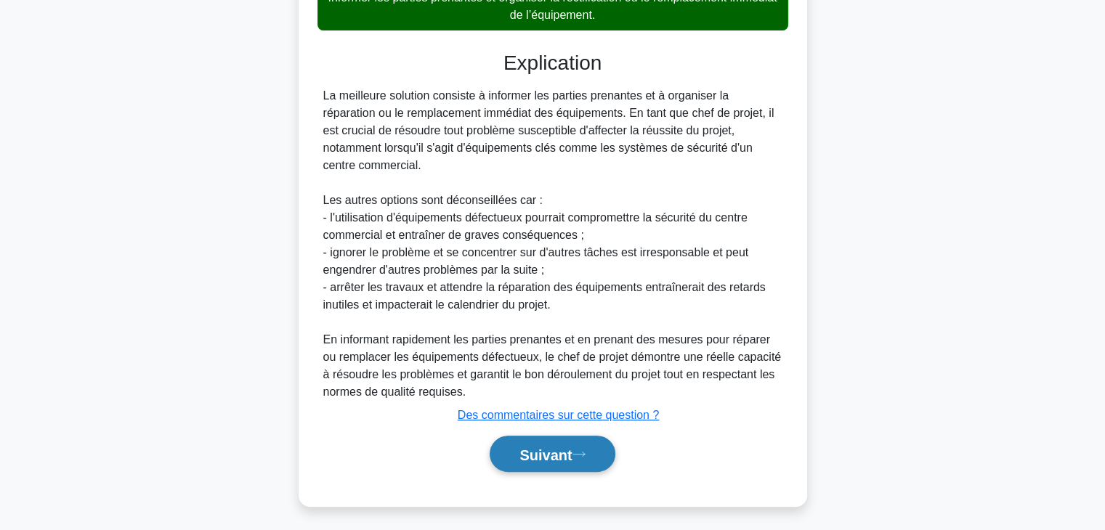
click at [547, 455] on font "Suivant" at bounding box center [545, 455] width 52 height 16
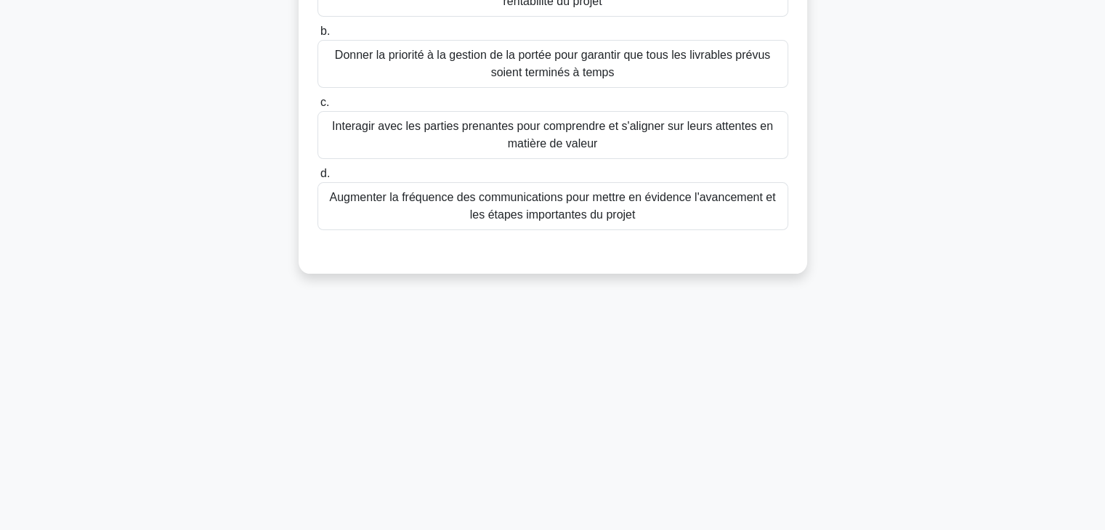
scroll to position [0, 0]
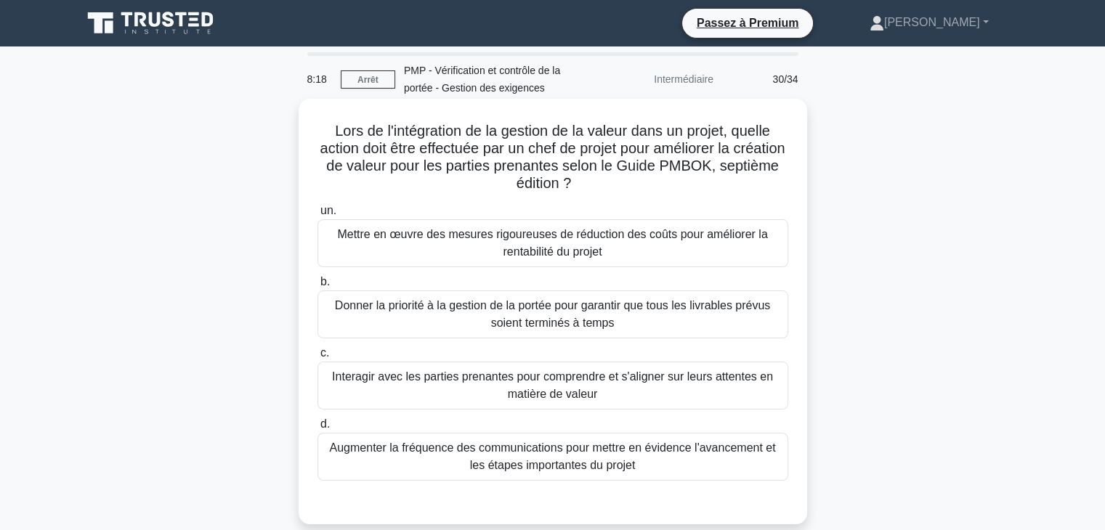
click at [596, 381] on font "Interagir avec les parties prenantes pour comprendre et s'aligner sur leurs att…" at bounding box center [552, 385] width 441 height 30
click at [317, 358] on input "c. Interagir avec les parties prenantes pour comprendre et s'aligner sur leurs …" at bounding box center [317, 353] width 0 height 9
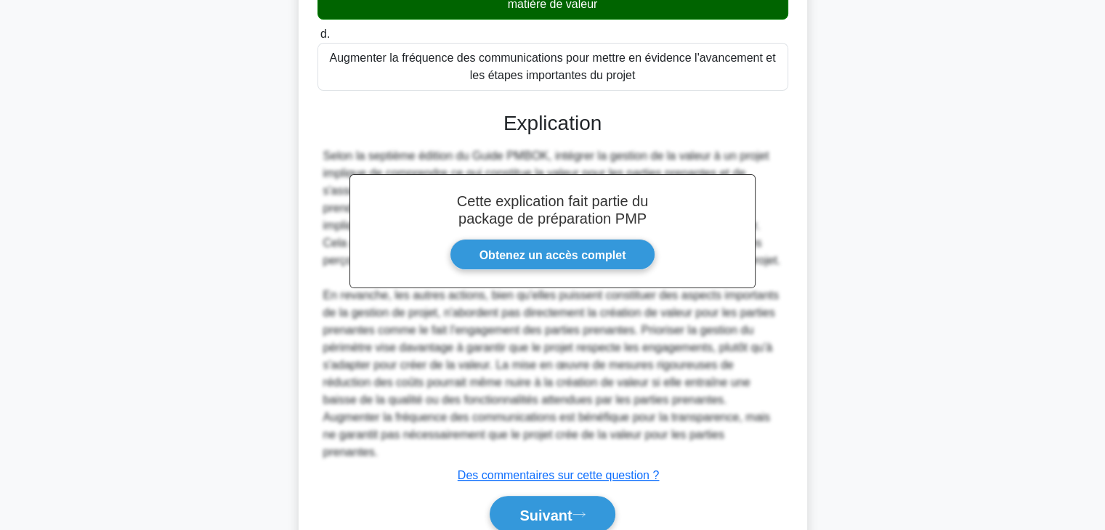
scroll to position [436, 0]
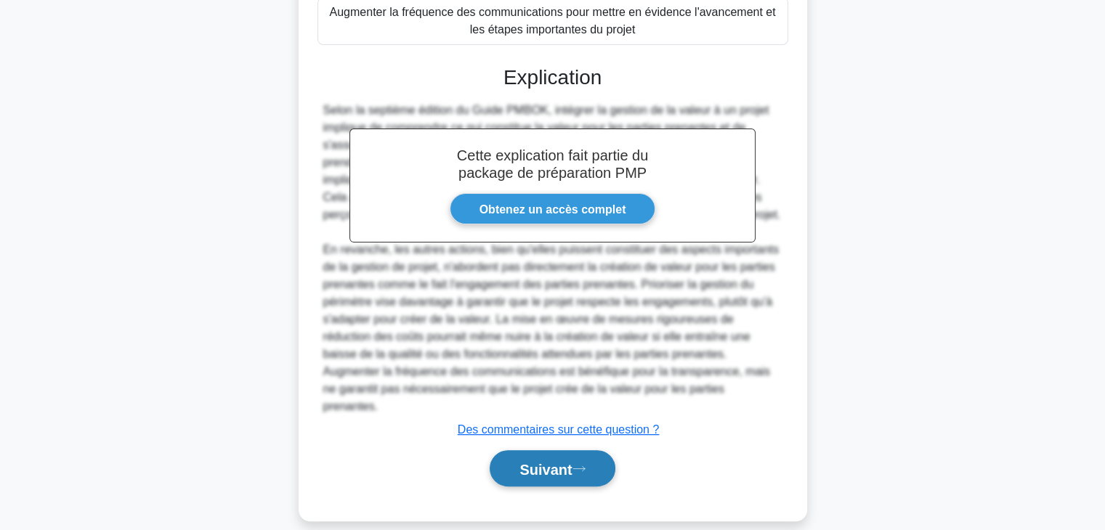
click at [584, 457] on button "Suivant" at bounding box center [552, 468] width 125 height 37
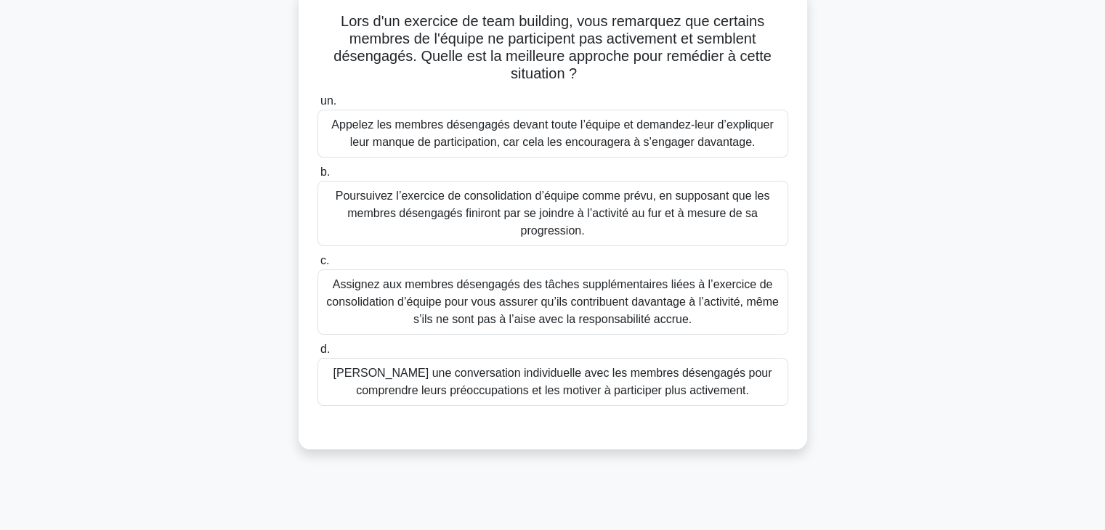
scroll to position [121, 0]
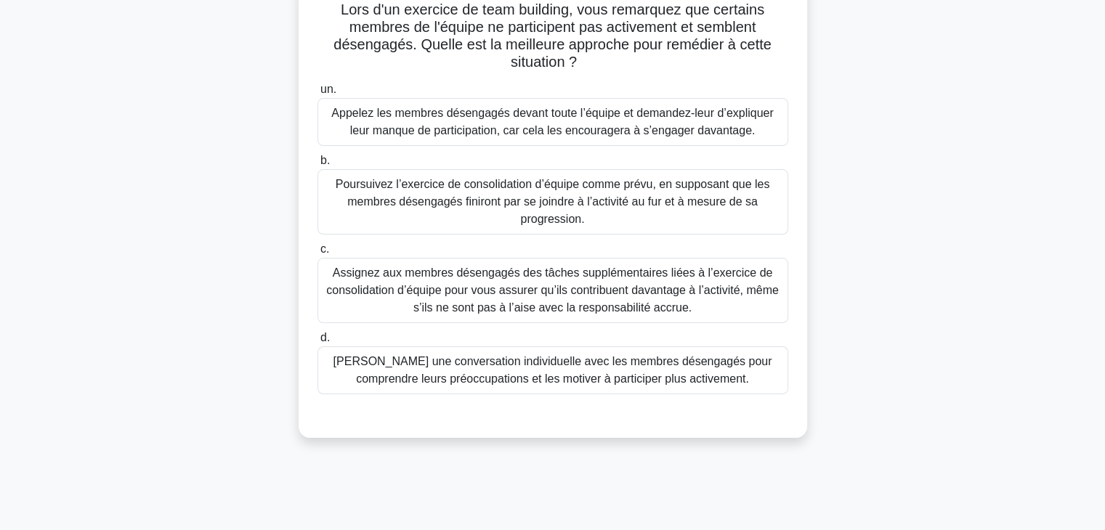
click at [732, 373] on font "Ayez une conversation individuelle avec les membres désengagés pour comprendre …" at bounding box center [553, 370] width 458 height 35
click at [317, 343] on input "d. Ayez une conversation individuelle avec les membres désengagés pour comprend…" at bounding box center [317, 337] width 0 height 9
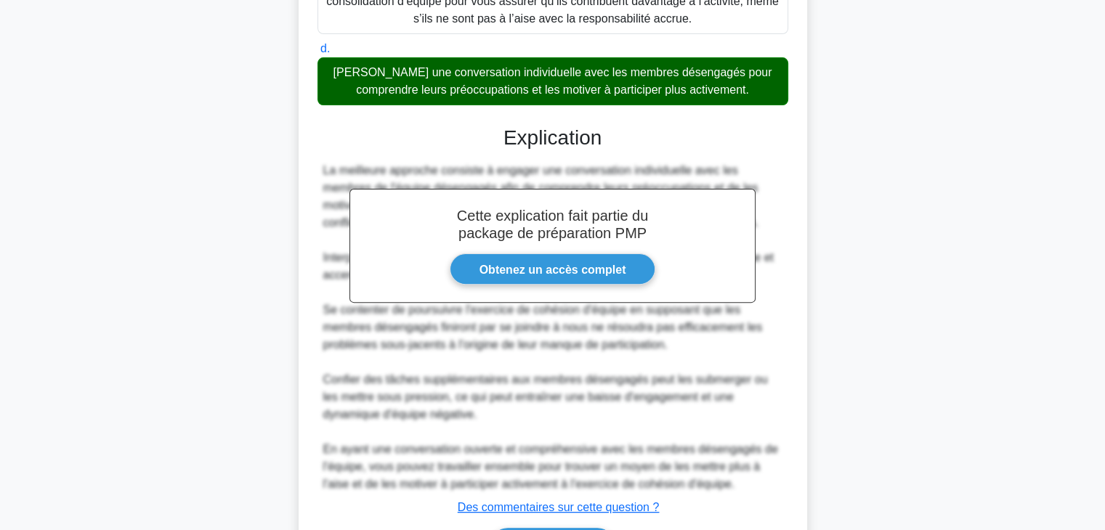
scroll to position [506, 0]
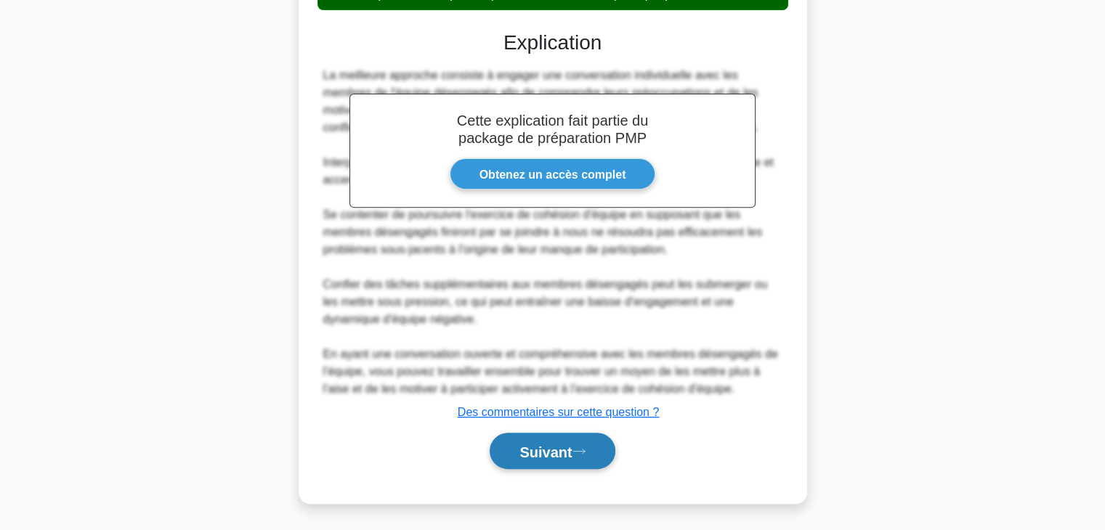
click at [567, 447] on font "Suivant" at bounding box center [545, 452] width 52 height 16
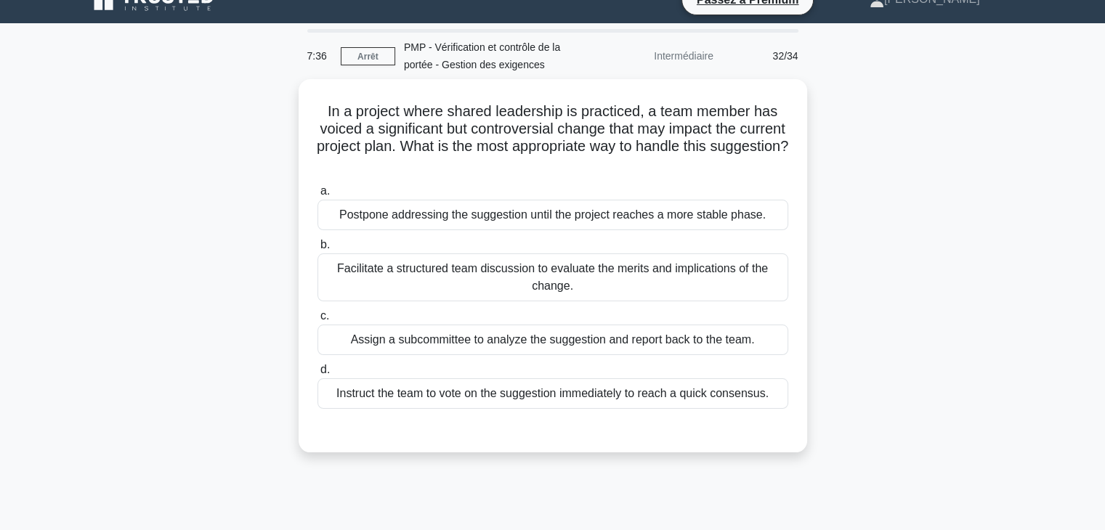
scroll to position [0, 0]
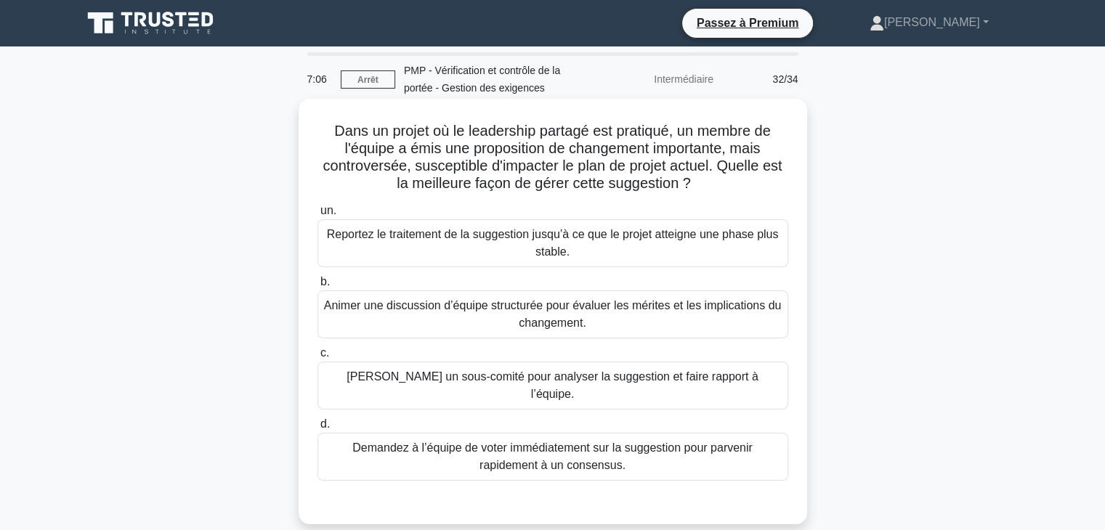
click at [650, 323] on font "Animer une discussion d’équipe structurée pour évaluer les mérites et les impli…" at bounding box center [553, 314] width 458 height 35
click at [317, 287] on input "b. Animer une discussion d’équipe structurée pour évaluer les mérites et les im…" at bounding box center [317, 281] width 0 height 9
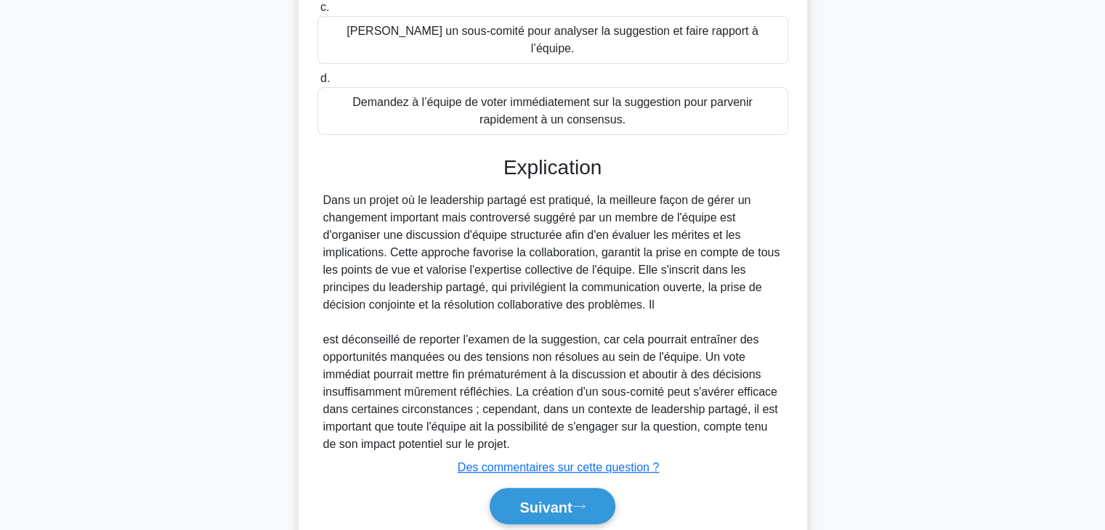
scroll to position [384, 0]
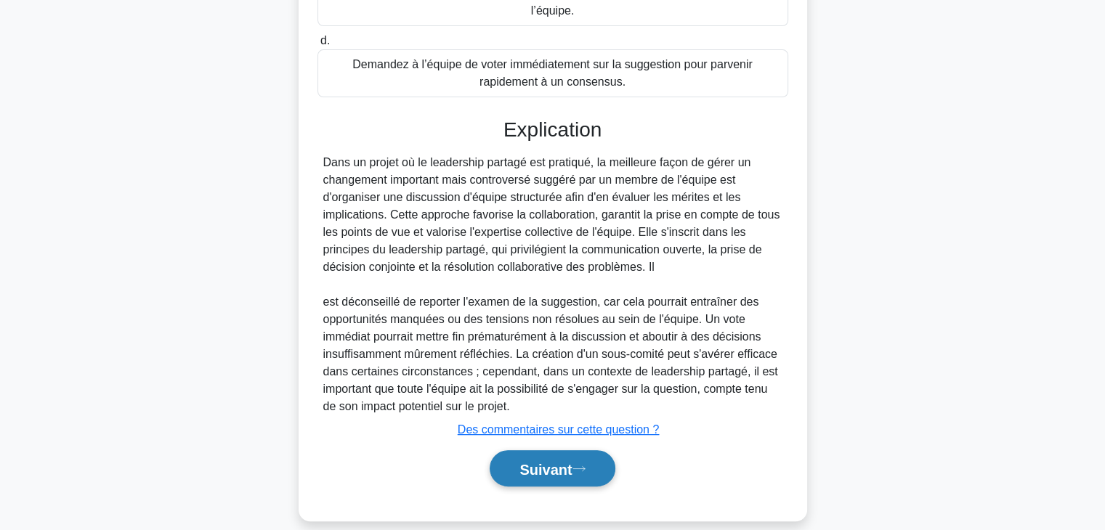
click at [569, 461] on font "Suivant" at bounding box center [545, 469] width 52 height 16
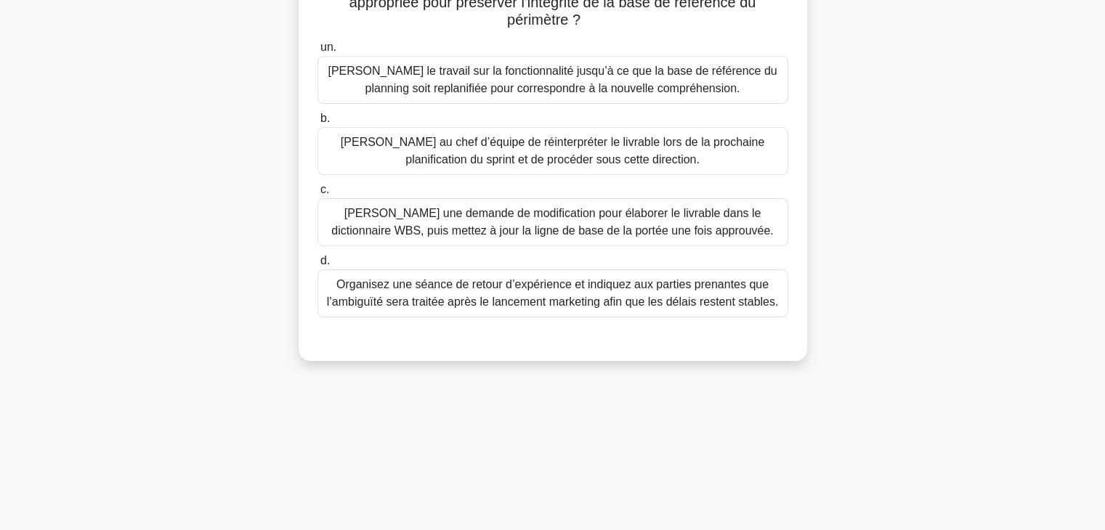
scroll to position [0, 0]
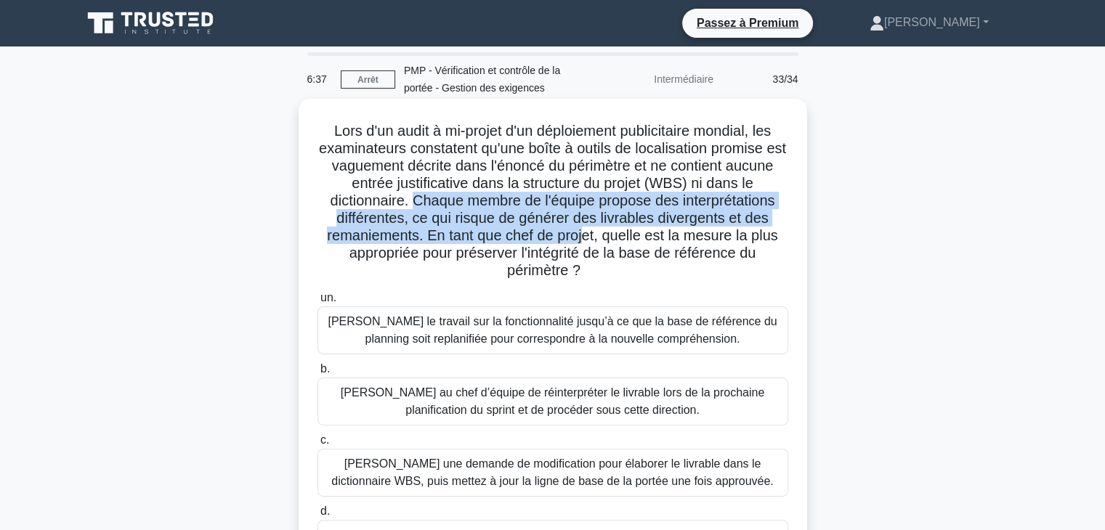
drag, startPoint x: 407, startPoint y: 199, endPoint x: 582, endPoint y: 238, distance: 179.4
click at [582, 238] on font "Lors d'un audit à mi-projet d'un déploiement publicitaire mondial, les examinat…" at bounding box center [552, 200] width 467 height 155
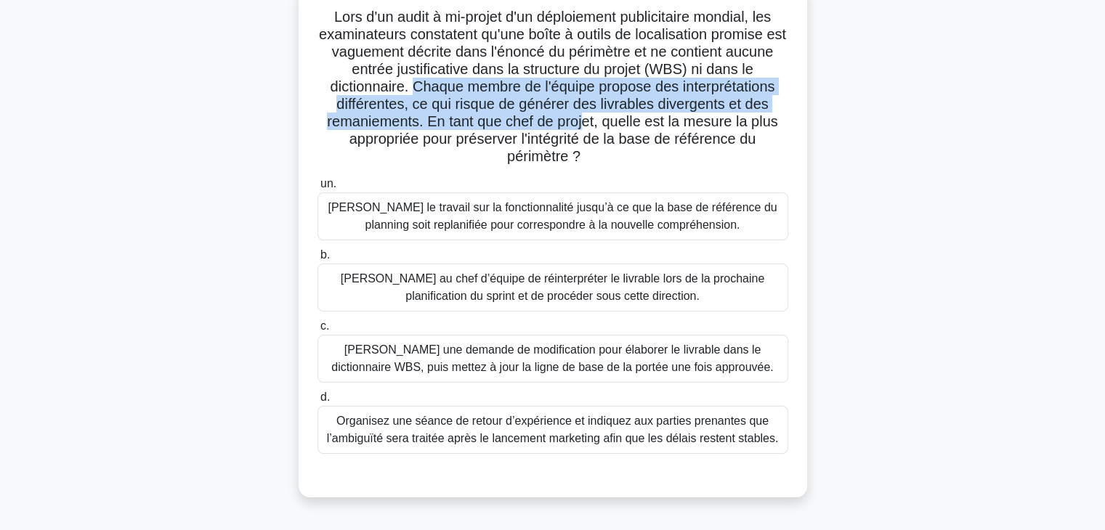
scroll to position [124, 0]
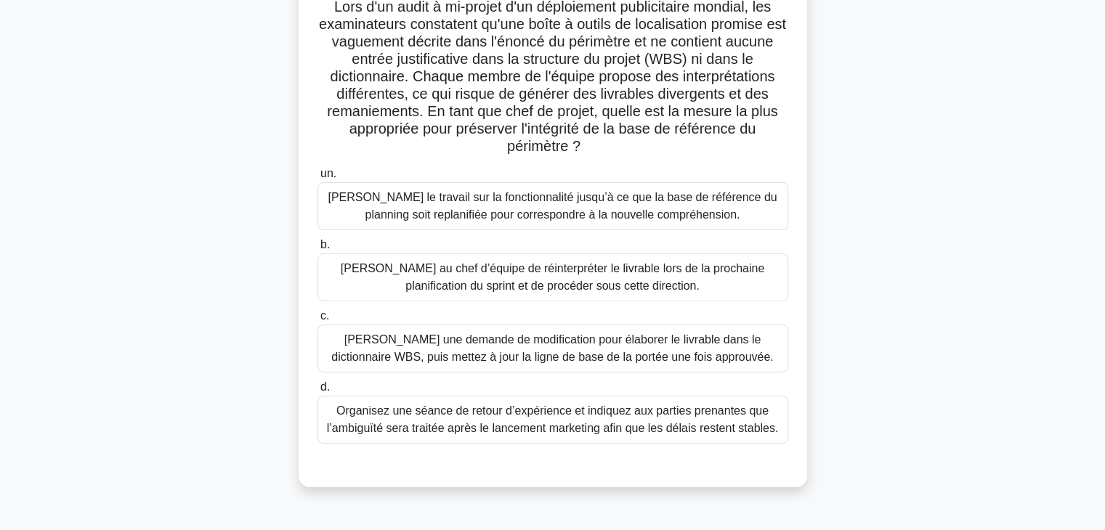
click at [660, 360] on font "Soumettez une demande de modification pour élaborer le livrable dans le diction…" at bounding box center [552, 348] width 442 height 30
click at [317, 321] on input "c. Soumettez une demande de modification pour élaborer le livrable dans le dict…" at bounding box center [317, 316] width 0 height 9
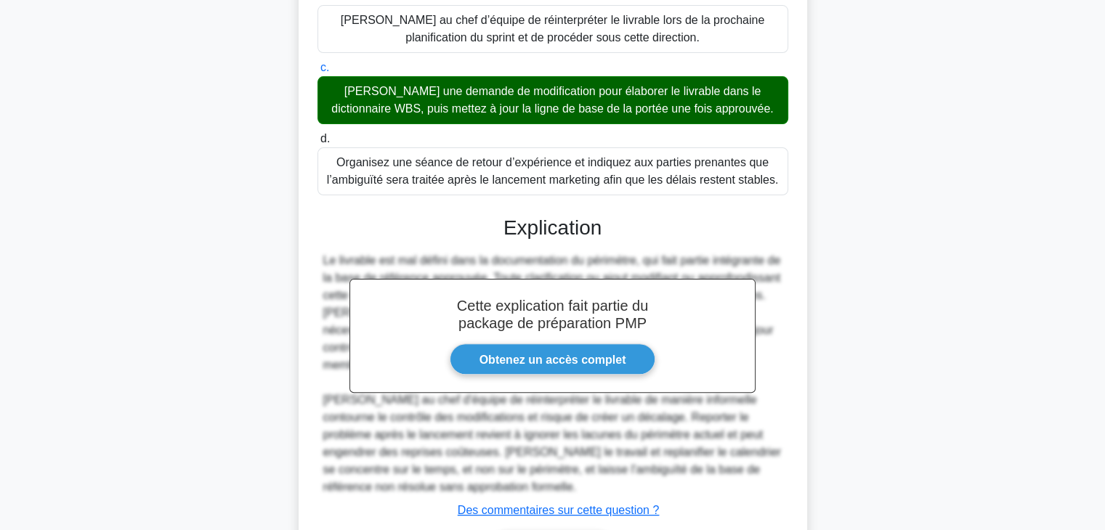
scroll to position [471, 0]
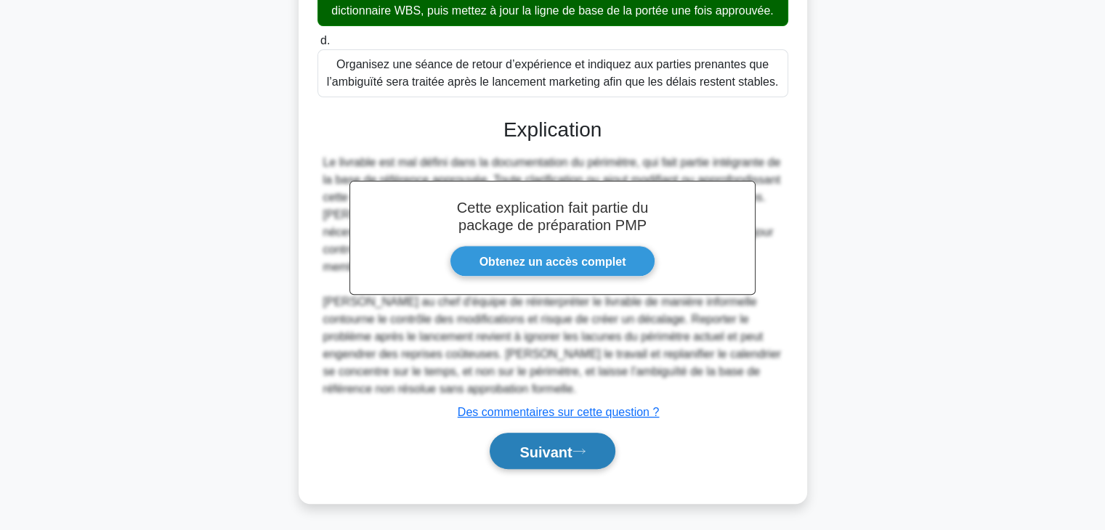
click at [594, 445] on button "Suivant" at bounding box center [552, 451] width 125 height 37
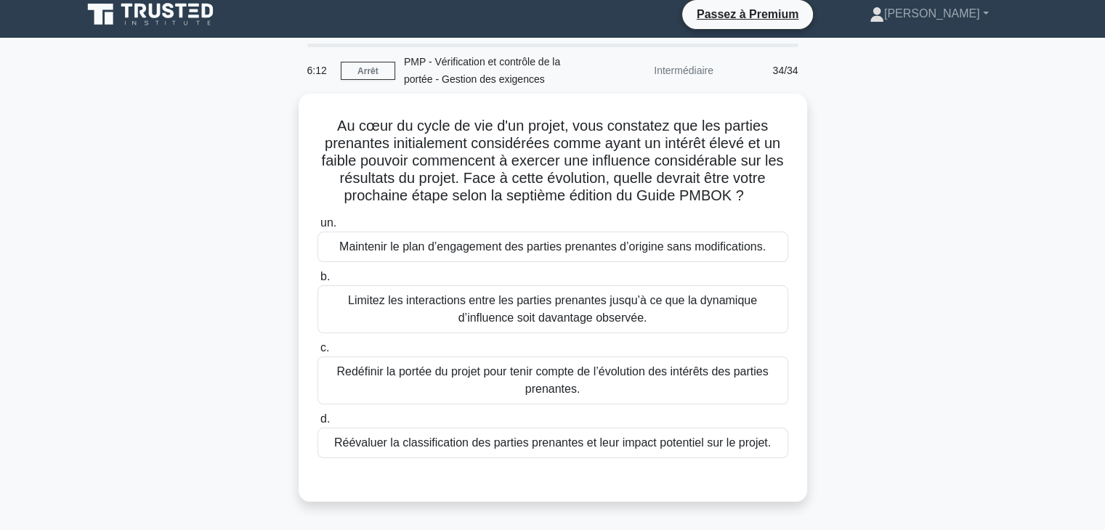
scroll to position [0, 0]
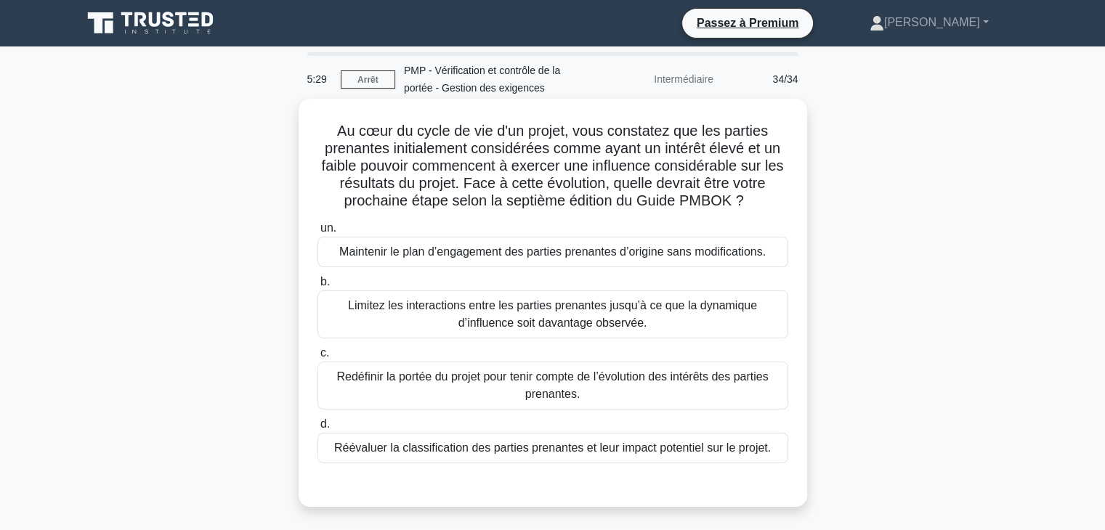
click at [519, 451] on font "Réévaluer la classification des parties prenantes et leur impact potentiel sur …" at bounding box center [552, 448] width 437 height 12
click at [317, 429] on input "d. Réévaluer la classification des parties prenantes et leur impact potentiel s…" at bounding box center [317, 424] width 0 height 9
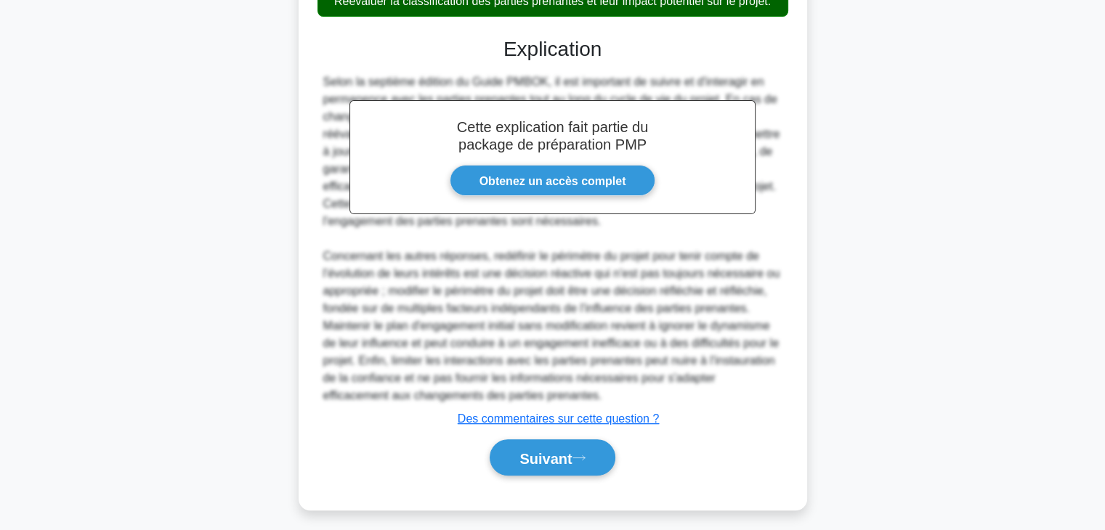
scroll to position [453, 0]
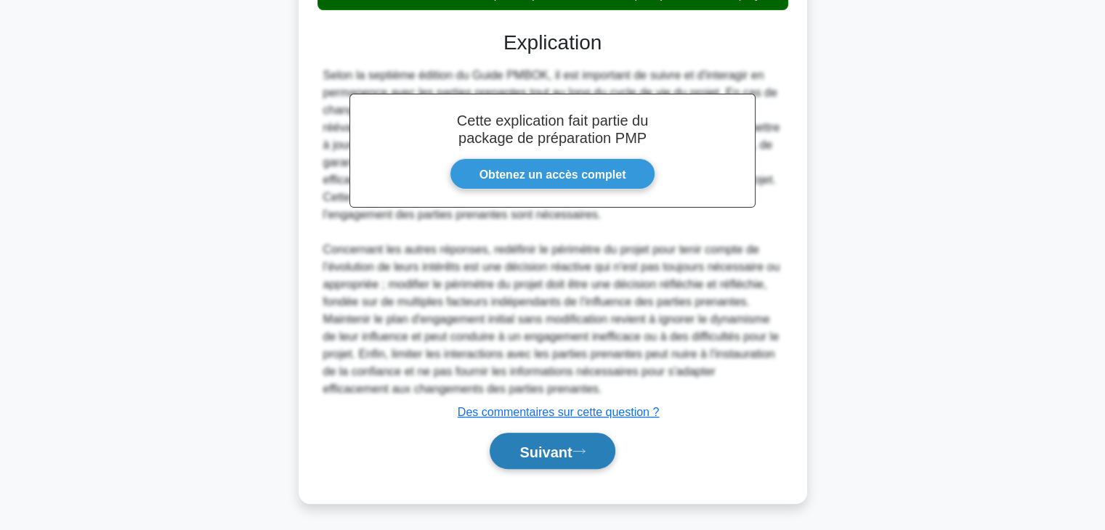
click at [559, 446] on font "Suivant" at bounding box center [545, 452] width 52 height 16
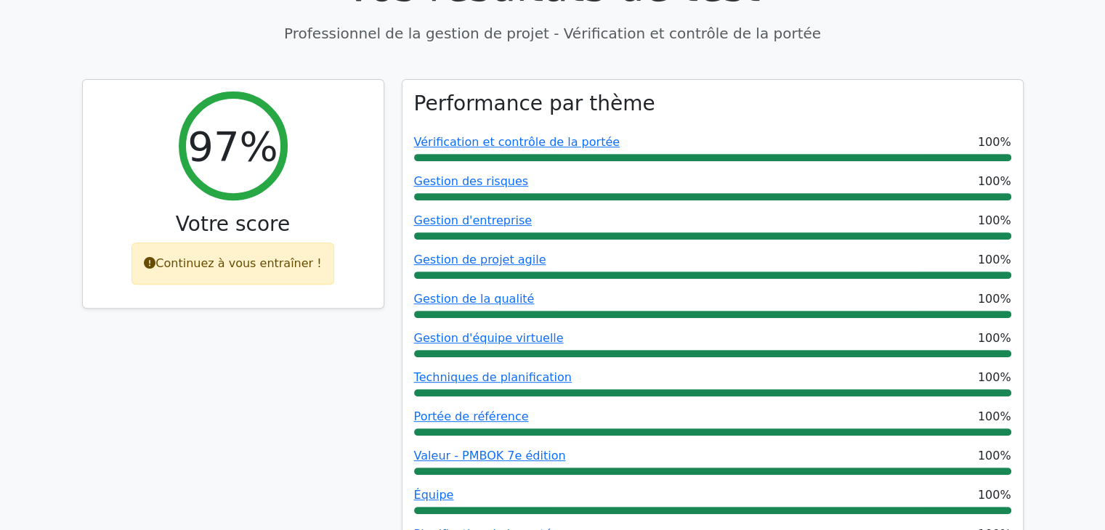
scroll to position [532, 0]
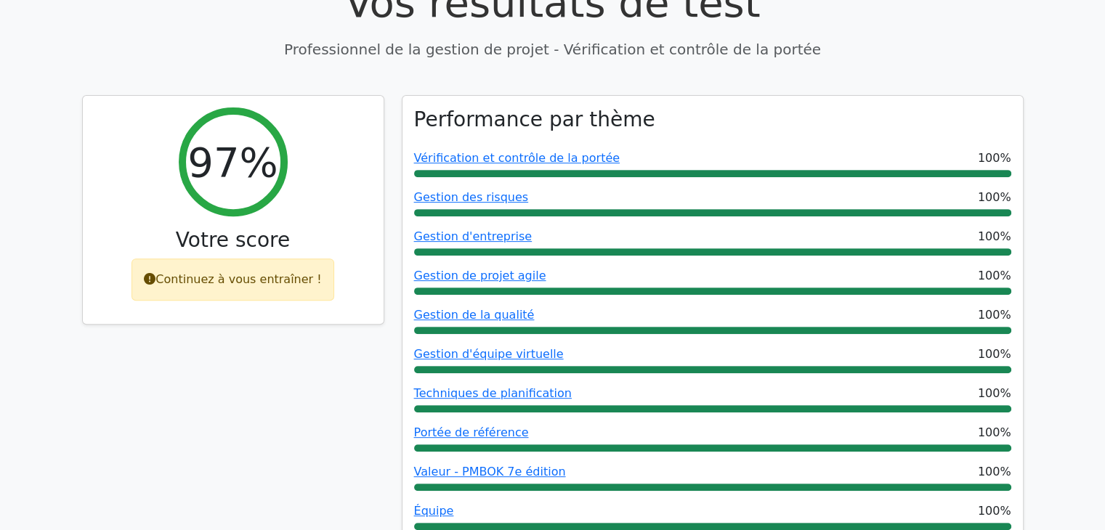
drag, startPoint x: 1109, startPoint y: 65, endPoint x: 1115, endPoint y: 126, distance: 61.4
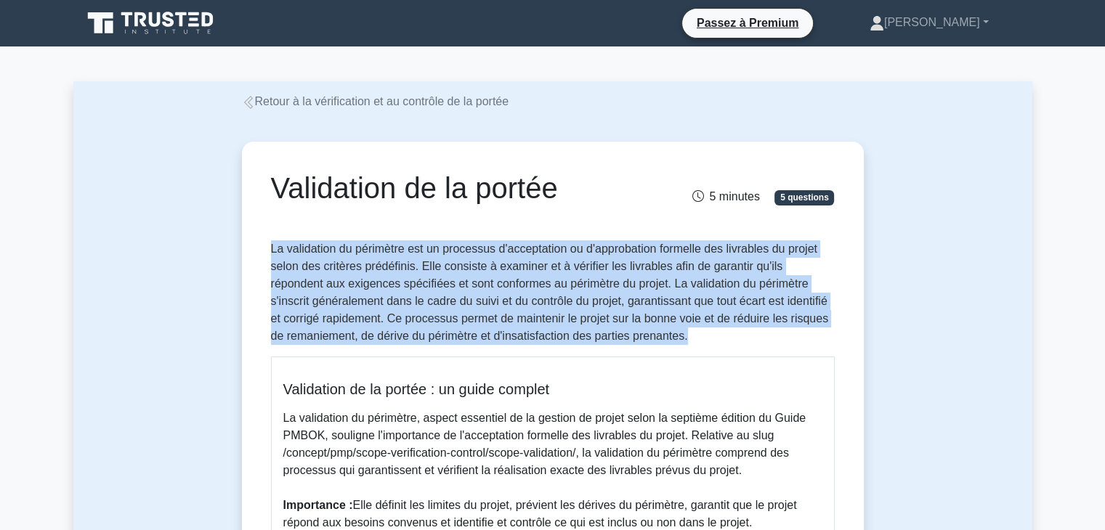
drag, startPoint x: 271, startPoint y: 251, endPoint x: 734, endPoint y: 332, distance: 469.7
click at [734, 332] on p "La validation du périmètre est un processus d'acceptation ou d'approbation form…" at bounding box center [553, 292] width 564 height 105
copy font "La validation du périmètre est un processus d'acceptation ou d'approbation form…"
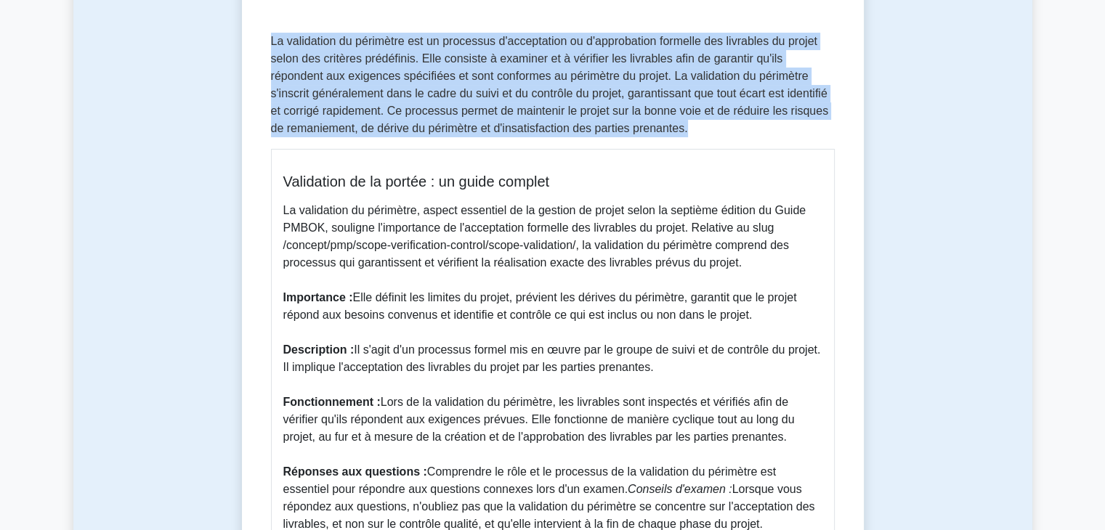
scroll to position [224, 0]
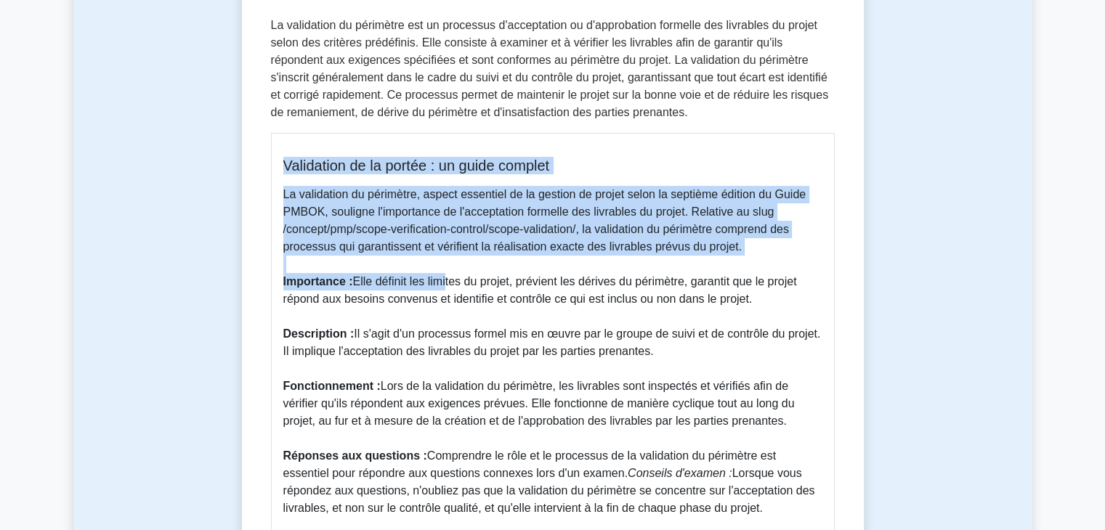
drag, startPoint x: 285, startPoint y: 166, endPoint x: 445, endPoint y: 273, distance: 192.6
click at [445, 273] on div "Validation de la portée : un guide complet La validation du périmètre, aspect e…" at bounding box center [553, 380] width 564 height 495
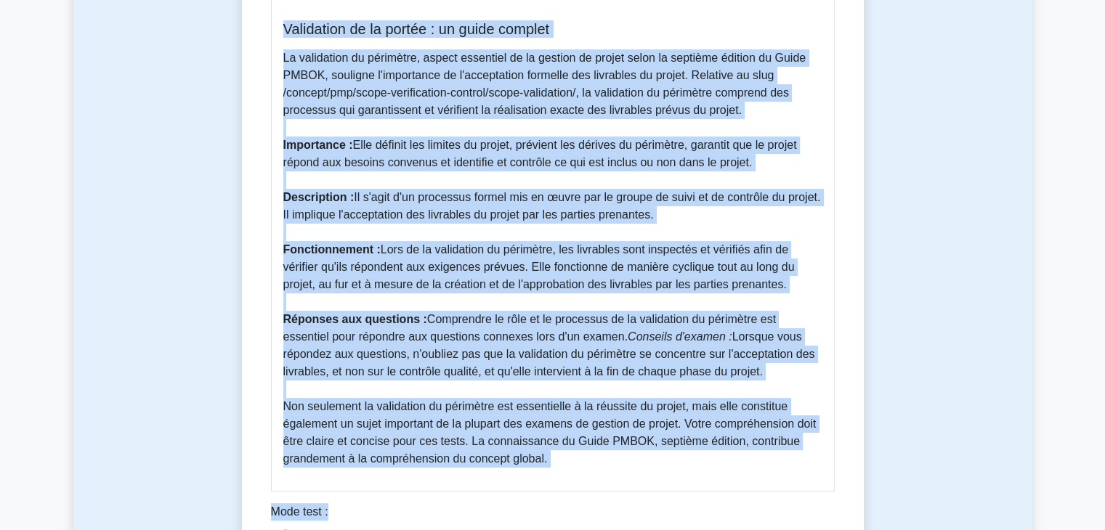
scroll to position [377, 0]
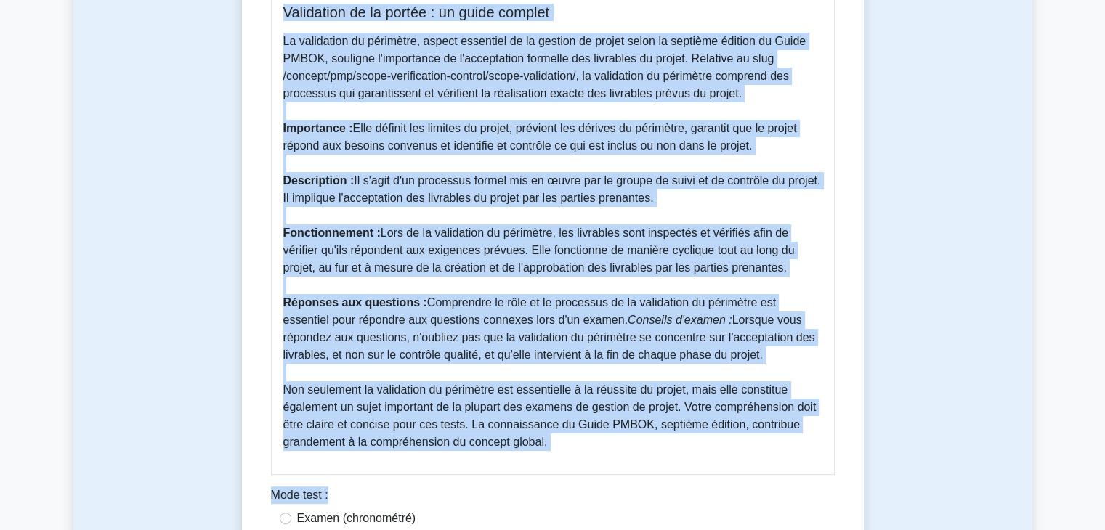
copy div "Loremipsum do si ametco : ad elits doeiusm Te incididunt ut laboreetd, magnaa e…"
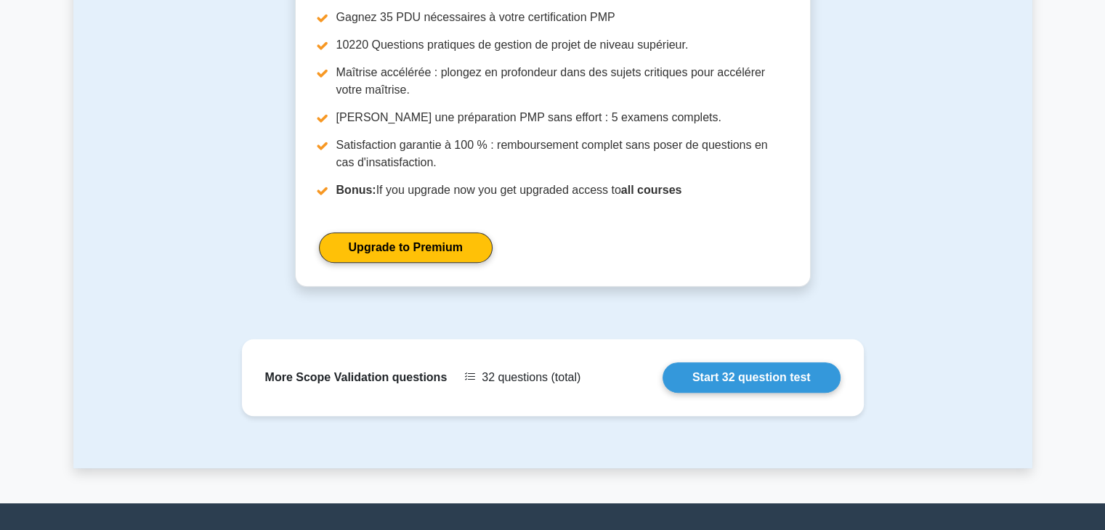
scroll to position [1200, 0]
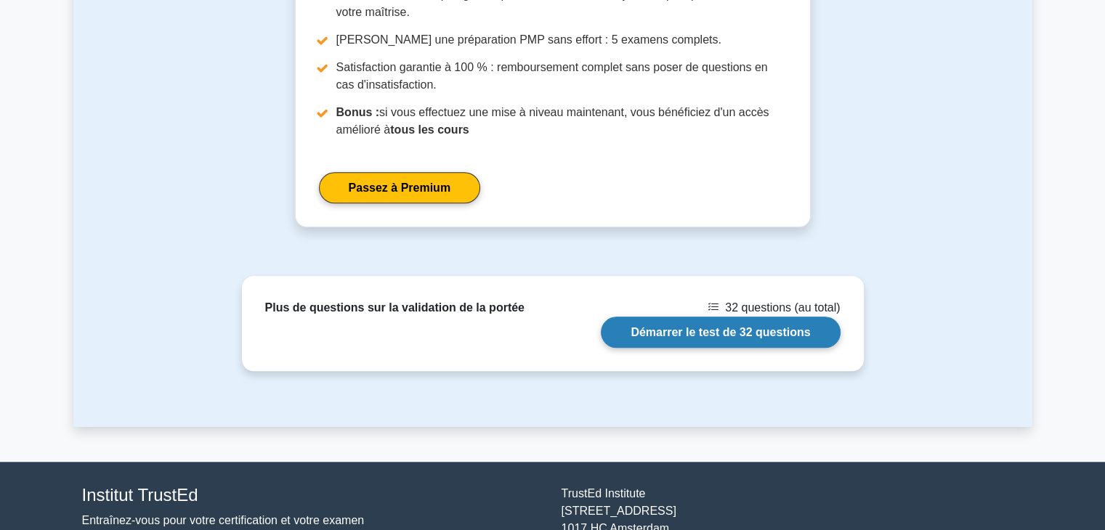
click at [737, 335] on link "Démarrer le test de 32 questions" at bounding box center [720, 332] width 239 height 31
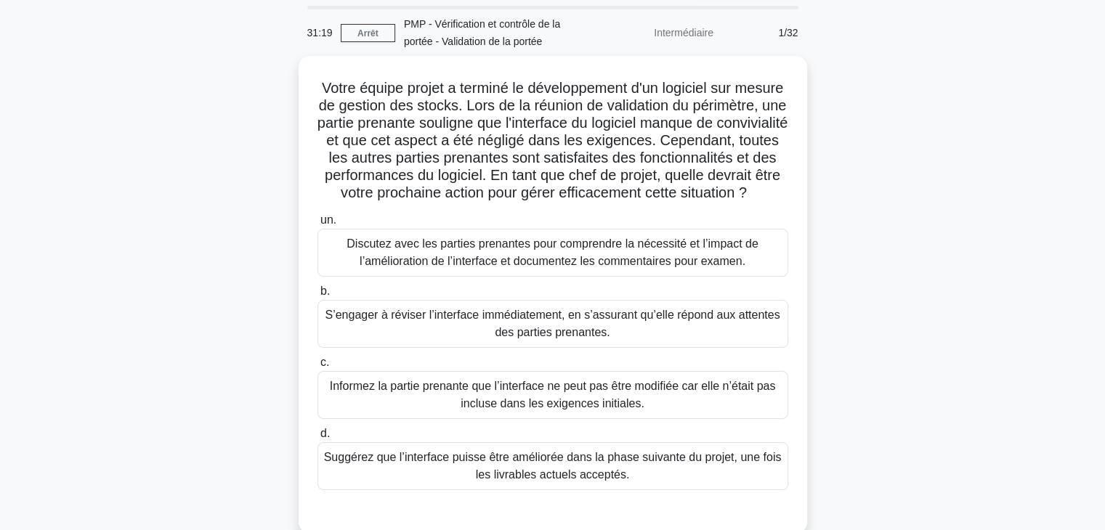
scroll to position [49, 0]
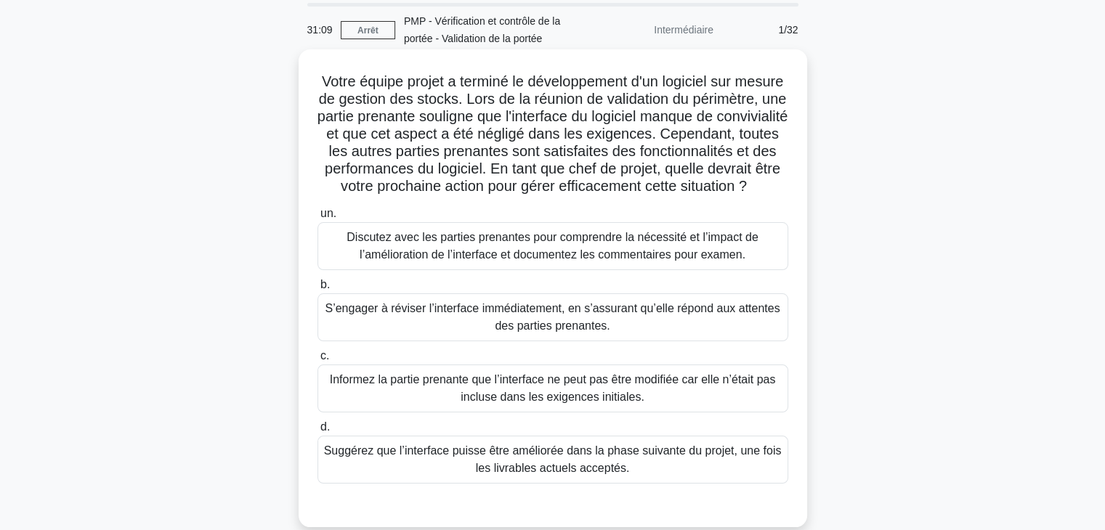
click at [570, 261] on font "Discutez avec les parties prenantes pour comprendre la nécessité et l’impact de…" at bounding box center [553, 246] width 412 height 30
click at [317, 219] on input "un. Discutez avec les parties prenantes pour comprendre la nécessité et l’impac…" at bounding box center [317, 213] width 0 height 9
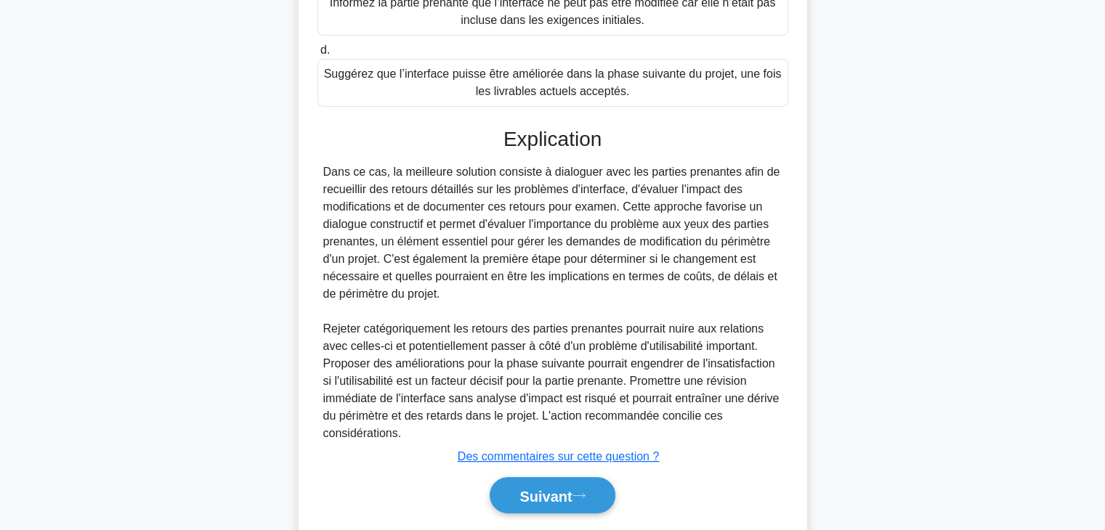
scroll to position [437, 0]
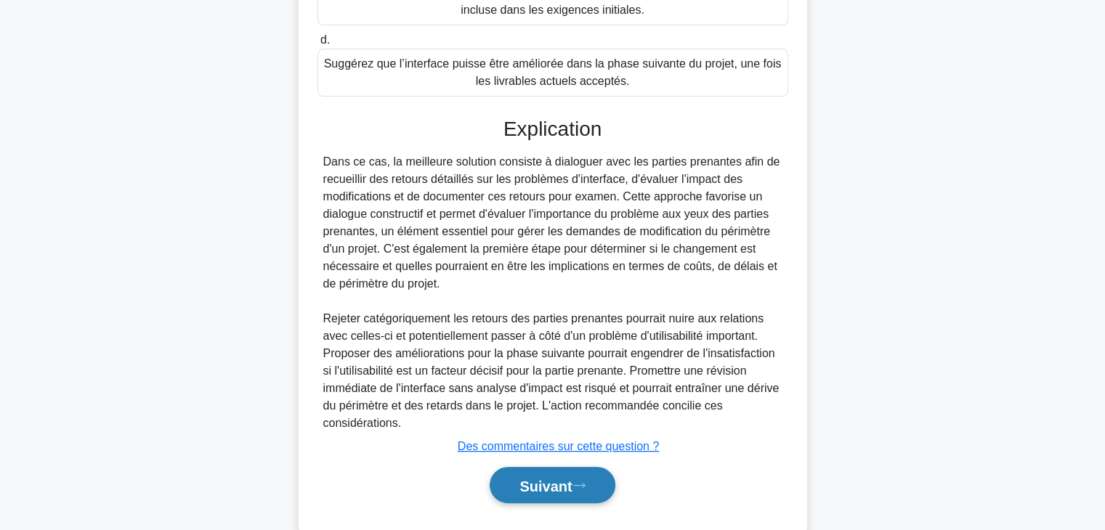
click at [563, 494] on font "Suivant" at bounding box center [545, 486] width 52 height 16
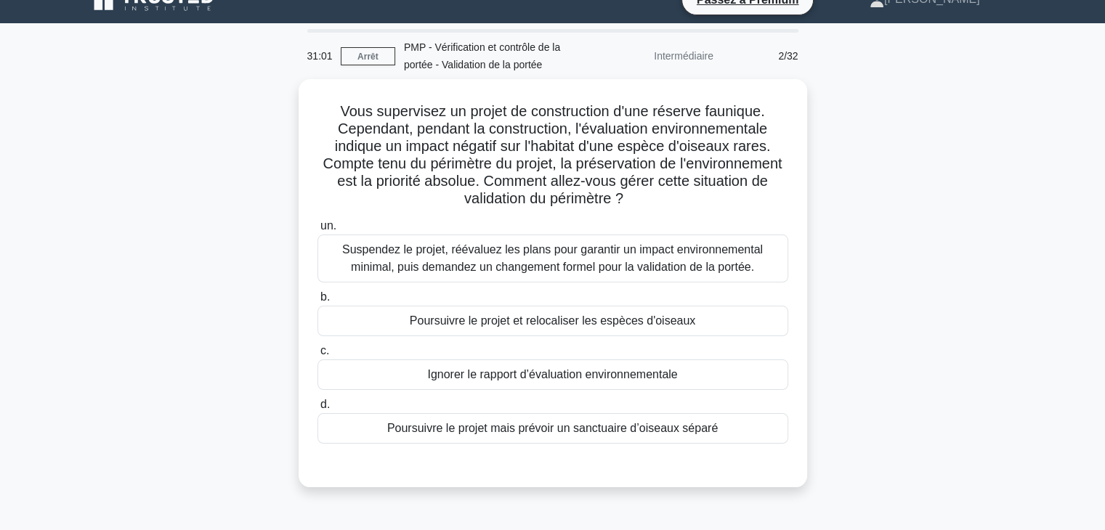
scroll to position [0, 0]
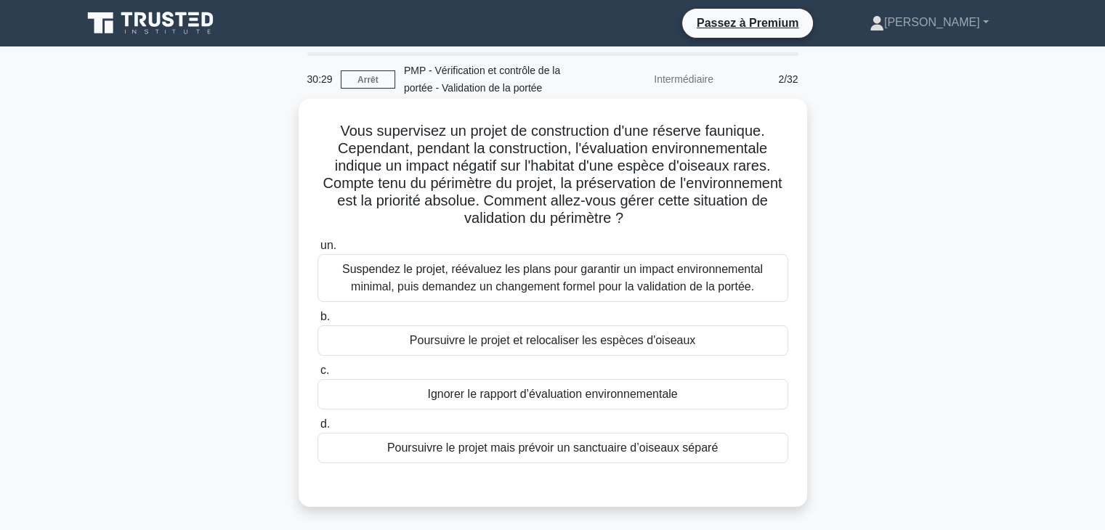
click at [671, 280] on font "Suspendez le projet, réévaluez les plans pour garantir un impact environnementa…" at bounding box center [552, 278] width 421 height 30
click at [317, 251] on input "un. Suspendez le projet, réévaluez les plans pour garantir un impact environnem…" at bounding box center [317, 245] width 0 height 9
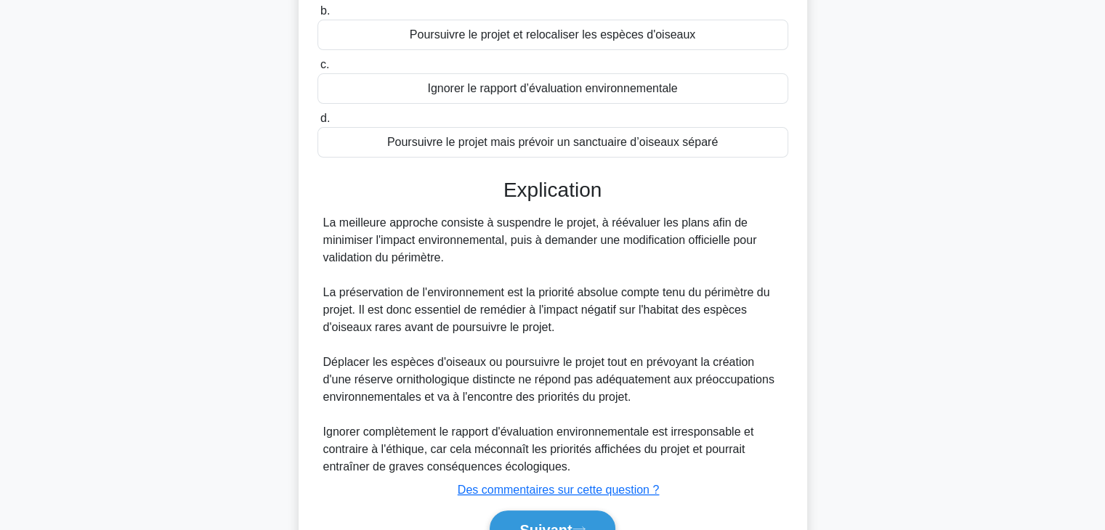
scroll to position [384, 0]
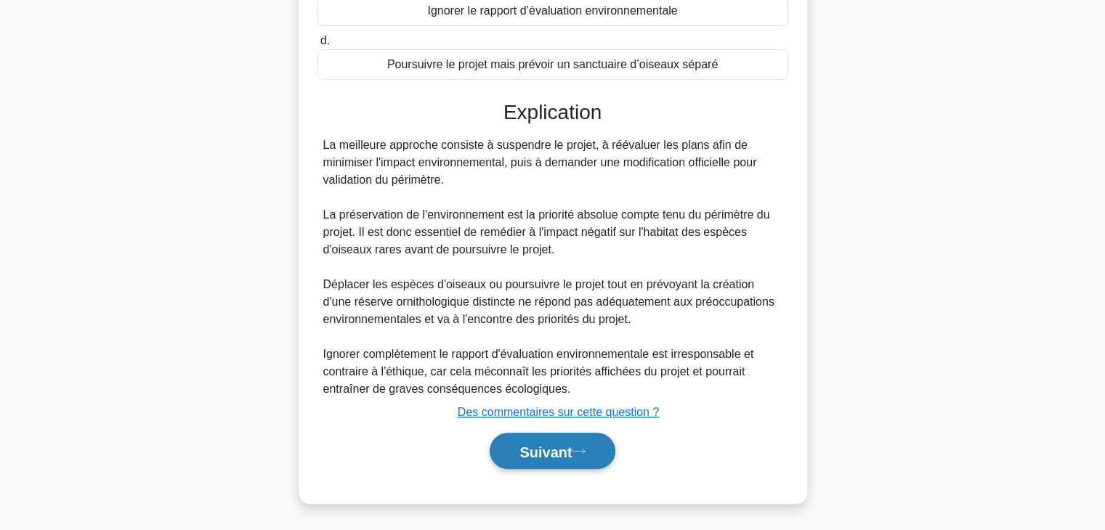
click at [578, 459] on button "Suivant" at bounding box center [552, 451] width 125 height 37
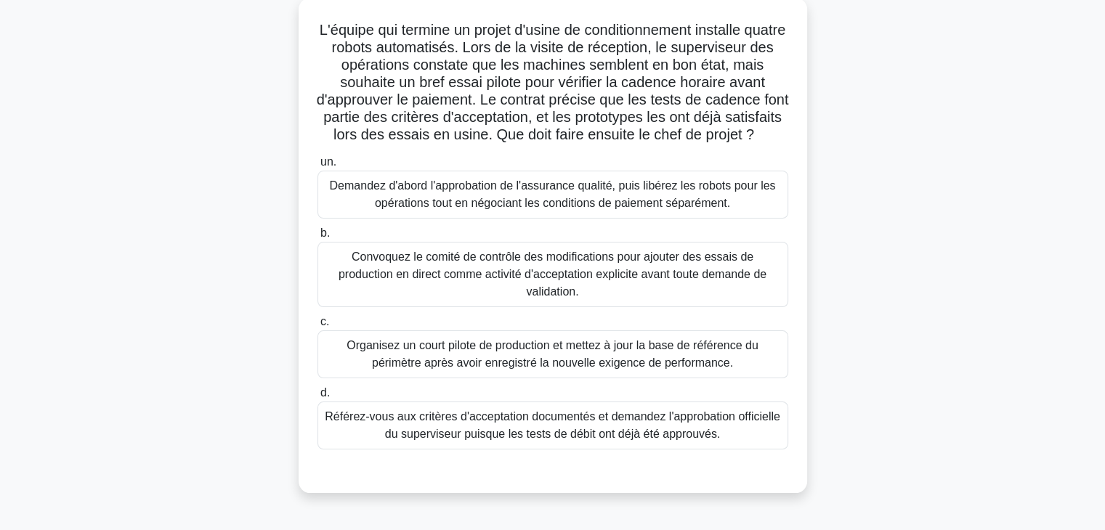
scroll to position [105, 0]
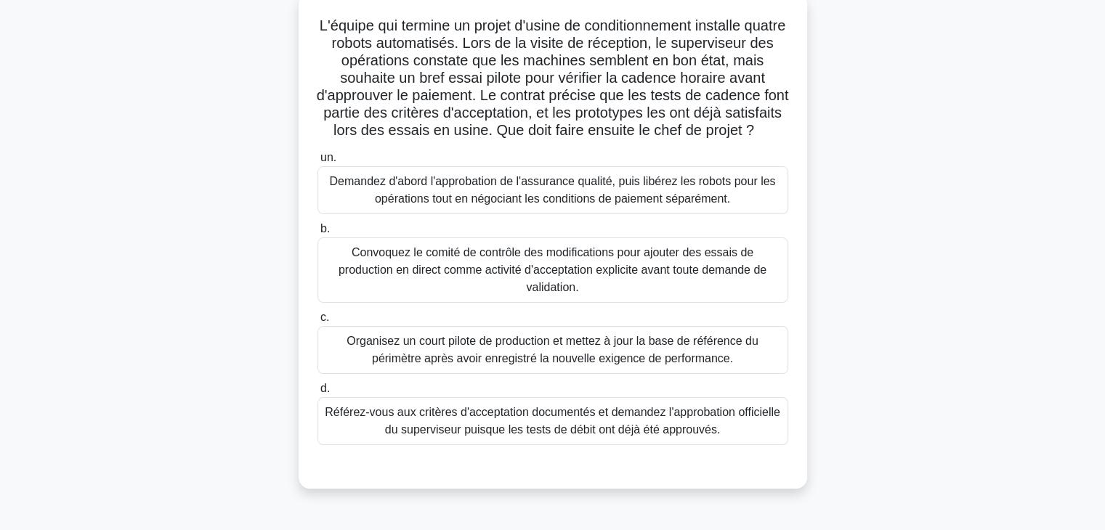
click at [700, 436] on font "Référez-vous aux critères d'acceptation documentés et demandez l'approbation of…" at bounding box center [552, 421] width 455 height 30
click at [317, 394] on input "d. Référez-vous aux critères d'acceptation documentés et demandez l'approbation…" at bounding box center [317, 388] width 0 height 9
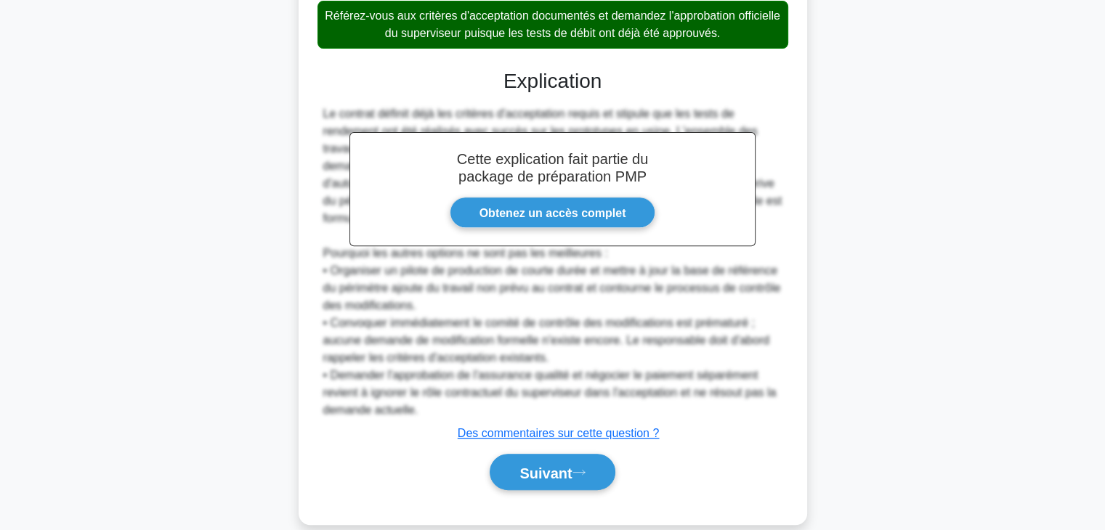
scroll to position [540, 0]
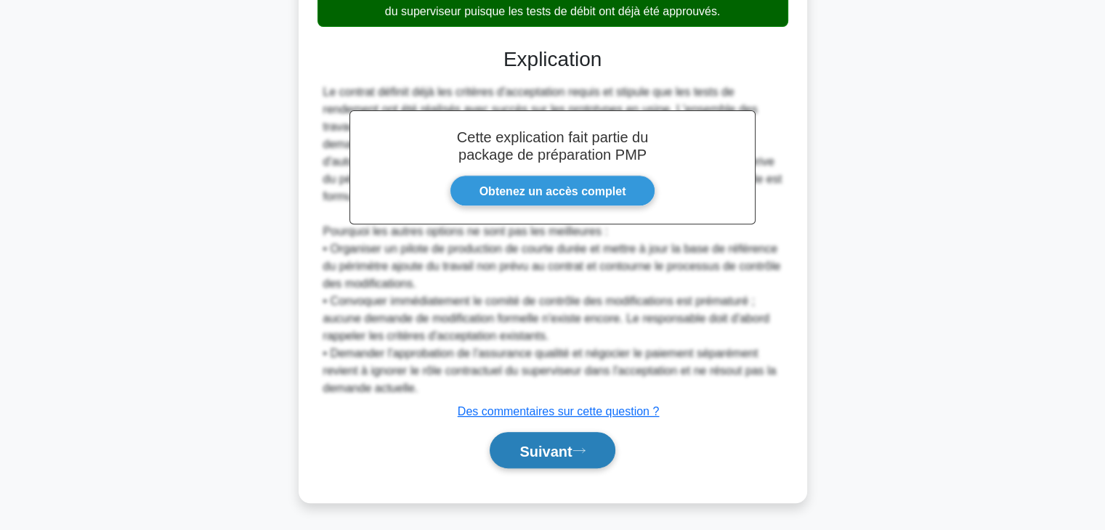
click at [578, 454] on icon at bounding box center [578, 451] width 13 height 8
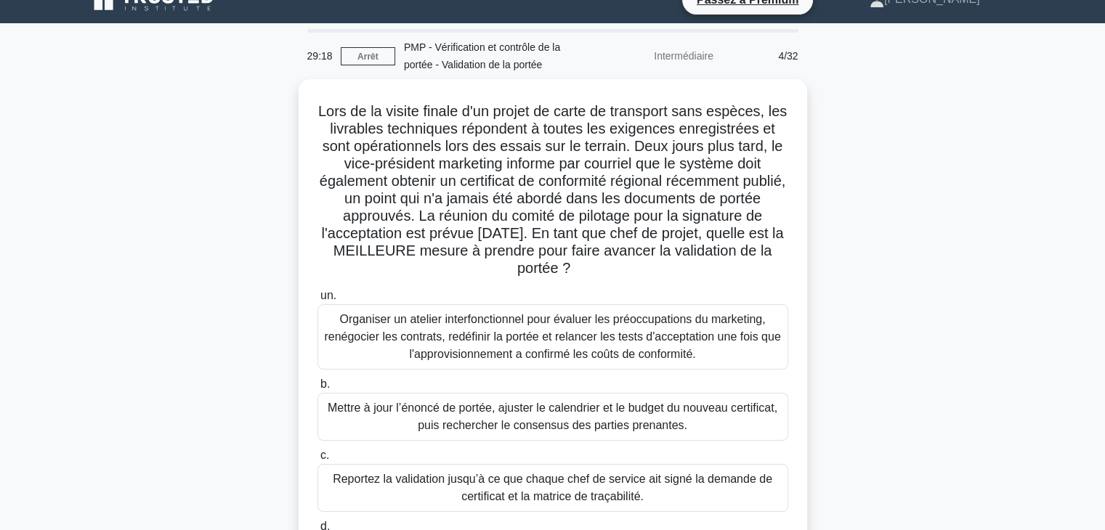
scroll to position [0, 0]
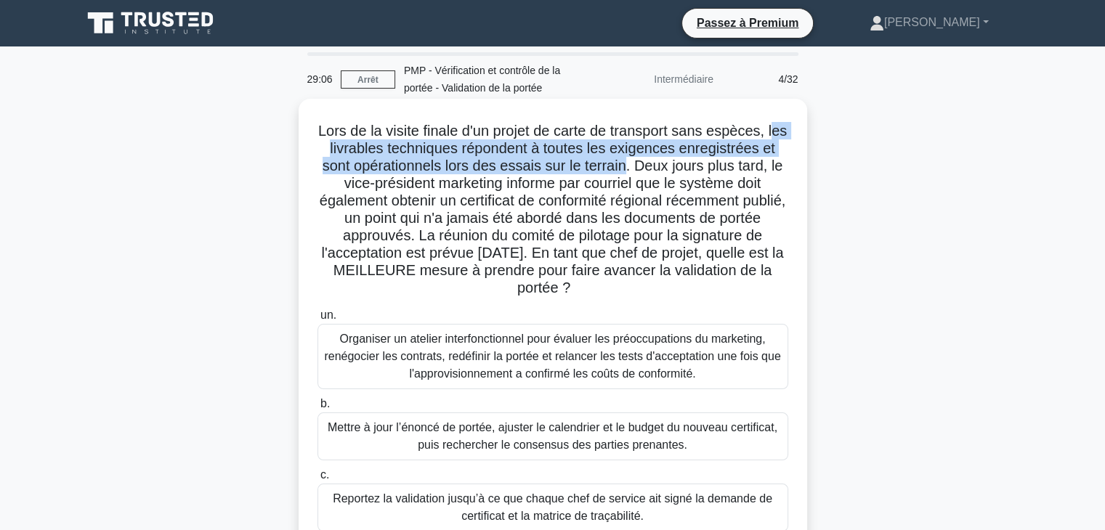
drag, startPoint x: 321, startPoint y: 152, endPoint x: 623, endPoint y: 161, distance: 301.6
click at [623, 161] on font "Lors de la visite finale d'un projet de carte de transport sans espèces, les li…" at bounding box center [552, 209] width 469 height 173
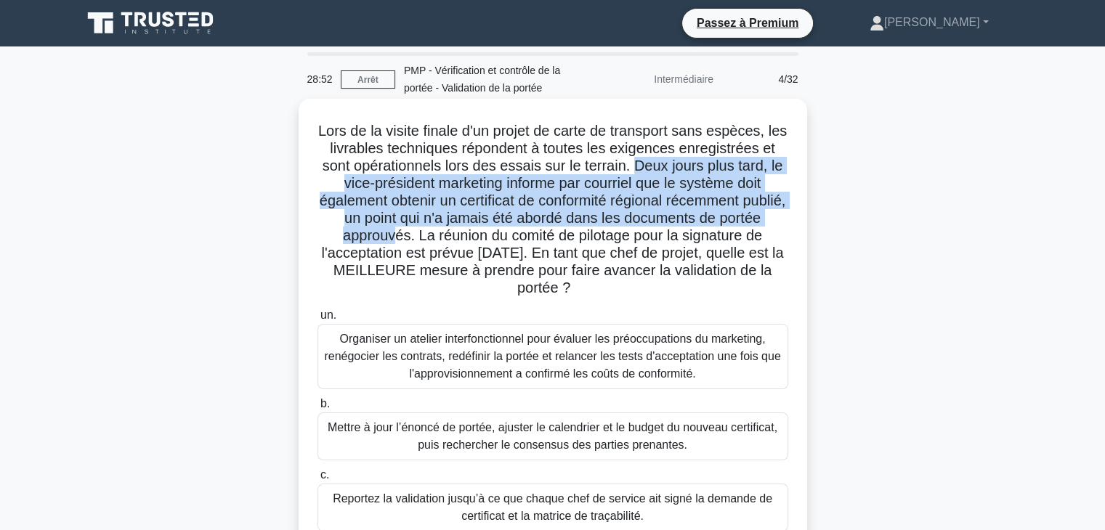
drag, startPoint x: 639, startPoint y: 162, endPoint x: 428, endPoint y: 230, distance: 221.5
click at [428, 230] on font "Lors de la visite finale d'un projet de carte de transport sans espèces, les li…" at bounding box center [552, 209] width 469 height 173
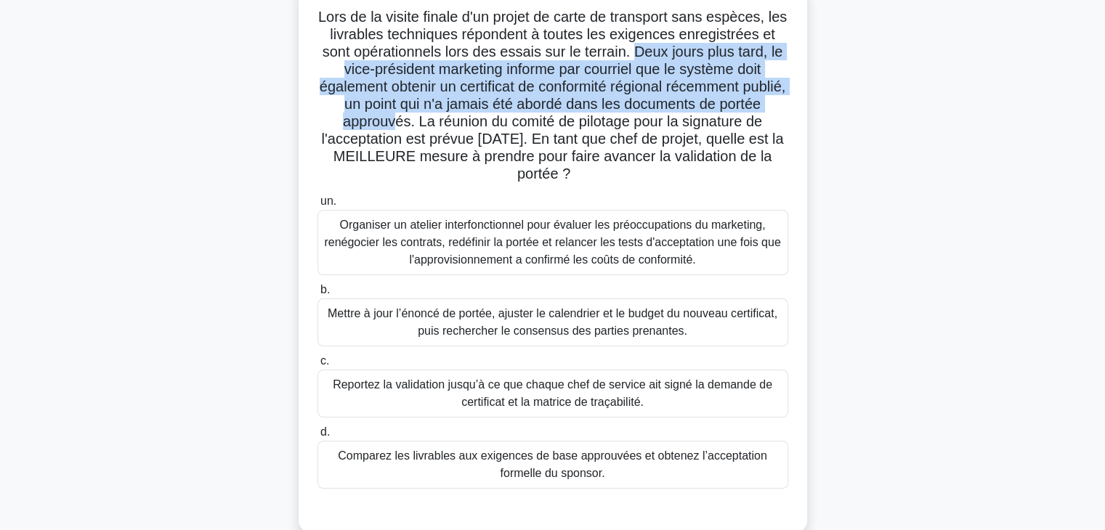
scroll to position [123, 0]
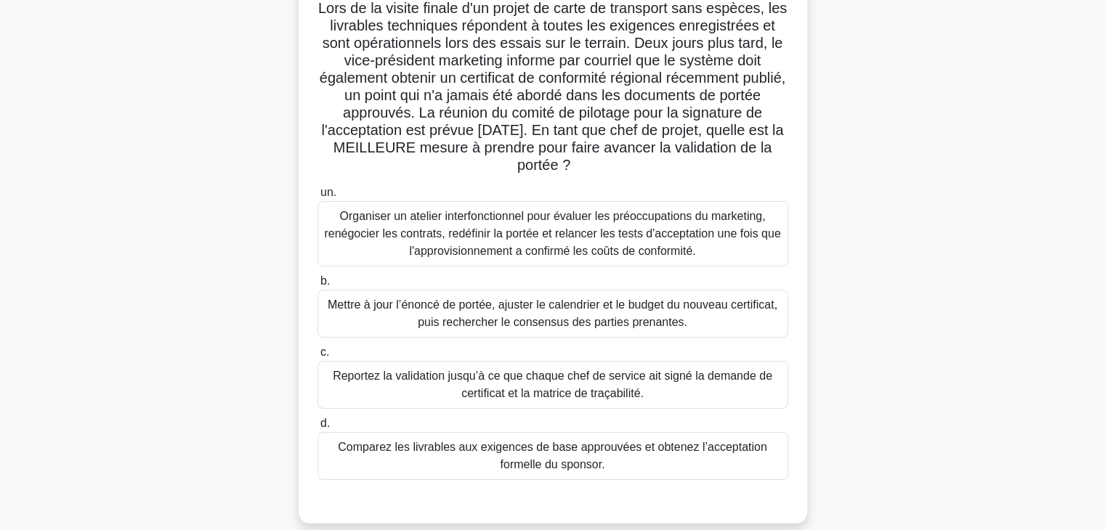
click at [718, 450] on font "Comparez les livrables aux exigences de base approuvées et obtenez l’acceptatio…" at bounding box center [552, 456] width 429 height 30
click at [317, 429] on input "d. Comparez les livrables aux exigences de base approuvées et obtenez l’accepta…" at bounding box center [317, 423] width 0 height 9
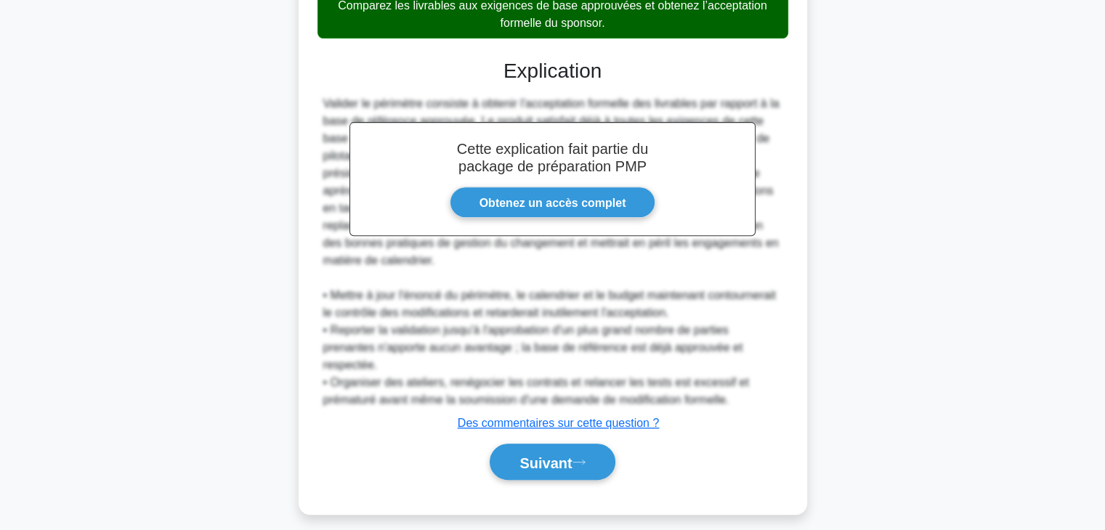
scroll to position [575, 0]
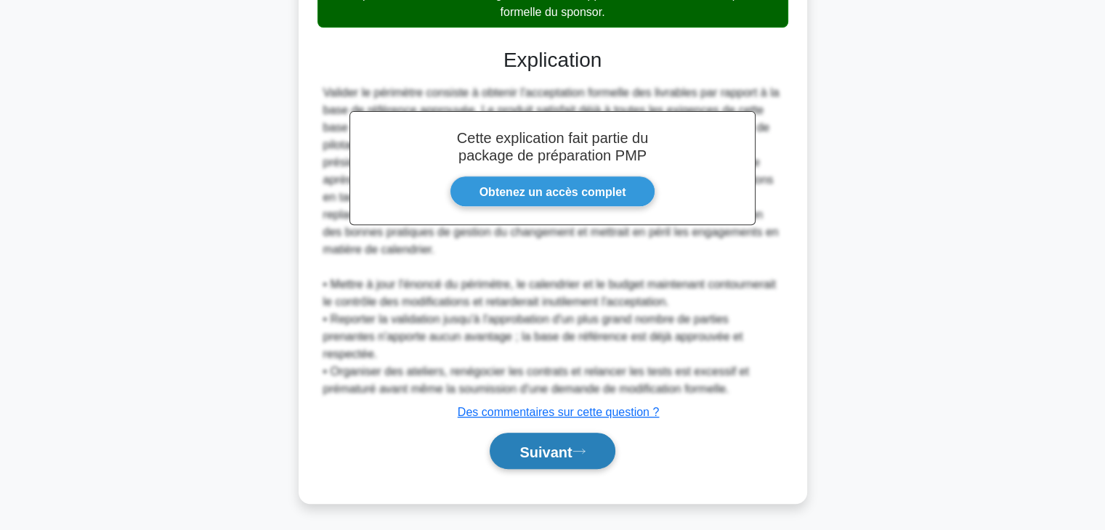
click at [572, 446] on font "Suivant" at bounding box center [545, 452] width 52 height 16
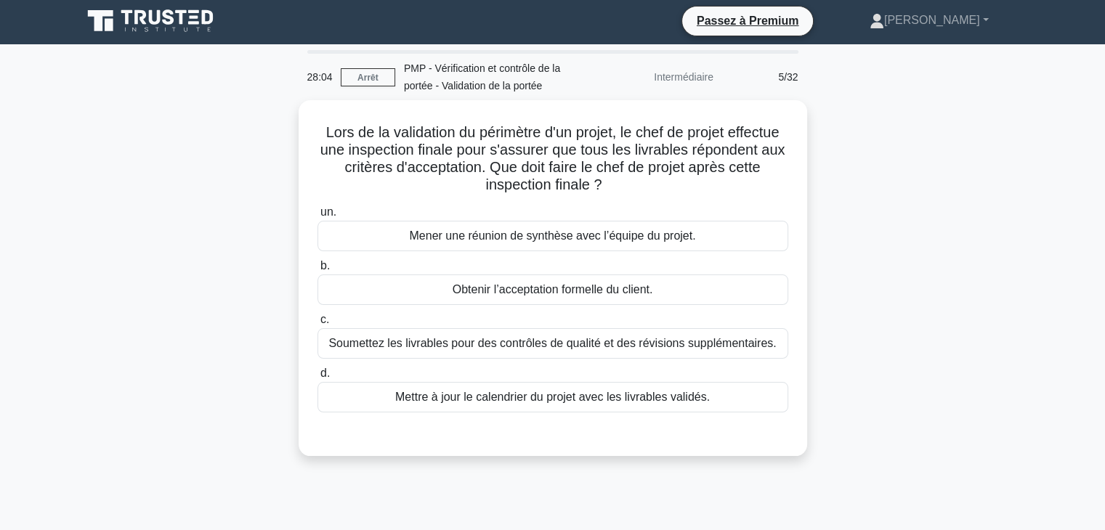
scroll to position [0, 0]
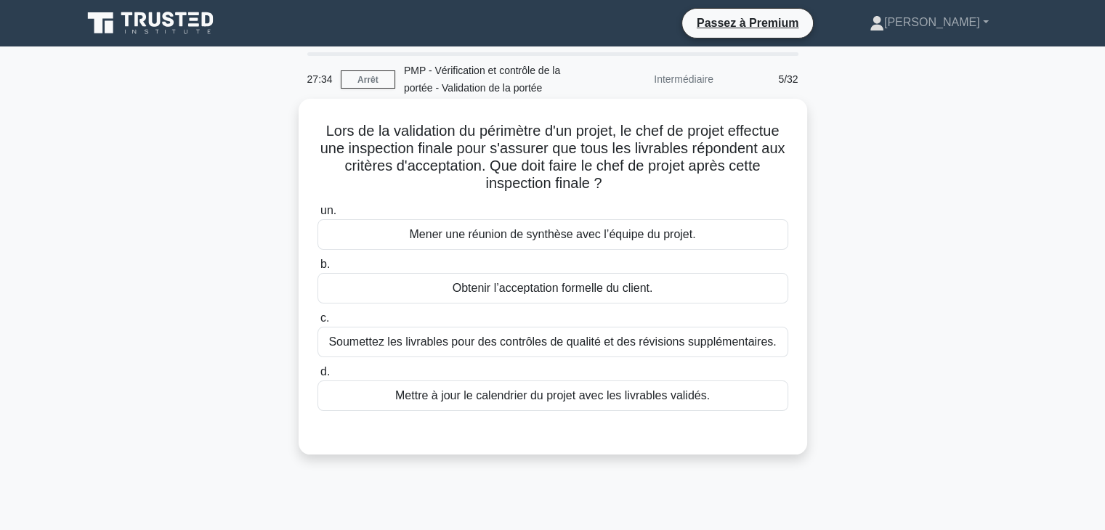
click at [674, 291] on div "Obtenir l’acceptation formelle du client." at bounding box center [552, 288] width 471 height 31
click at [317, 270] on input "b. Obtenir l’acceptation formelle du client." at bounding box center [317, 264] width 0 height 9
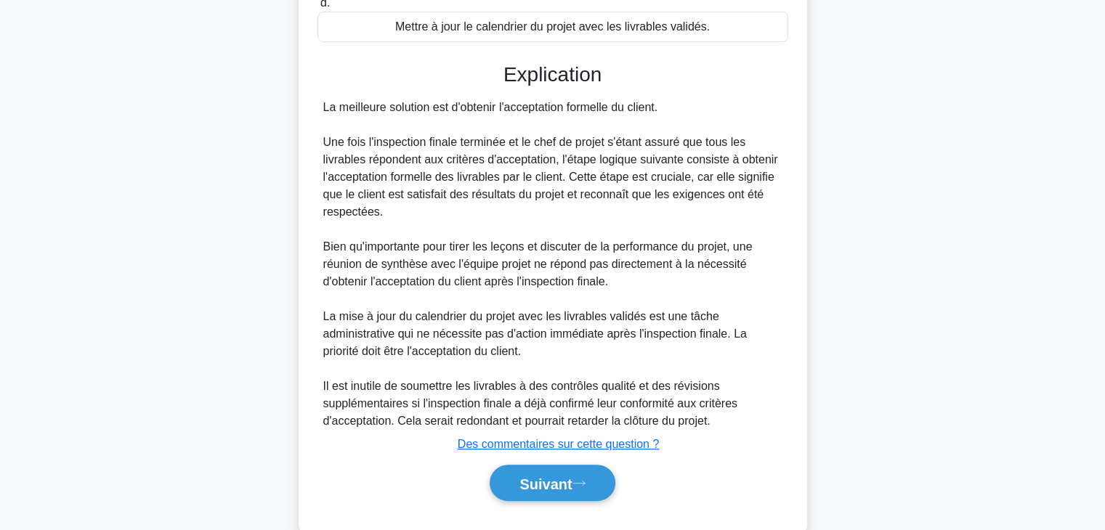
scroll to position [401, 0]
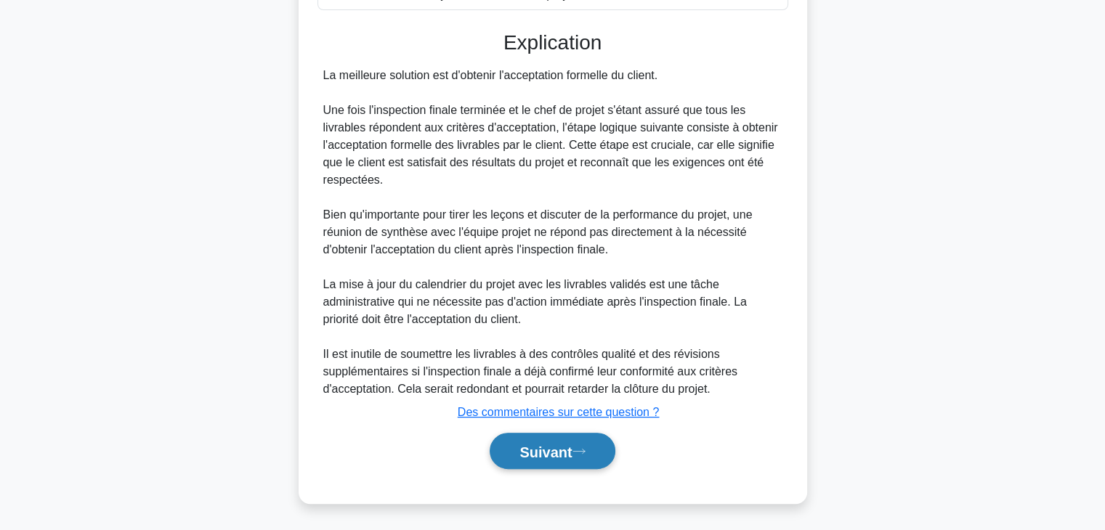
click at [585, 453] on icon at bounding box center [578, 451] width 13 height 8
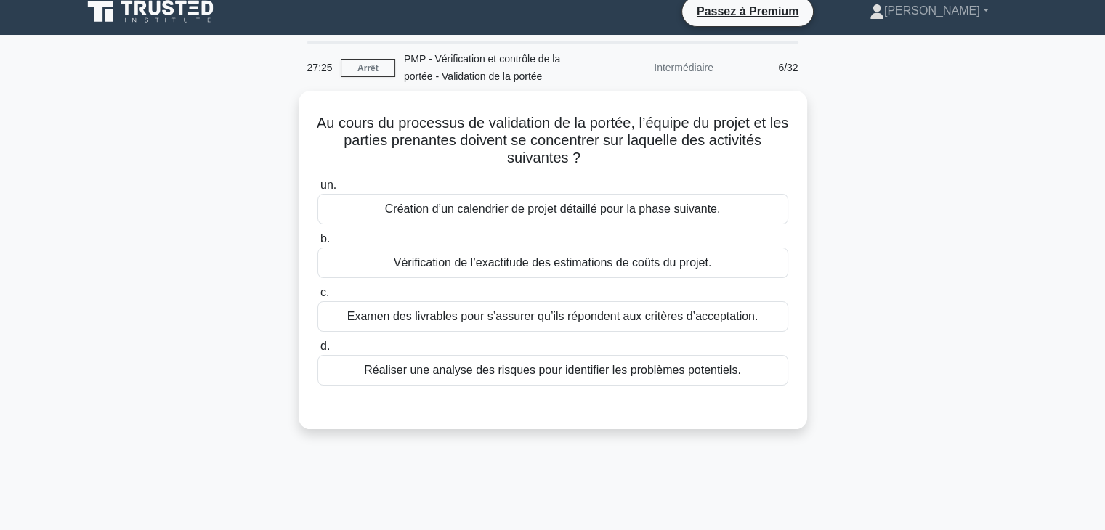
scroll to position [7, 0]
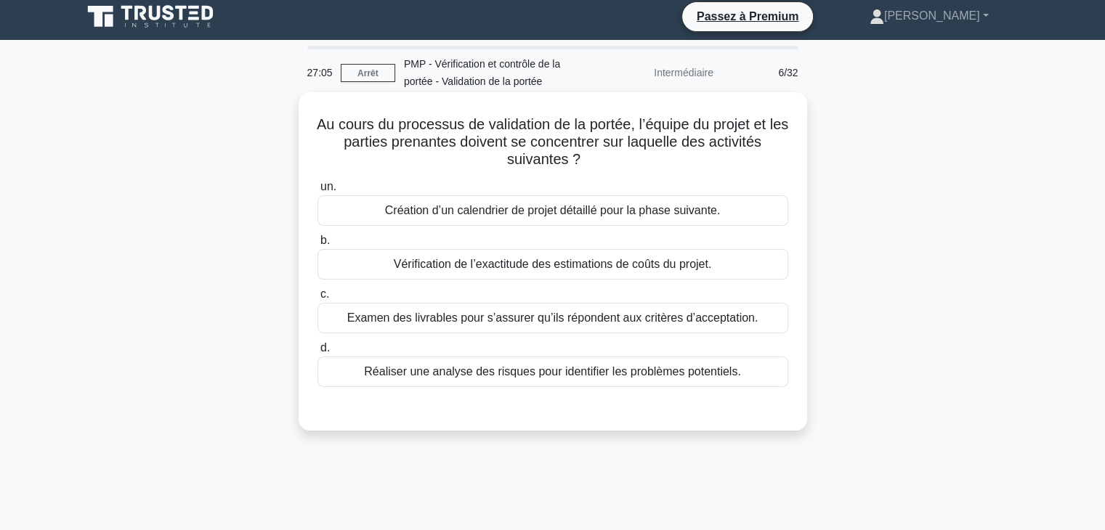
click at [588, 322] on font "Examen des livrables pour s’assurer qu’ils répondent aux critères d’acceptation." at bounding box center [552, 318] width 411 height 12
click at [317, 299] on input "c. Examen des livrables pour s’assurer qu’ils répondent aux critères d’acceptat…" at bounding box center [317, 294] width 0 height 9
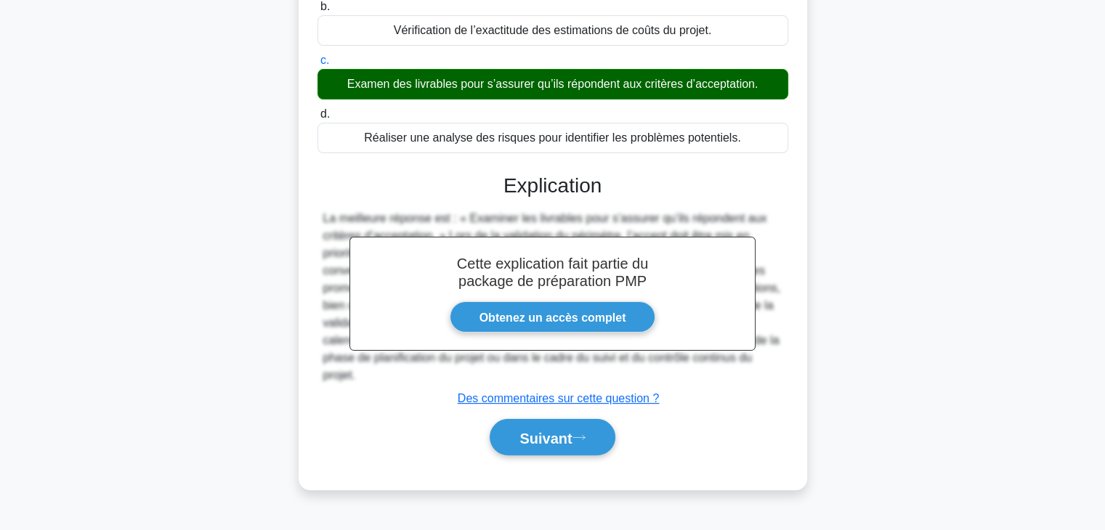
scroll to position [255, 0]
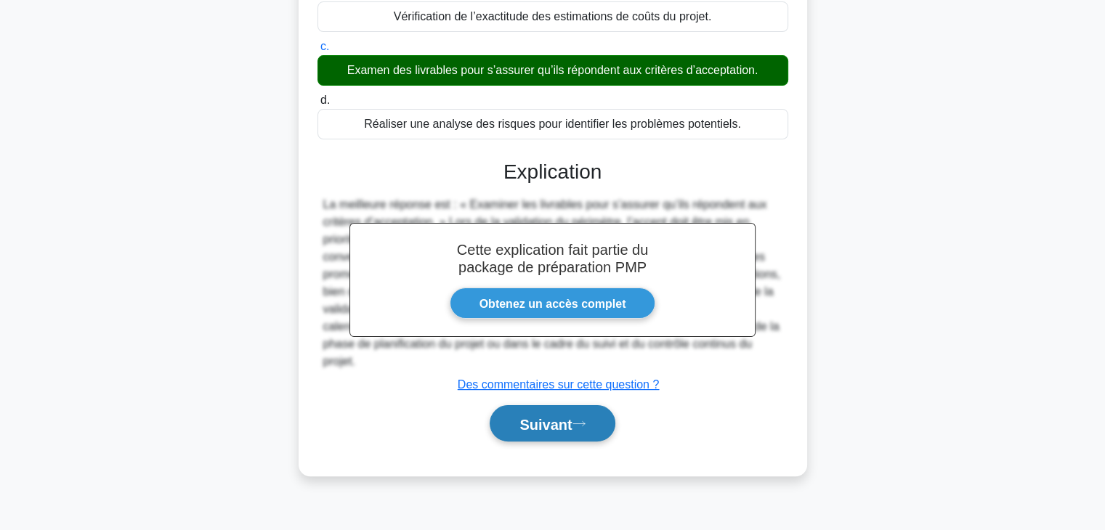
click at [548, 421] on font "Suivant" at bounding box center [545, 424] width 52 height 16
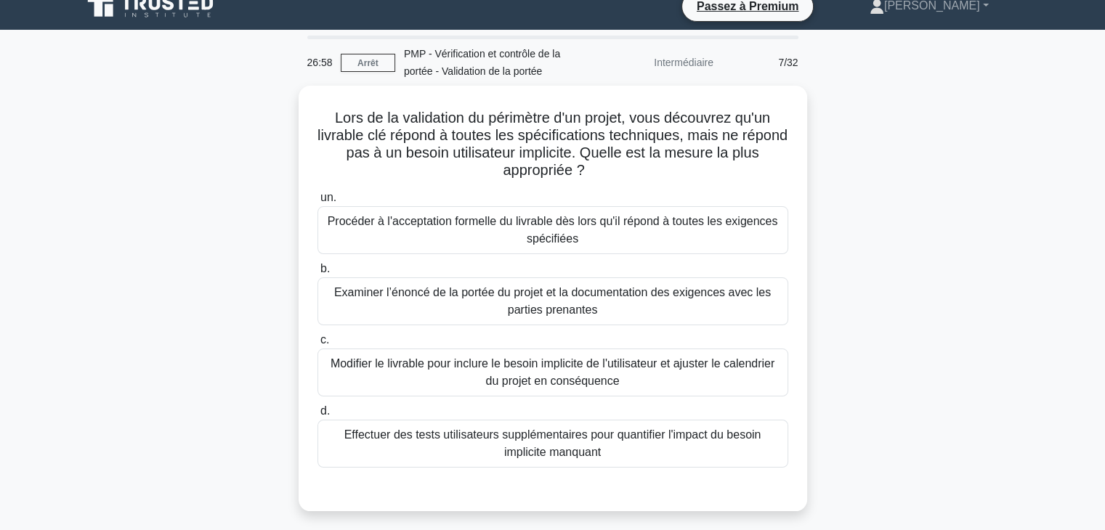
scroll to position [12, 0]
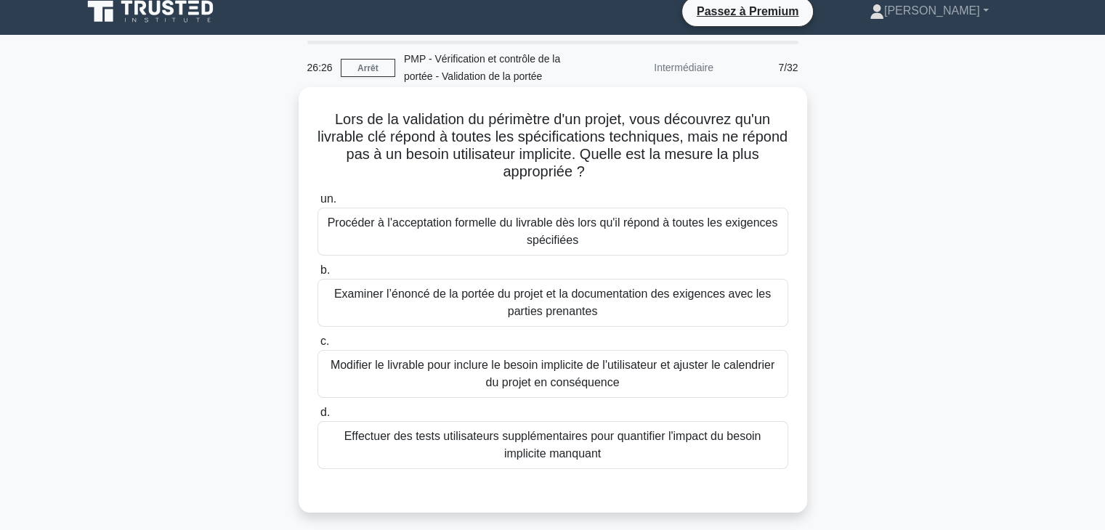
click at [653, 232] on font "Procéder à l'acceptation formelle du livrable dès lors qu'il répond à toutes le…" at bounding box center [553, 231] width 458 height 35
click at [317, 204] on input "un. Procéder à l'acceptation formelle du livrable dès lors qu'il répond à toute…" at bounding box center [317, 199] width 0 height 9
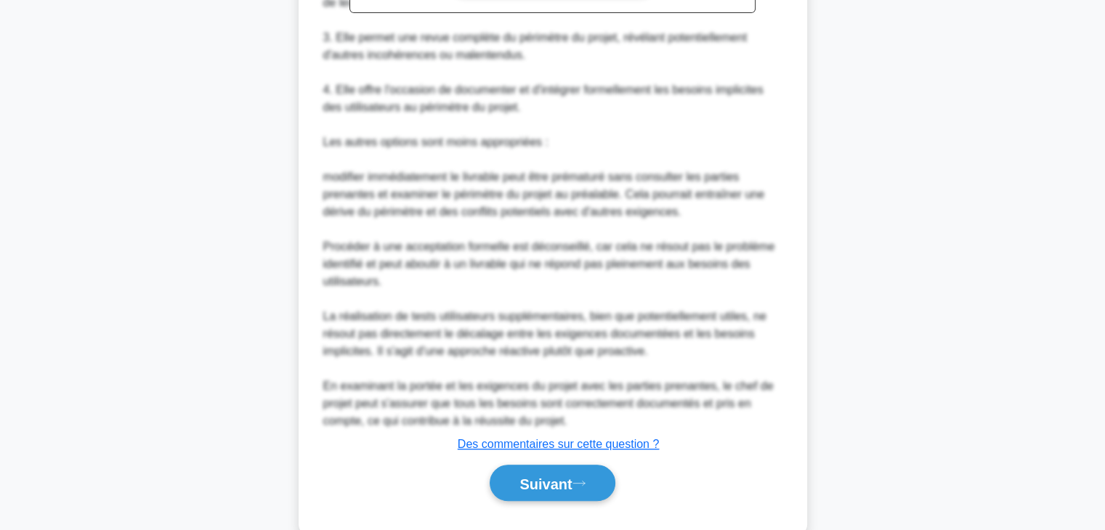
scroll to position [699, 0]
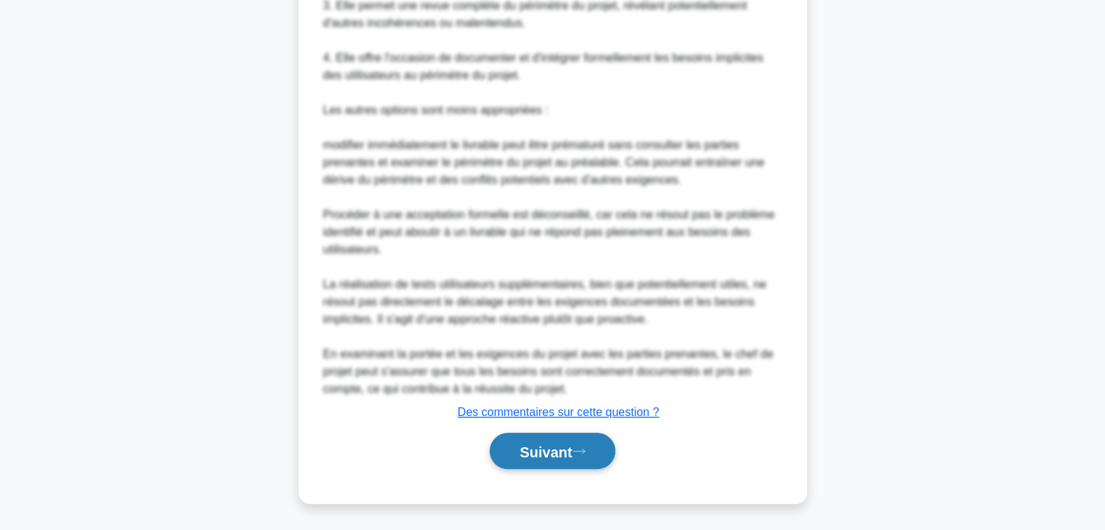
click at [572, 448] on font "Suivant" at bounding box center [545, 452] width 52 height 16
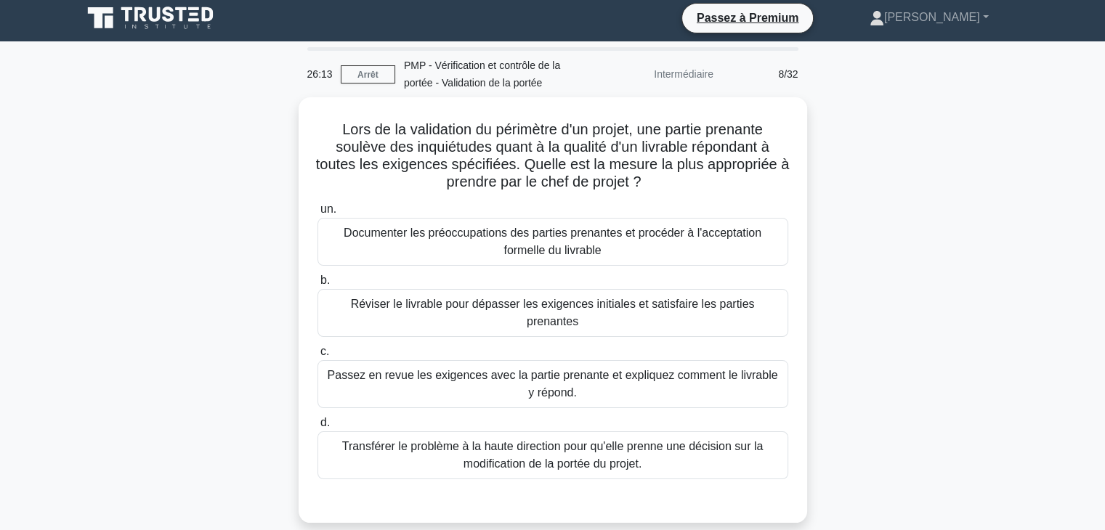
scroll to position [4, 0]
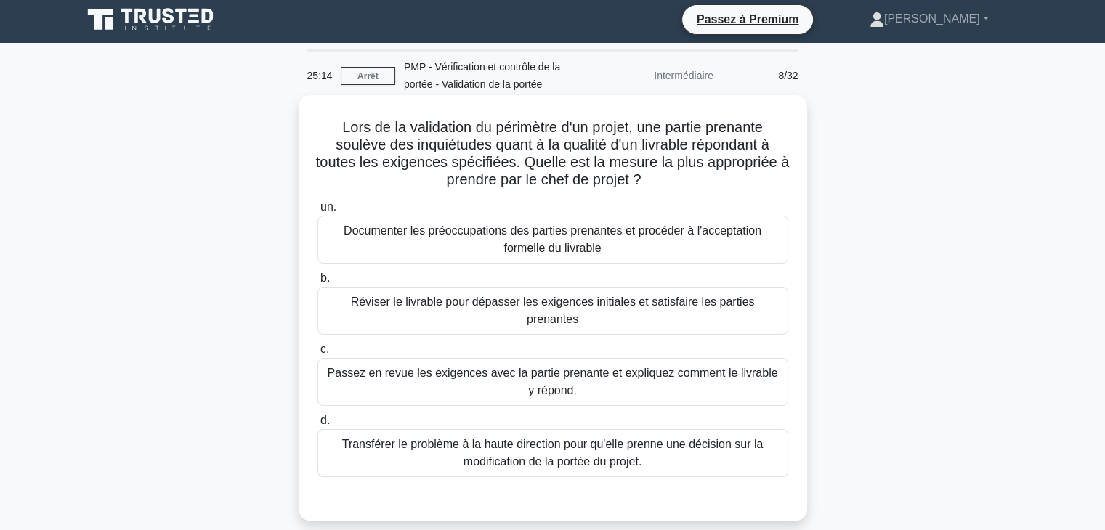
click at [715, 367] on font "Passez en revue les exigences avec la partie prenante et expliquez comment le l…" at bounding box center [553, 382] width 458 height 35
click at [317, 355] on input "c. Passez en revue les exigences avec la partie prenante et expliquez comment l…" at bounding box center [317, 349] width 0 height 9
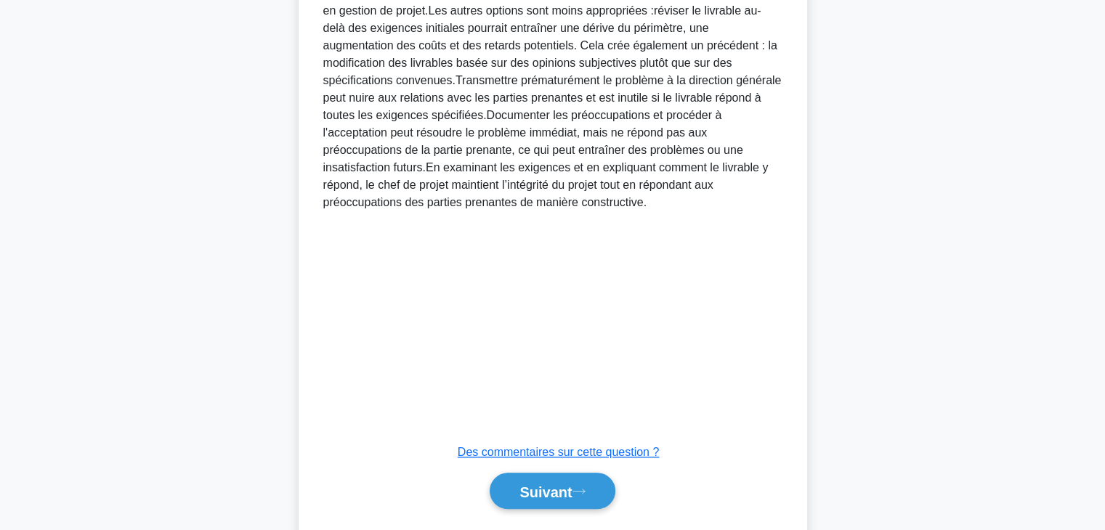
scroll to position [715, 0]
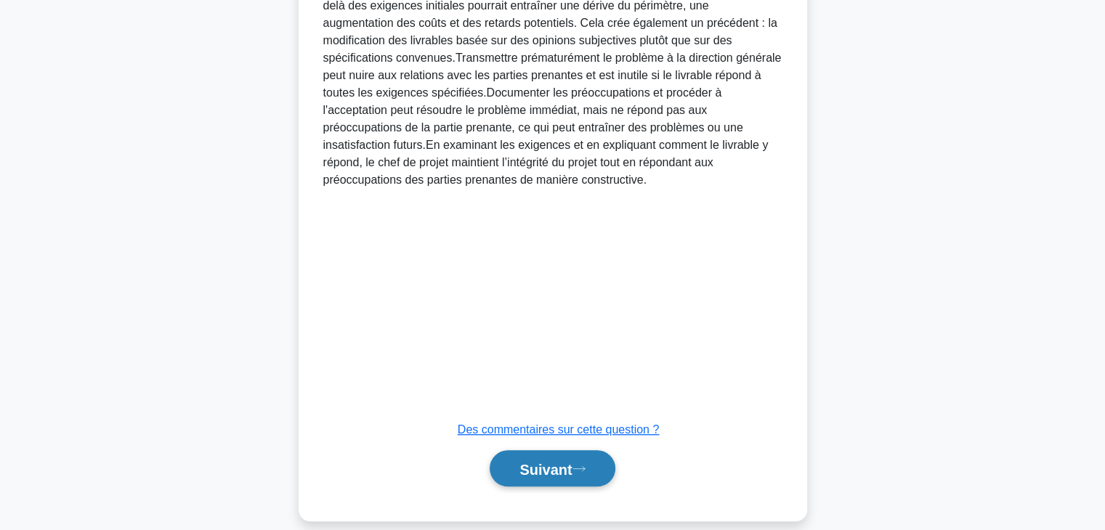
click at [563, 461] on font "Suivant" at bounding box center [545, 469] width 52 height 16
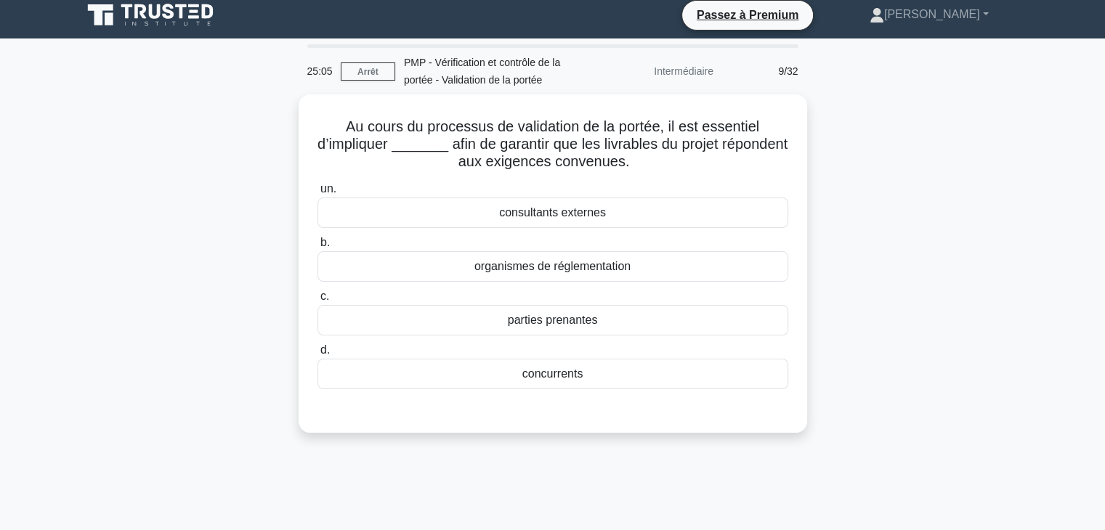
scroll to position [0, 0]
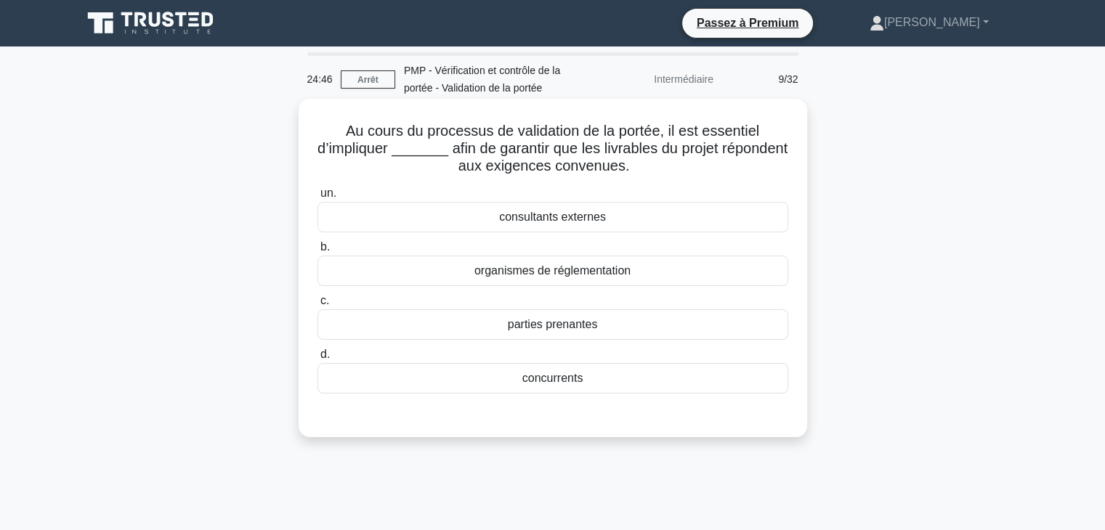
click at [676, 331] on div "parties prenantes" at bounding box center [552, 324] width 471 height 31
click at [317, 306] on input "c. parties prenantes" at bounding box center [317, 300] width 0 height 9
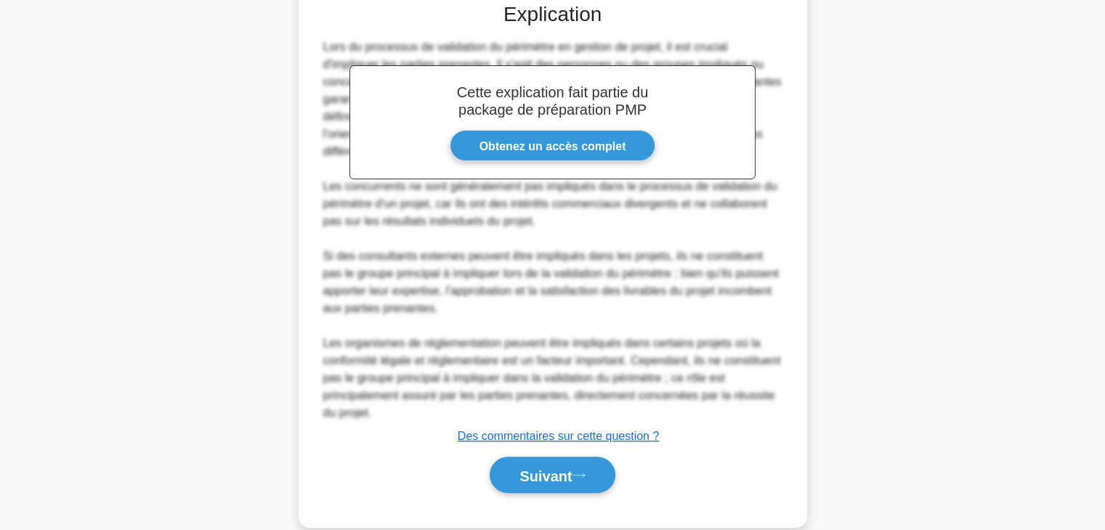
scroll to position [436, 0]
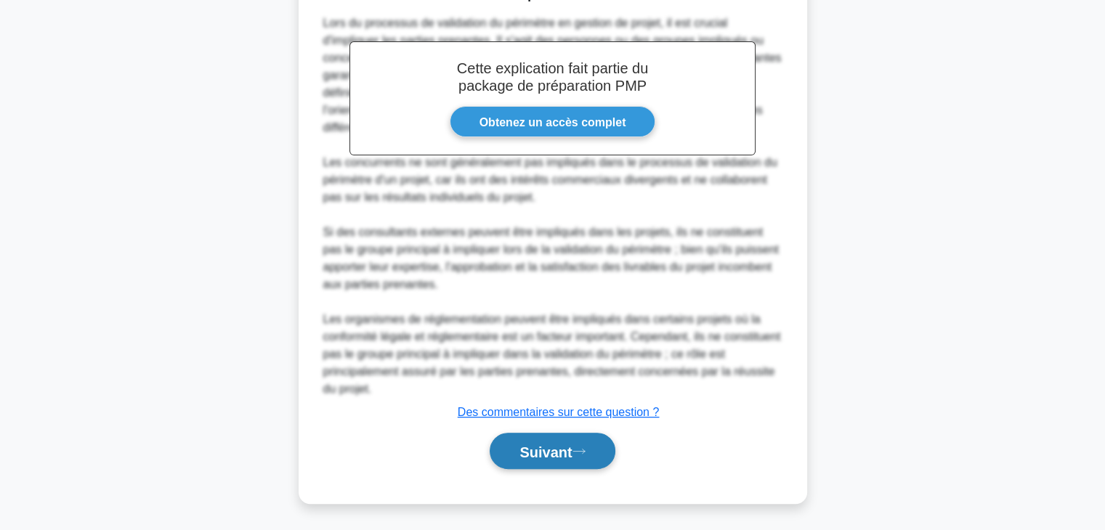
click at [556, 459] on button "Suivant" at bounding box center [552, 451] width 125 height 37
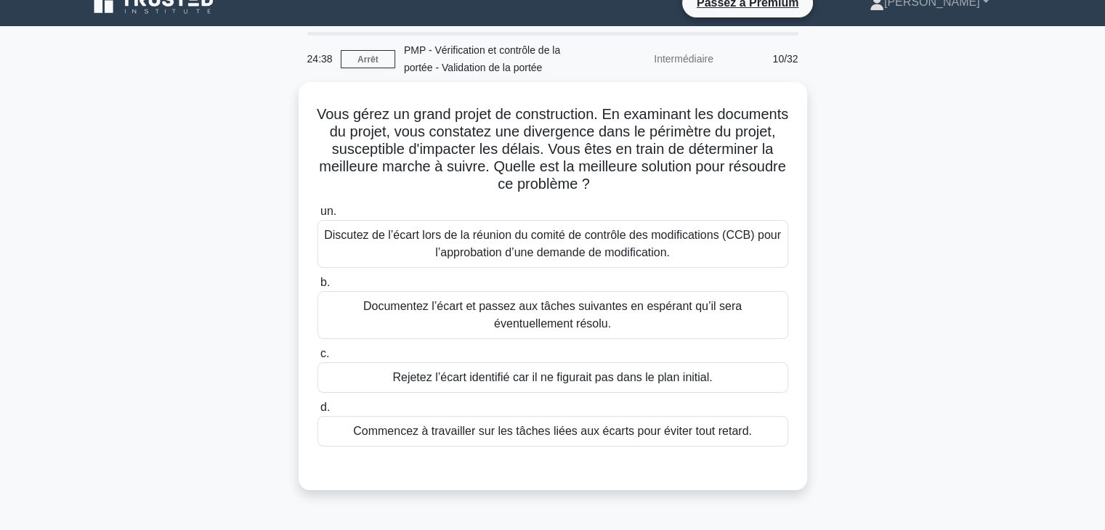
scroll to position [0, 0]
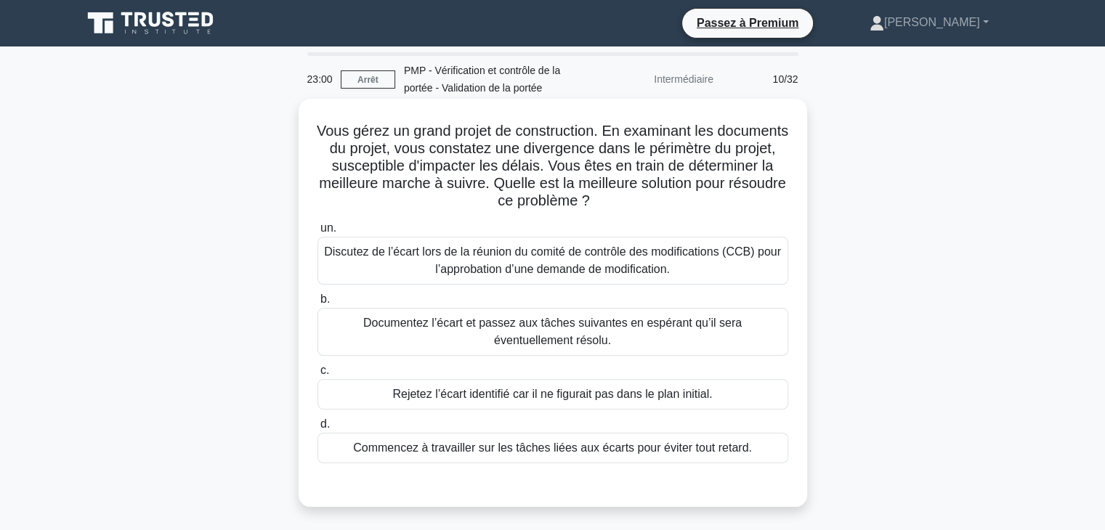
click at [724, 259] on font "Discutez de l’écart lors de la réunion du comité de contrôle des modifications …" at bounding box center [552, 261] width 457 height 30
click at [317, 233] on input "un. Discutez de l’écart lors de la réunion du comité de contrôle des modificati…" at bounding box center [317, 228] width 0 height 9
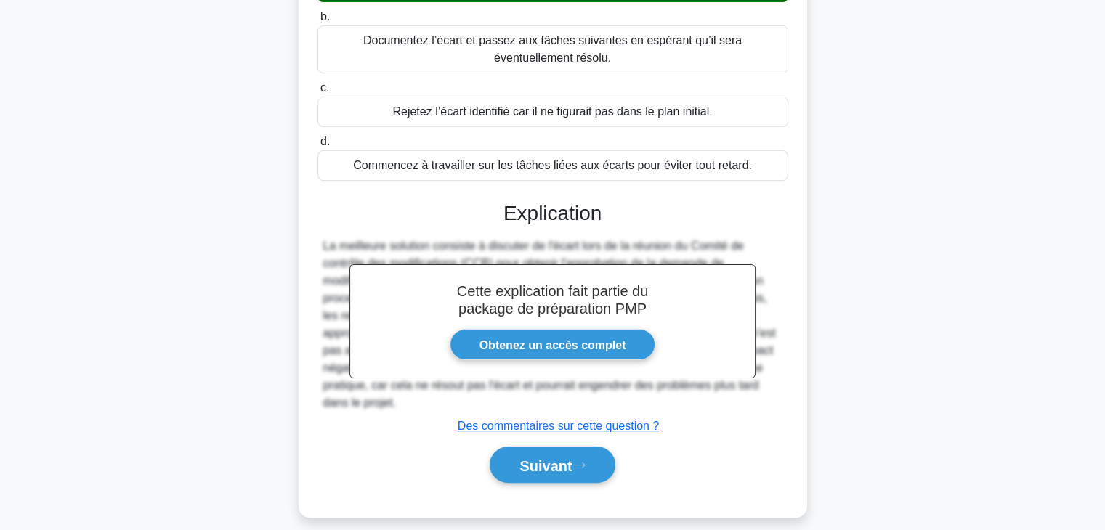
scroll to position [296, 0]
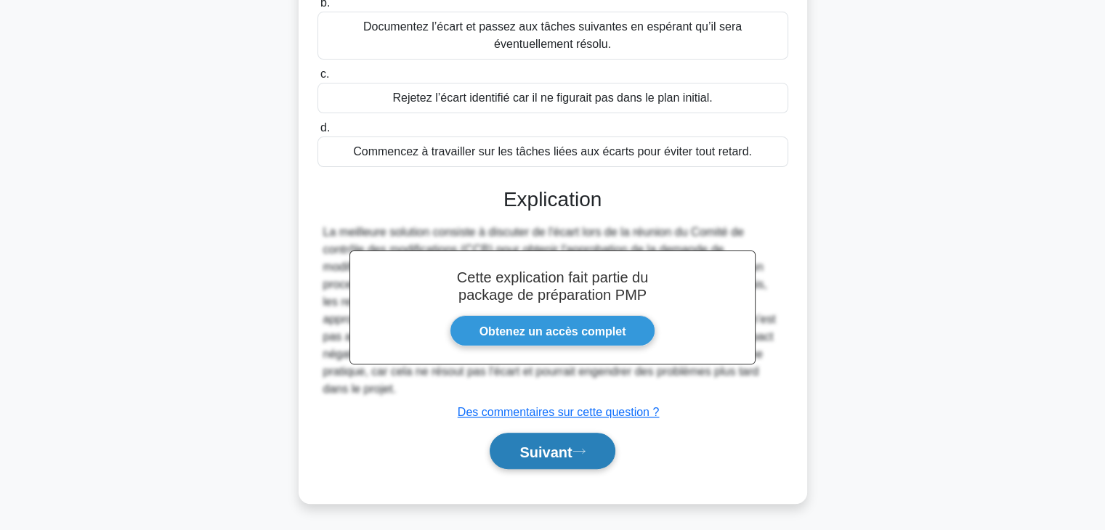
click at [572, 451] on font "Suivant" at bounding box center [545, 452] width 52 height 16
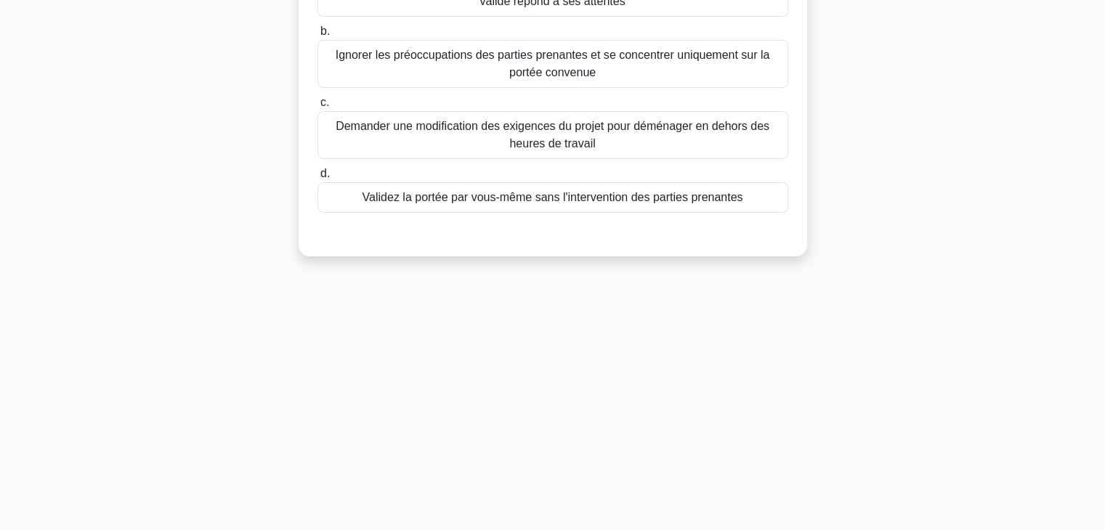
scroll to position [0, 0]
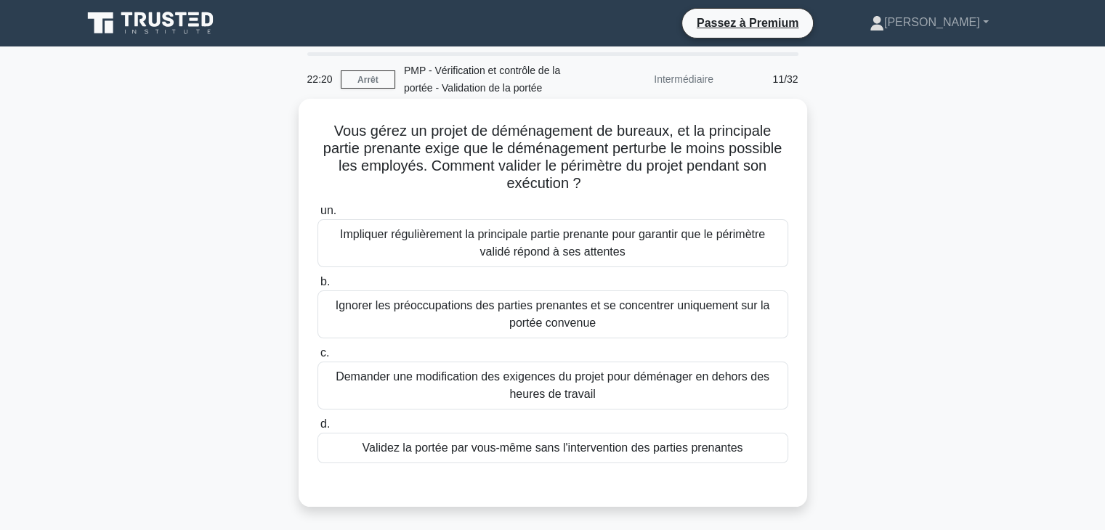
click at [670, 243] on font "Impliquer régulièrement la principale partie prenante pour garantir que le péri…" at bounding box center [553, 243] width 458 height 35
click at [317, 216] on input "un. Impliquer régulièrement la principale partie prenante pour garantir que le …" at bounding box center [317, 210] width 0 height 9
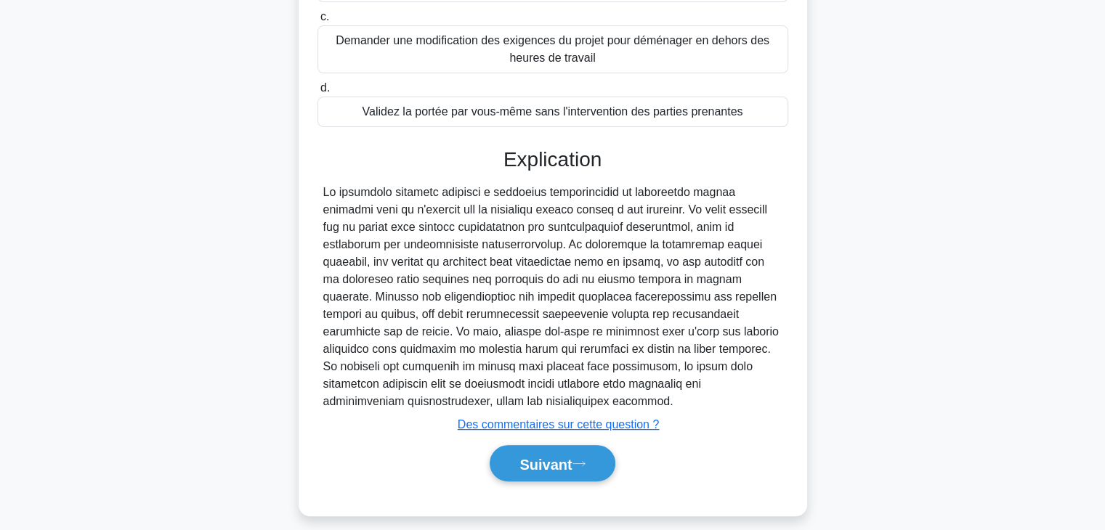
scroll to position [341, 0]
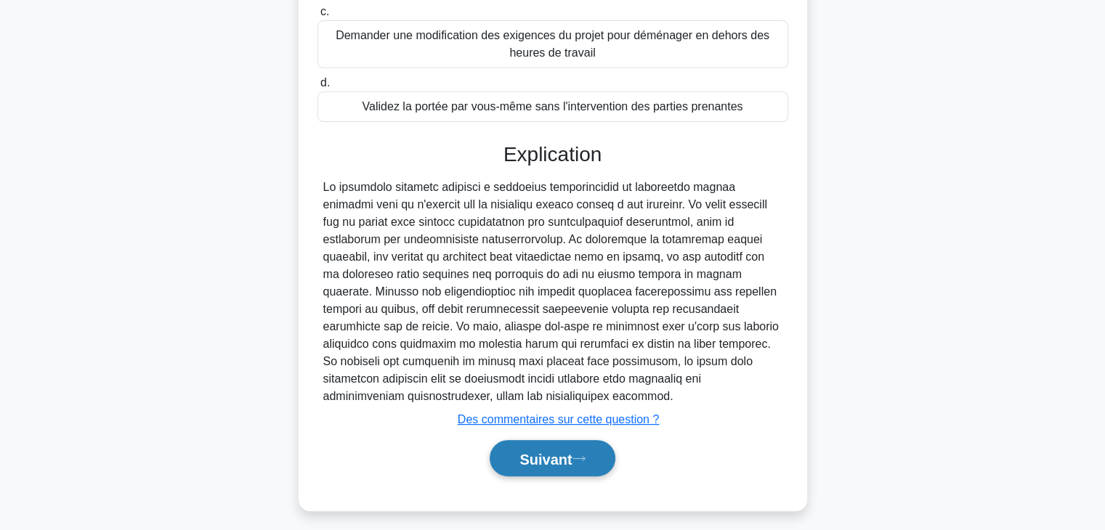
click at [574, 447] on button "Suivant" at bounding box center [552, 458] width 125 height 37
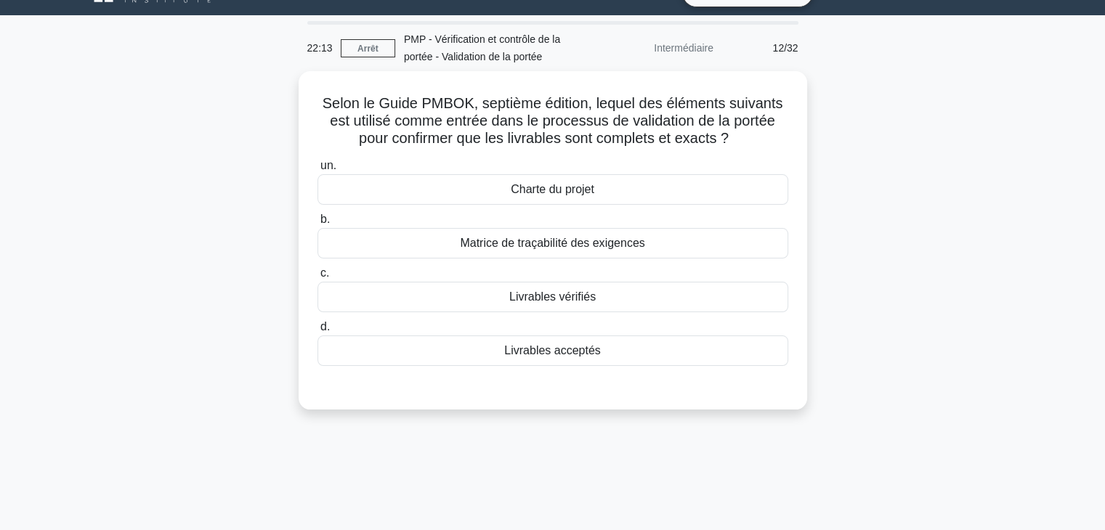
scroll to position [0, 0]
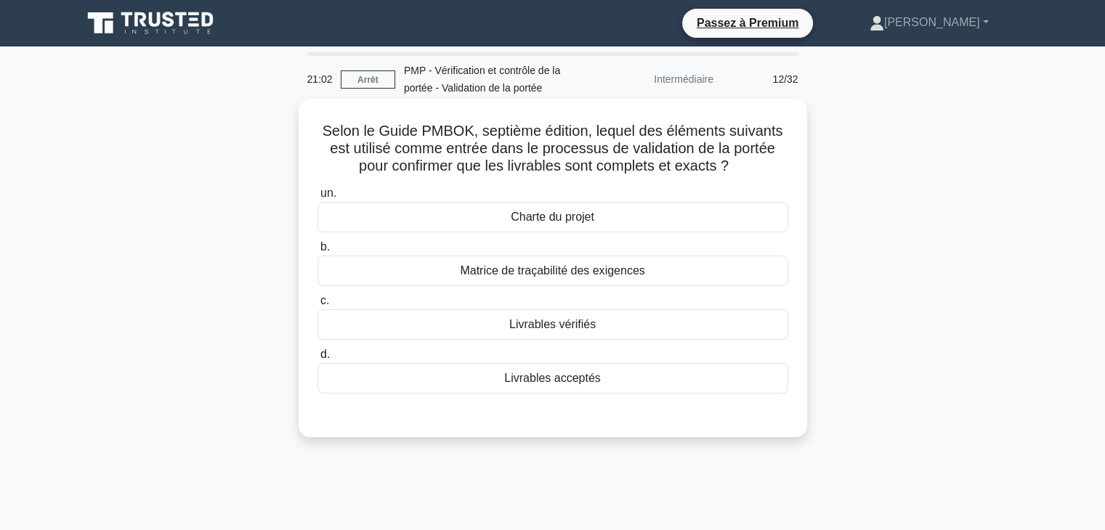
click at [694, 382] on div "Livrables acceptés" at bounding box center [552, 378] width 471 height 31
click at [317, 360] on input "d. Livrables acceptés" at bounding box center [317, 354] width 0 height 9
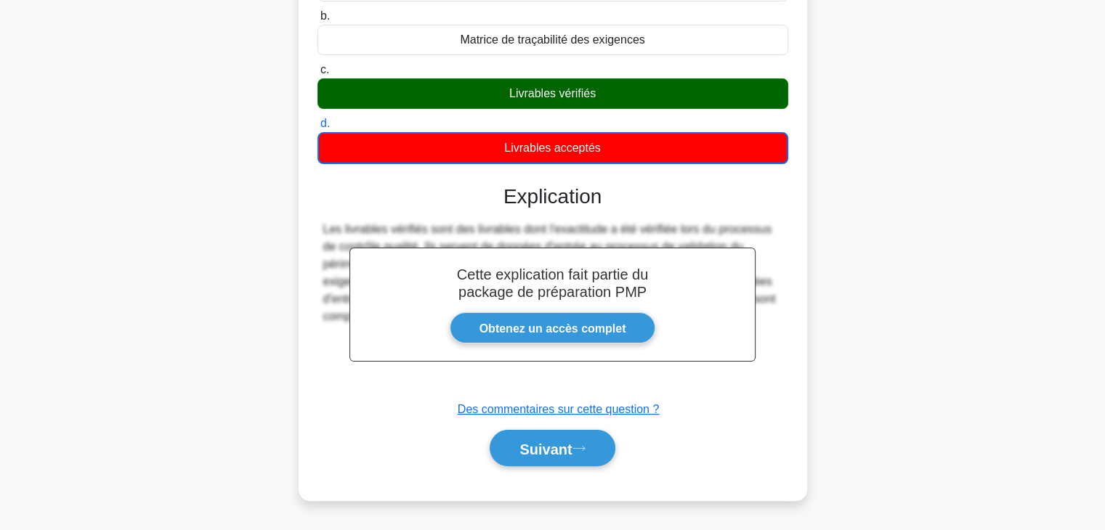
scroll to position [238, 0]
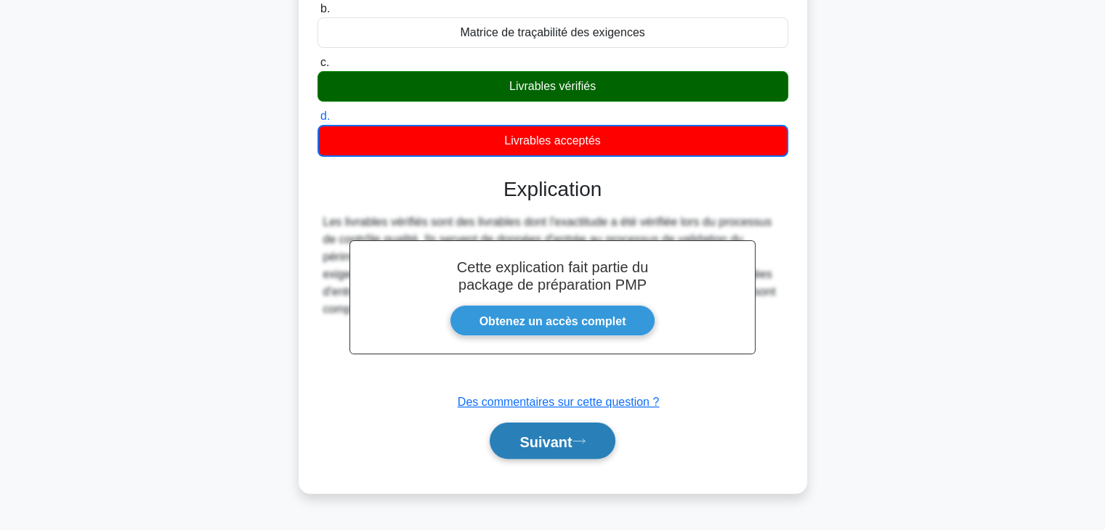
click at [566, 442] on font "Suivant" at bounding box center [545, 442] width 52 height 16
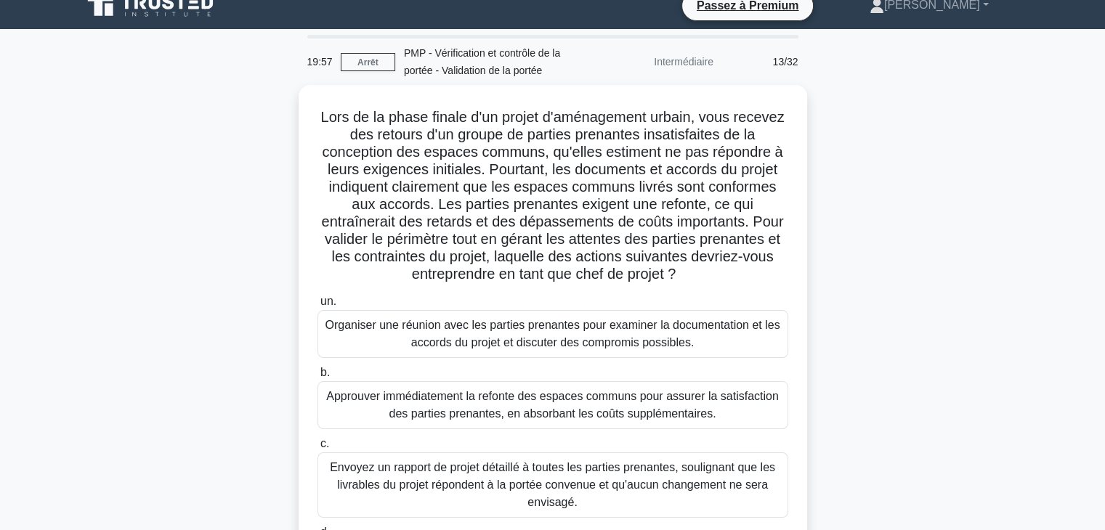
scroll to position [13, 0]
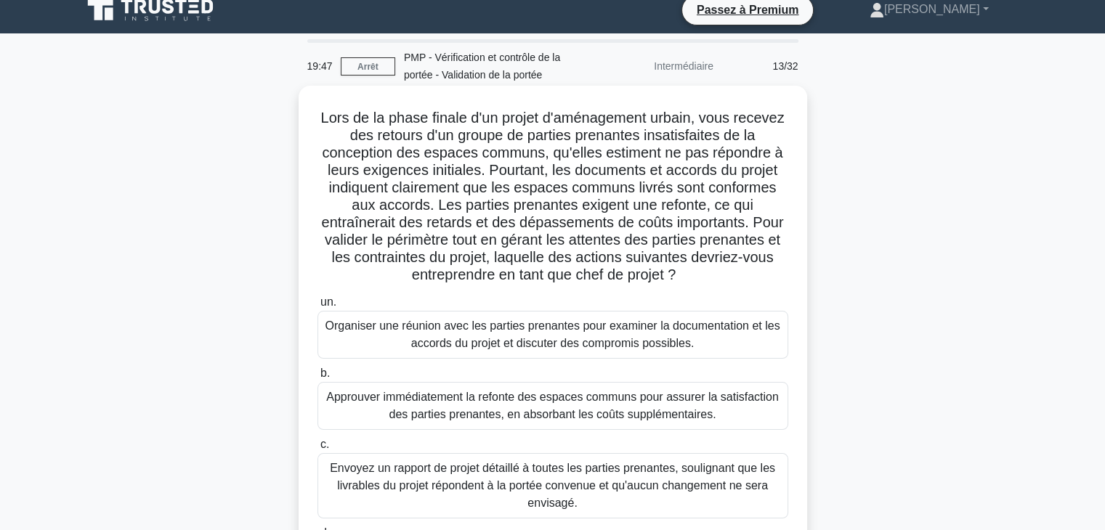
click at [689, 338] on font "Organiser une réunion avec les parties prenantes pour examiner la documentation…" at bounding box center [552, 335] width 455 height 30
click at [317, 307] on input "un. Organiser une réunion avec les parties prenantes pour examiner la documenta…" at bounding box center [317, 302] width 0 height 9
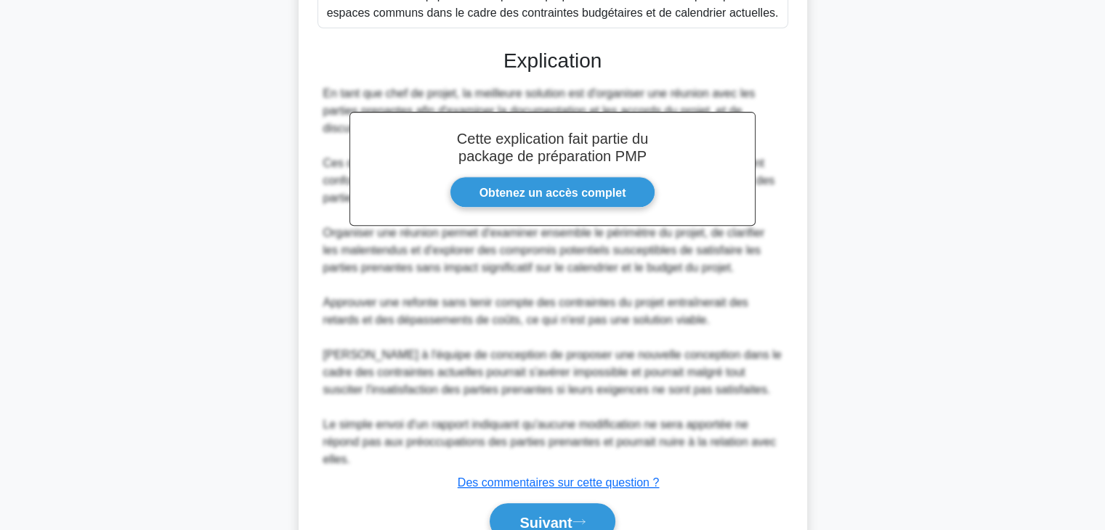
scroll to position [645, 0]
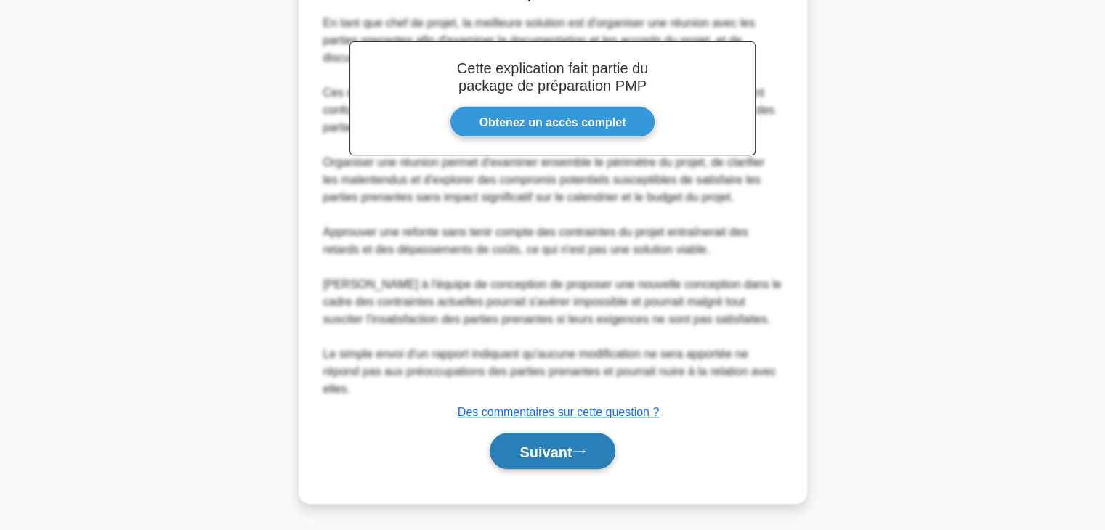
click at [558, 455] on font "Suivant" at bounding box center [545, 452] width 52 height 16
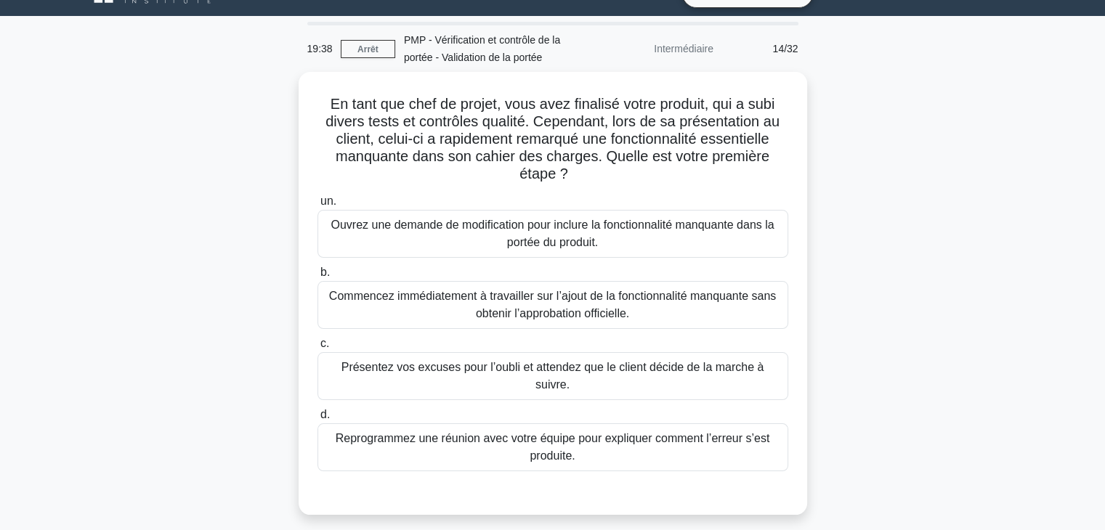
scroll to position [0, 0]
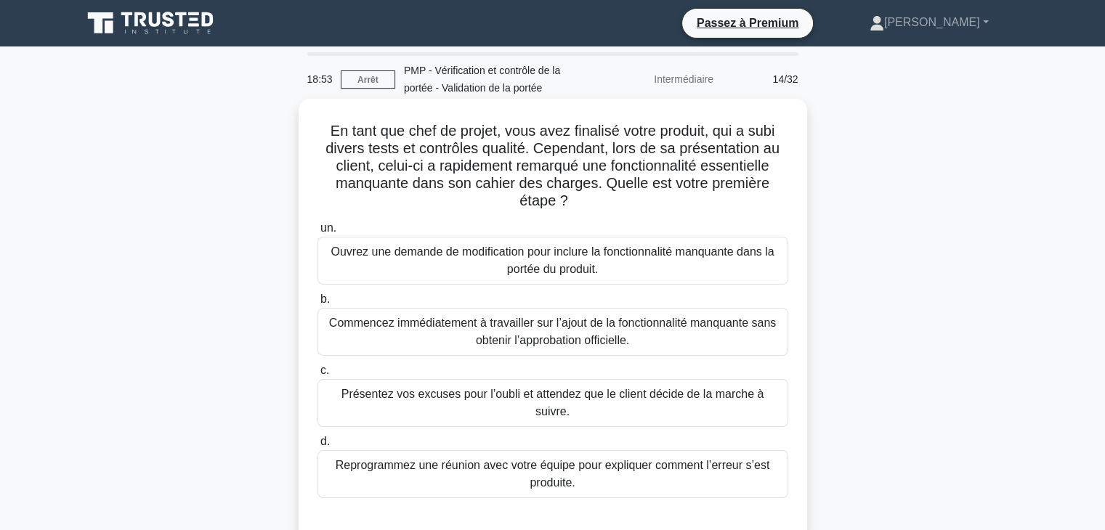
click at [702, 262] on font "Ouvrez une demande de modification pour inclure la fonctionnalité manquante dan…" at bounding box center [553, 260] width 458 height 35
click at [317, 233] on input "un. Ouvrez une demande de modification pour inclure la fonctionnalité manquante…" at bounding box center [317, 228] width 0 height 9
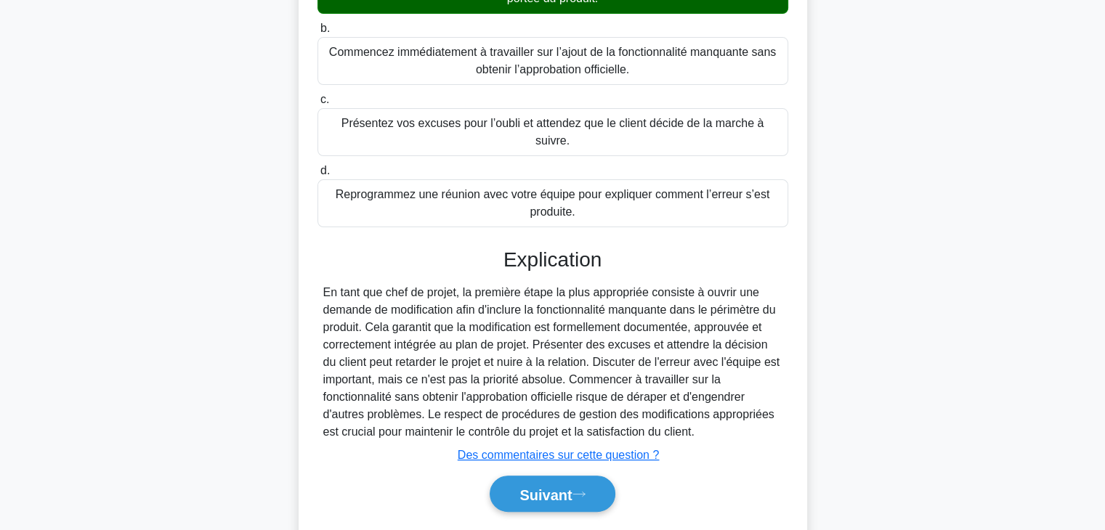
scroll to position [296, 0]
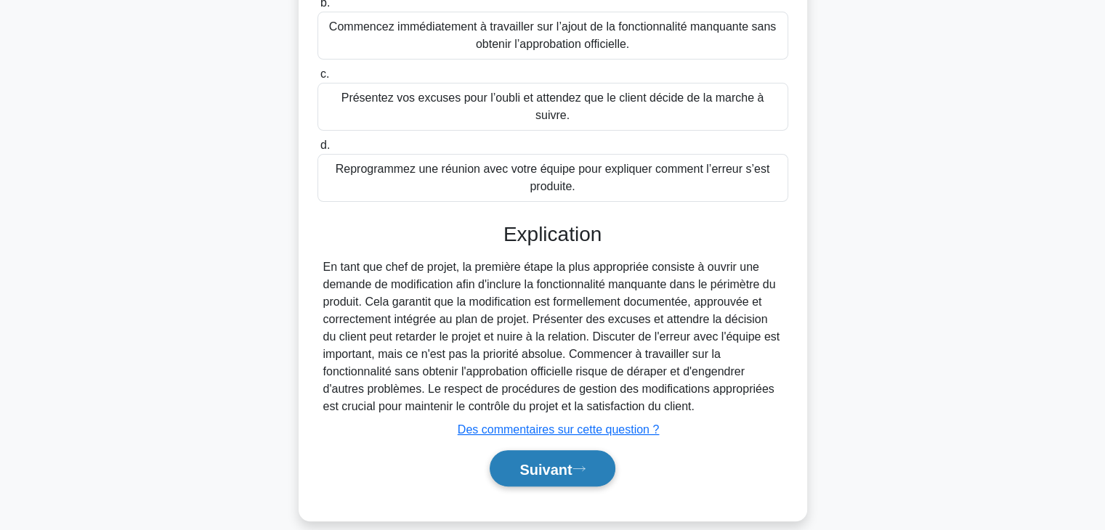
click at [567, 461] on font "Suivant" at bounding box center [545, 469] width 52 height 16
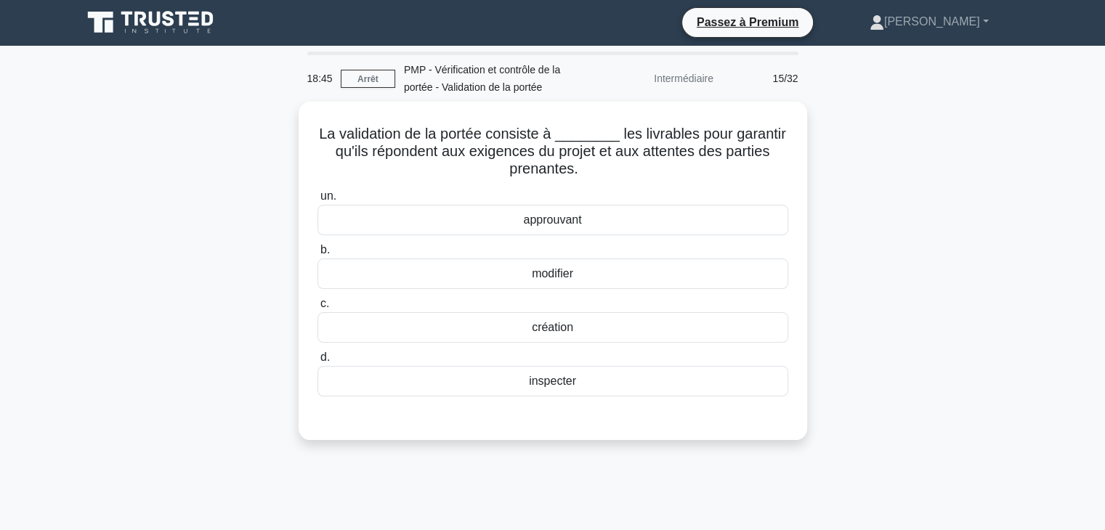
scroll to position [0, 0]
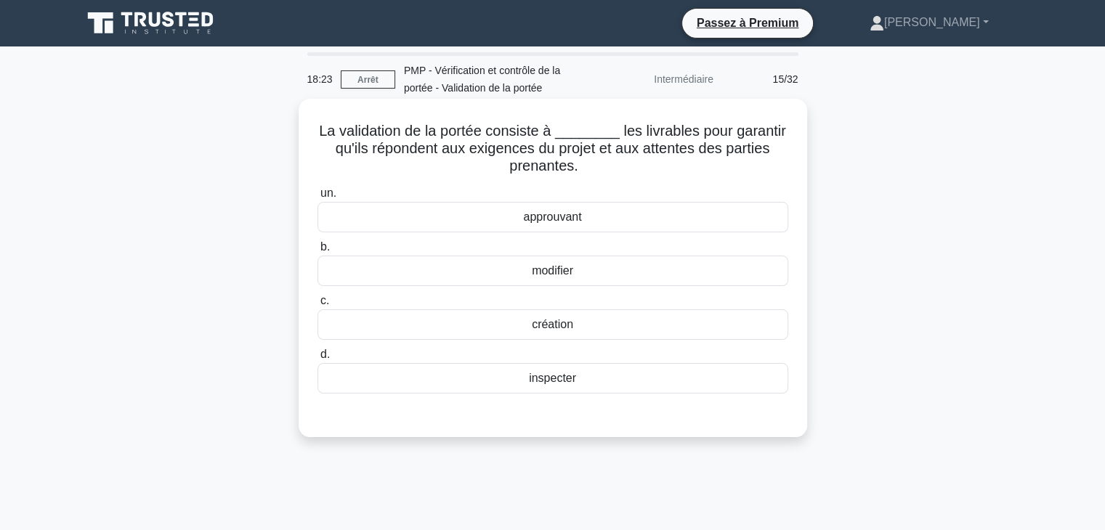
click at [748, 216] on div "approuvant" at bounding box center [552, 217] width 471 height 31
click at [317, 198] on input "un. approuvant" at bounding box center [317, 193] width 0 height 9
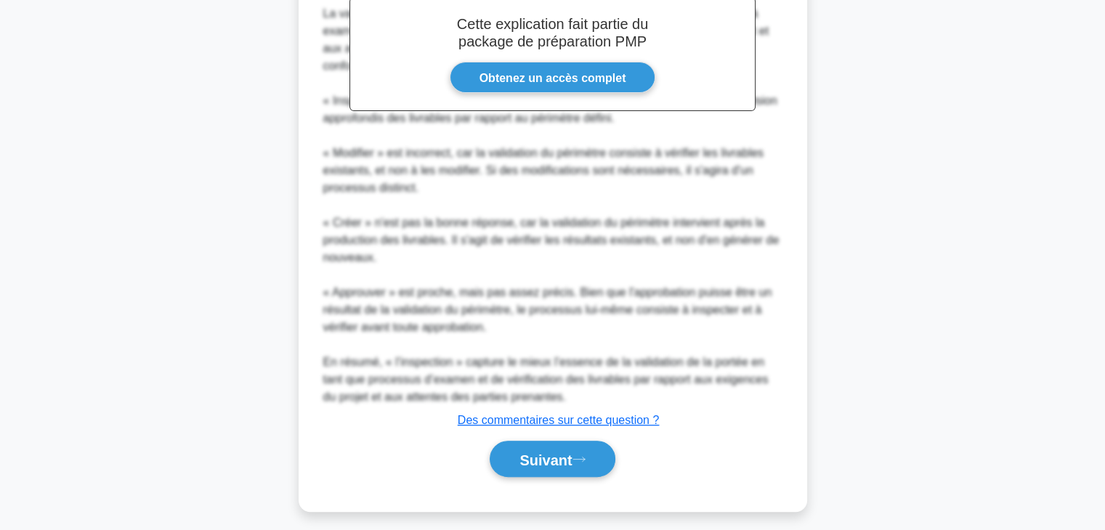
scroll to position [489, 0]
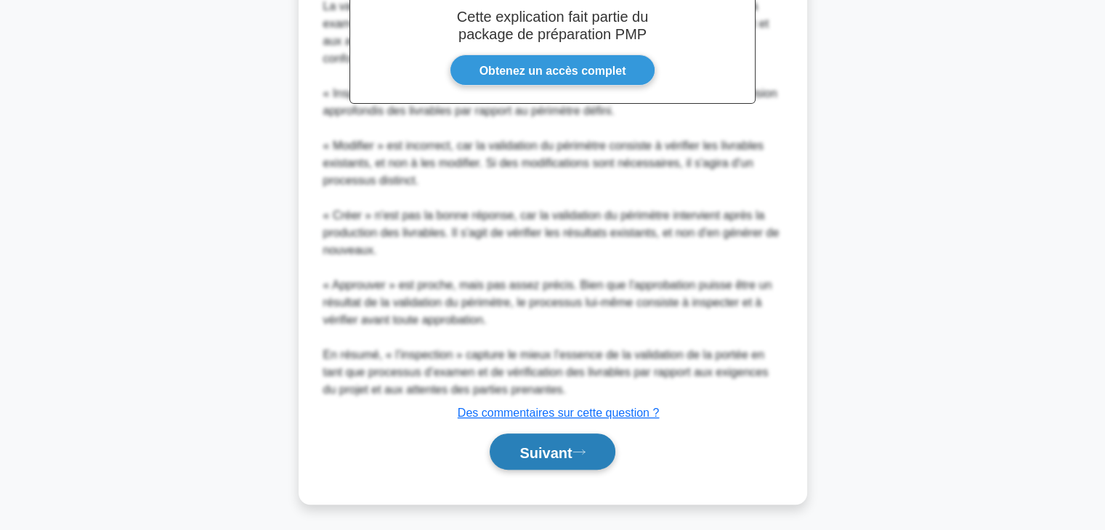
click at [572, 453] on font "Suivant" at bounding box center [545, 453] width 52 height 16
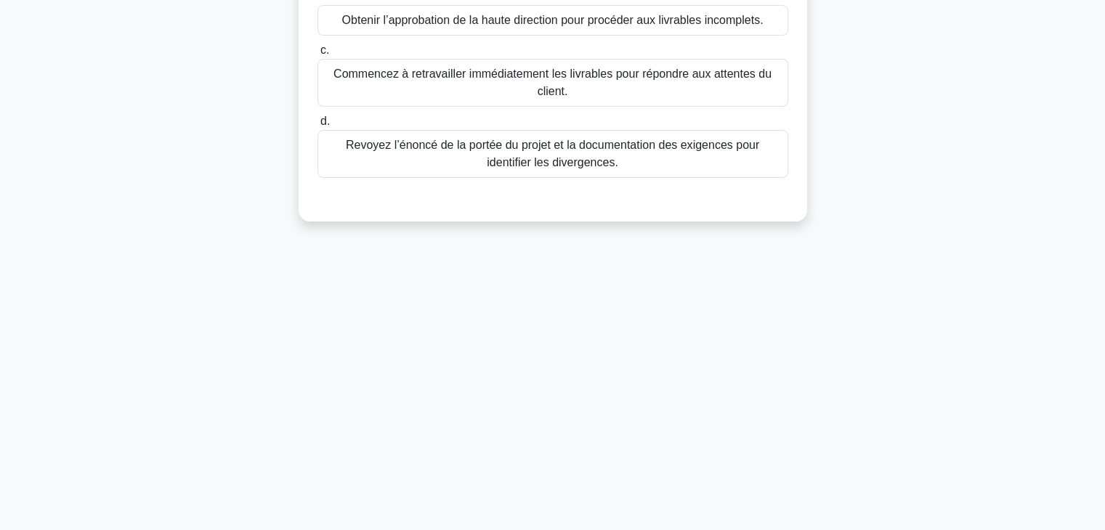
scroll to position [0, 0]
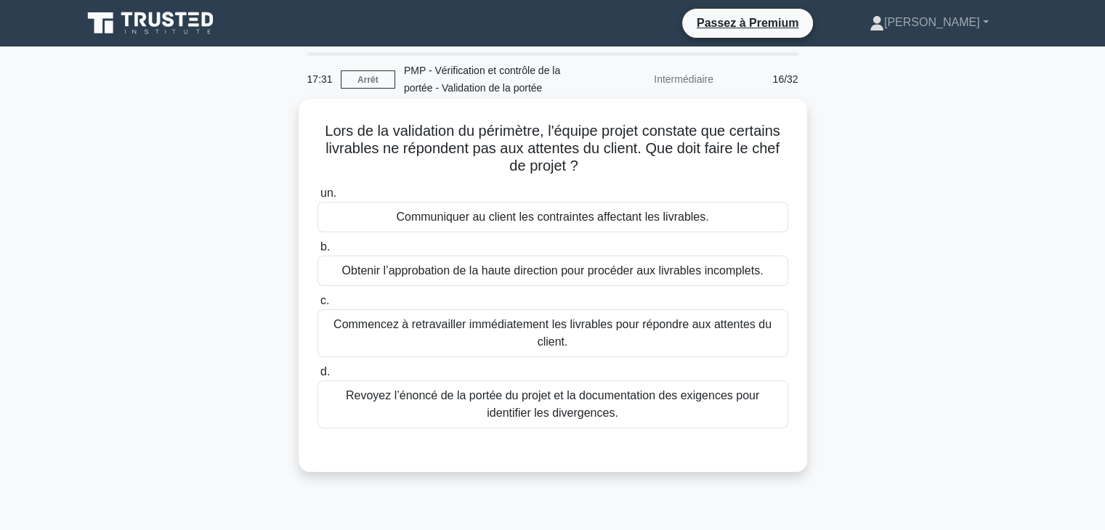
click at [714, 410] on font "Revoyez l’énoncé de la portée du projet et la documentation des exigences pour …" at bounding box center [553, 404] width 458 height 35
click at [317, 377] on input "d. Revoyez l’énoncé de la portée du projet et la documentation des exigences po…" at bounding box center [317, 372] width 0 height 9
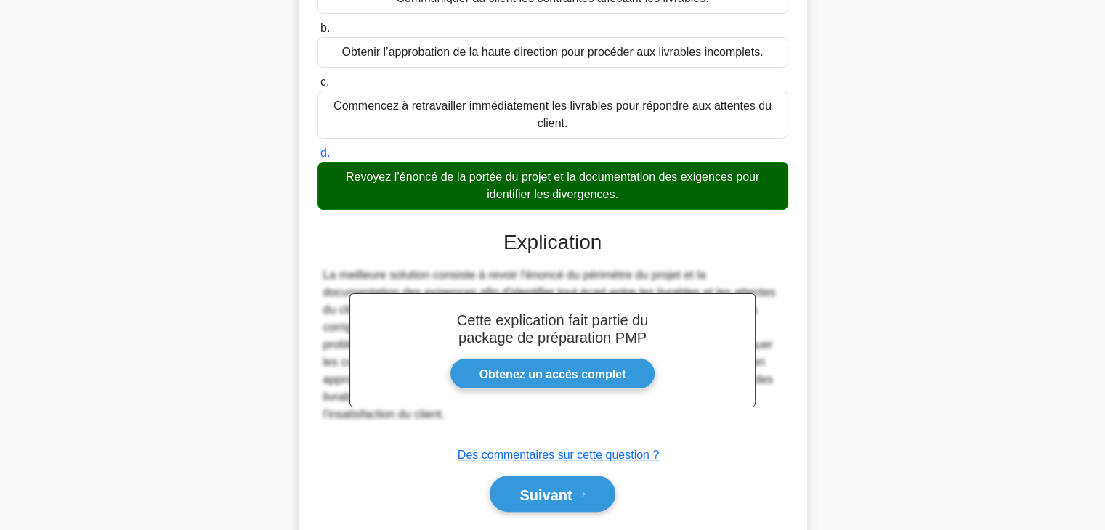
scroll to position [262, 0]
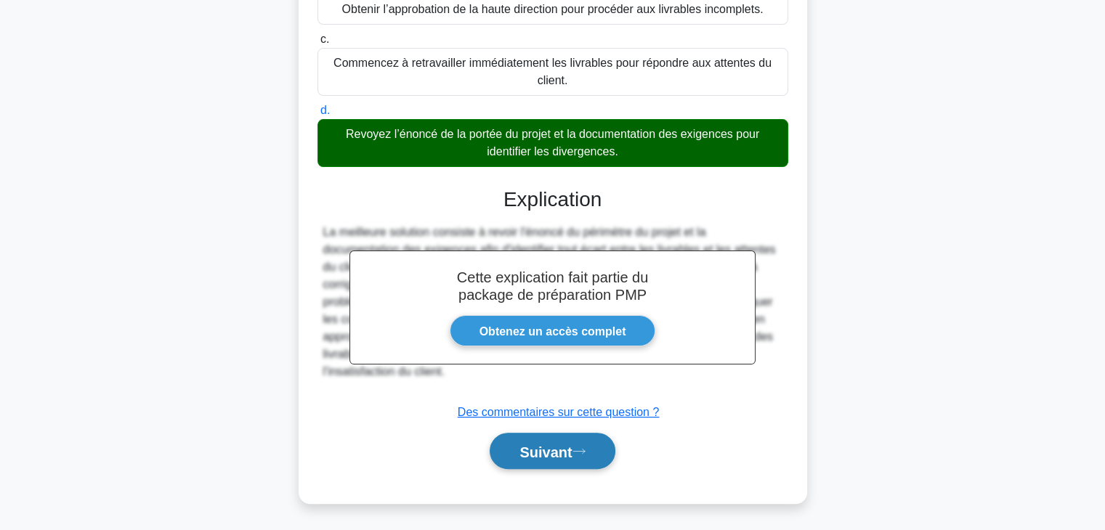
click at [555, 458] on button "Suivant" at bounding box center [552, 451] width 125 height 37
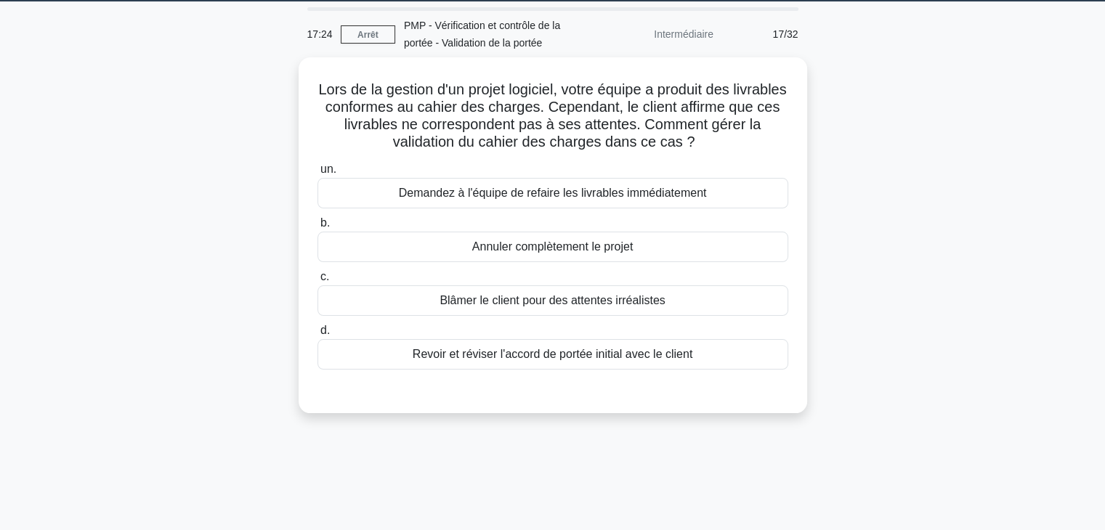
scroll to position [0, 0]
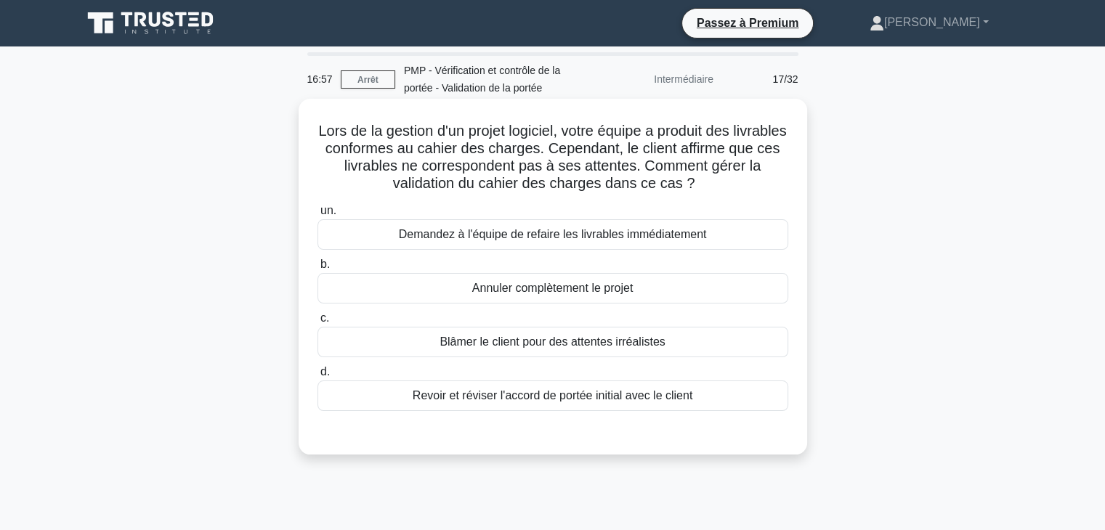
click at [738, 397] on div "Revoir et réviser l'accord de portée initial avec le client" at bounding box center [552, 396] width 471 height 31
click at [317, 377] on input "d. Revoir et réviser l'accord de portée initial avec le client" at bounding box center [317, 372] width 0 height 9
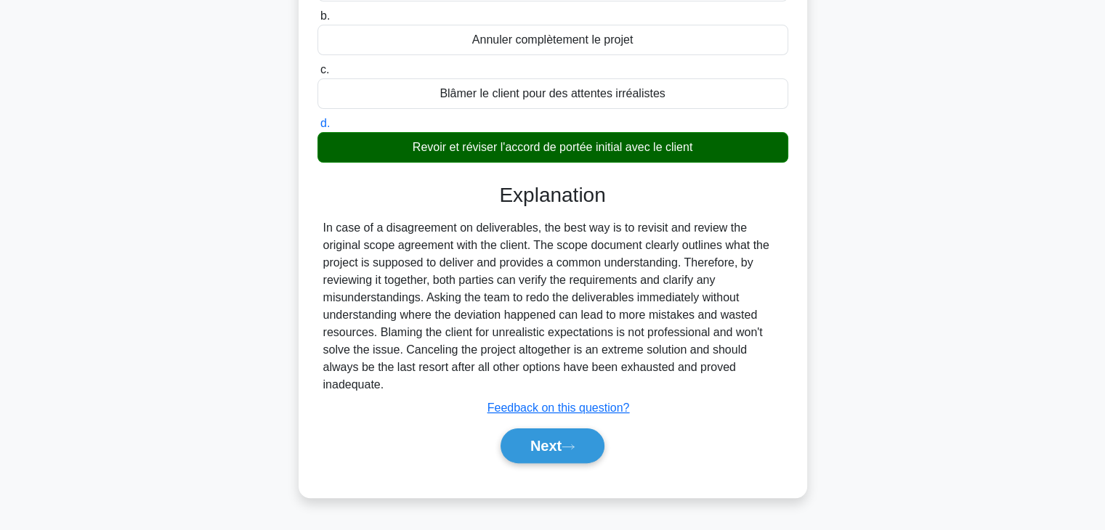
scroll to position [255, 0]
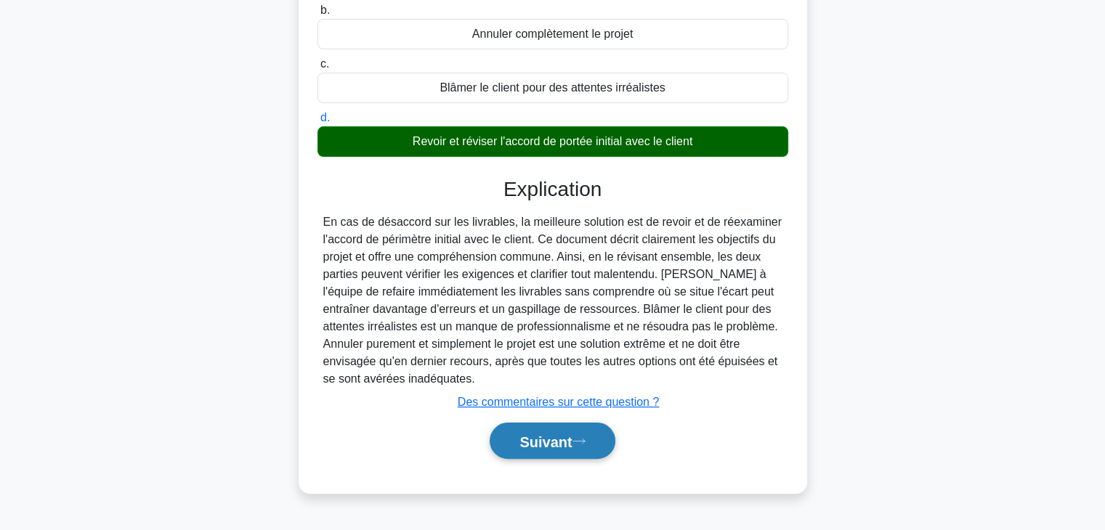
click at [567, 418] on div "Suivant" at bounding box center [552, 441] width 471 height 49
click at [561, 446] on font "Suivant" at bounding box center [545, 442] width 52 height 16
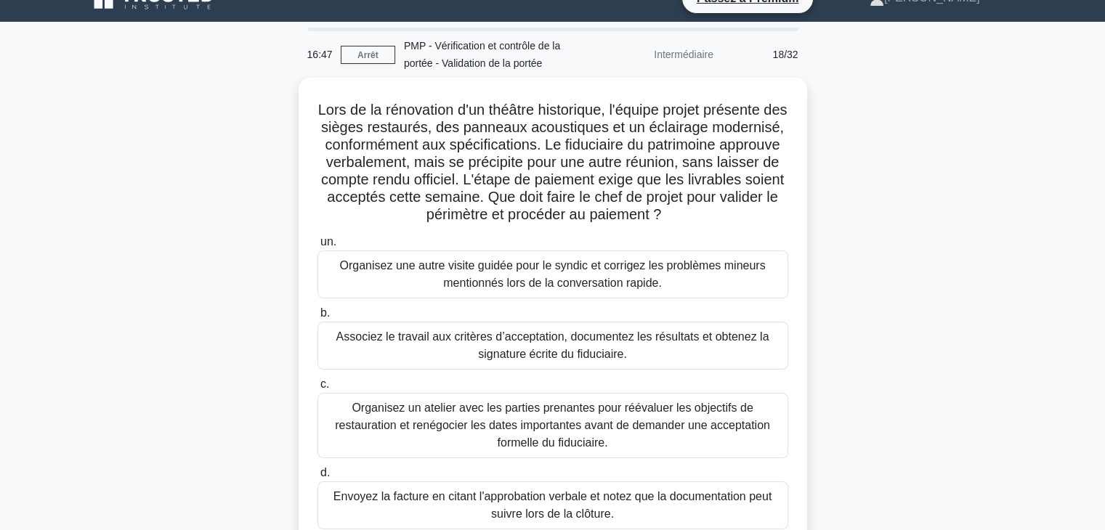
scroll to position [23, 0]
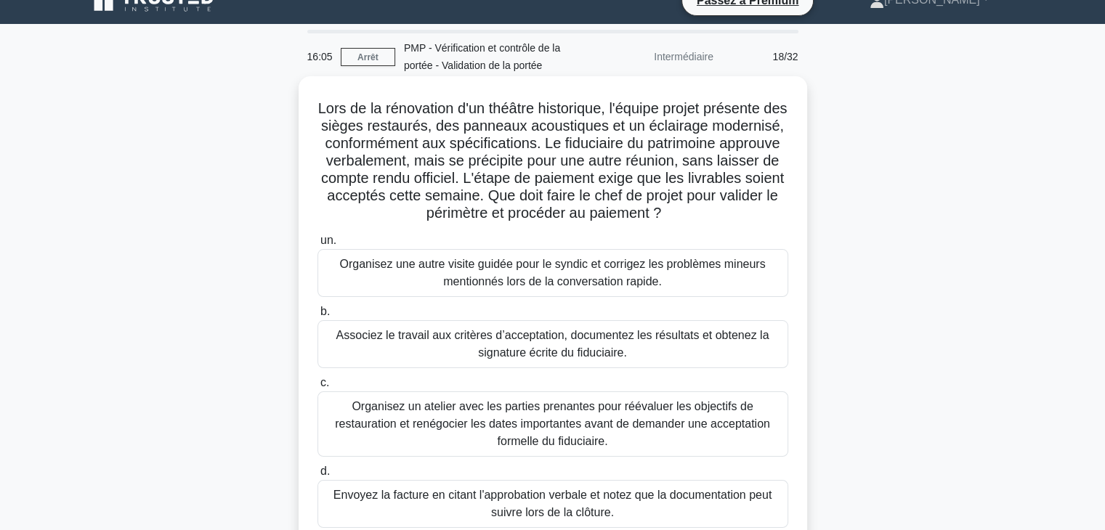
click at [605, 349] on font "Associez le travail aux critères d’acceptation, documentez les résultats et obt…" at bounding box center [552, 344] width 433 height 30
click at [317, 317] on input "b. Associez le travail aux critères d’acceptation, documentez les résultats et …" at bounding box center [317, 311] width 0 height 9
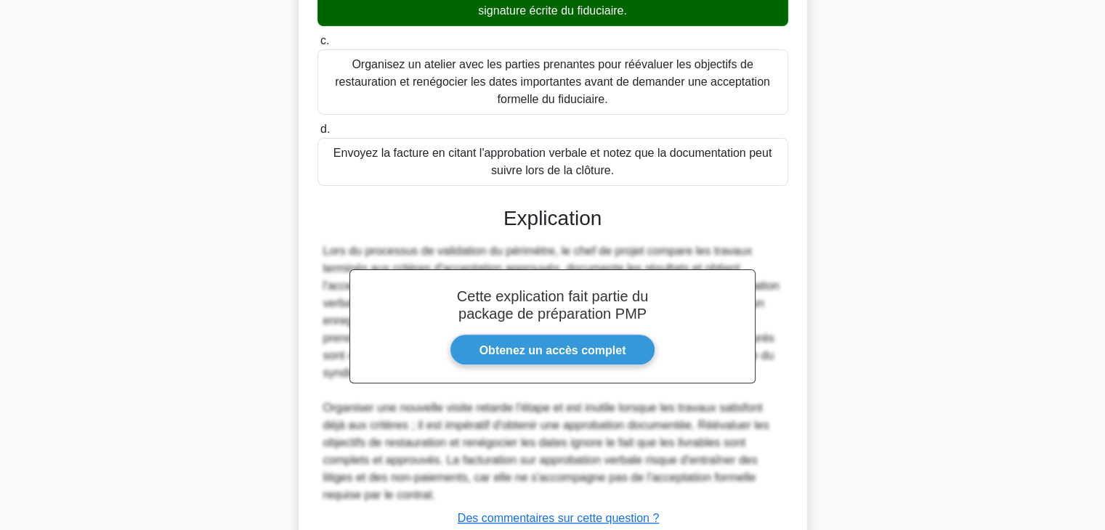
scroll to position [488, 0]
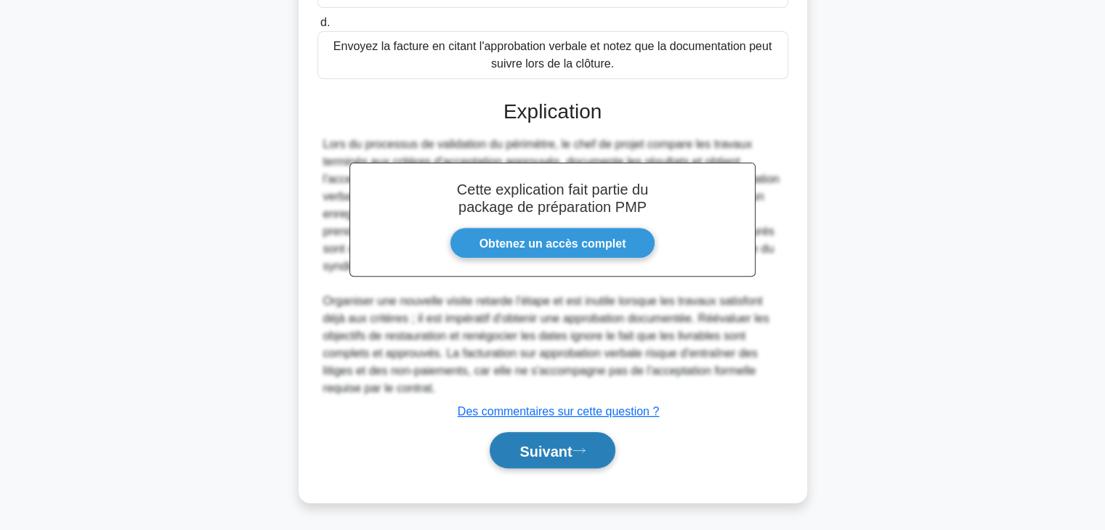
click at [570, 456] on font "Suivant" at bounding box center [545, 451] width 52 height 16
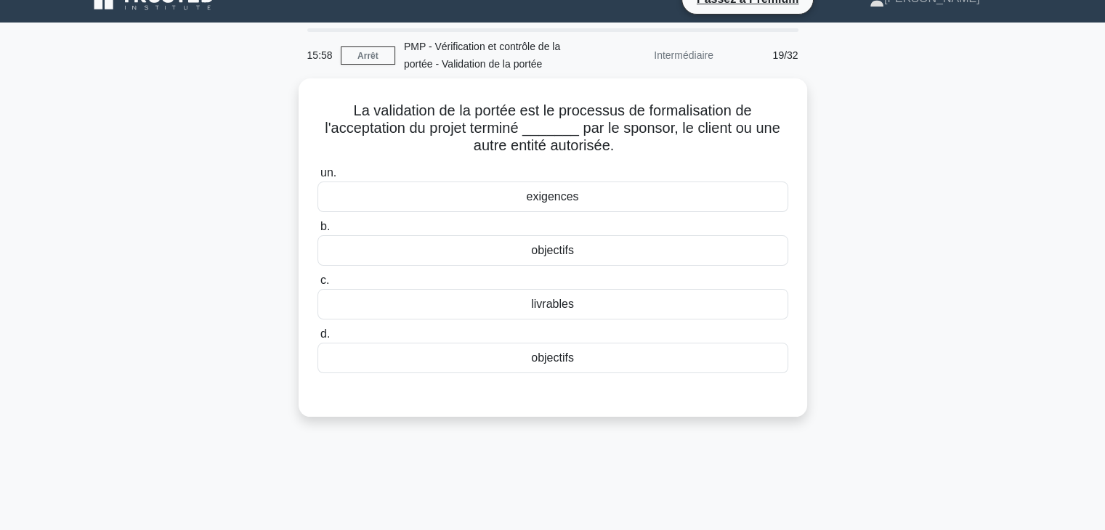
scroll to position [16, 0]
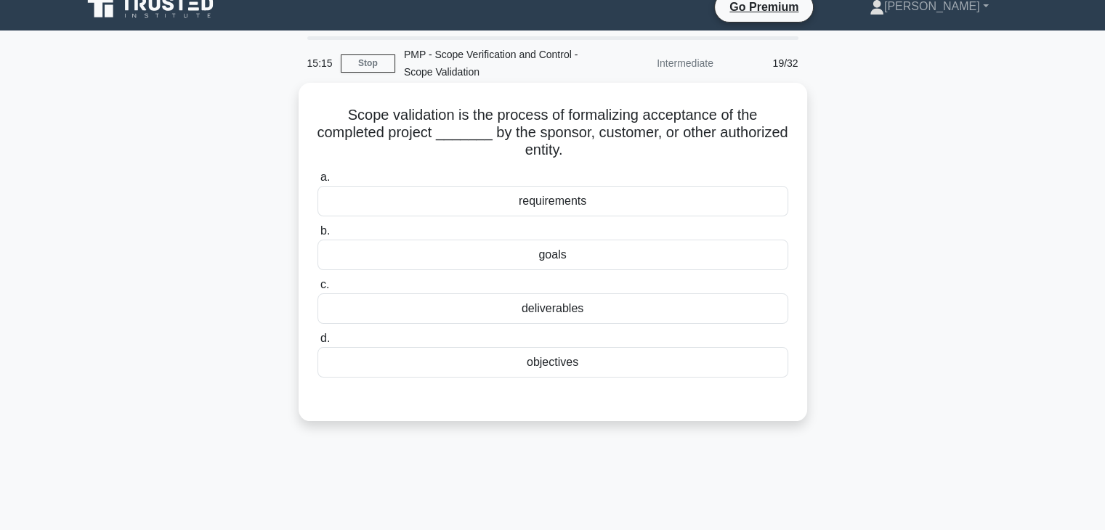
click at [697, 317] on div "deliverables" at bounding box center [552, 308] width 471 height 31
click at [317, 290] on input "c. deliverables" at bounding box center [317, 284] width 0 height 9
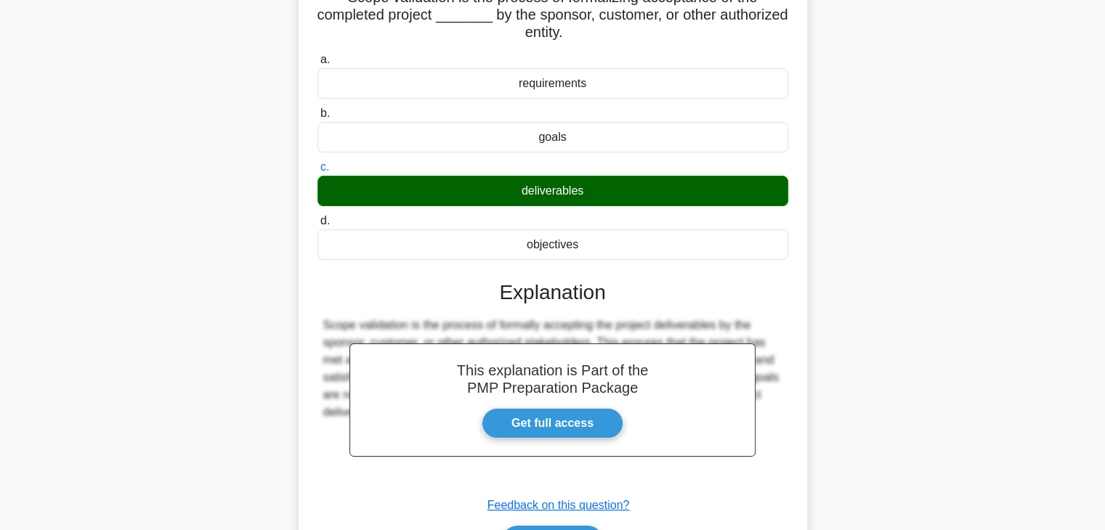
scroll to position [255, 0]
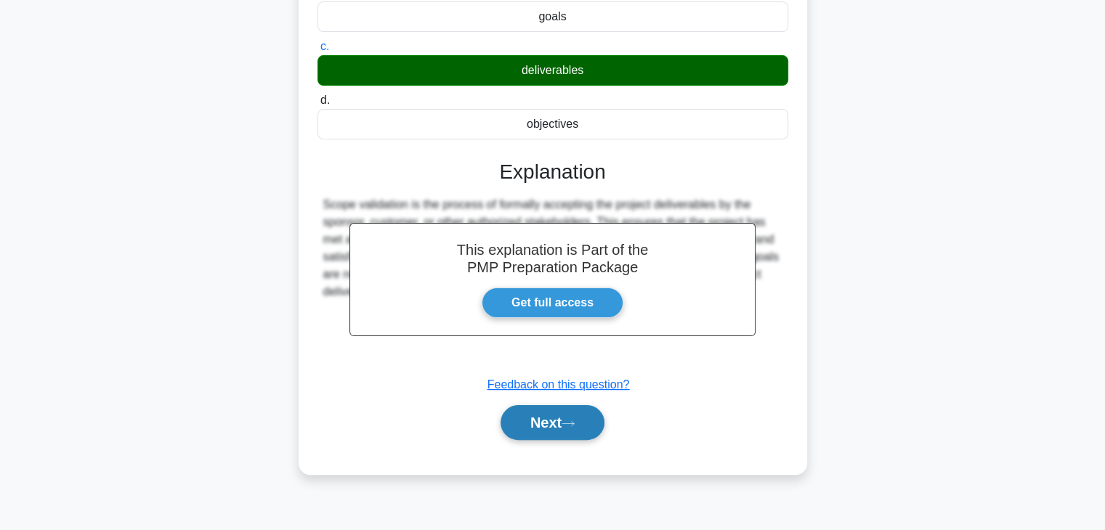
click at [551, 425] on button "Next" at bounding box center [553, 422] width 104 height 35
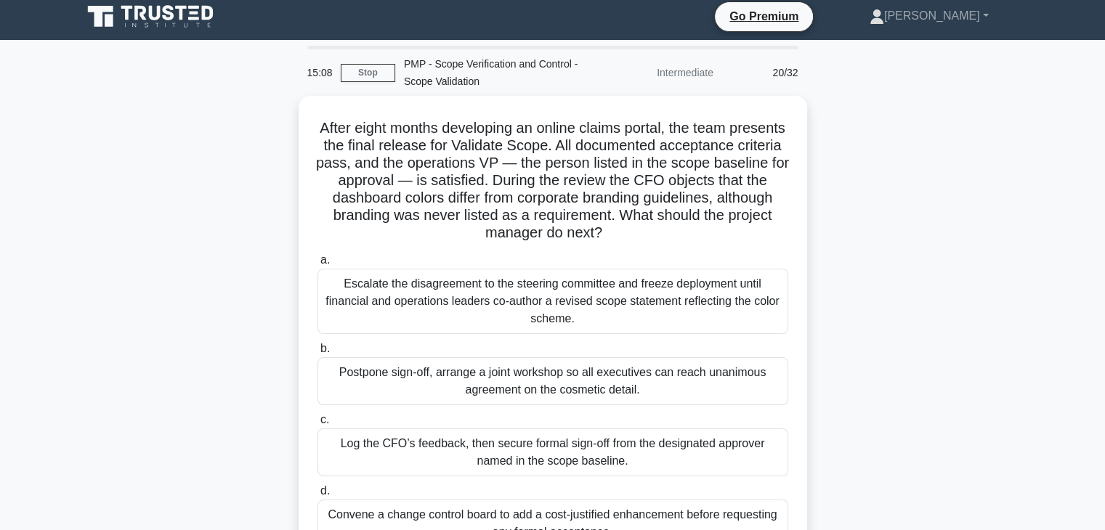
scroll to position [1, 0]
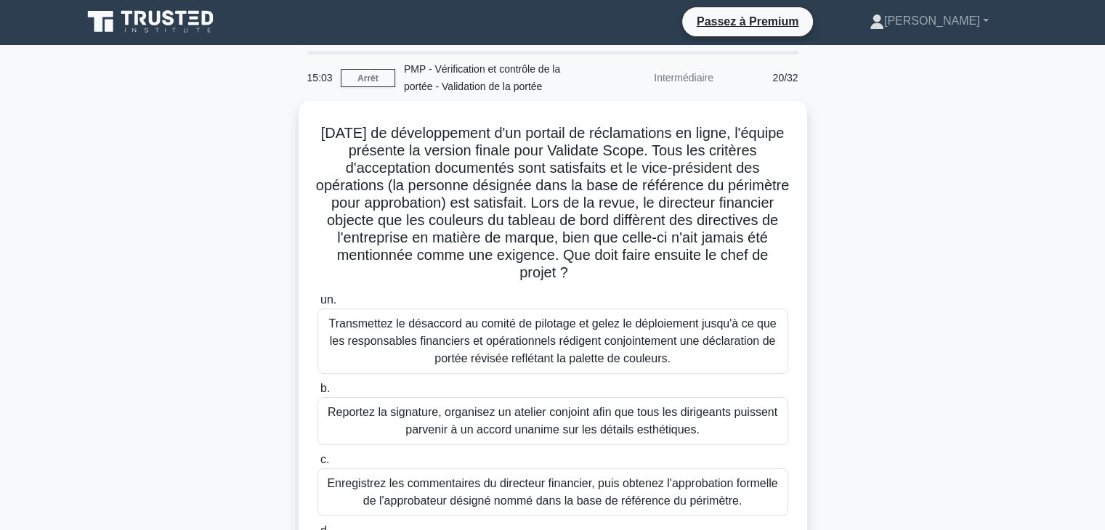
click at [959, 265] on div "Après huit mois de développement d'un portail de réclamations en ligne, l'équip…" at bounding box center [552, 375] width 959 height 548
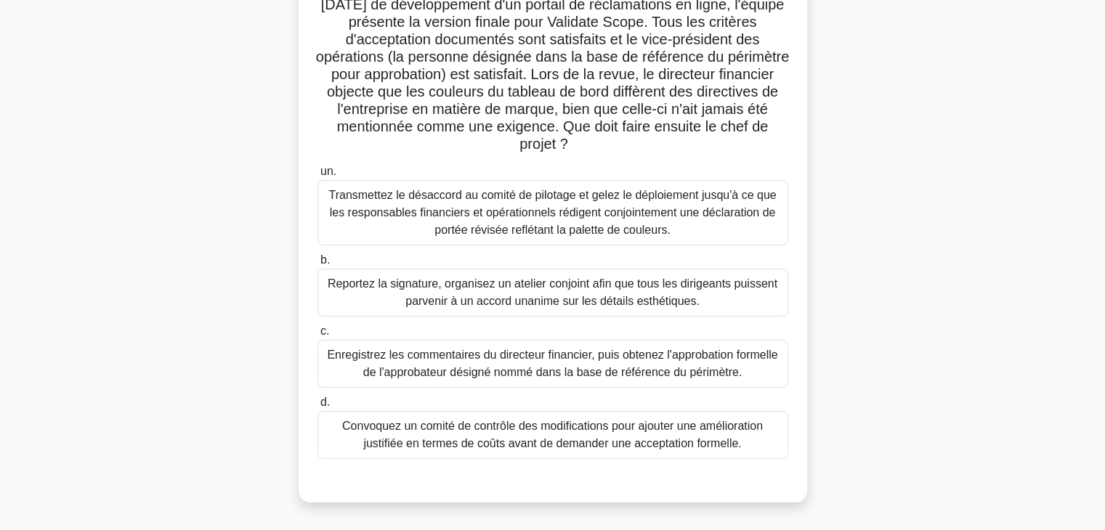
scroll to position [146, 0]
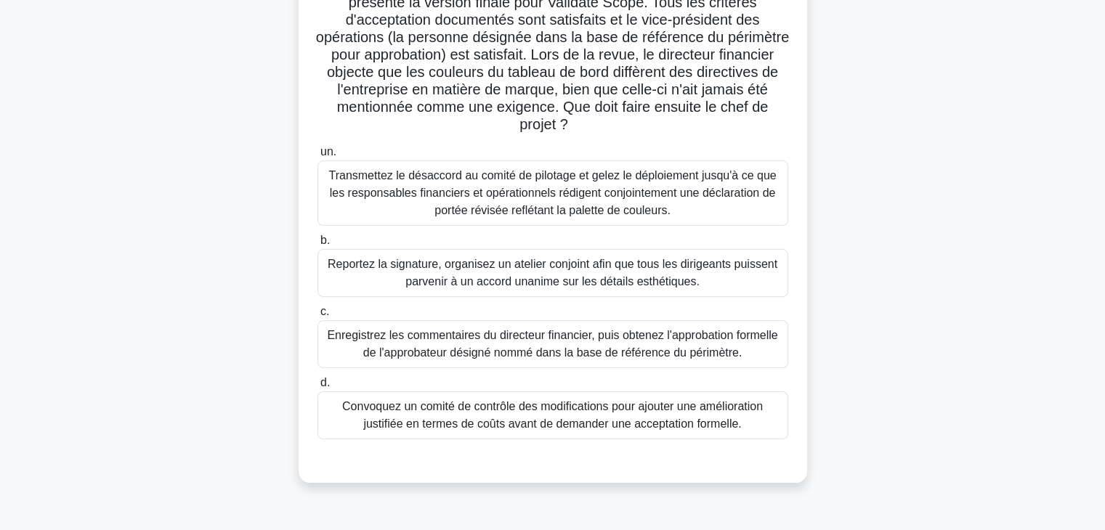
click at [726, 350] on font "Enregistrez les commentaires du directeur financier, puis obtenez l'approbation…" at bounding box center [552, 344] width 450 height 30
click at [317, 317] on input "c. Enregistrez les commentaires du directeur financier, puis obtenez l'approbat…" at bounding box center [317, 311] width 0 height 9
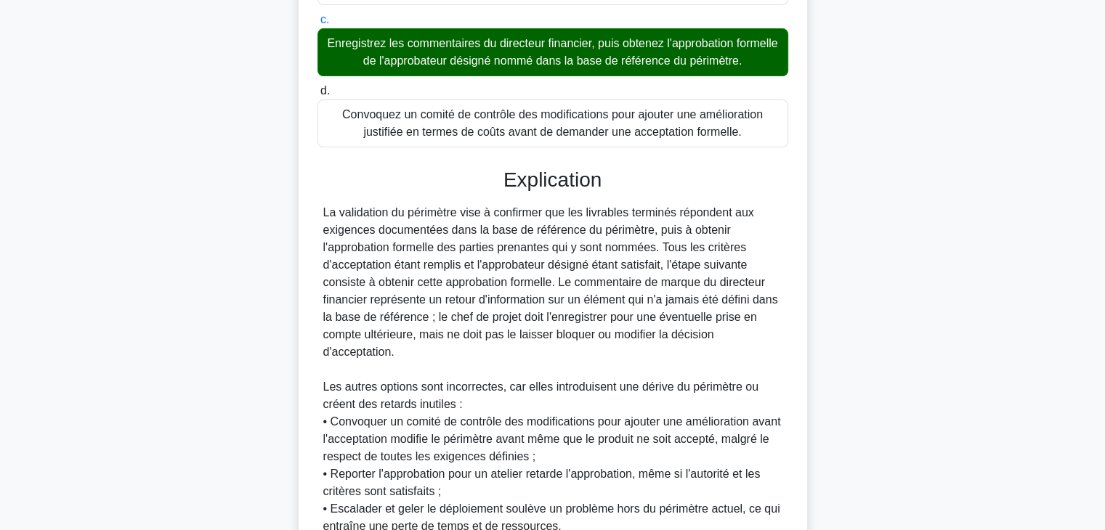
scroll to position [628, 0]
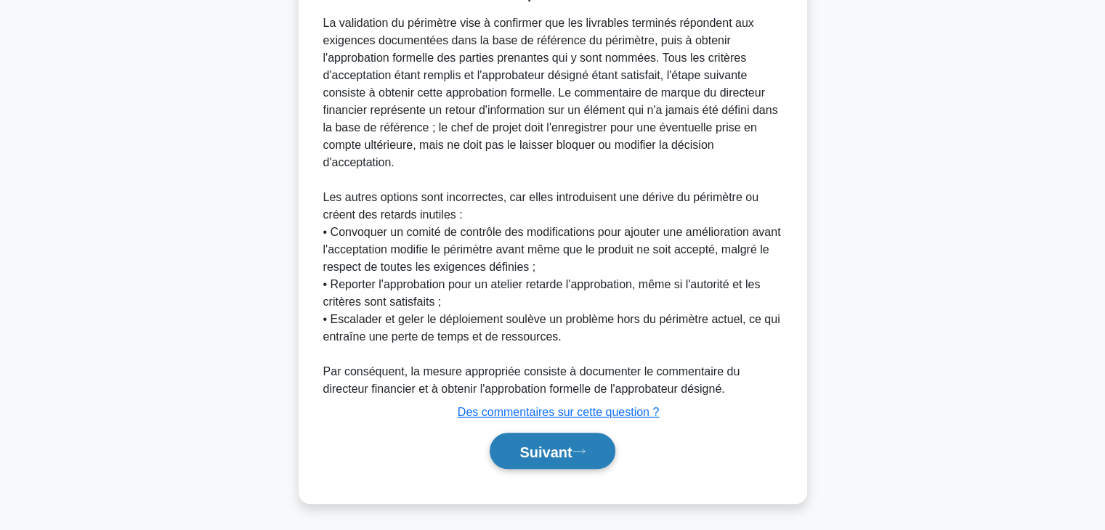
click at [557, 459] on button "Suivant" at bounding box center [552, 451] width 125 height 37
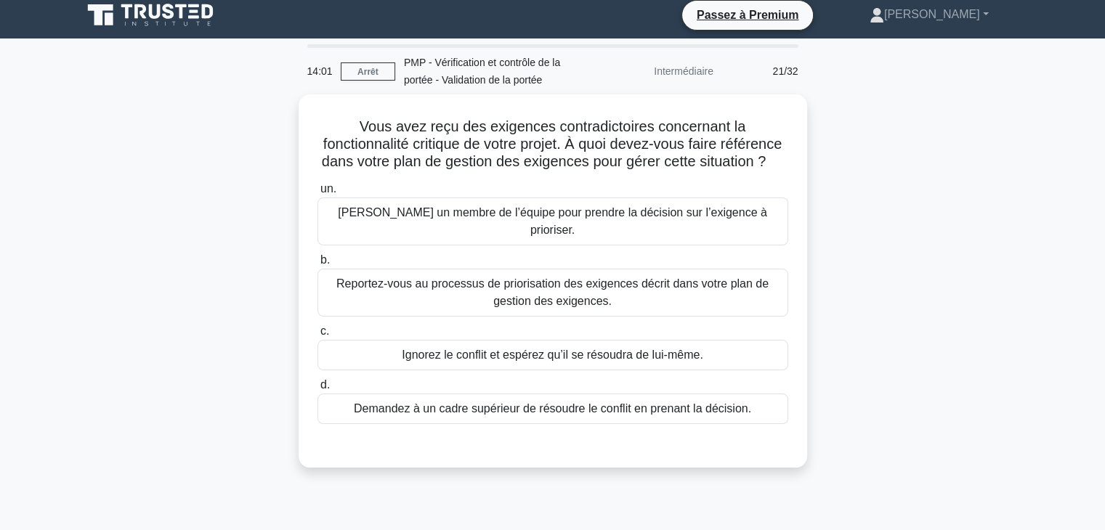
scroll to position [0, 0]
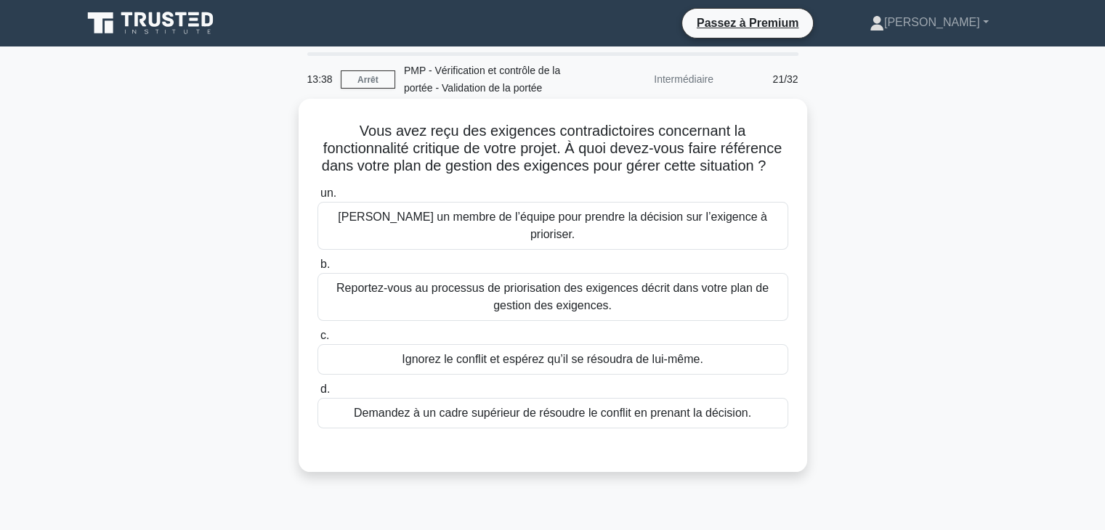
click at [681, 300] on font "Reportez-vous au processus de priorisation des exigences décrit dans votre plan…" at bounding box center [553, 297] width 458 height 35
click at [317, 270] on input "b. Reportez-vous au processus de priorisation des exigences décrit dans votre p…" at bounding box center [317, 264] width 0 height 9
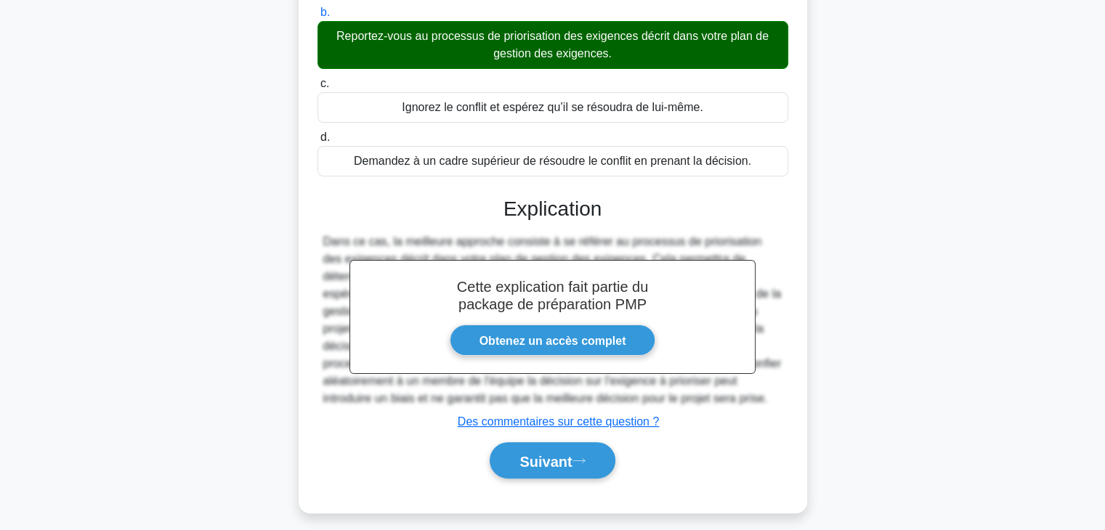
scroll to position [262, 0]
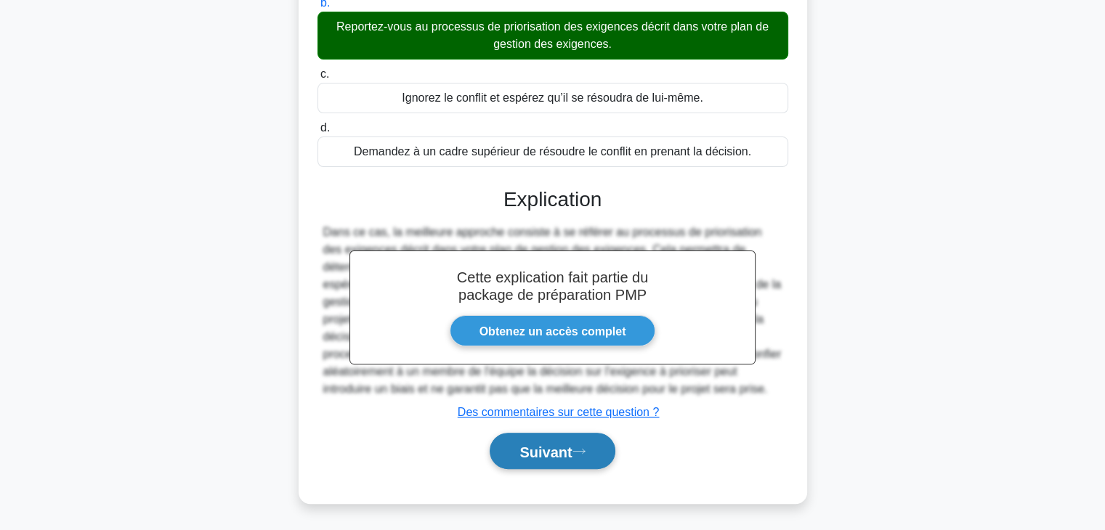
click at [586, 452] on icon at bounding box center [578, 451] width 13 height 8
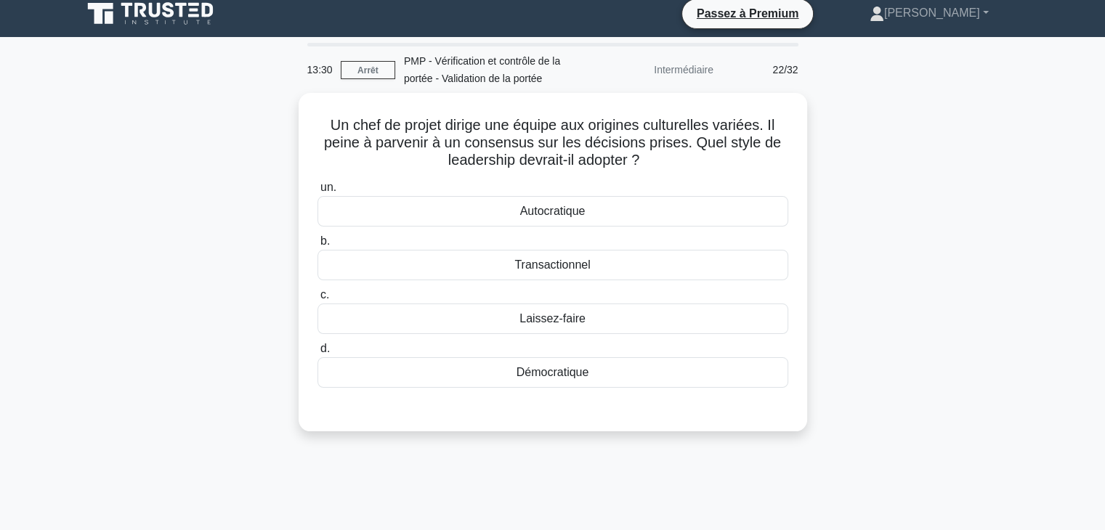
scroll to position [0, 0]
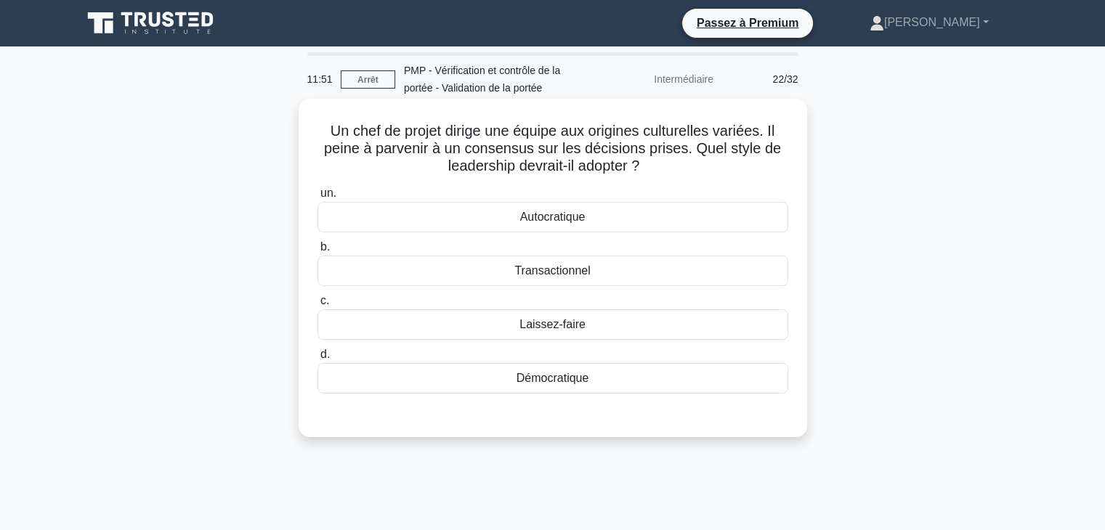
click at [586, 378] on font "Démocratique" at bounding box center [552, 378] width 73 height 12
click at [317, 360] on input "d. Démocratique" at bounding box center [317, 354] width 0 height 9
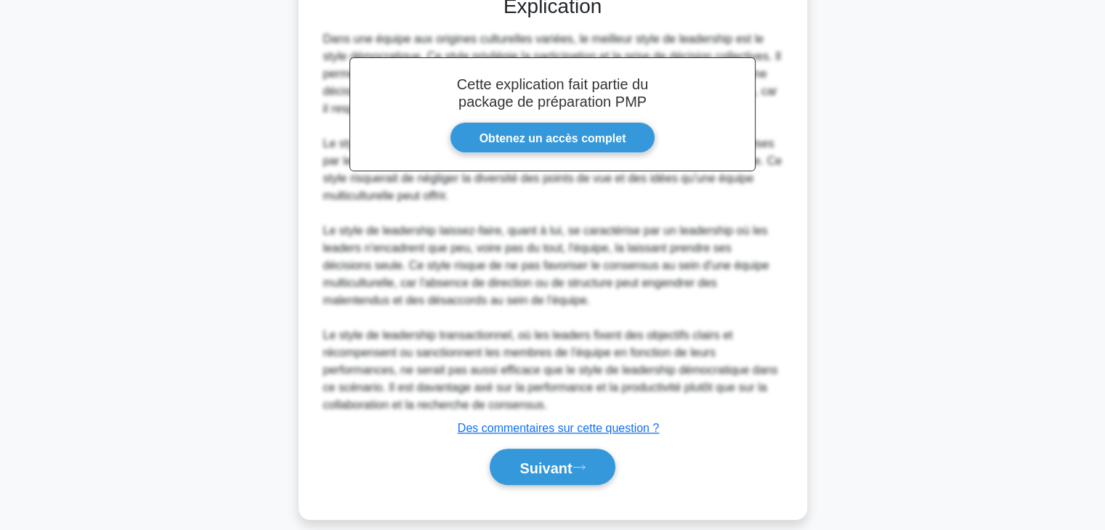
scroll to position [434, 0]
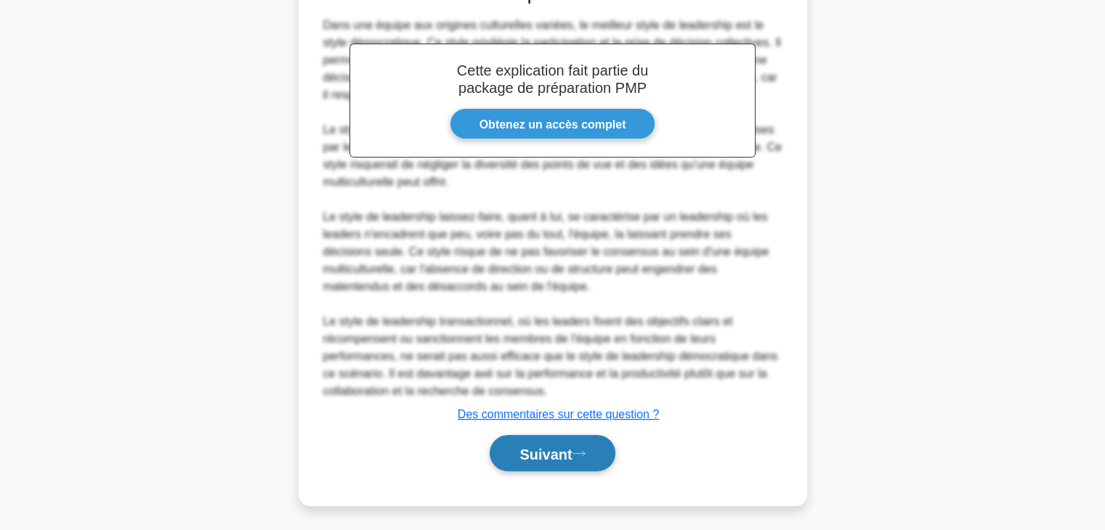
click at [569, 455] on font "Suivant" at bounding box center [545, 454] width 52 height 16
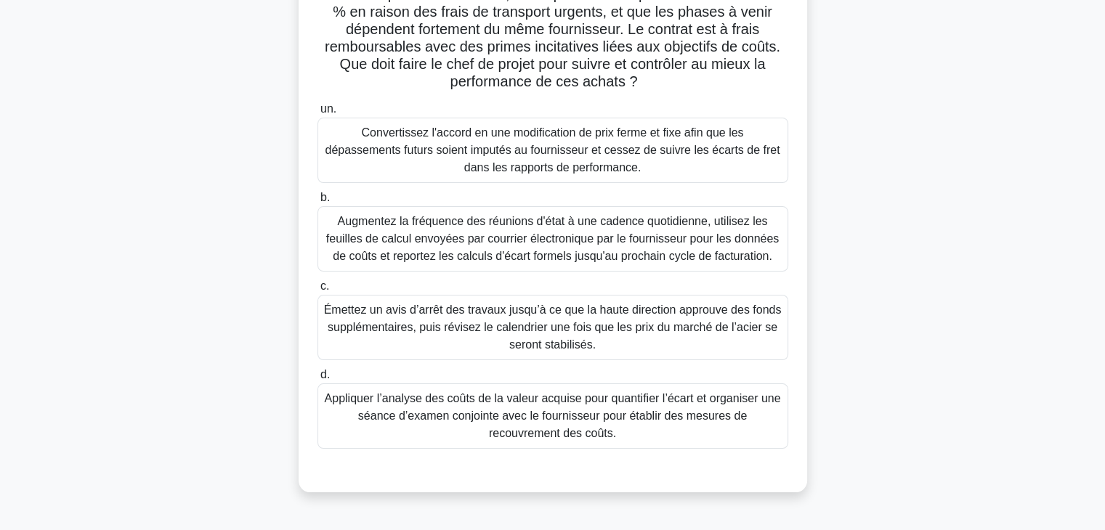
scroll to position [182, 0]
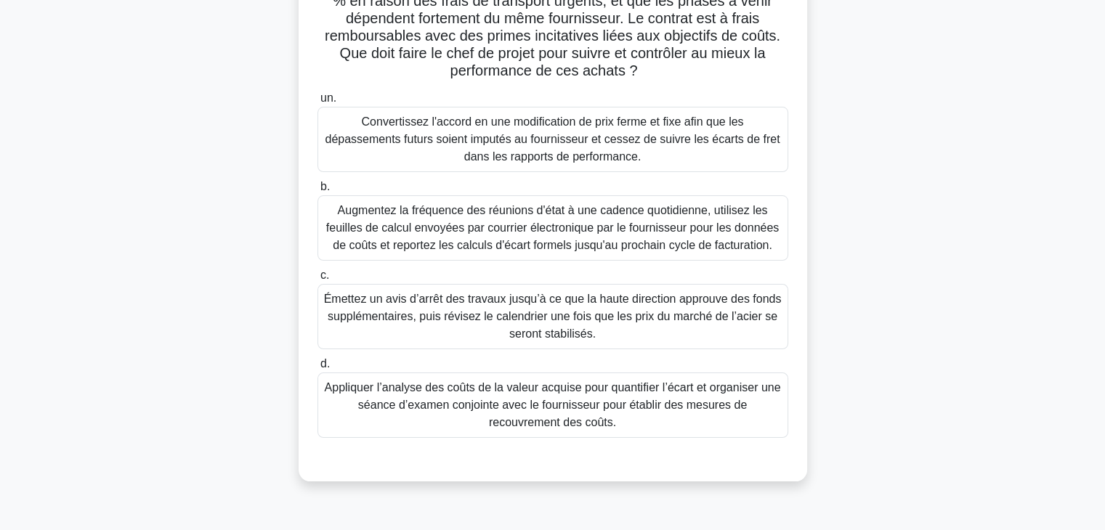
click at [534, 403] on font "Appliquer l’analyse des coûts de la valeur acquise pour quantifier l’écart et o…" at bounding box center [553, 404] width 456 height 47
click at [317, 369] on input "d. Appliquer l’analyse des coûts de la valeur acquise pour quantifier l’écart e…" at bounding box center [317, 364] width 0 height 9
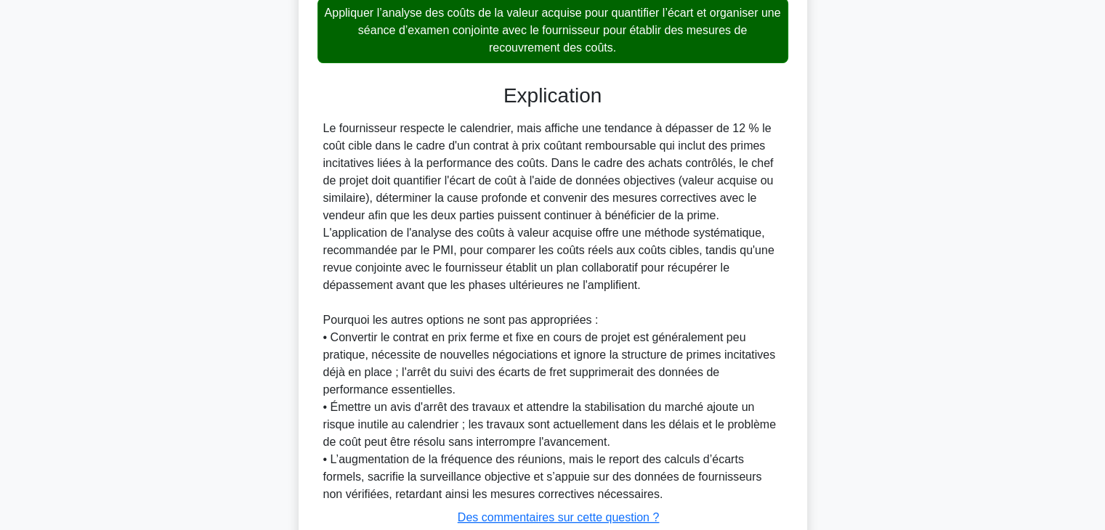
scroll to position [663, 0]
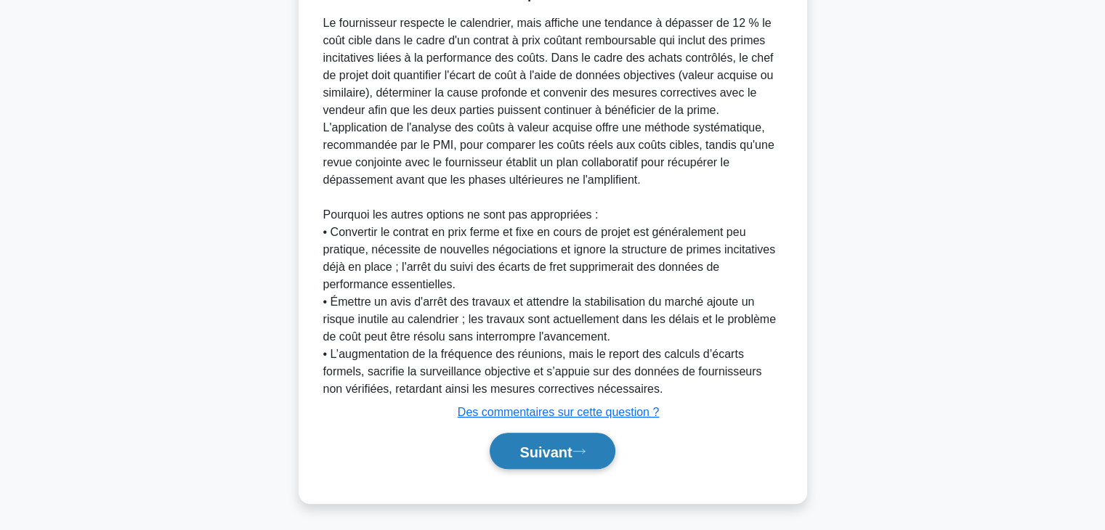
click at [569, 453] on font "Suivant" at bounding box center [545, 452] width 52 height 16
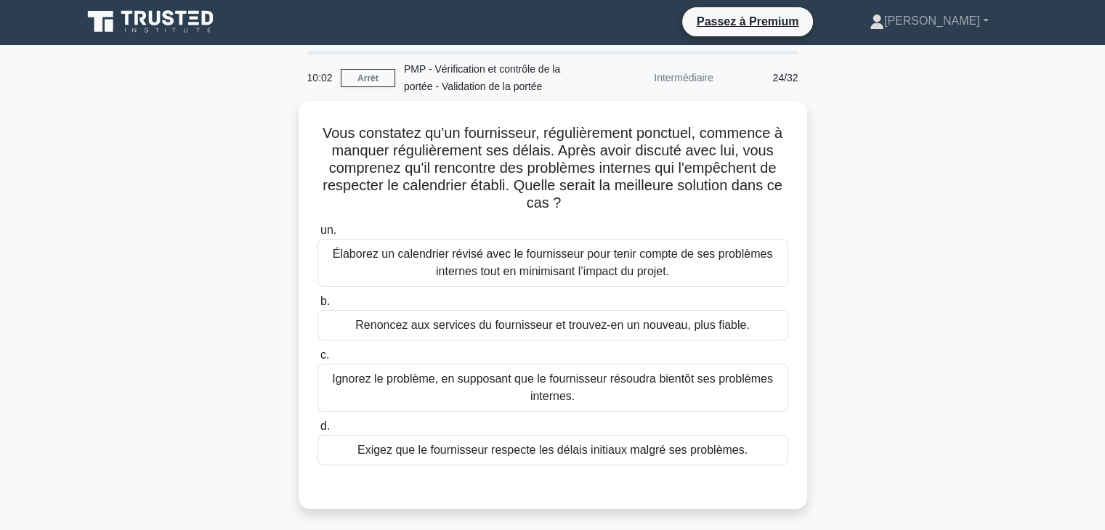
scroll to position [0, 0]
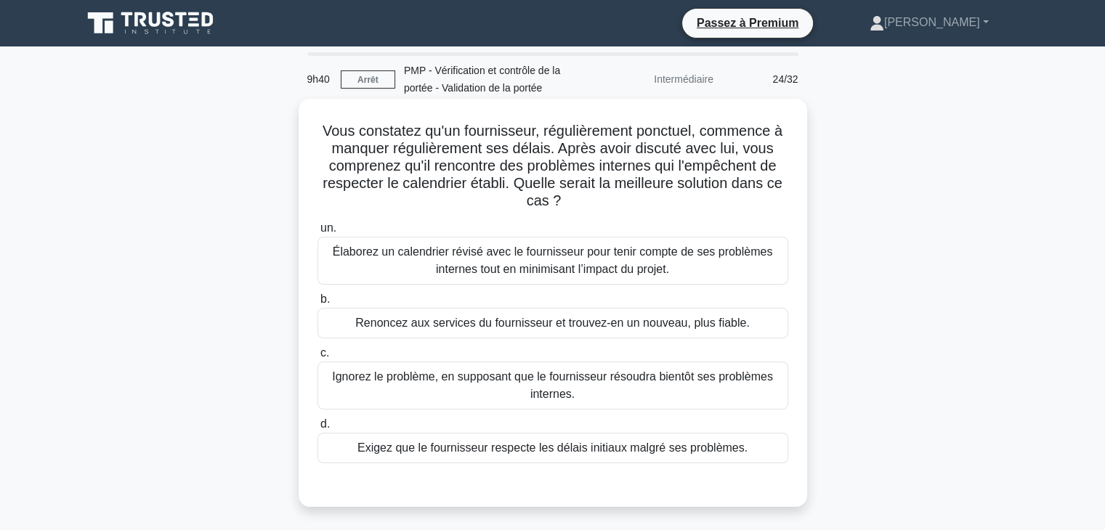
click at [697, 267] on font "Élaborez un calendrier révisé avec le fournisseur pour tenir compte de ses prob…" at bounding box center [553, 260] width 458 height 35
click at [317, 233] on input "un. Élaborez un calendrier révisé avec le fournisseur pour tenir compte de ses …" at bounding box center [317, 228] width 0 height 9
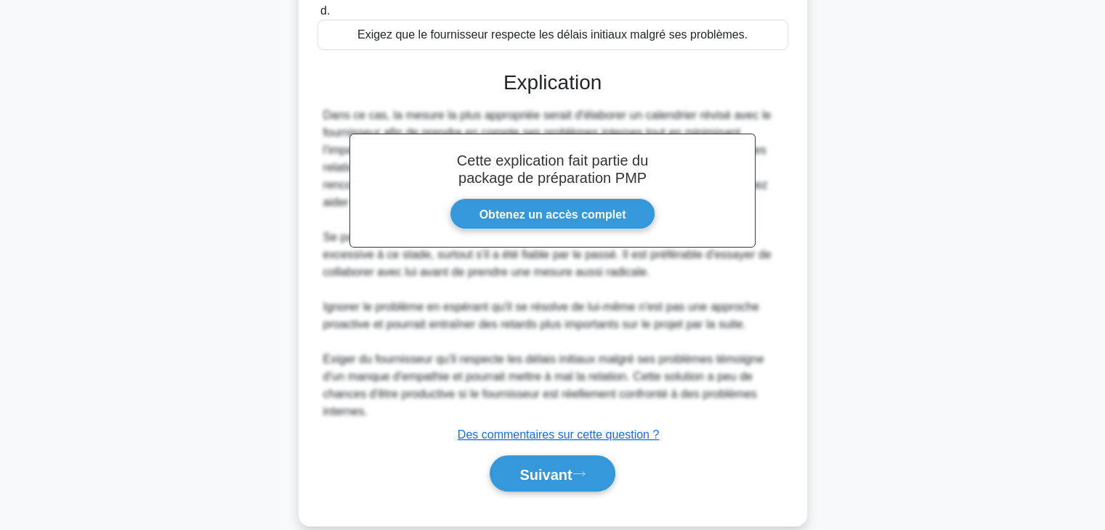
scroll to position [436, 0]
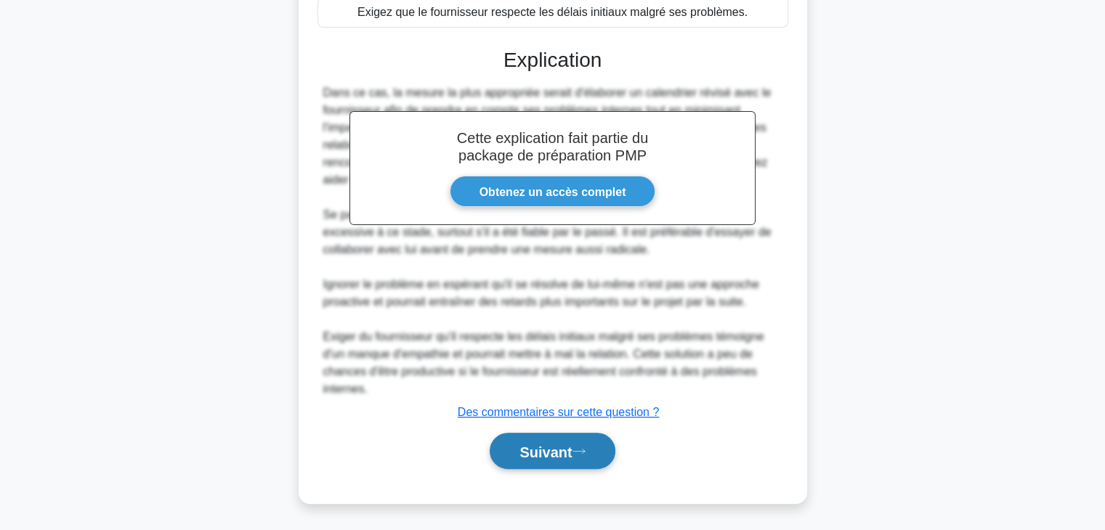
click at [570, 455] on font "Suivant" at bounding box center [545, 452] width 52 height 16
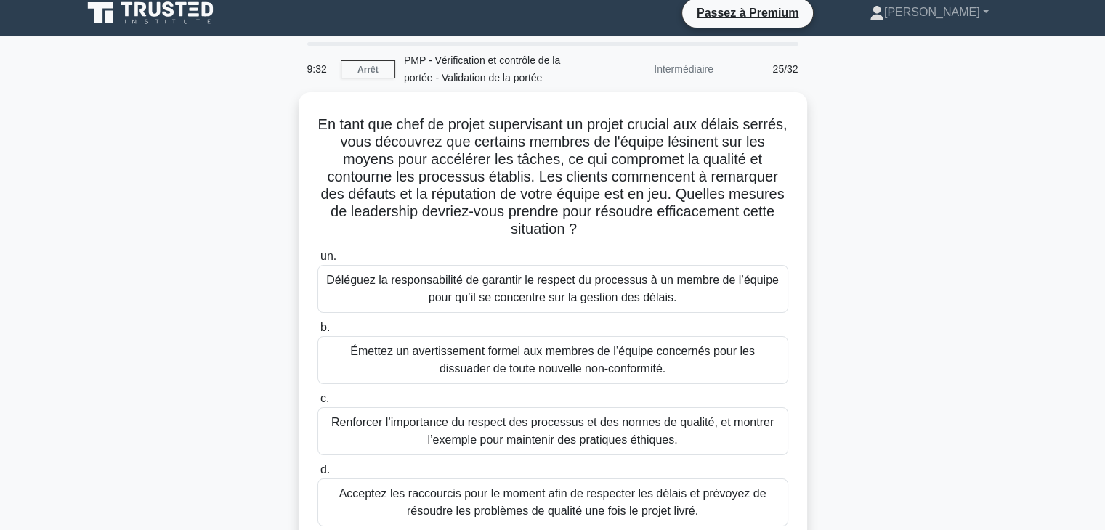
scroll to position [0, 0]
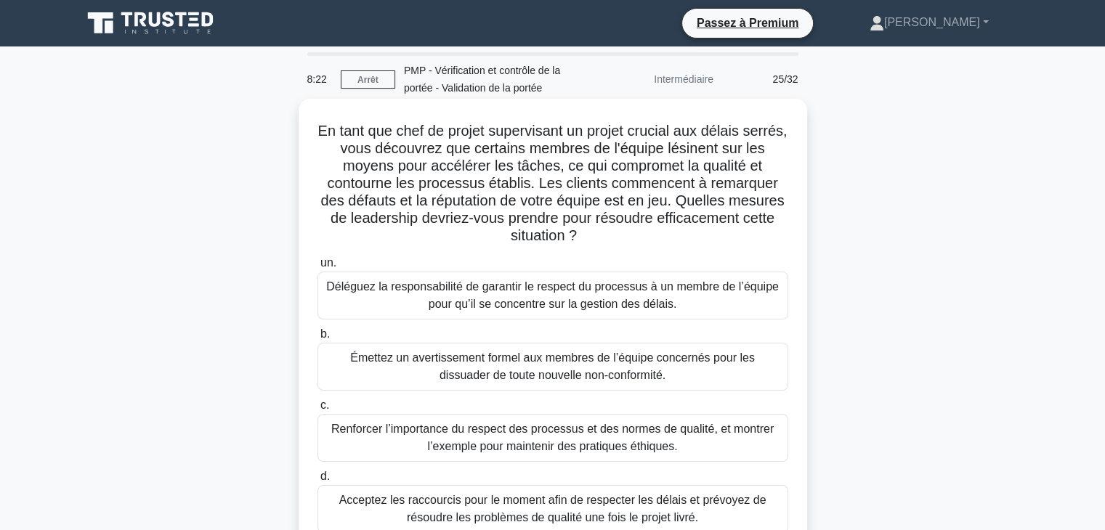
click at [557, 447] on font "Renforcer l’importance du respect des processus et des normes de qualité, et mo…" at bounding box center [552, 438] width 442 height 30
click at [317, 410] on input "c. Renforcer l’importance du respect des processus et des normes de qualité, et…" at bounding box center [317, 405] width 0 height 9
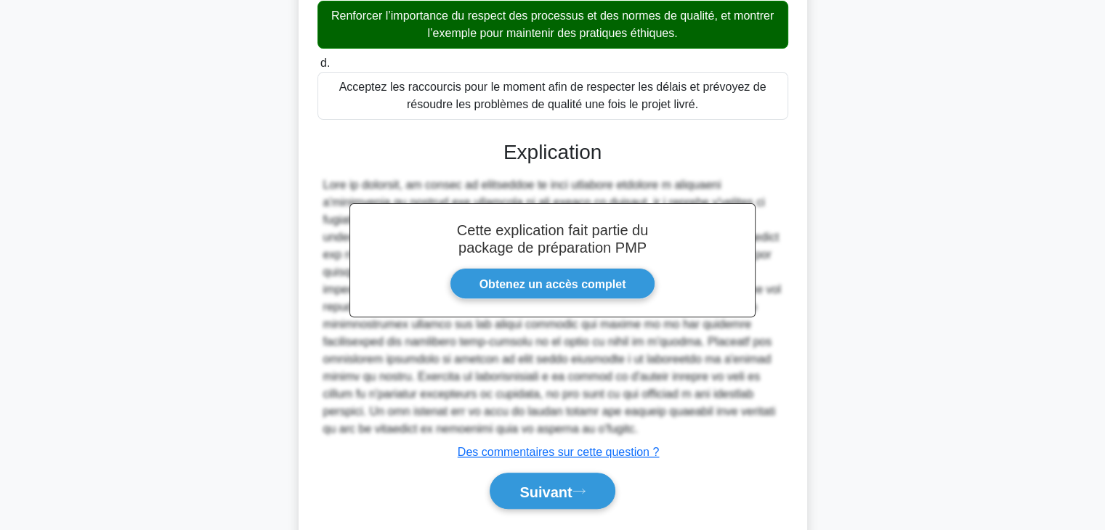
scroll to position [453, 0]
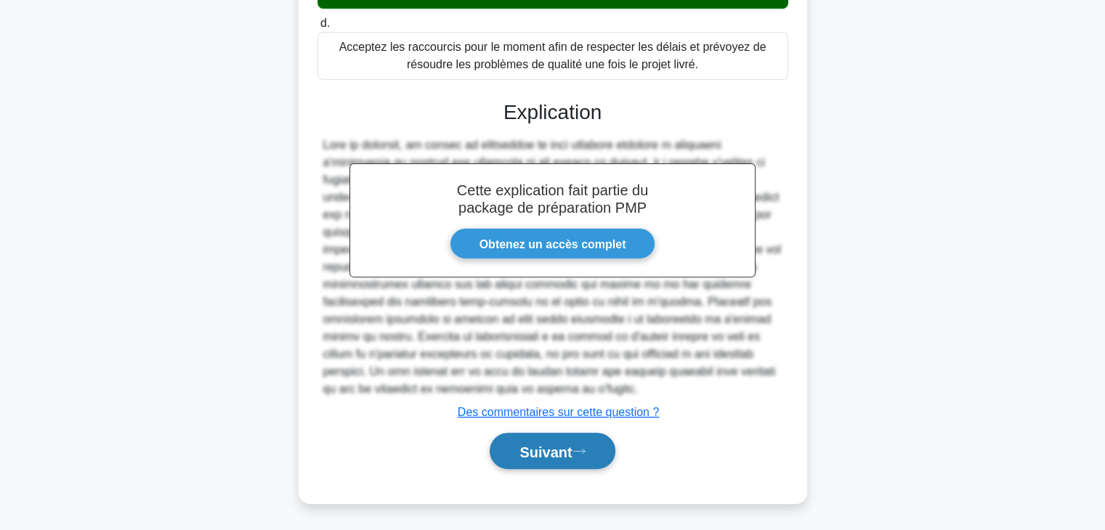
click at [568, 451] on font "Suivant" at bounding box center [545, 452] width 52 height 16
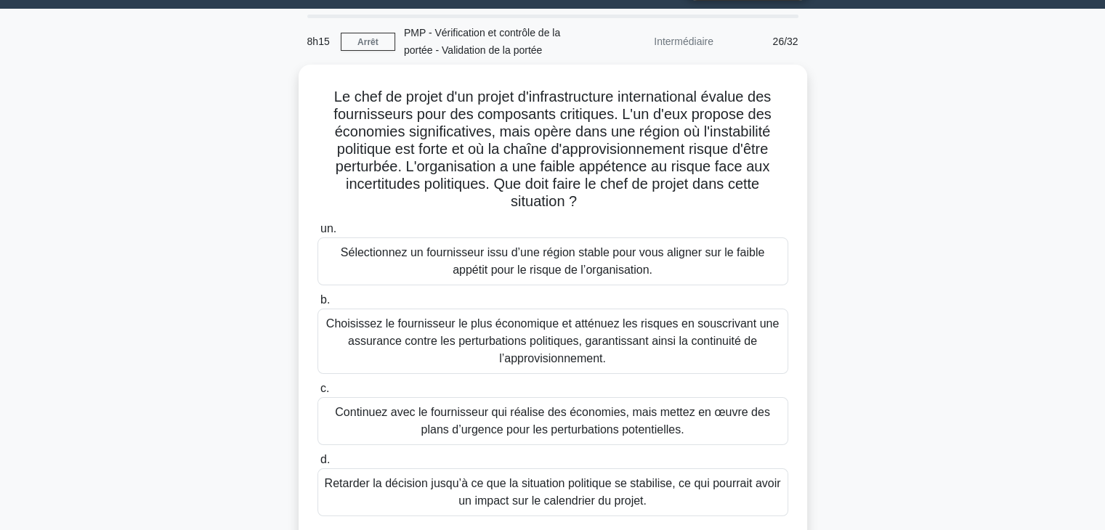
scroll to position [10, 0]
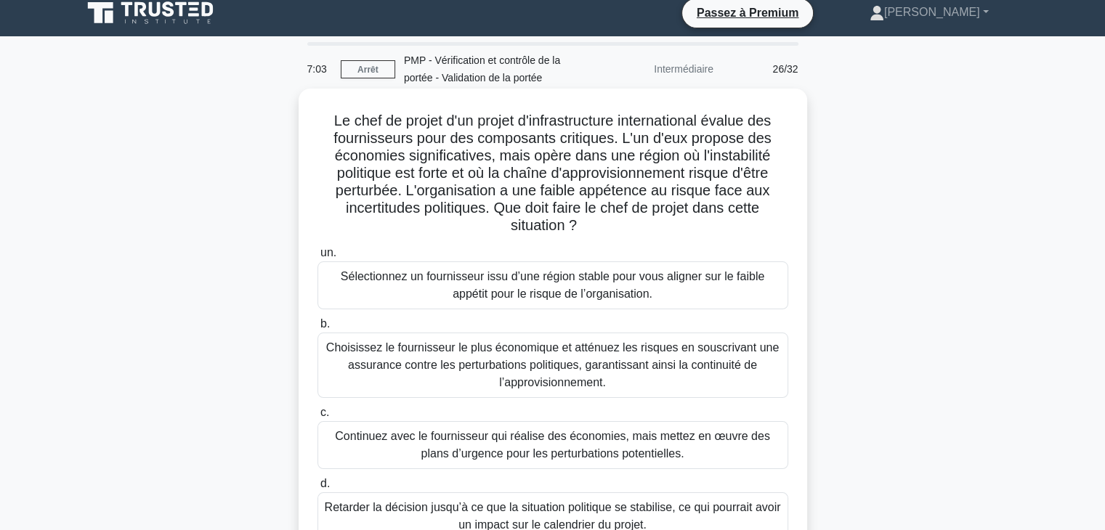
click at [743, 288] on font "Sélectionnez un fournisseur issu d’une région stable pour vous aligner sur le f…" at bounding box center [553, 285] width 458 height 35
click at [317, 258] on input "un. Sélectionnez un fournisseur issu d’une région stable pour vous aligner sur …" at bounding box center [317, 252] width 0 height 9
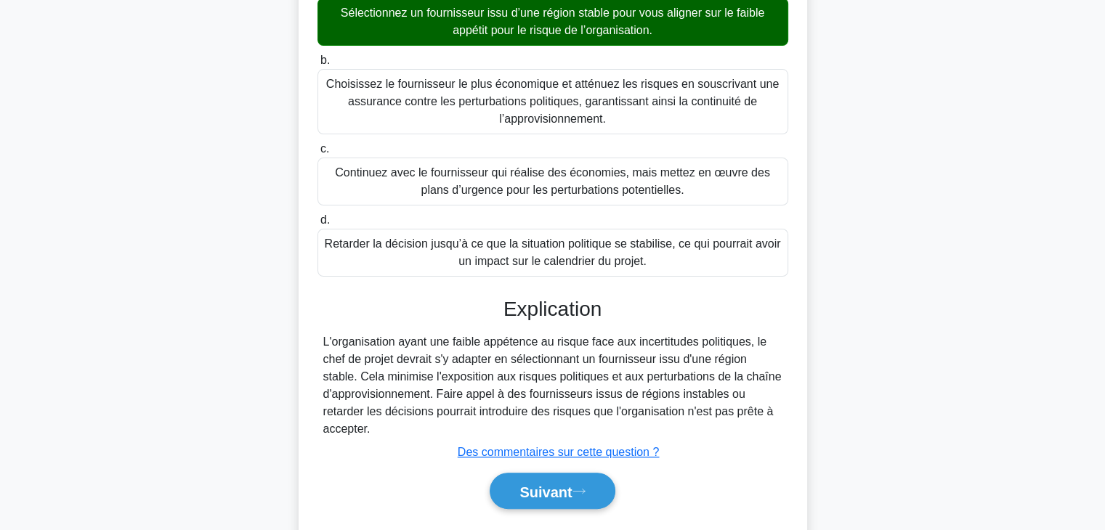
scroll to position [296, 0]
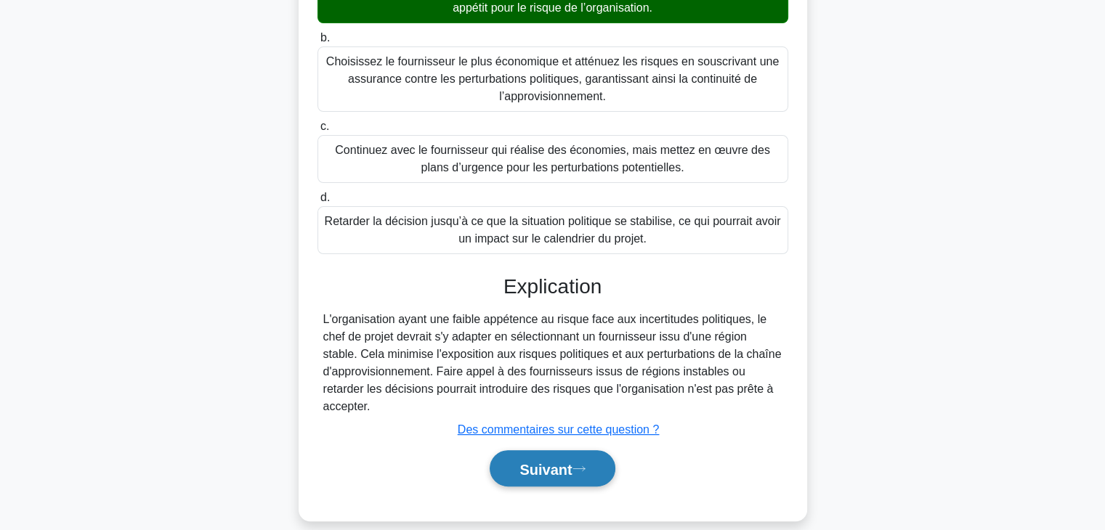
click at [550, 461] on button "Suivant" at bounding box center [552, 468] width 125 height 37
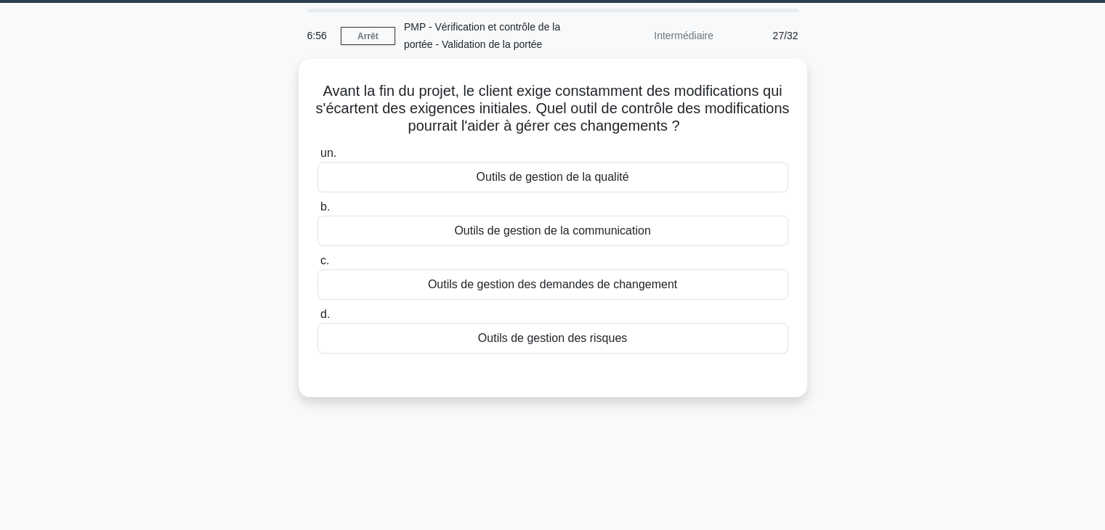
scroll to position [0, 0]
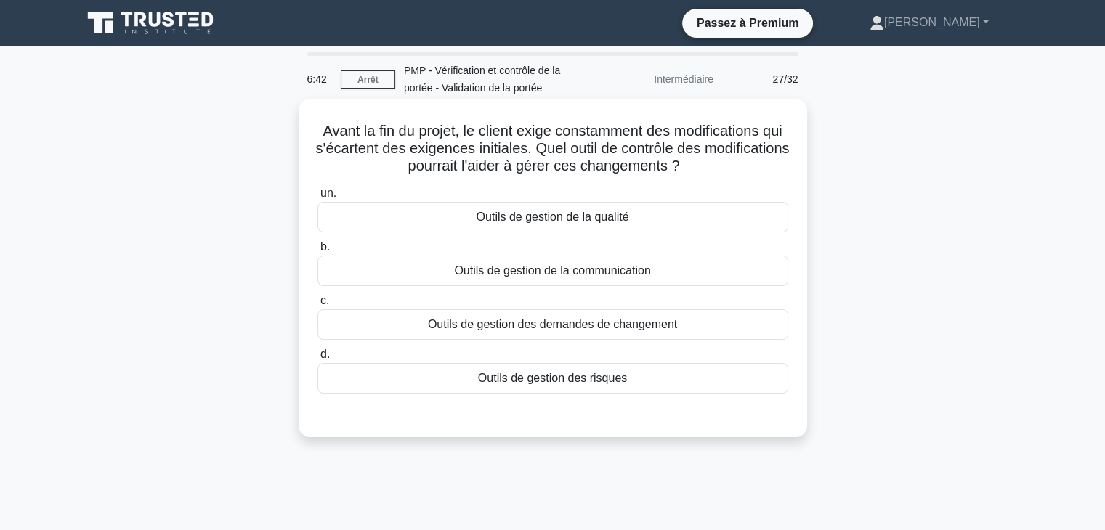
click at [675, 323] on font "Outils de gestion des demandes de changement" at bounding box center [552, 324] width 249 height 12
click at [317, 306] on input "c. Outils de gestion des demandes de changement" at bounding box center [317, 300] width 0 height 9
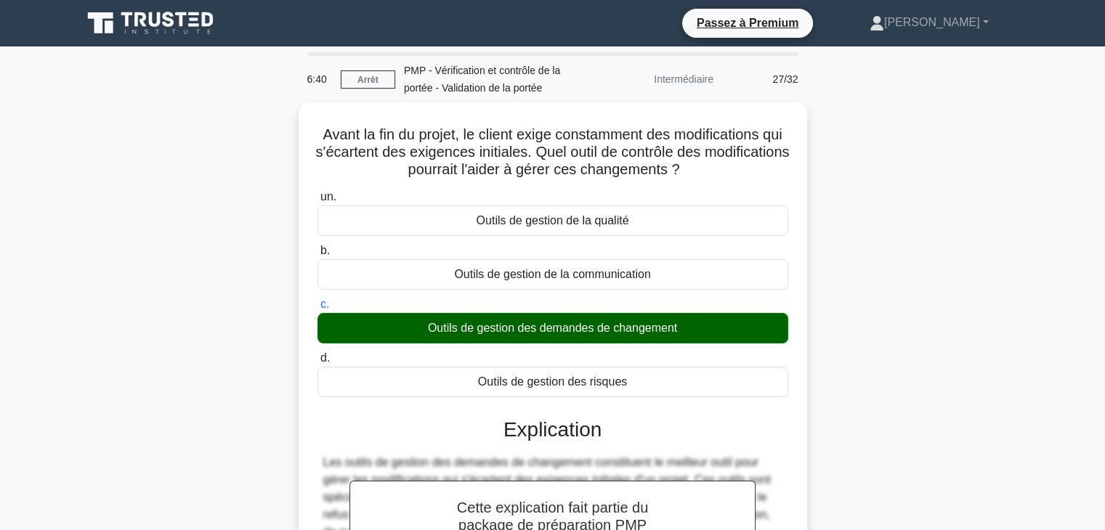
scroll to position [255, 0]
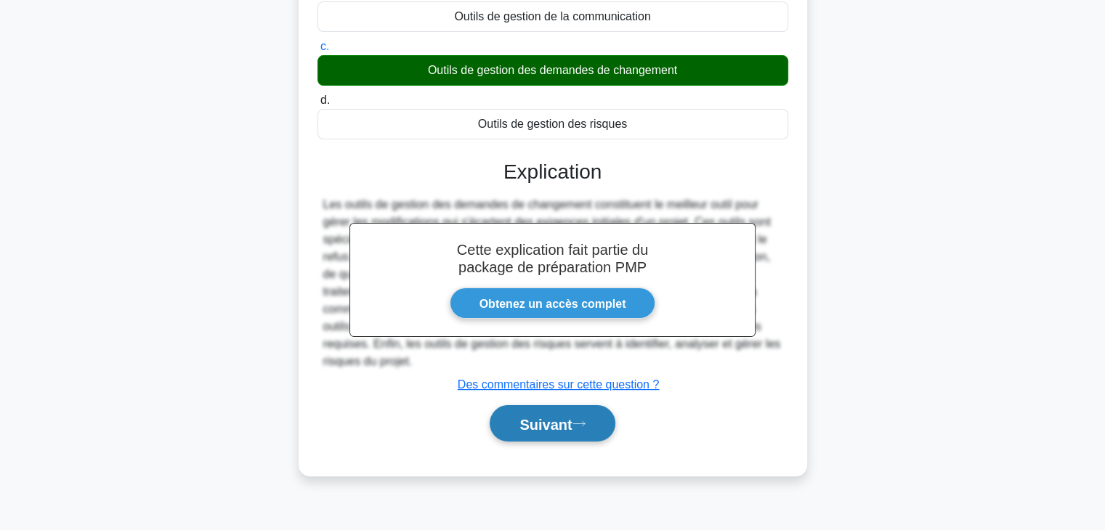
click at [572, 425] on font "Suivant" at bounding box center [545, 424] width 52 height 16
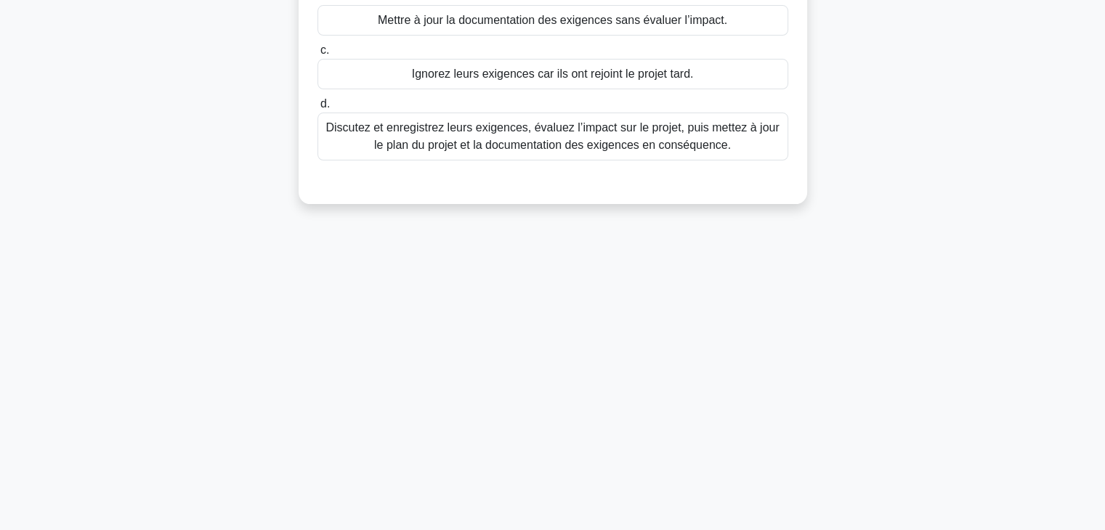
scroll to position [0, 0]
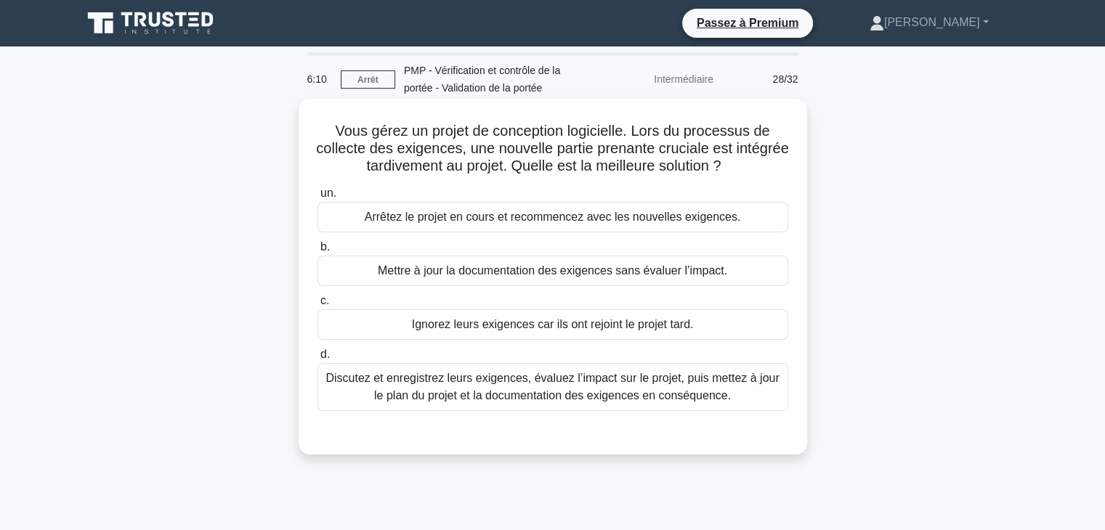
click at [737, 389] on font "Discutez et enregistrez leurs exigences, évaluez l’impact sur le projet, puis m…" at bounding box center [553, 387] width 458 height 35
click at [317, 360] on input "d. Discutez et enregistrez leurs exigences, évaluez l’impact sur le projet, pui…" at bounding box center [317, 354] width 0 height 9
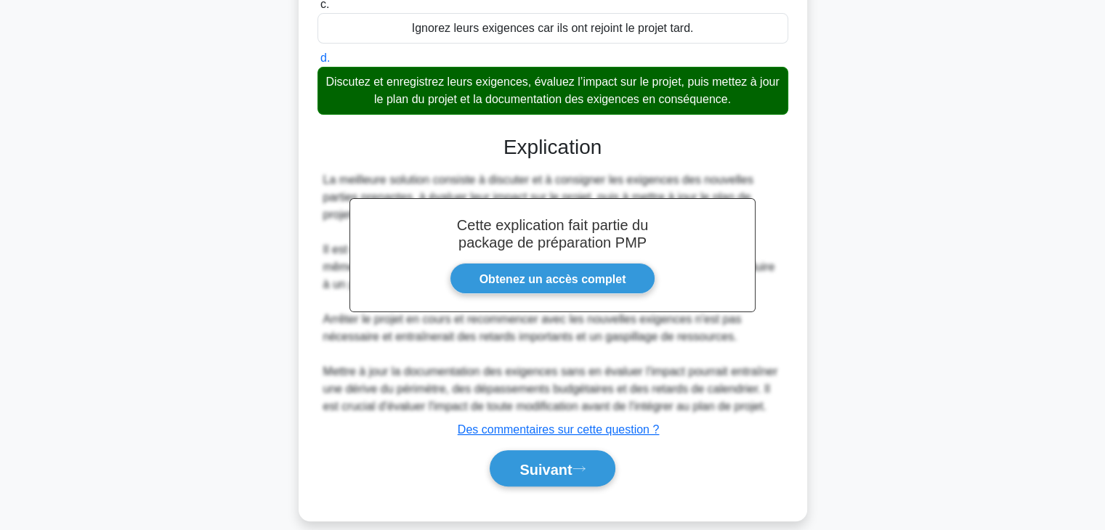
scroll to position [314, 0]
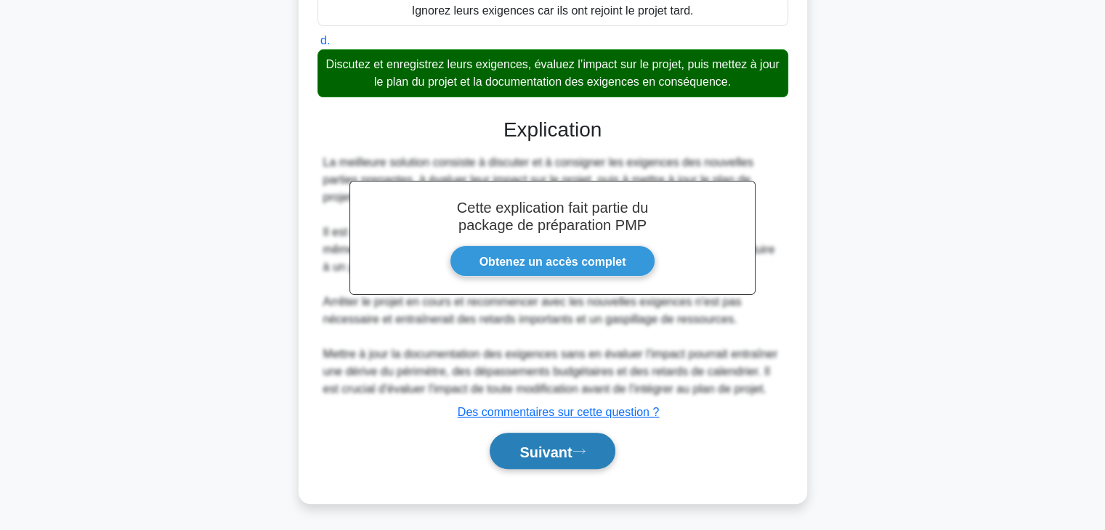
click at [568, 450] on font "Suivant" at bounding box center [545, 452] width 52 height 16
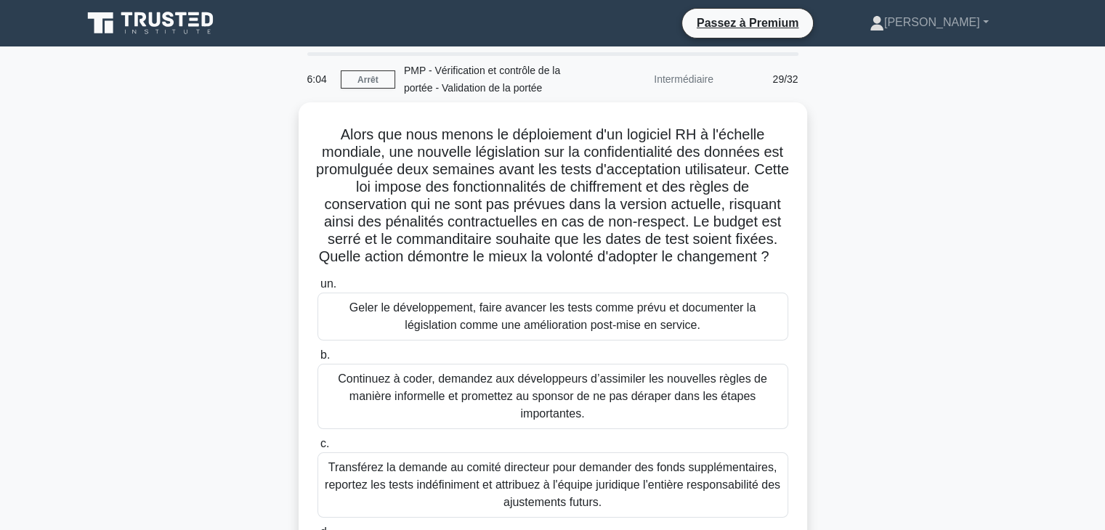
scroll to position [0, 0]
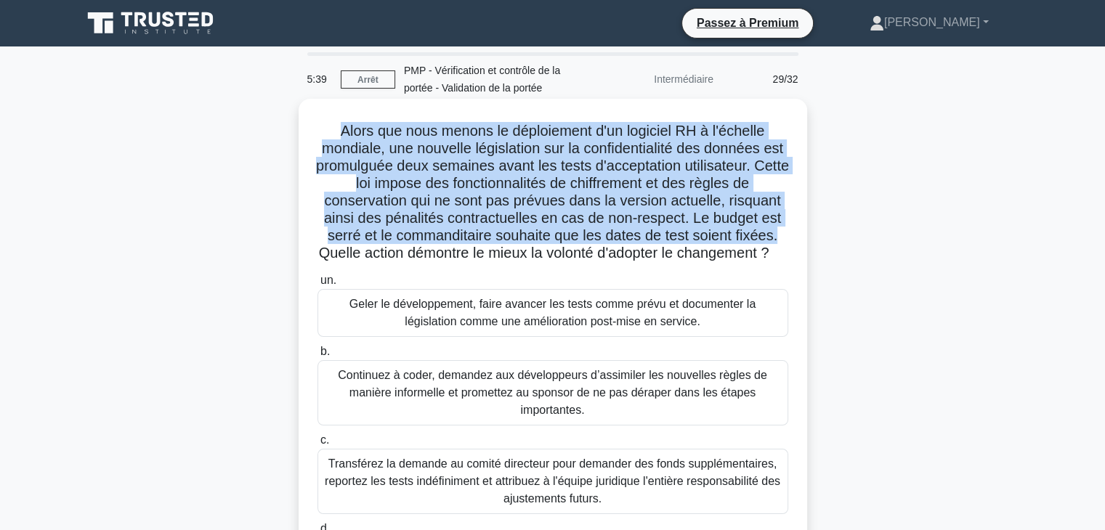
drag, startPoint x: 336, startPoint y: 135, endPoint x: 802, endPoint y: 233, distance: 476.6
click at [802, 233] on div "Alors que nous menons le déploiement d'un logiciel RH à l'échelle mondiale, une…" at bounding box center [553, 364] width 509 height 530
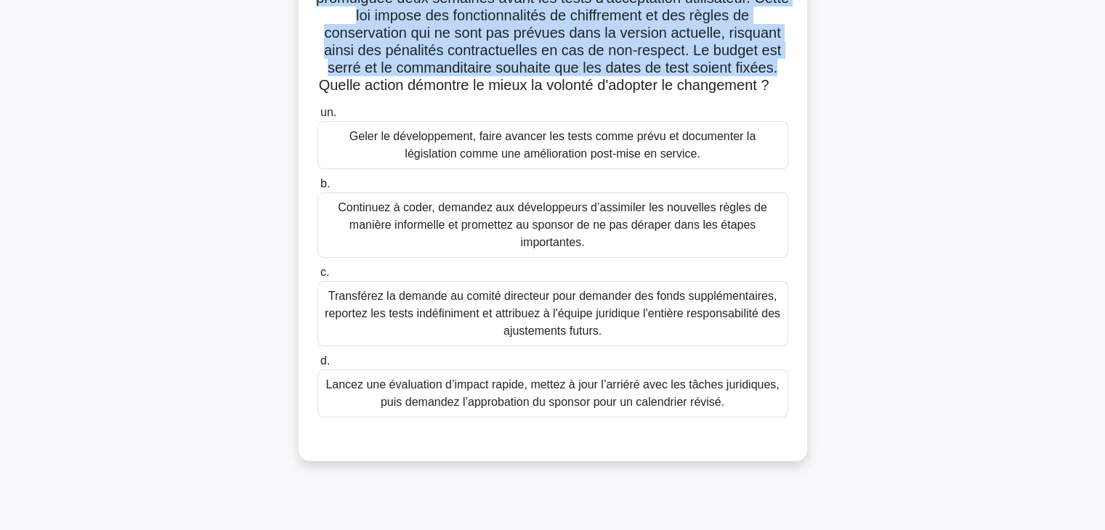
scroll to position [166, 0]
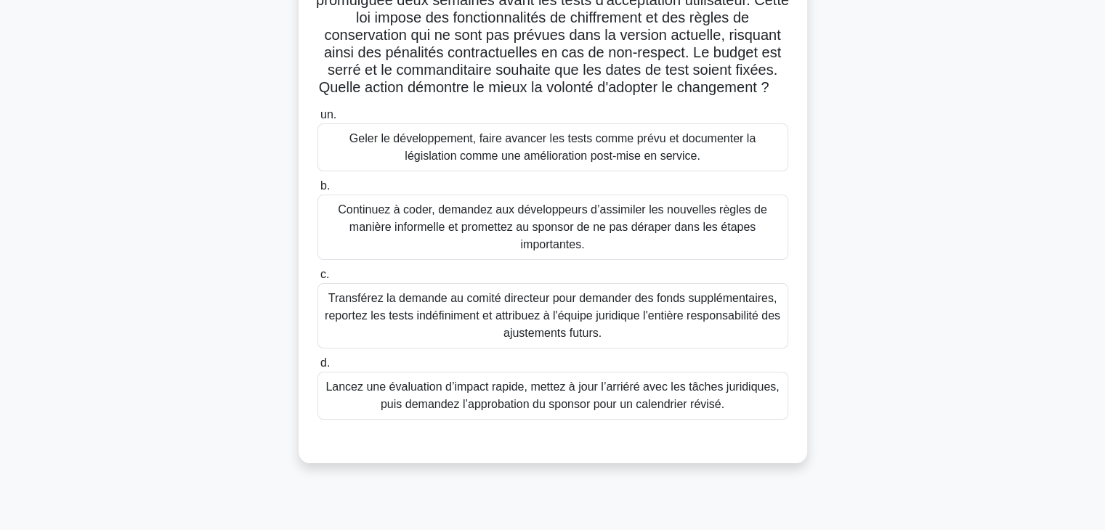
click at [655, 410] on font "Lancez une évaluation d’impact rapide, mettez à jour l’arriéré avec les tâches …" at bounding box center [551, 396] width 453 height 30
click at [317, 368] on input "d. Lancez une évaluation d’impact rapide, mettez à jour l’arriéré avec les tâch…" at bounding box center [317, 363] width 0 height 9
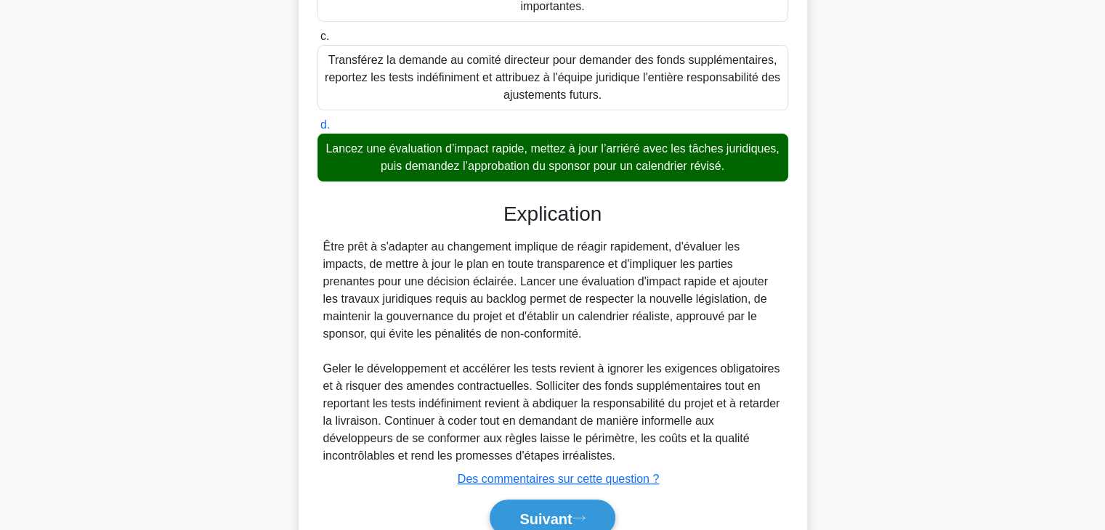
scroll to position [488, 0]
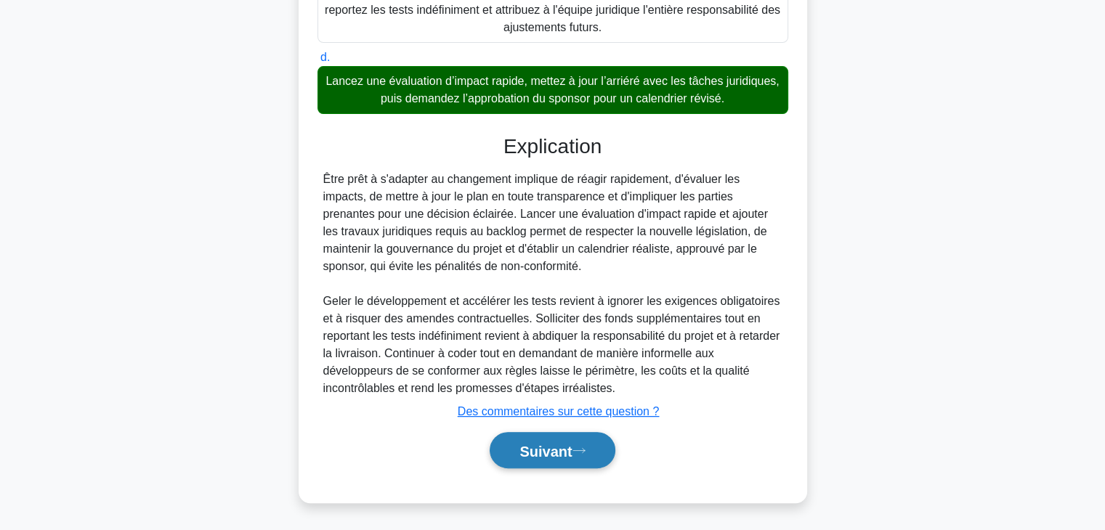
click at [562, 453] on font "Suivant" at bounding box center [545, 451] width 52 height 16
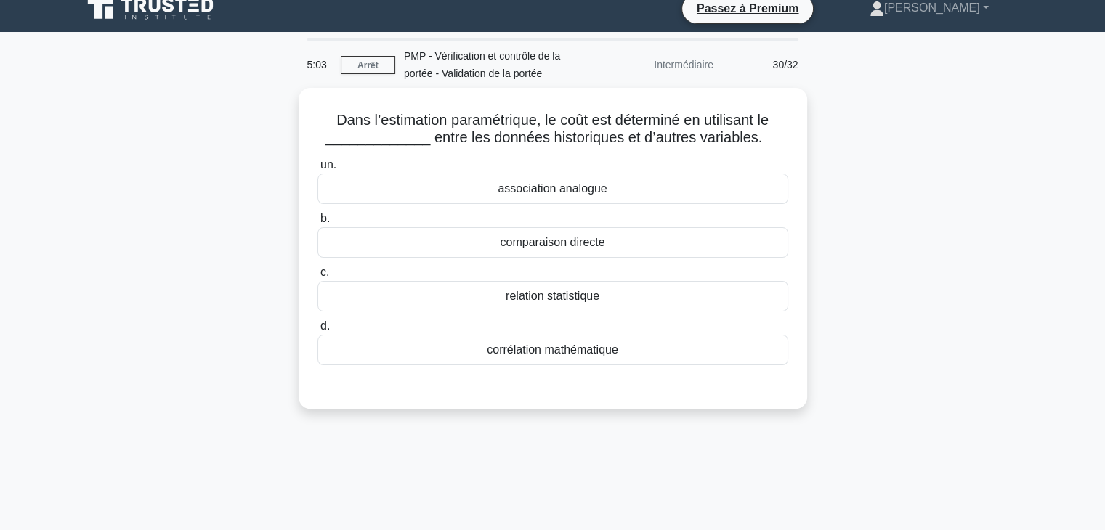
scroll to position [0, 0]
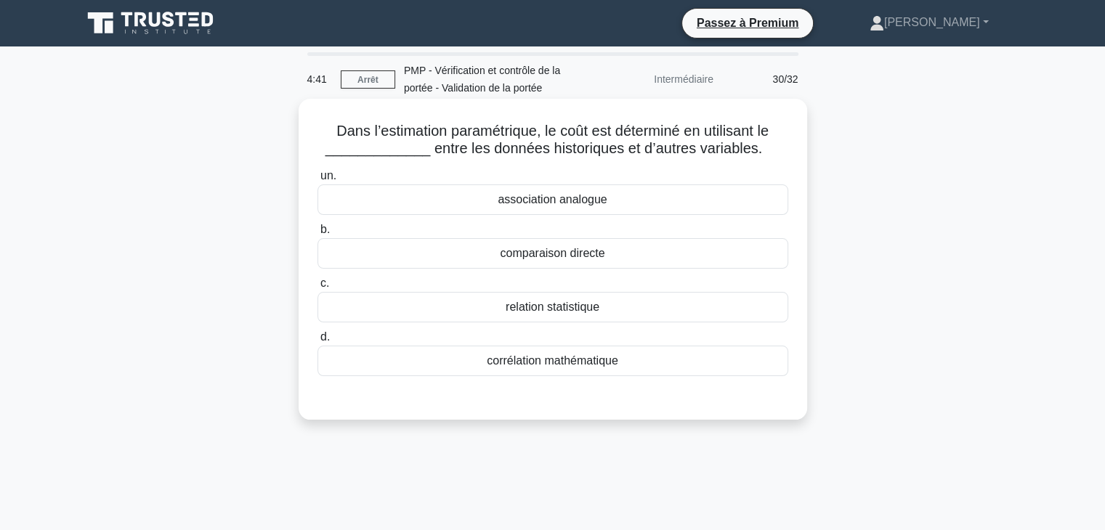
click at [531, 357] on font "corrélation mathématique" at bounding box center [552, 361] width 131 height 12
click at [317, 342] on input "d. corrélation mathématique" at bounding box center [317, 337] width 0 height 9
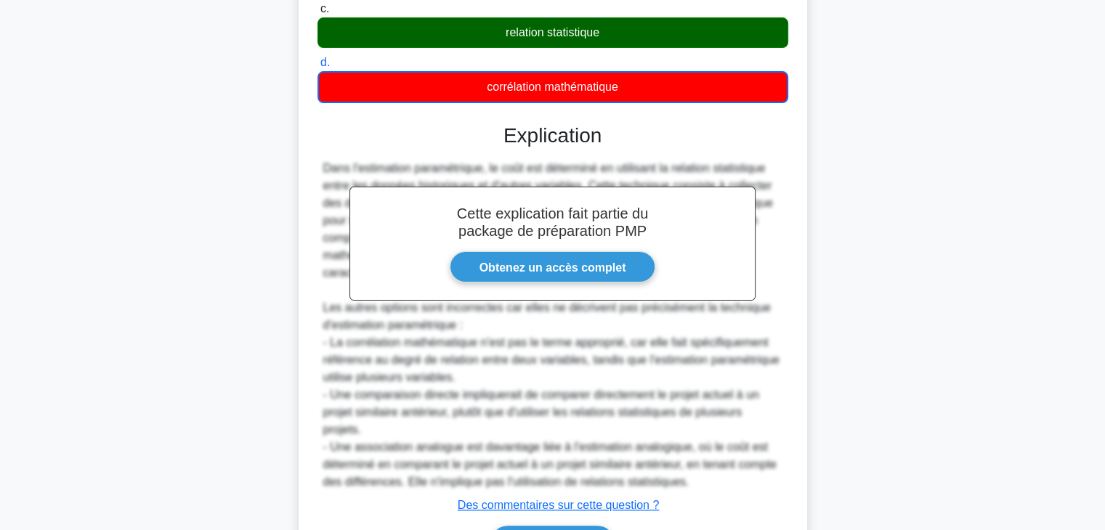
scroll to position [368, 0]
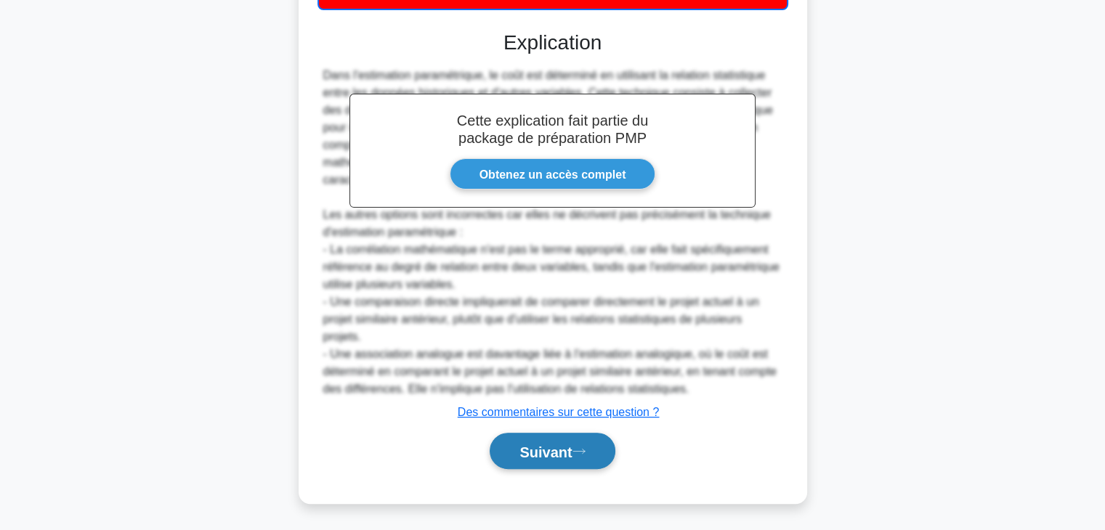
click at [565, 449] on font "Suivant" at bounding box center [545, 452] width 52 height 16
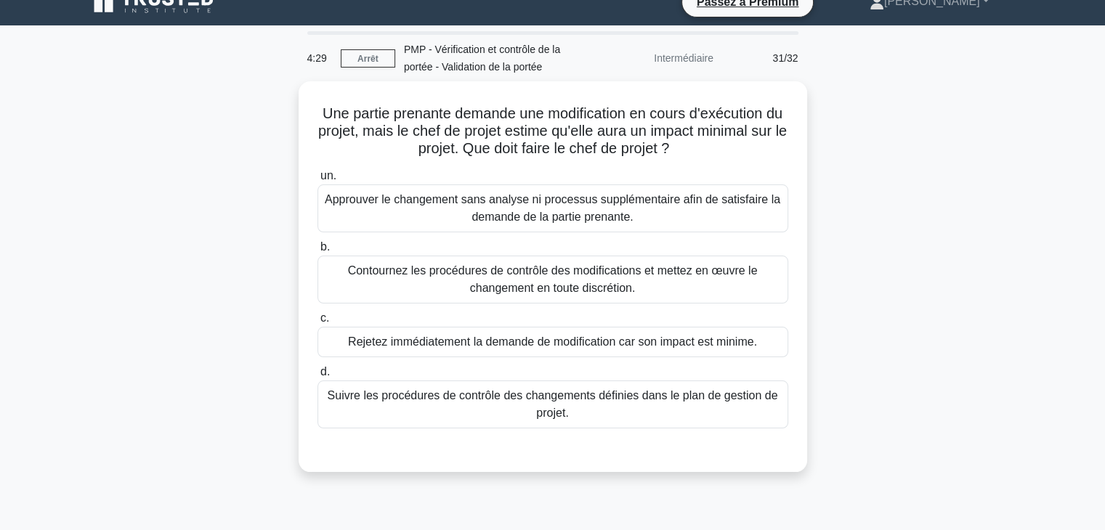
scroll to position [6, 0]
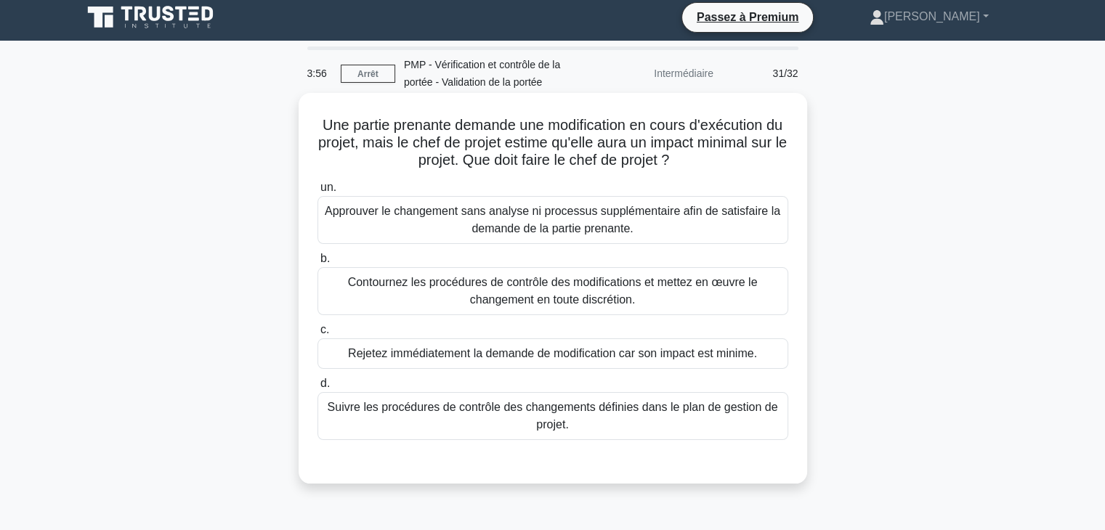
click at [721, 419] on font "Suivre les procédures de contrôle des changements définies dans le plan de gest…" at bounding box center [553, 416] width 458 height 35
click at [317, 389] on input "d. Suivre les procédures de contrôle des changements définies dans le plan de g…" at bounding box center [317, 383] width 0 height 9
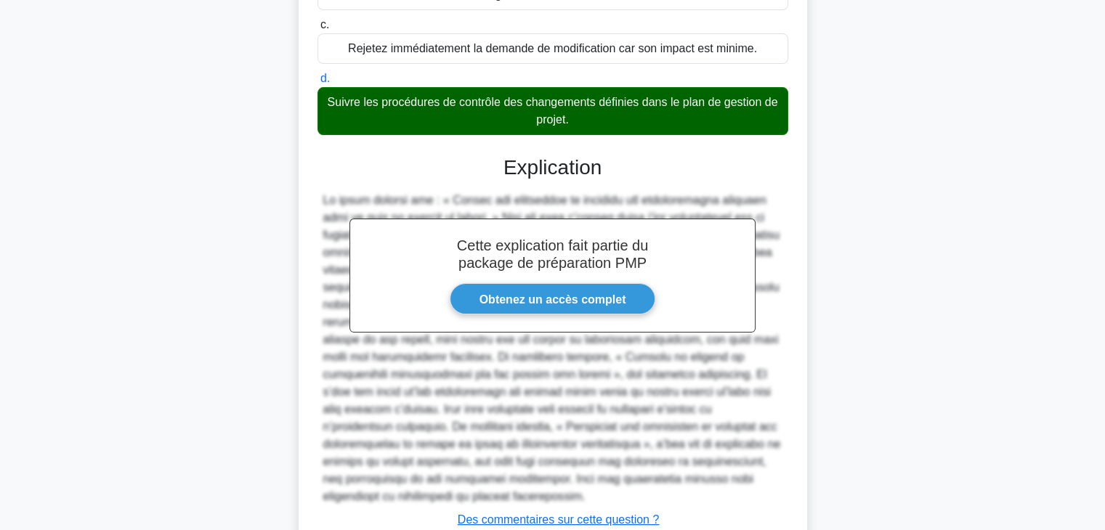
scroll to position [418, 0]
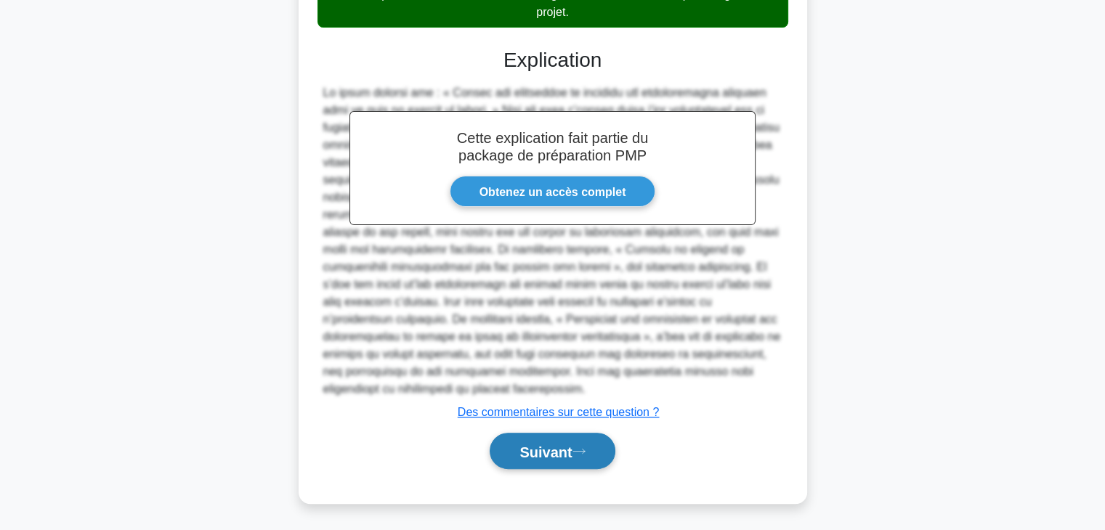
click at [572, 455] on font "Suivant" at bounding box center [545, 452] width 52 height 16
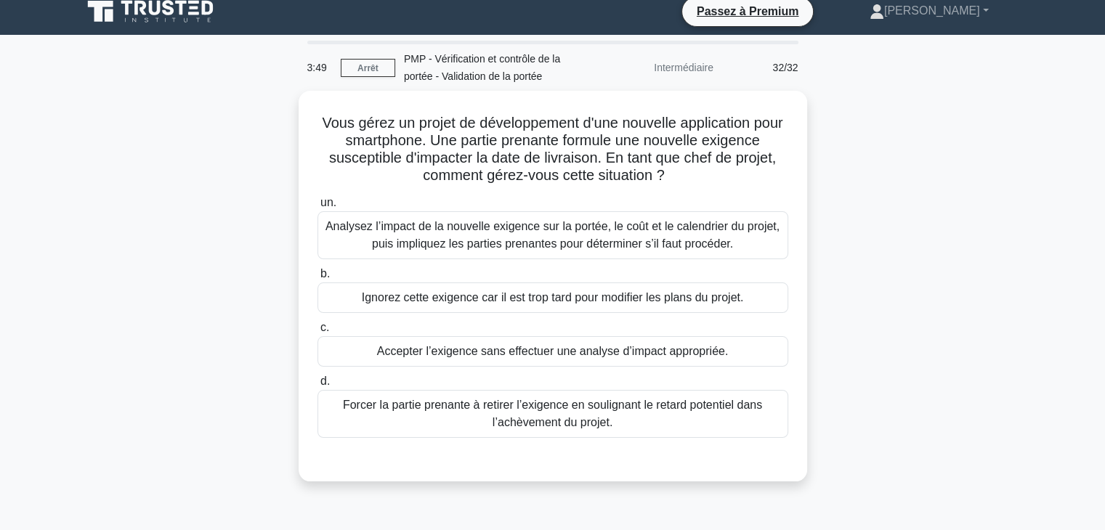
scroll to position [0, 0]
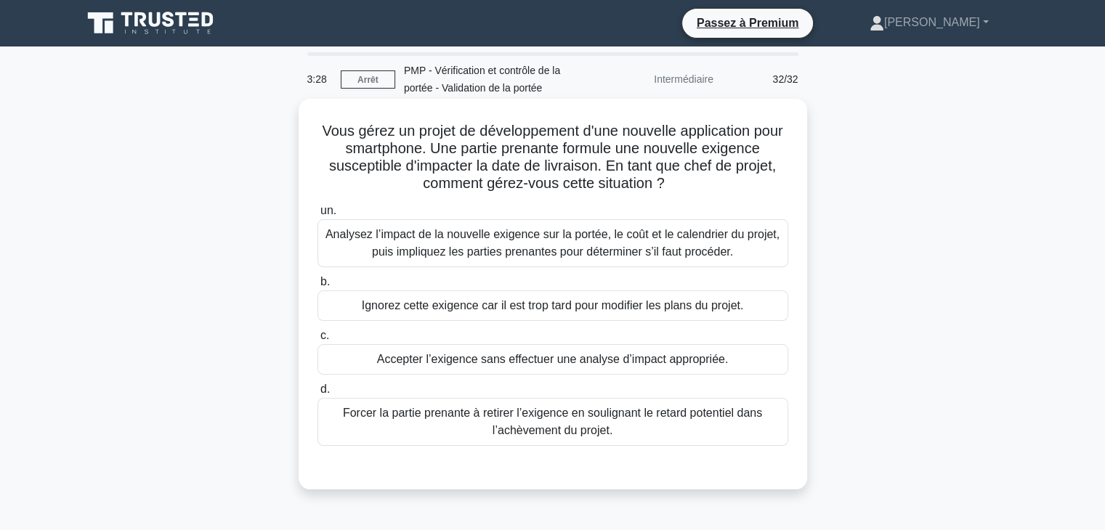
click at [691, 240] on font "Analysez l’impact de la nouvelle exigence sur la portée, le coût et le calendri…" at bounding box center [552, 243] width 454 height 30
click at [317, 216] on input "un. Analysez l’impact de la nouvelle exigence sur la portée, le coût et le cale…" at bounding box center [317, 210] width 0 height 9
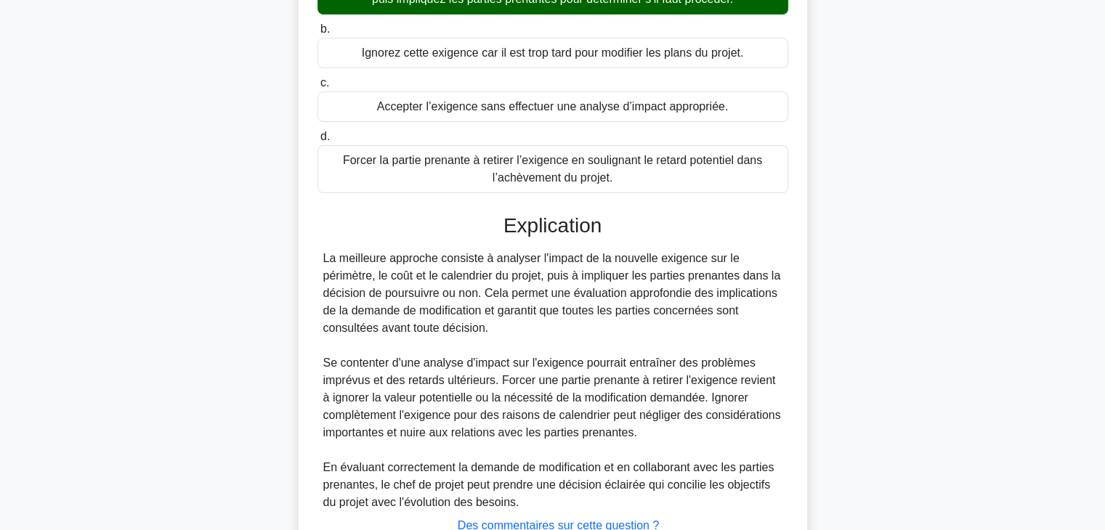
scroll to position [366, 0]
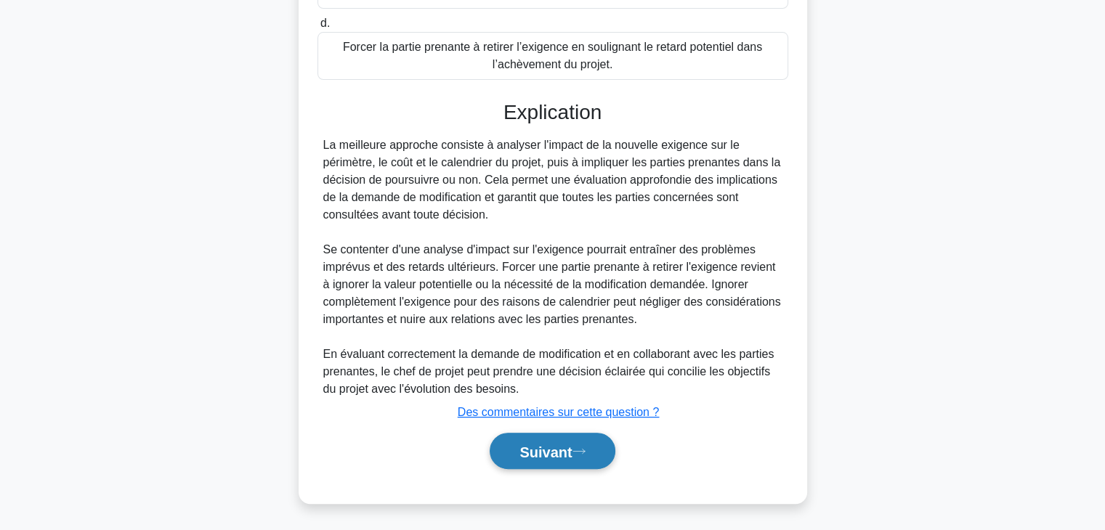
click at [572, 450] on font "Suivant" at bounding box center [545, 452] width 52 height 16
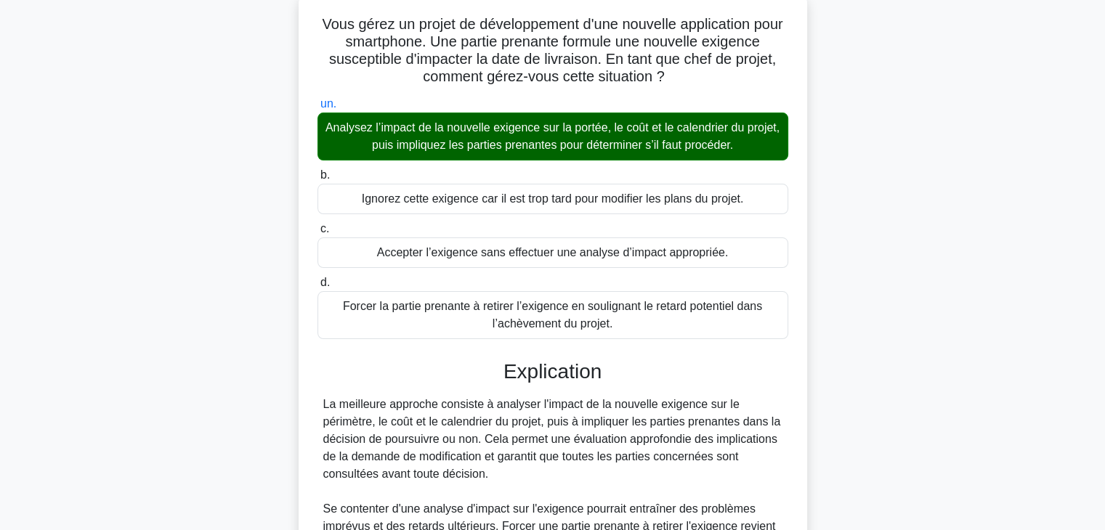
scroll to position [0, 0]
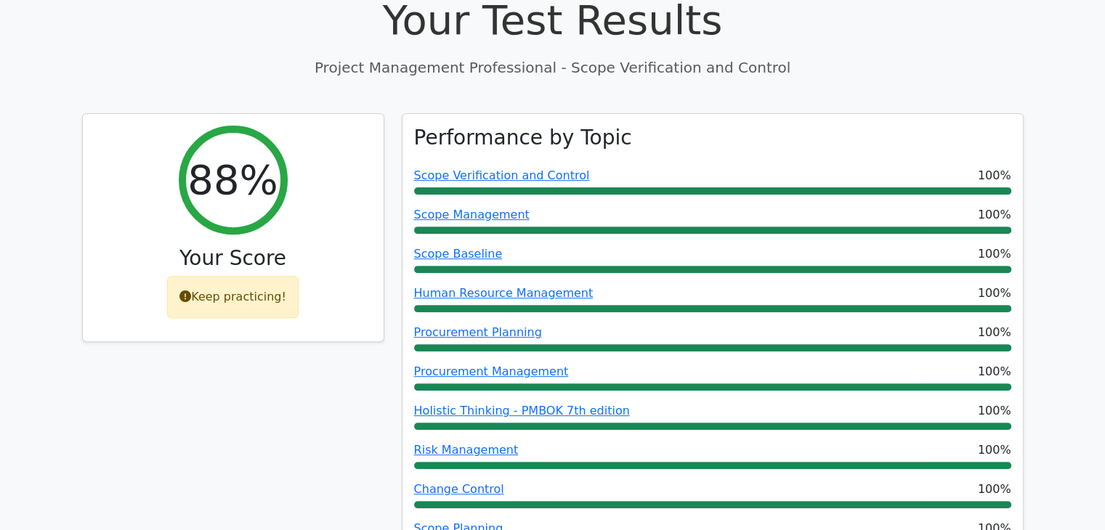
scroll to position [492, 0]
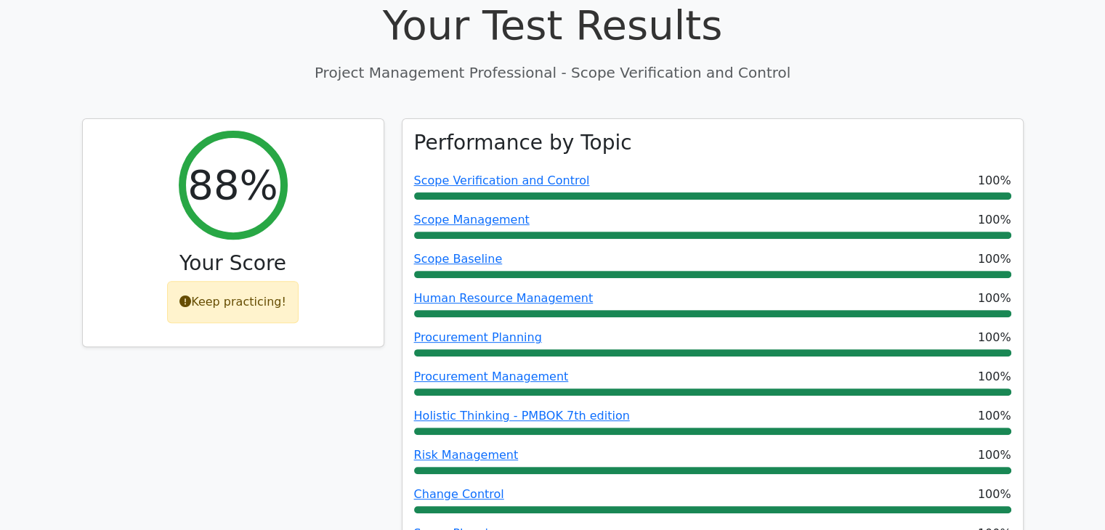
drag, startPoint x: 1105, startPoint y: 68, endPoint x: 1115, endPoint y: 126, distance: 59.0
